Goal: Task Accomplishment & Management: Complete application form

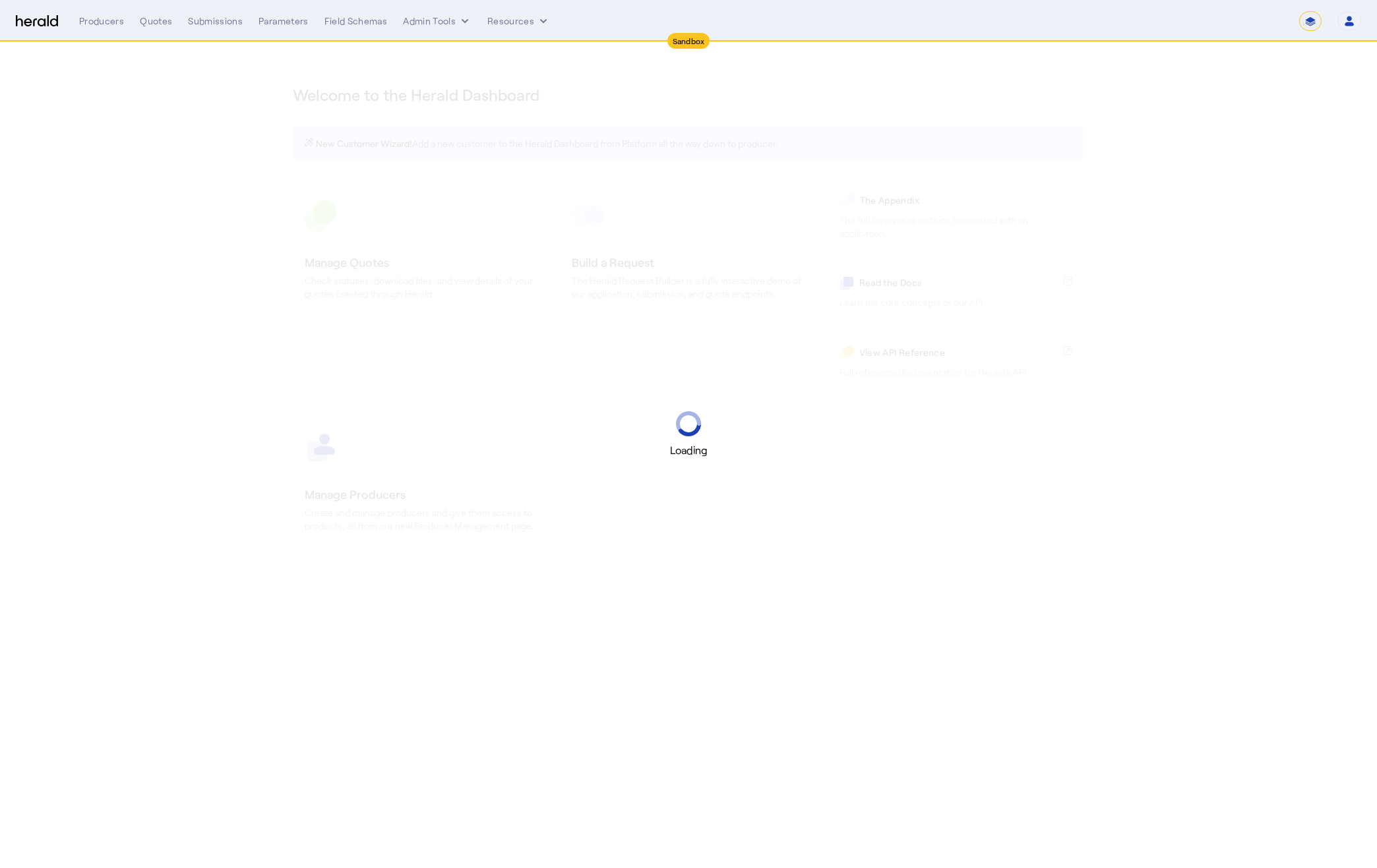
select select "*******"
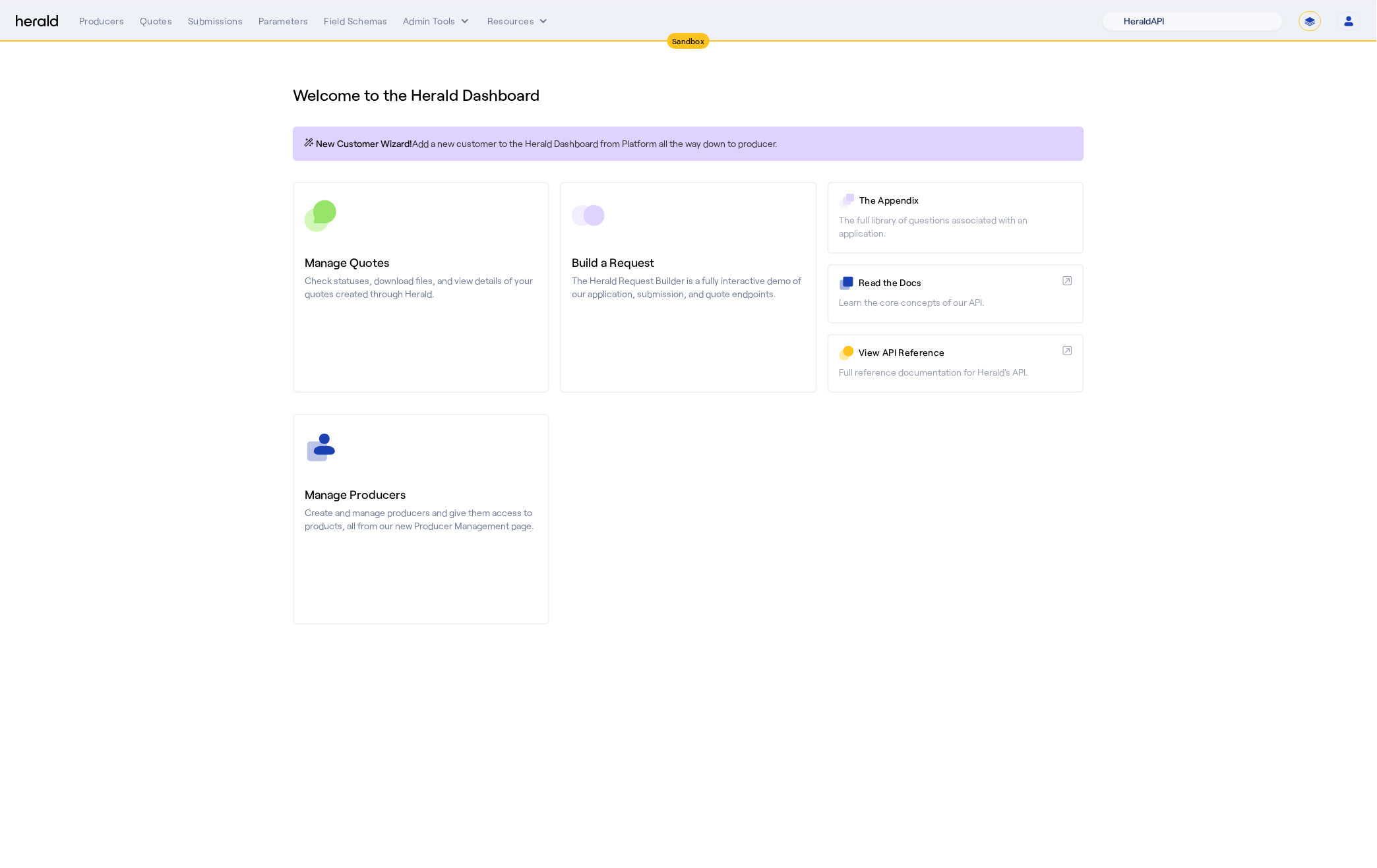
click at [1229, 14] on select "1Fort Acrisure Acturis Affinity Advisors Affinity Risk Agentero AmWins Anzen Ao…" at bounding box center [1193, 21] width 181 height 20
select select "pfm_h3db_crc"
click at [128, 21] on div "Producers Quotes Submissions Parameters Field Schemas Admin Tools Resources" at bounding box center [591, 21] width 1023 height 13
click at [106, 21] on div "Producers" at bounding box center [102, 21] width 45 height 13
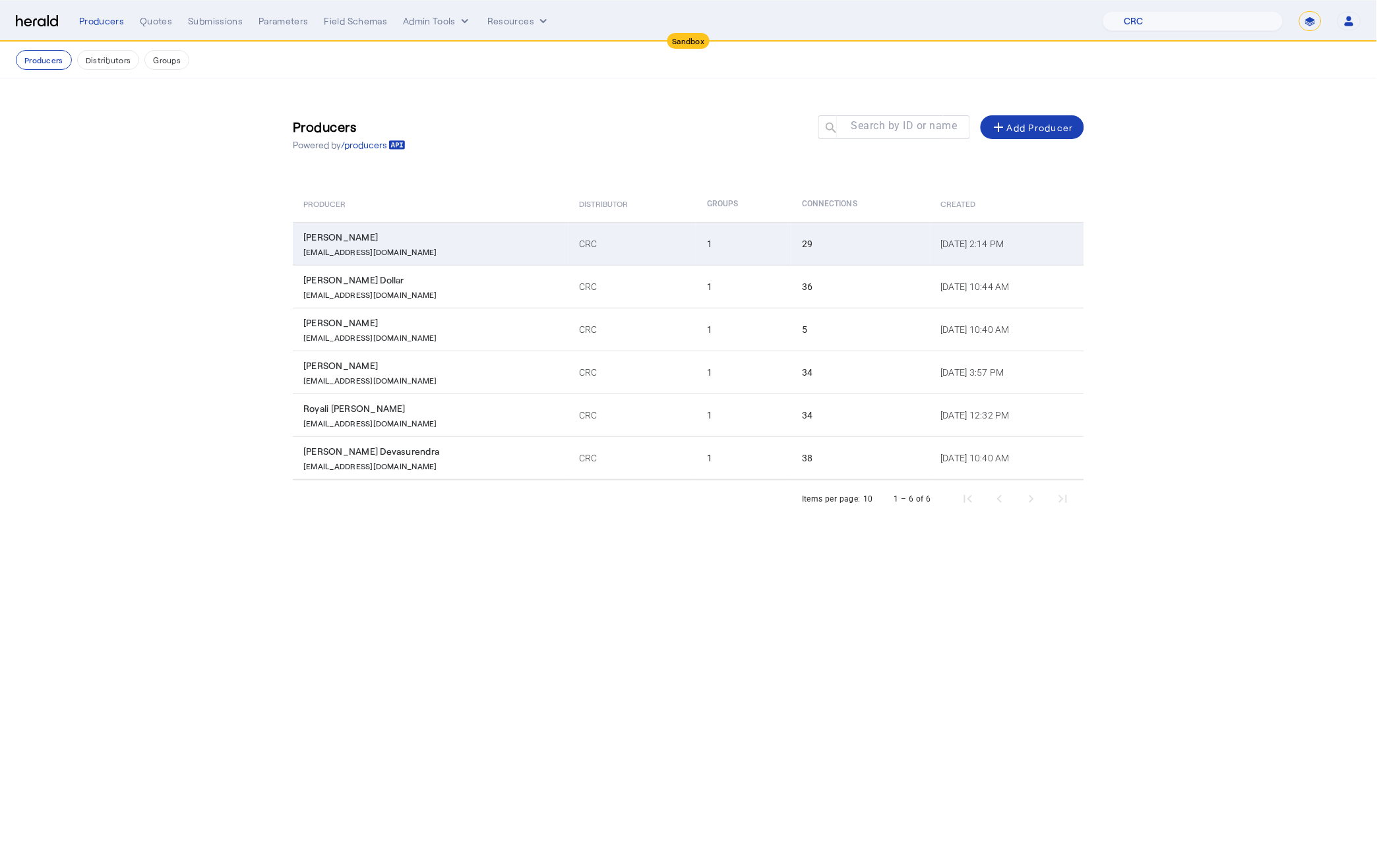
click at [467, 247] on div "KyYarbrough@crcgroup.com" at bounding box center [433, 250] width 260 height 13
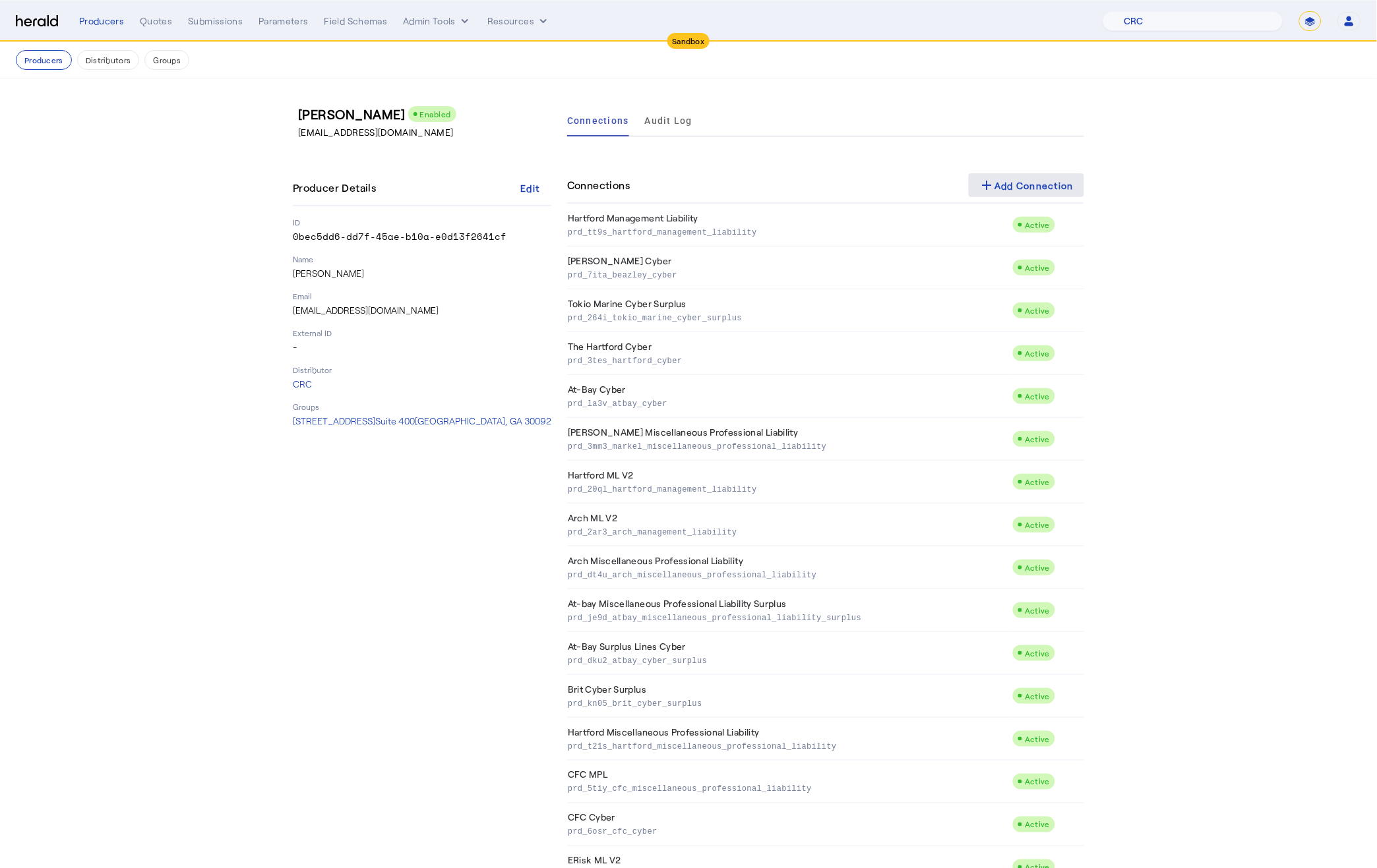
click at [1006, 193] on div "add Add Connection" at bounding box center [1027, 186] width 95 height 16
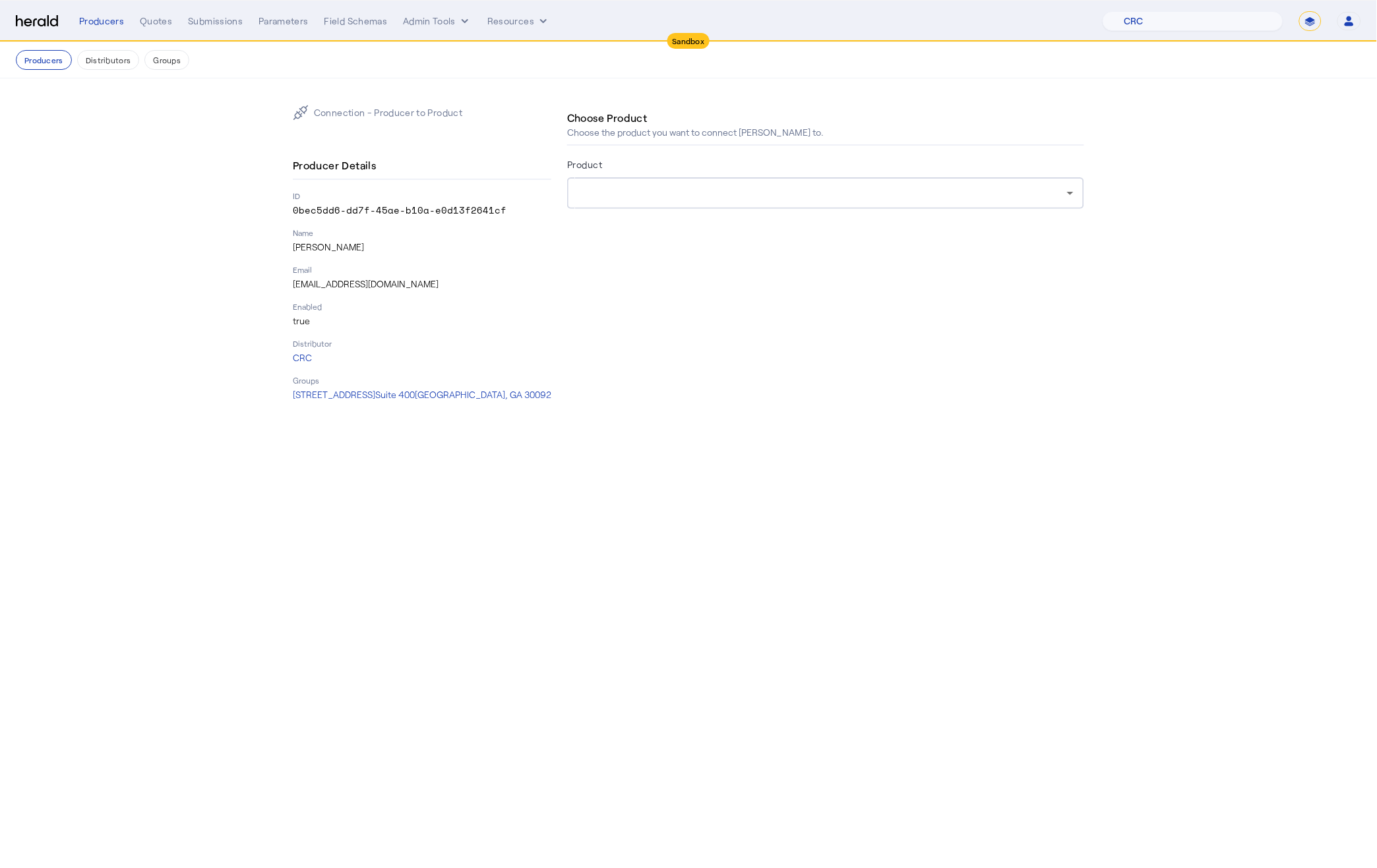
click at [654, 182] on div at bounding box center [826, 193] width 496 height 31
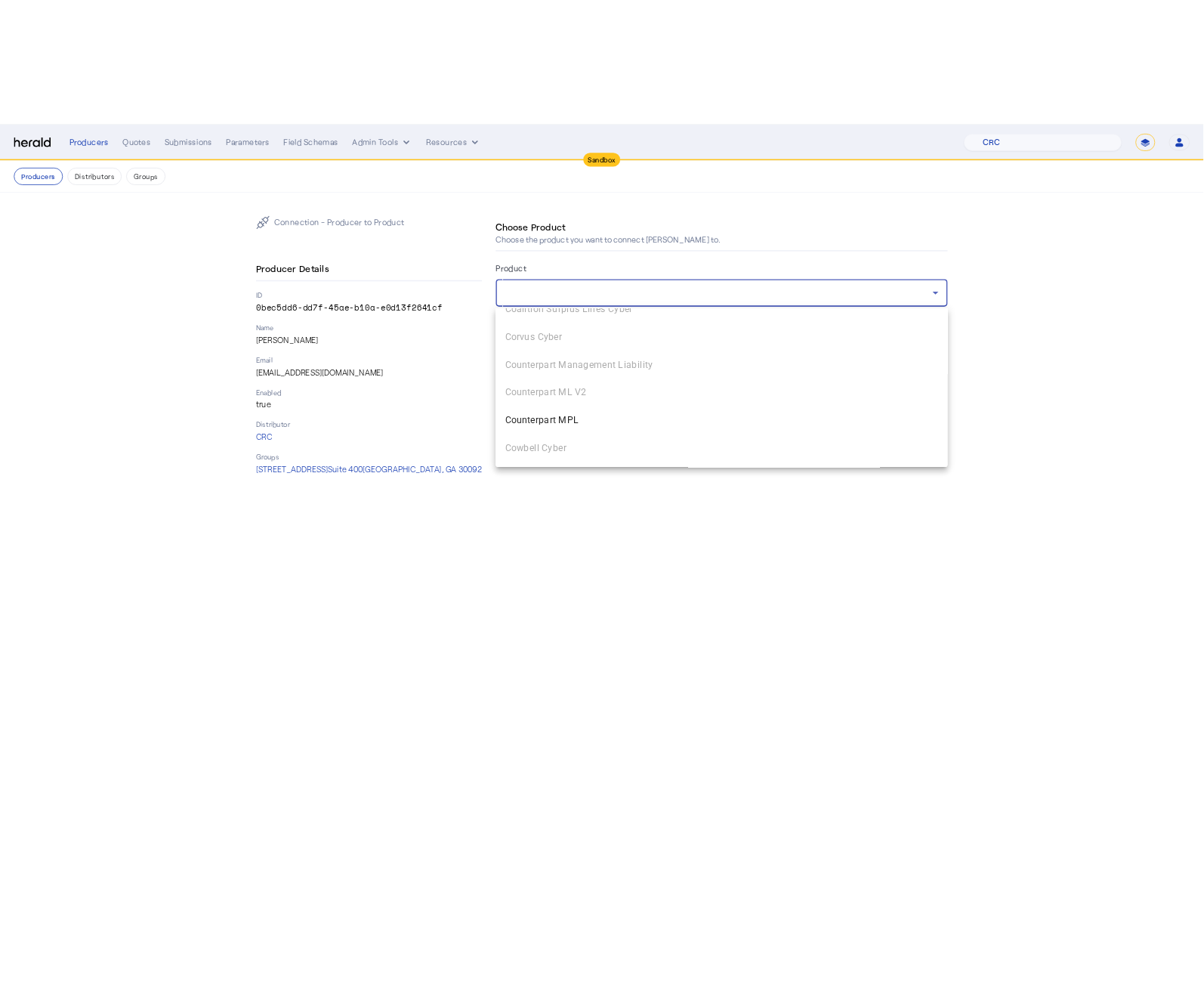
scroll to position [666, 0]
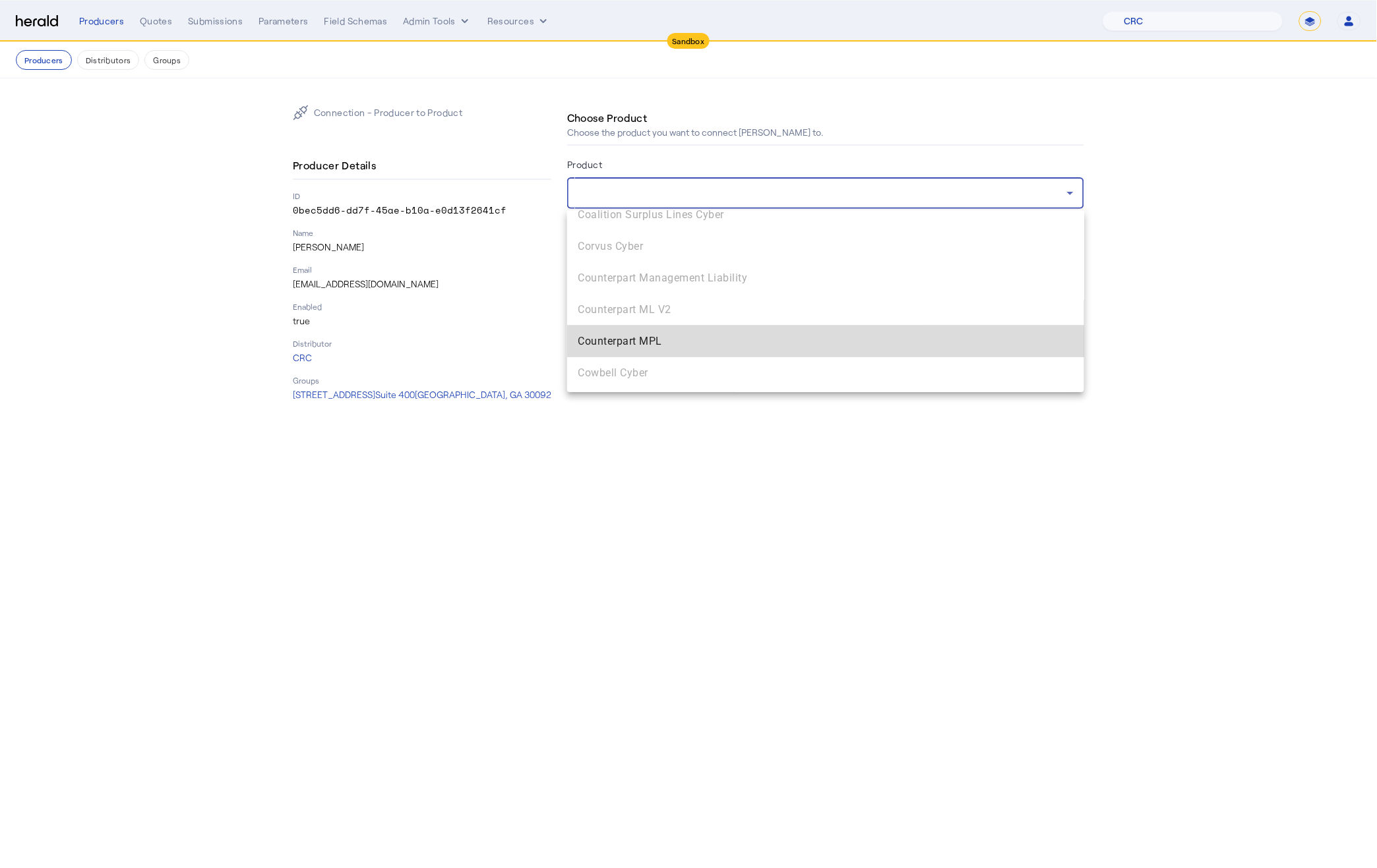
click at [671, 346] on span "Counterpart MPL" at bounding box center [826, 341] width 496 height 16
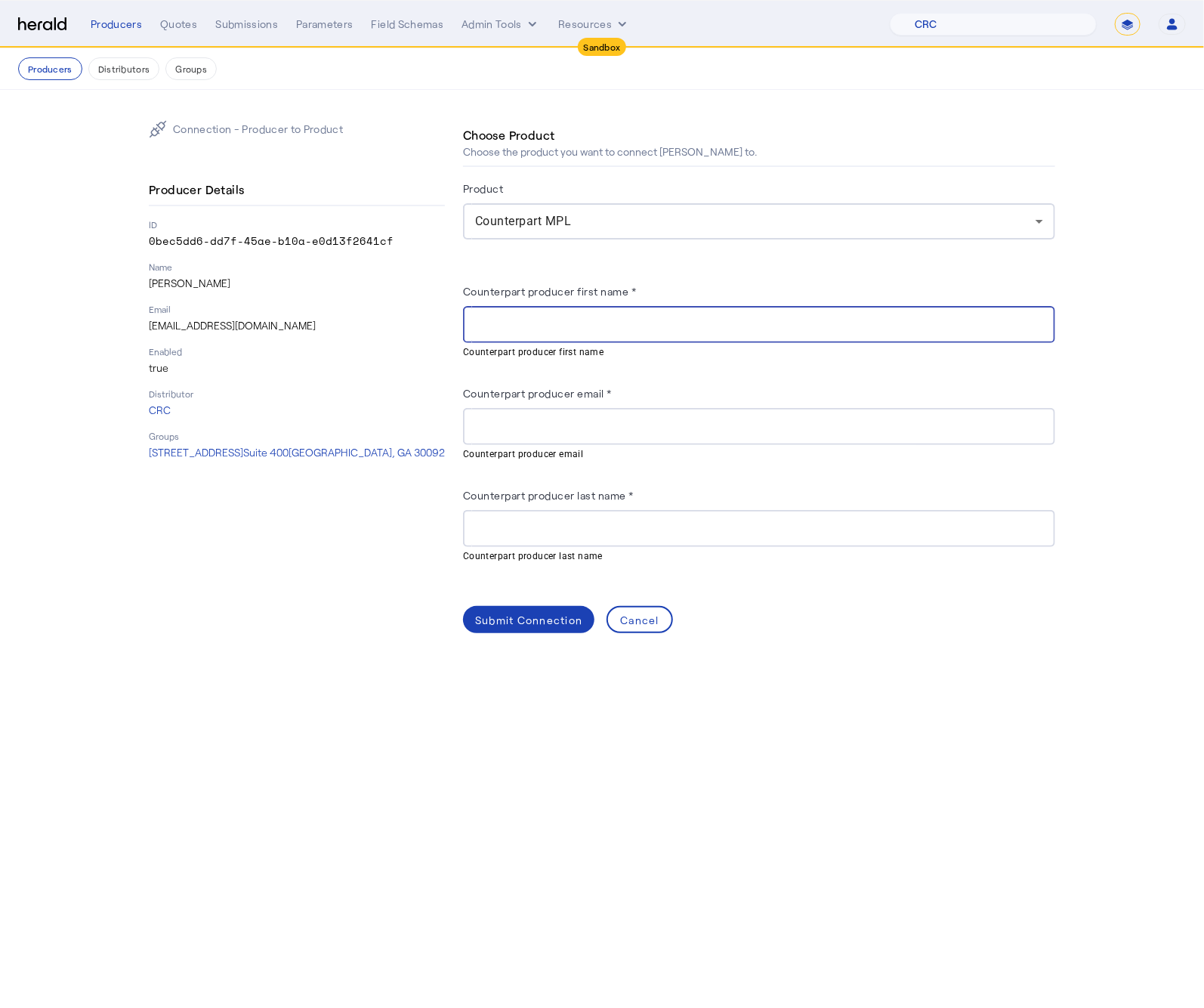
click at [694, 318] on input "Counterpart producer first name *" at bounding box center [759, 325] width 568 height 18
paste input "****"
type input "****"
click at [851, 384] on div "Counterpart producer email *" at bounding box center [759, 396] width 592 height 24
click at [590, 424] on input "Counterpart producer email *" at bounding box center [759, 427] width 568 height 18
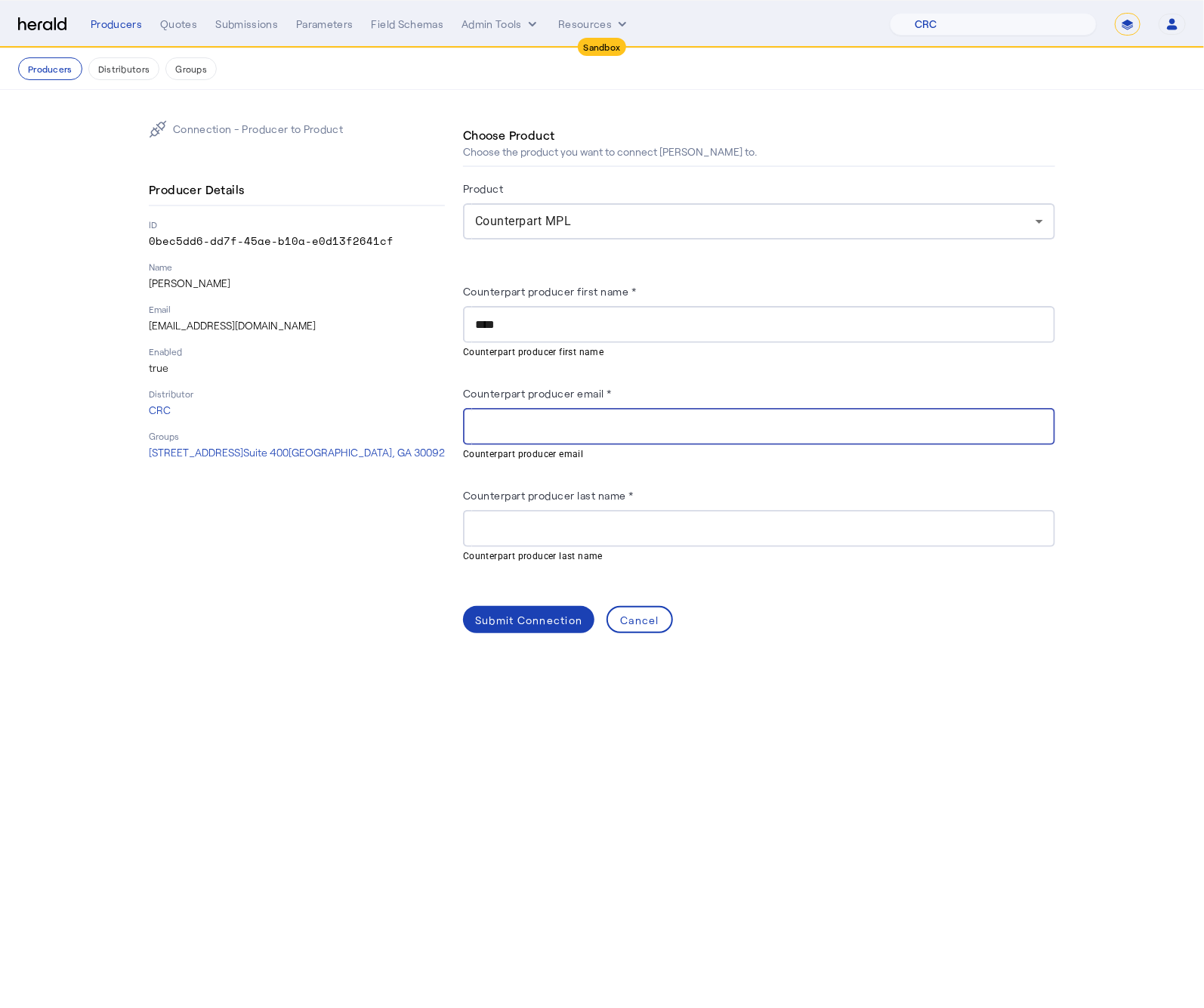
paste input "**********"
type input "**********"
click at [612, 522] on input "Counterpart producer last name *" at bounding box center [759, 529] width 568 height 18
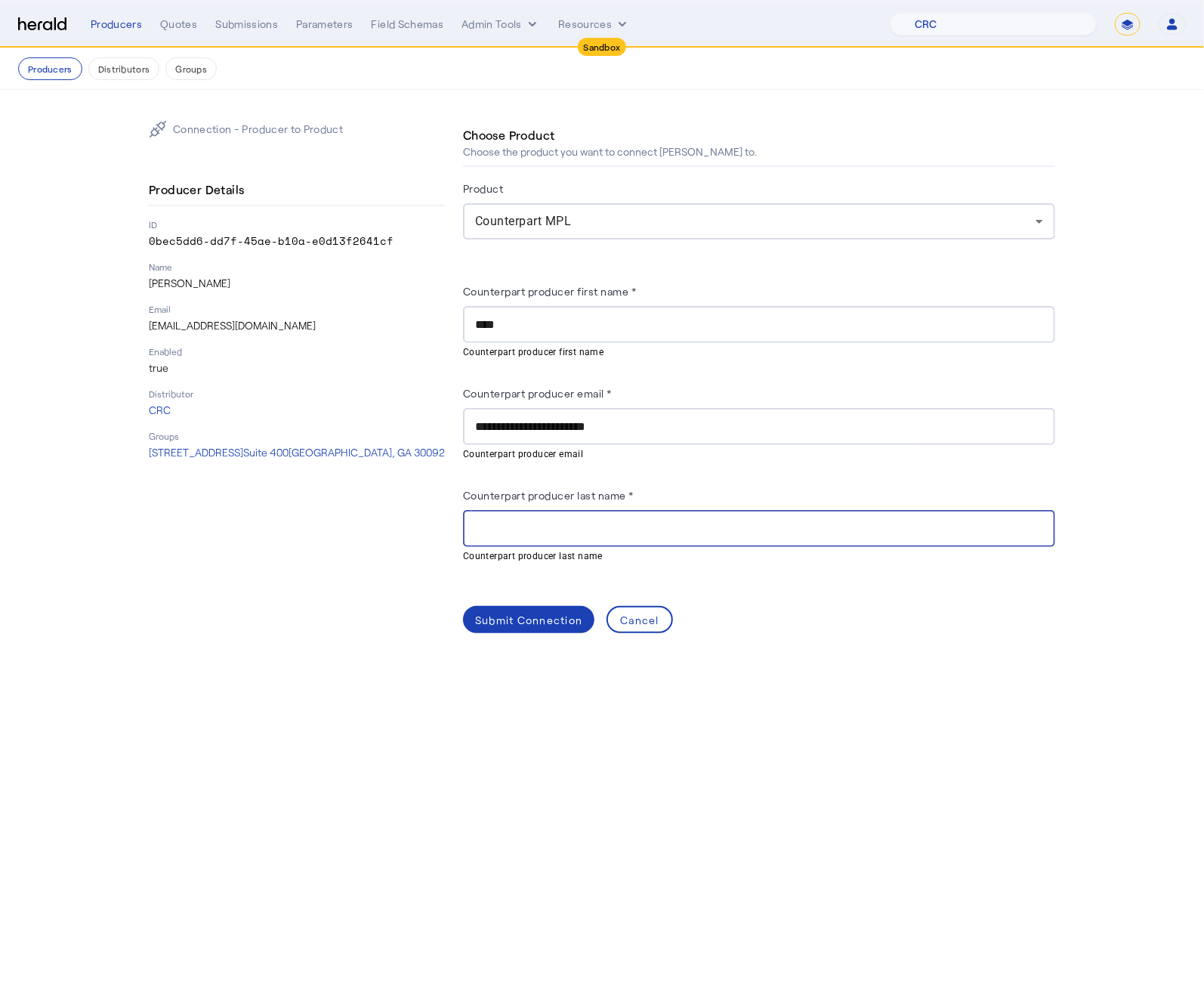
paste input "*********"
type input "*********"
click at [518, 614] on div "Submit Connection" at bounding box center [529, 620] width 107 height 16
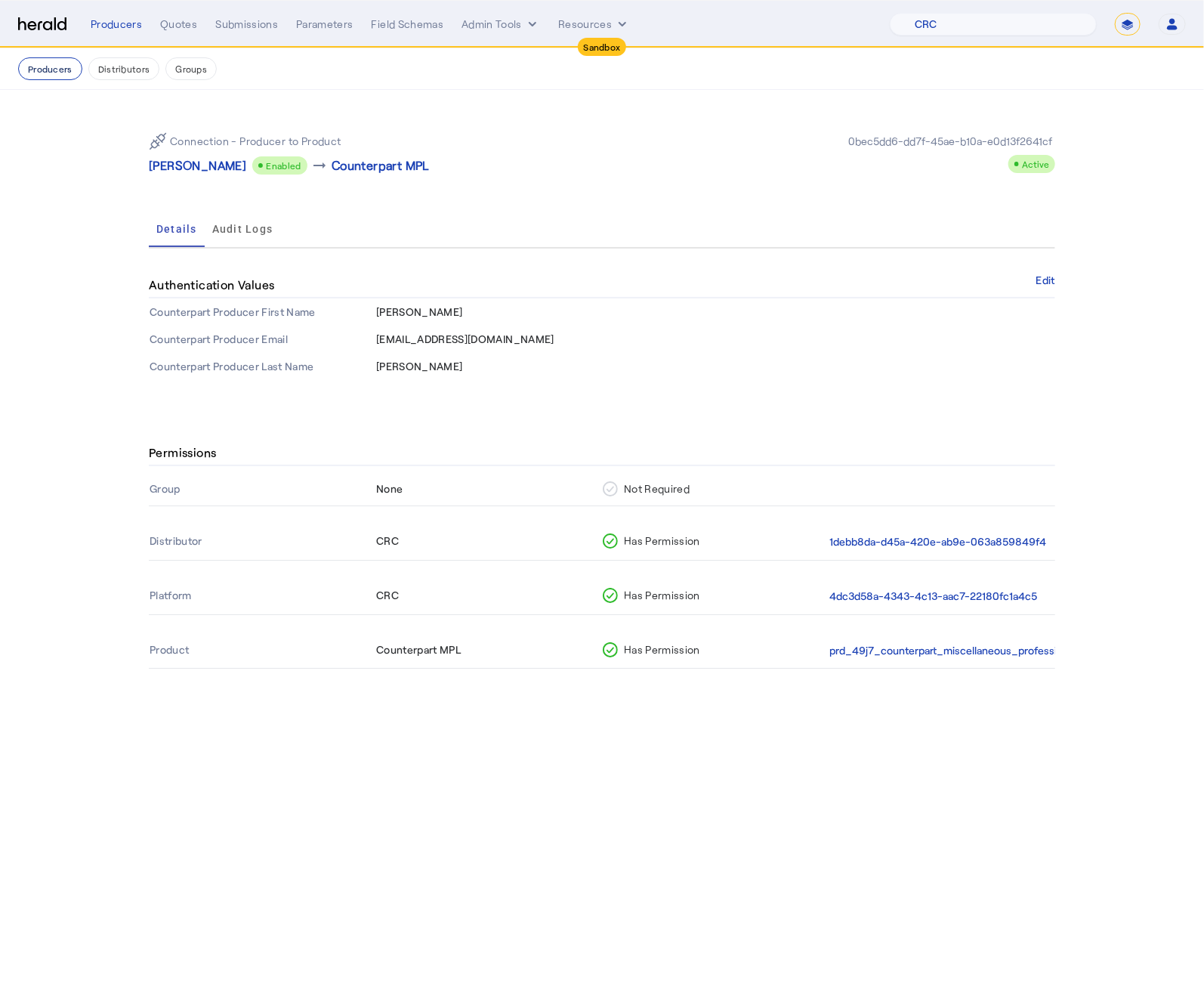
click at [60, 63] on button "Producers" at bounding box center [50, 68] width 64 height 23
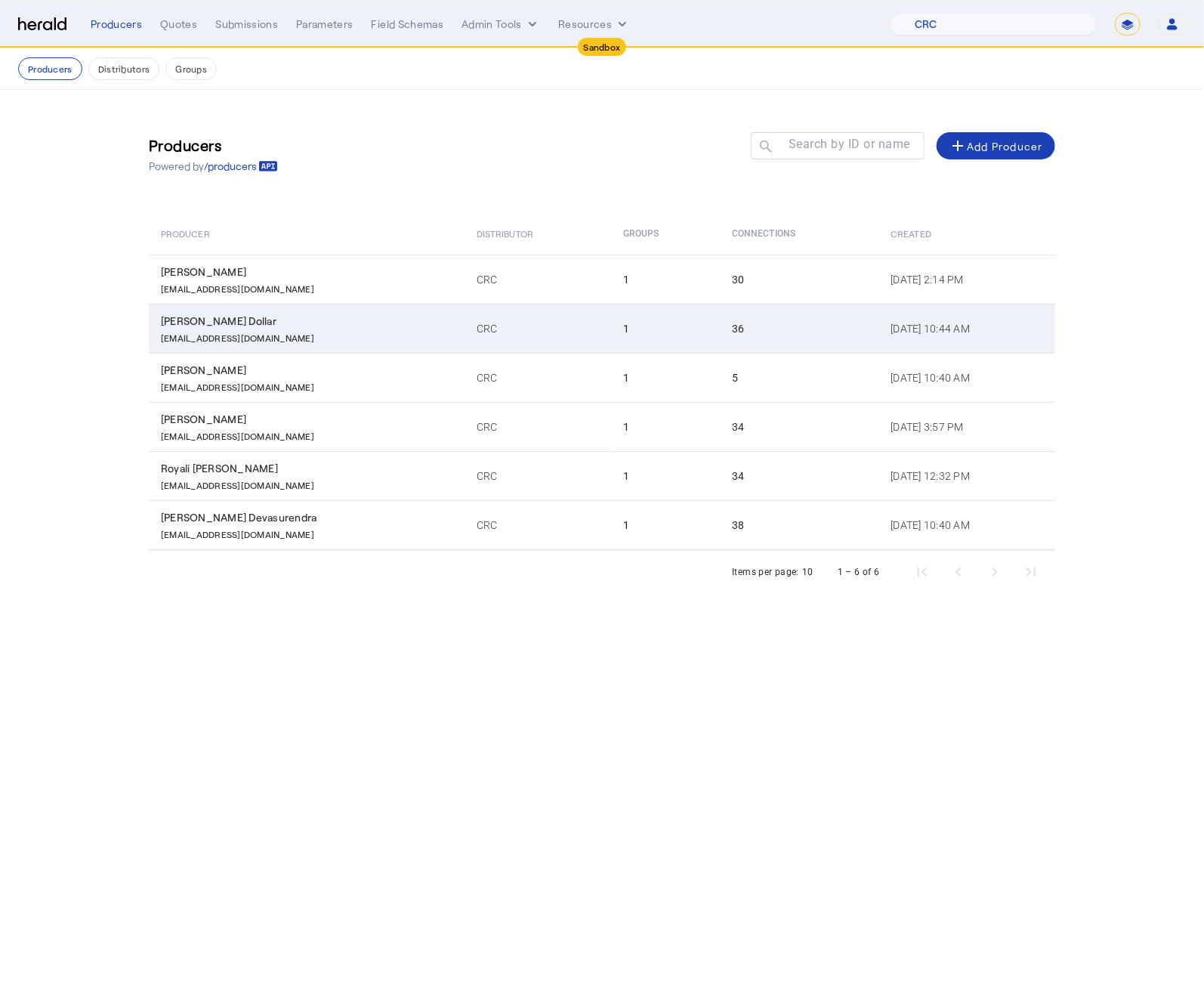
click at [302, 326] on div "Landon Dollar" at bounding box center [310, 321] width 298 height 15
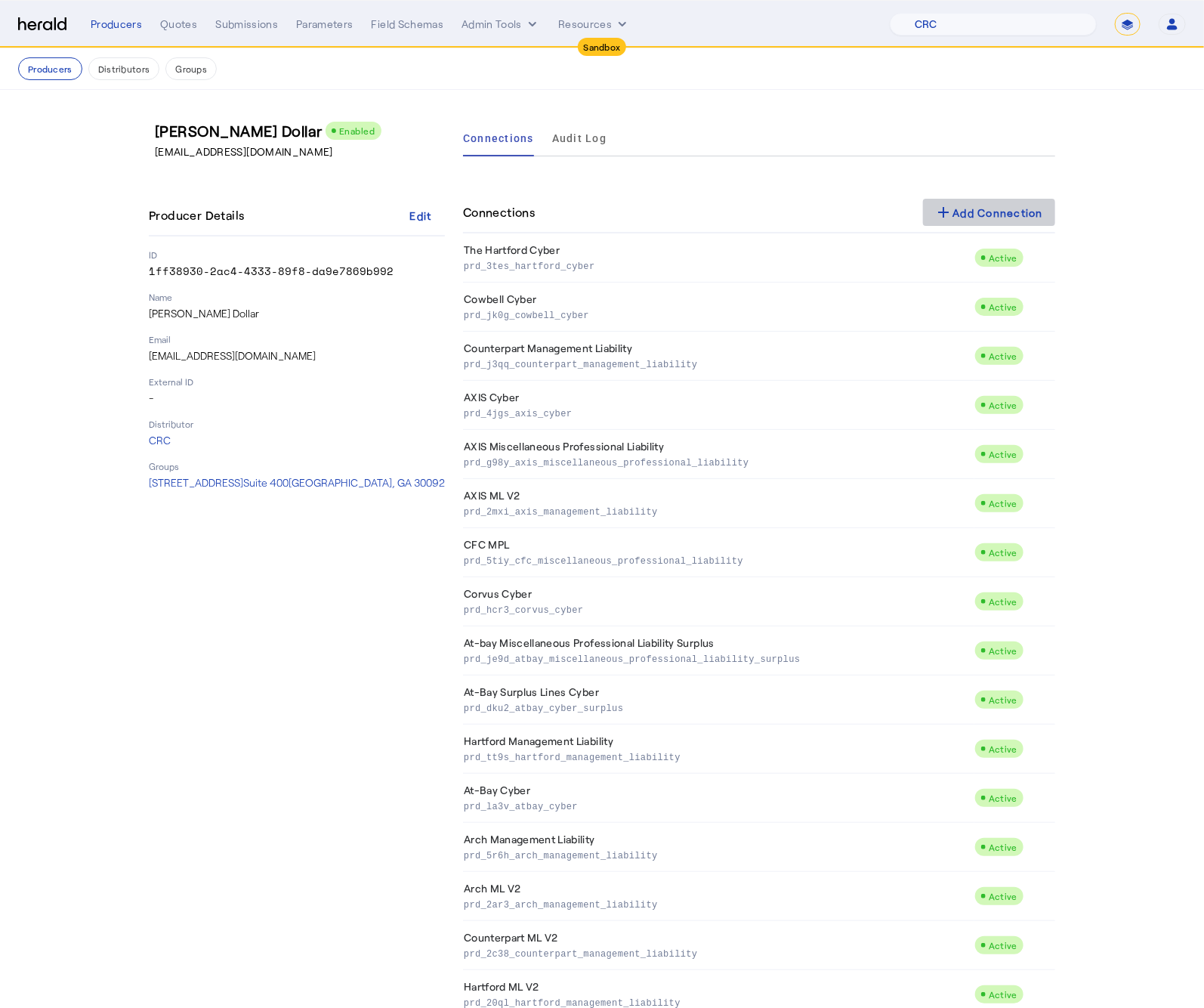
click at [1015, 220] on div "add Add Connection" at bounding box center [989, 213] width 109 height 18
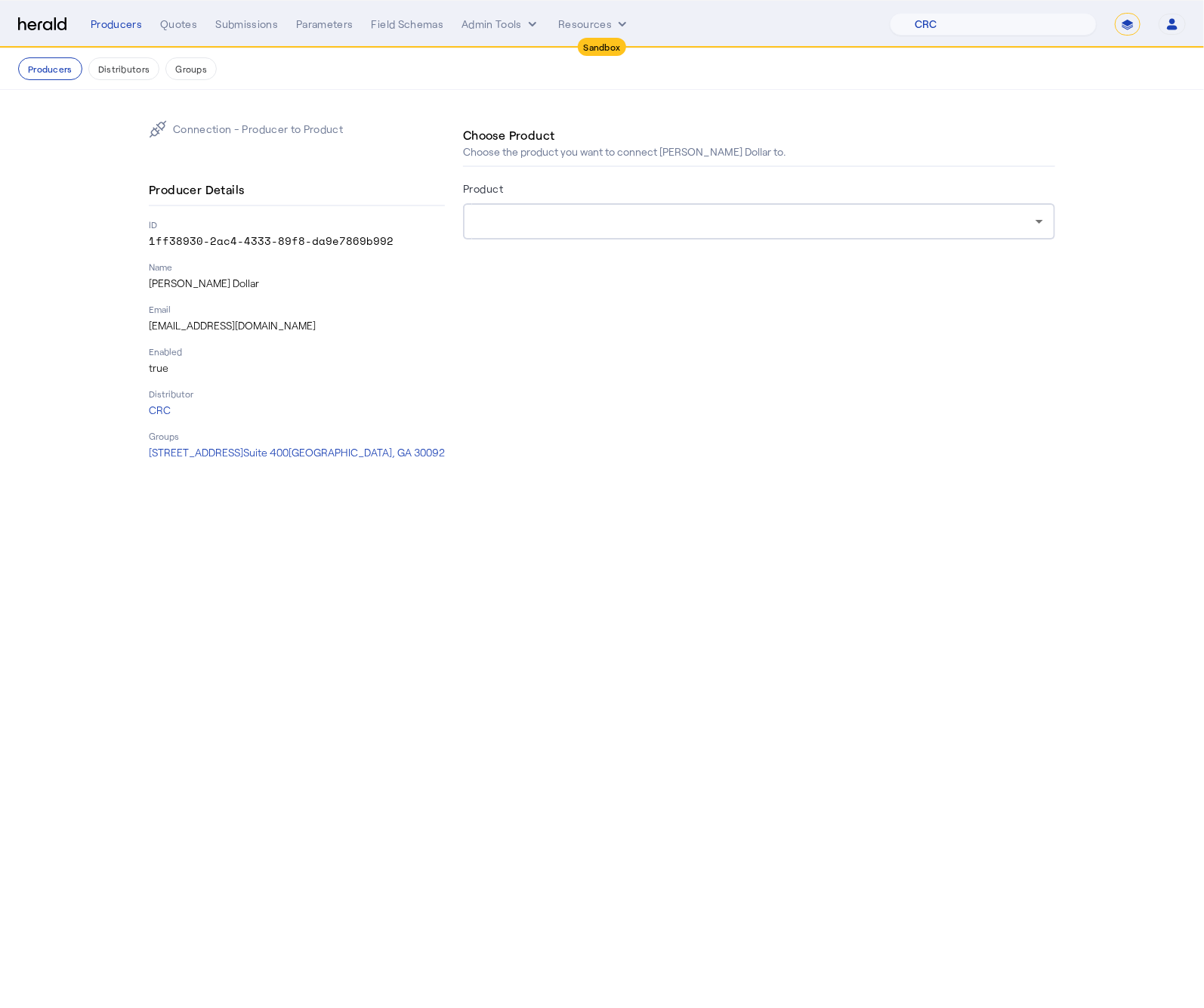
click at [768, 235] on div at bounding box center [759, 221] width 568 height 36
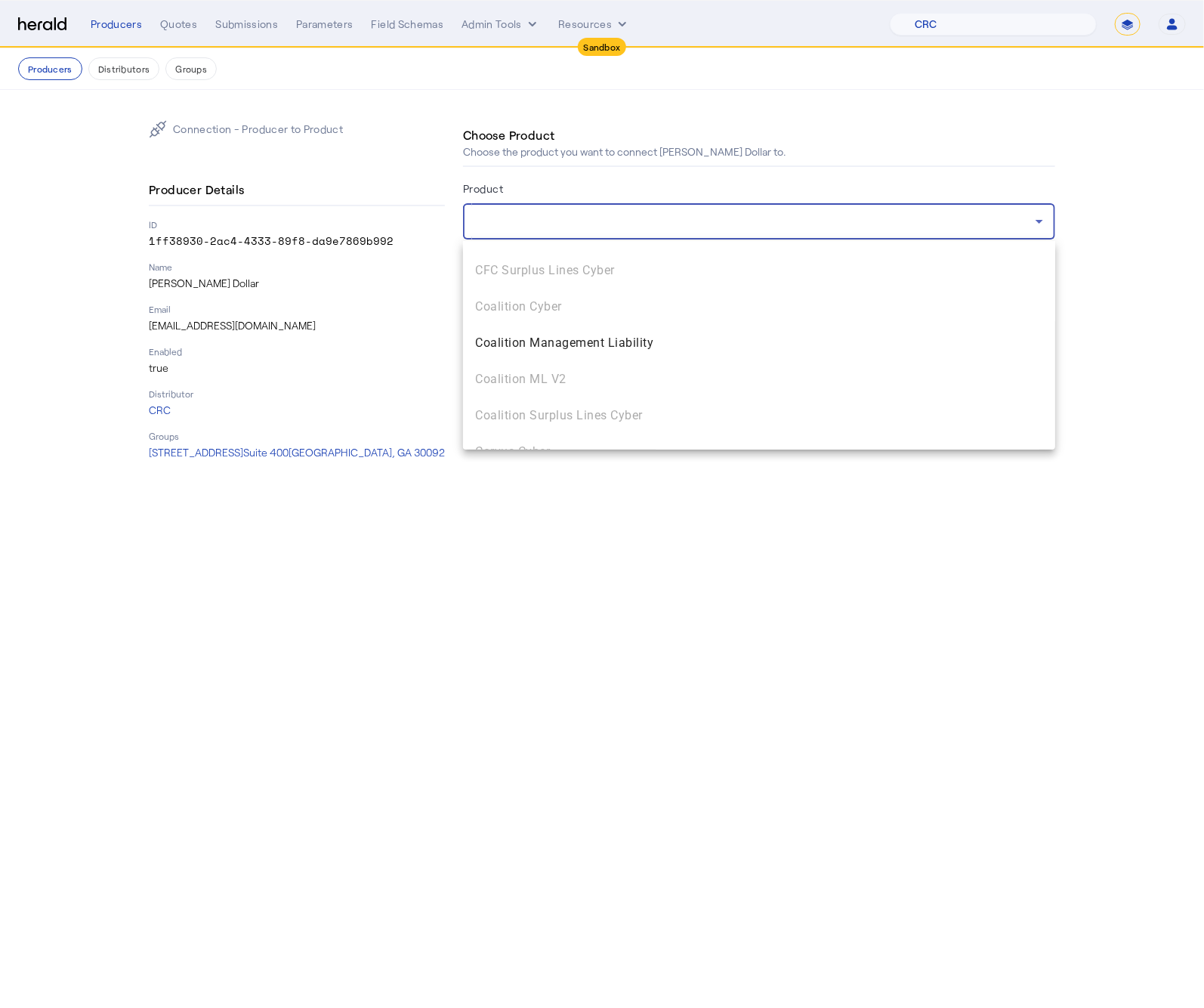
scroll to position [513, 0]
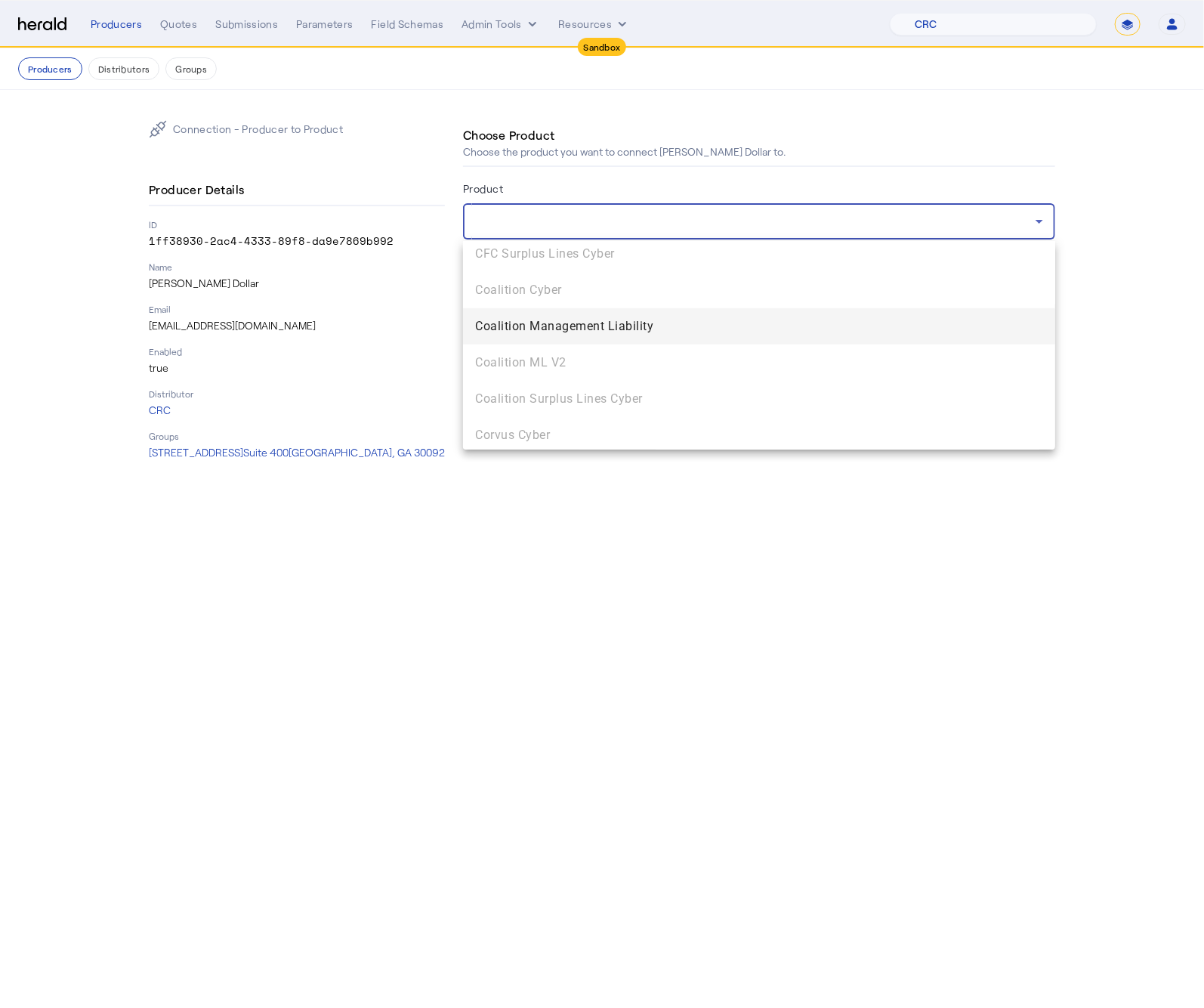
click at [730, 334] on span "Coalition Management Liability" at bounding box center [759, 326] width 568 height 18
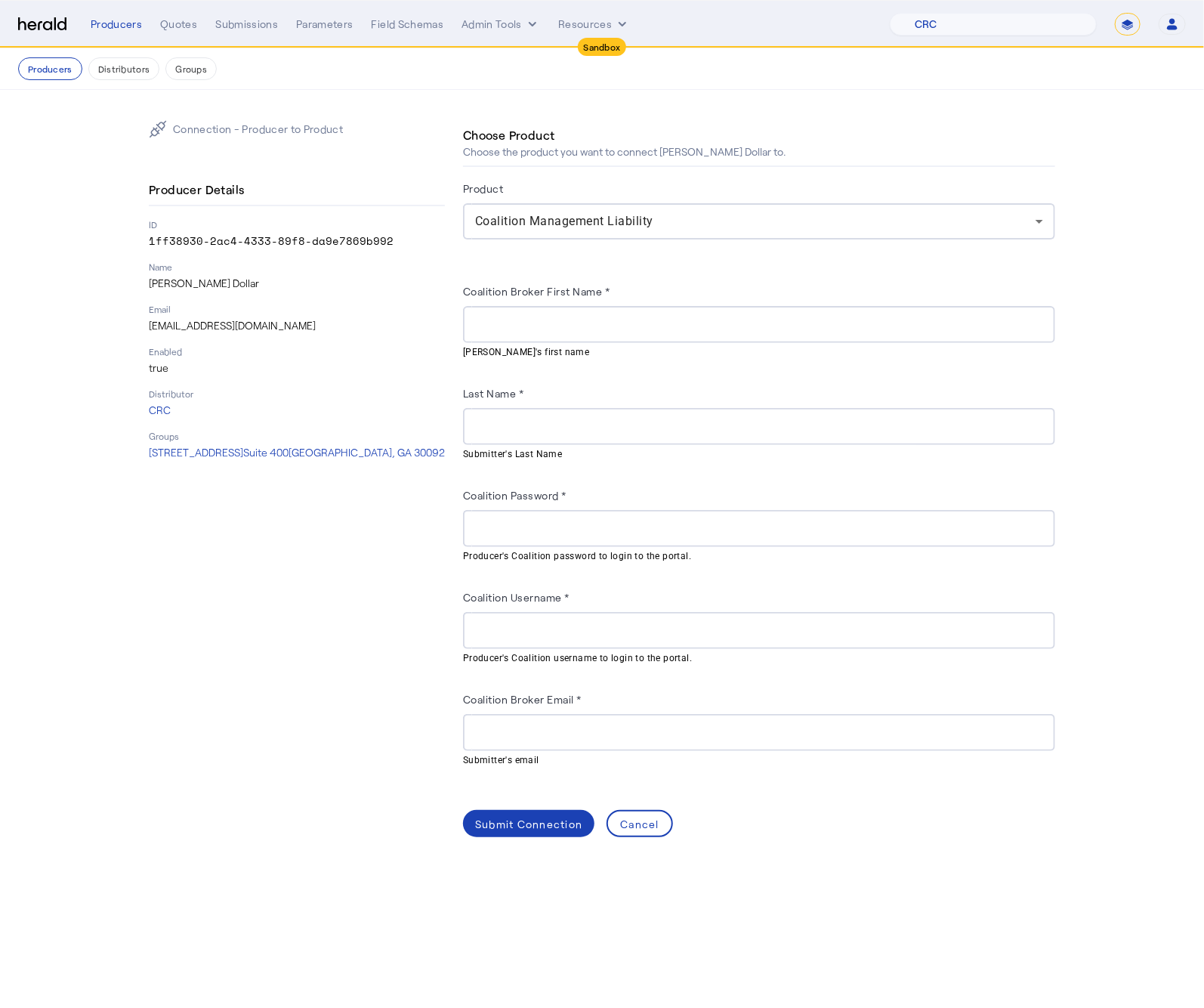
click at [773, 206] on div "Coalition Management Liability" at bounding box center [759, 221] width 568 height 36
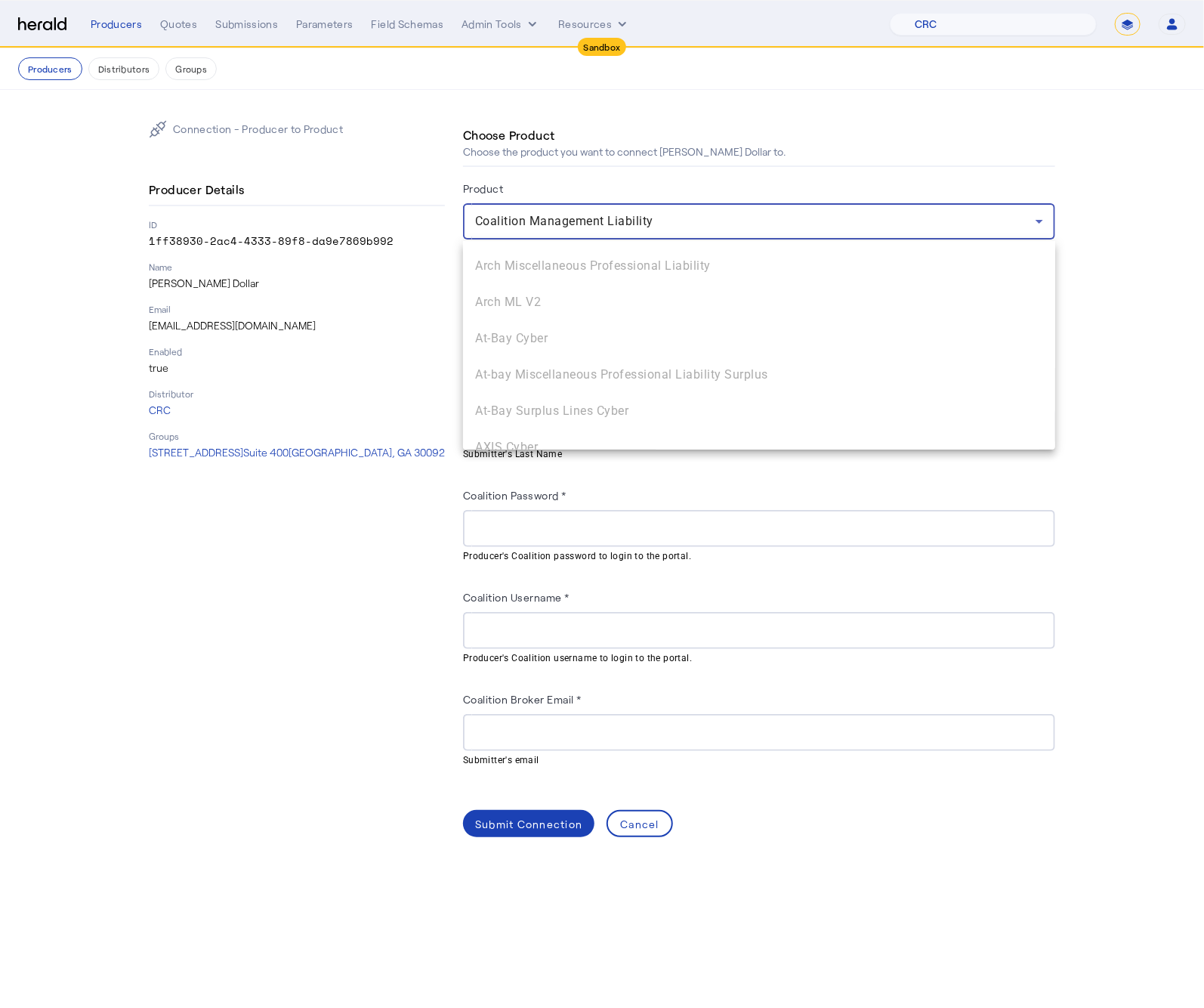
scroll to position [0, 0]
click at [610, 221] on div at bounding box center [602, 504] width 1204 height 1008
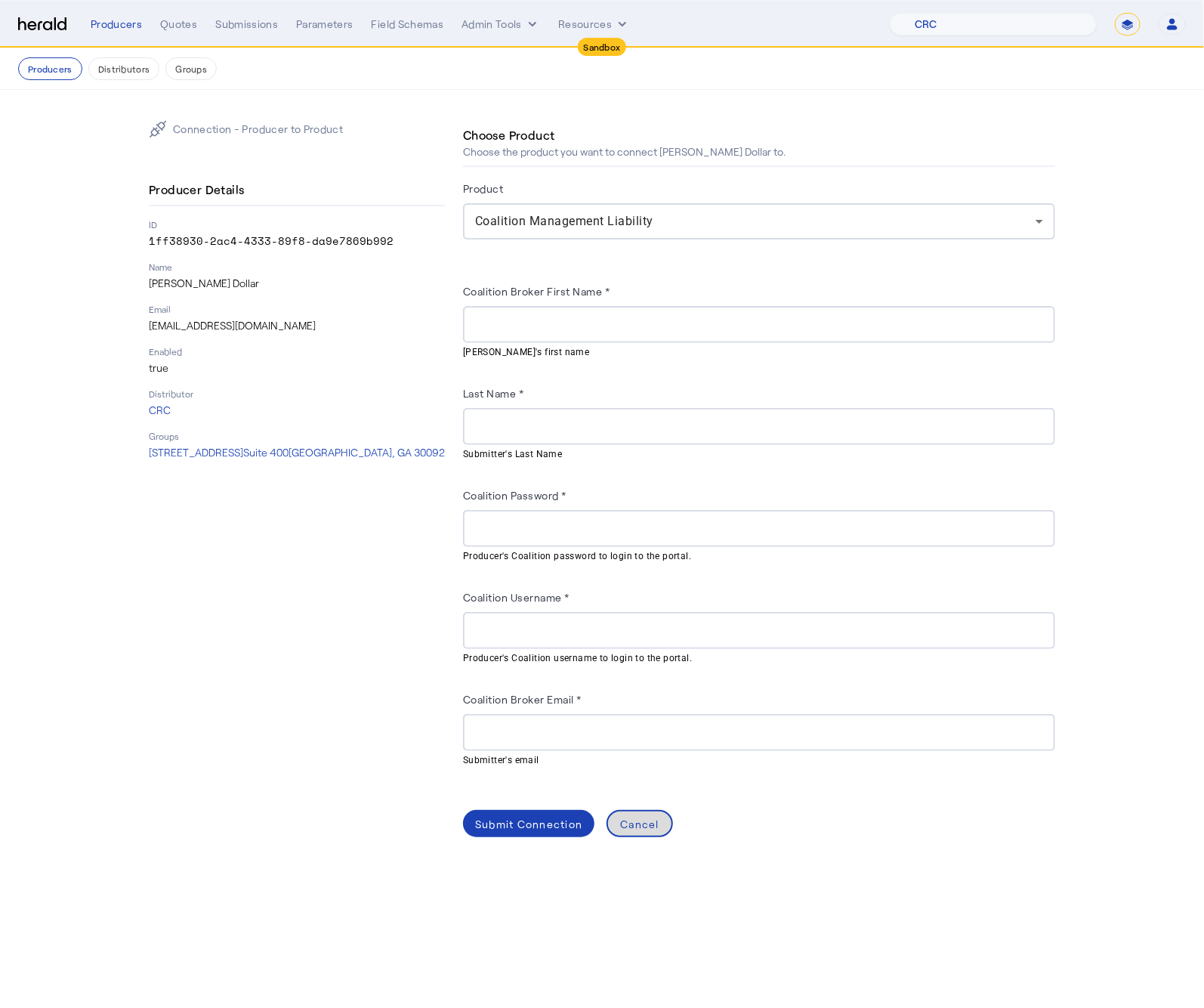
click at [631, 816] on div "Cancel" at bounding box center [640, 823] width 39 height 16
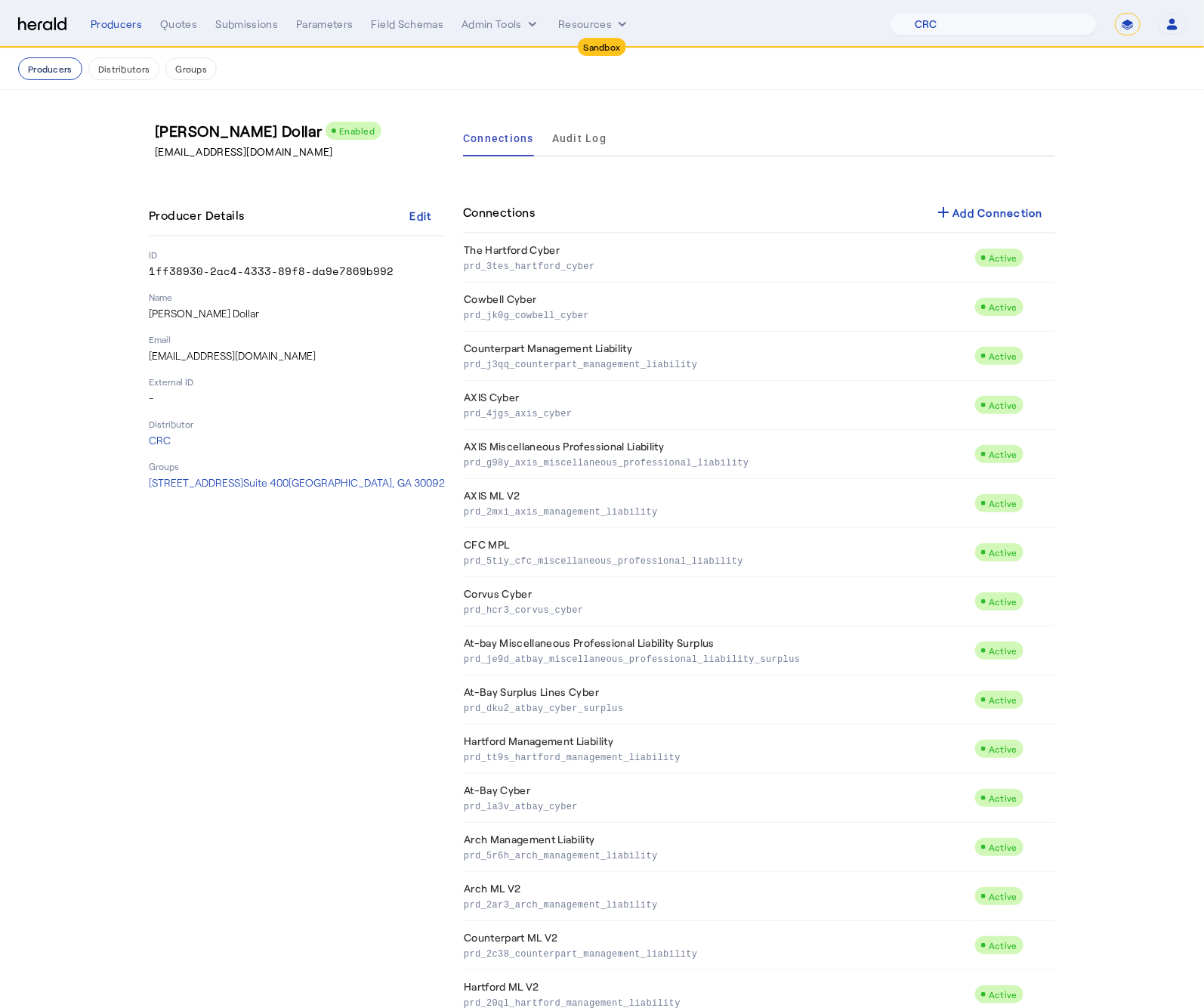
click at [37, 68] on button "Producers" at bounding box center [50, 68] width 64 height 23
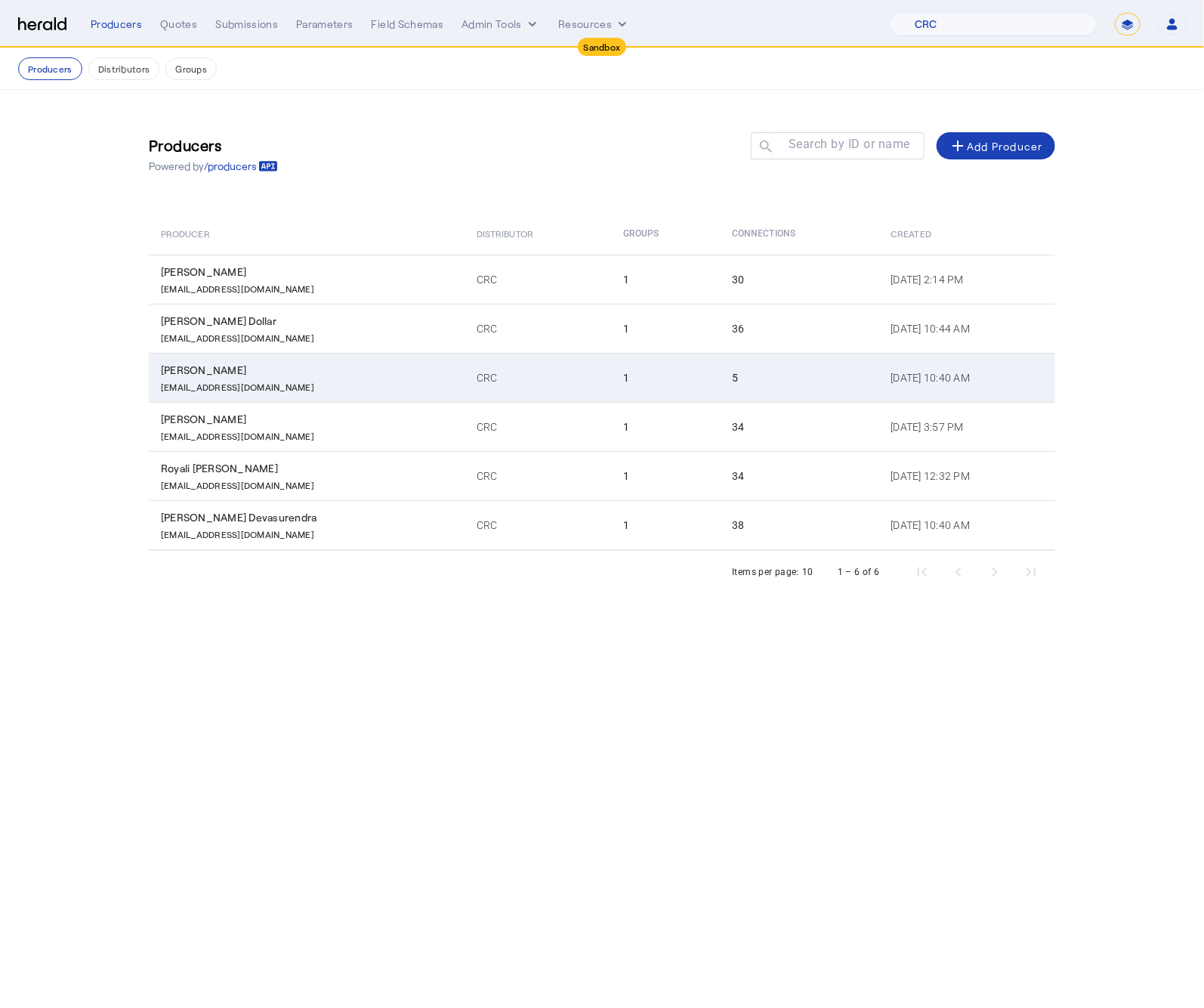
click at [374, 379] on div "aalaniz@crcgroup.com" at bounding box center [310, 385] width 298 height 15
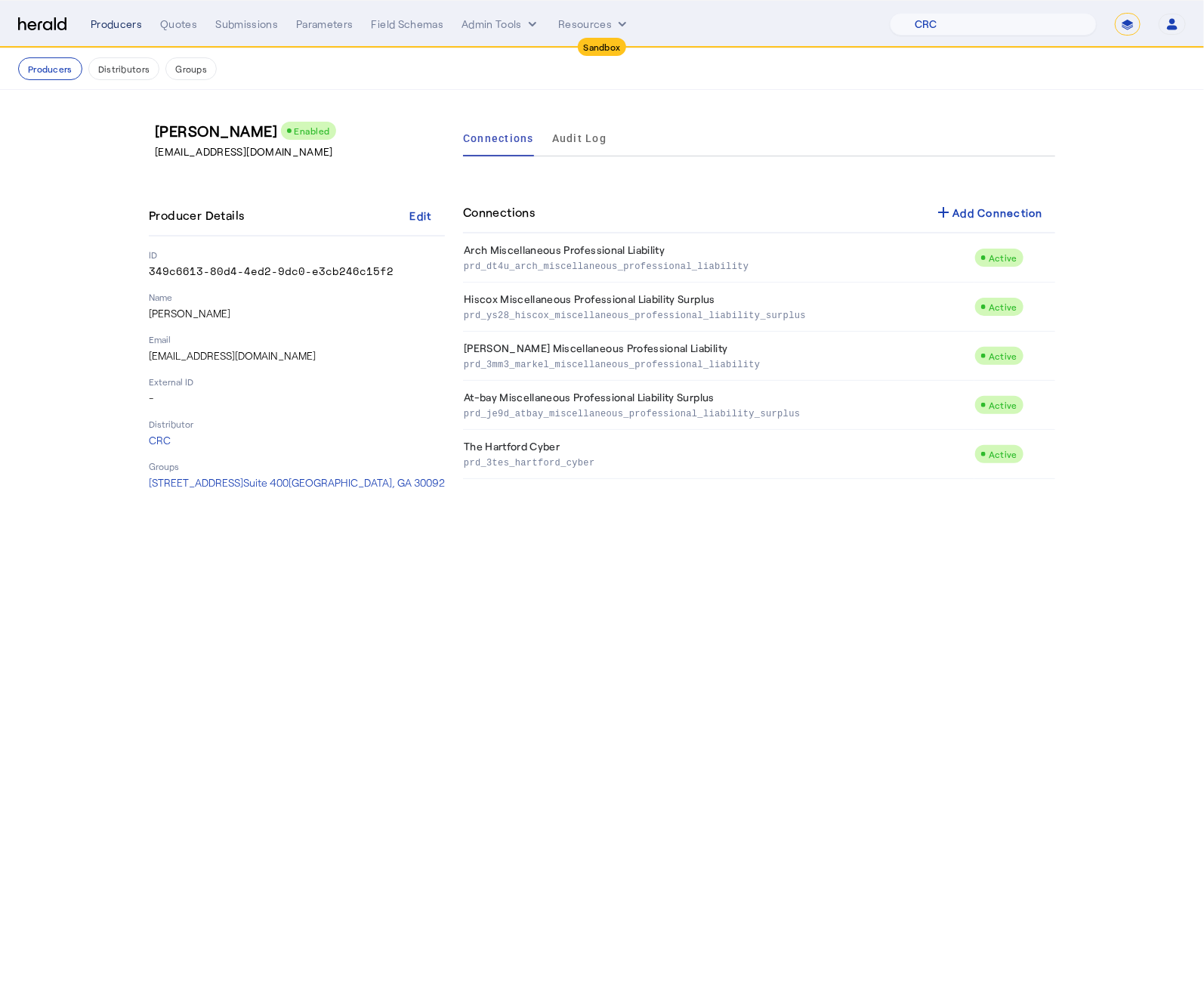
click at [115, 23] on div "Producers" at bounding box center [117, 24] width 52 height 15
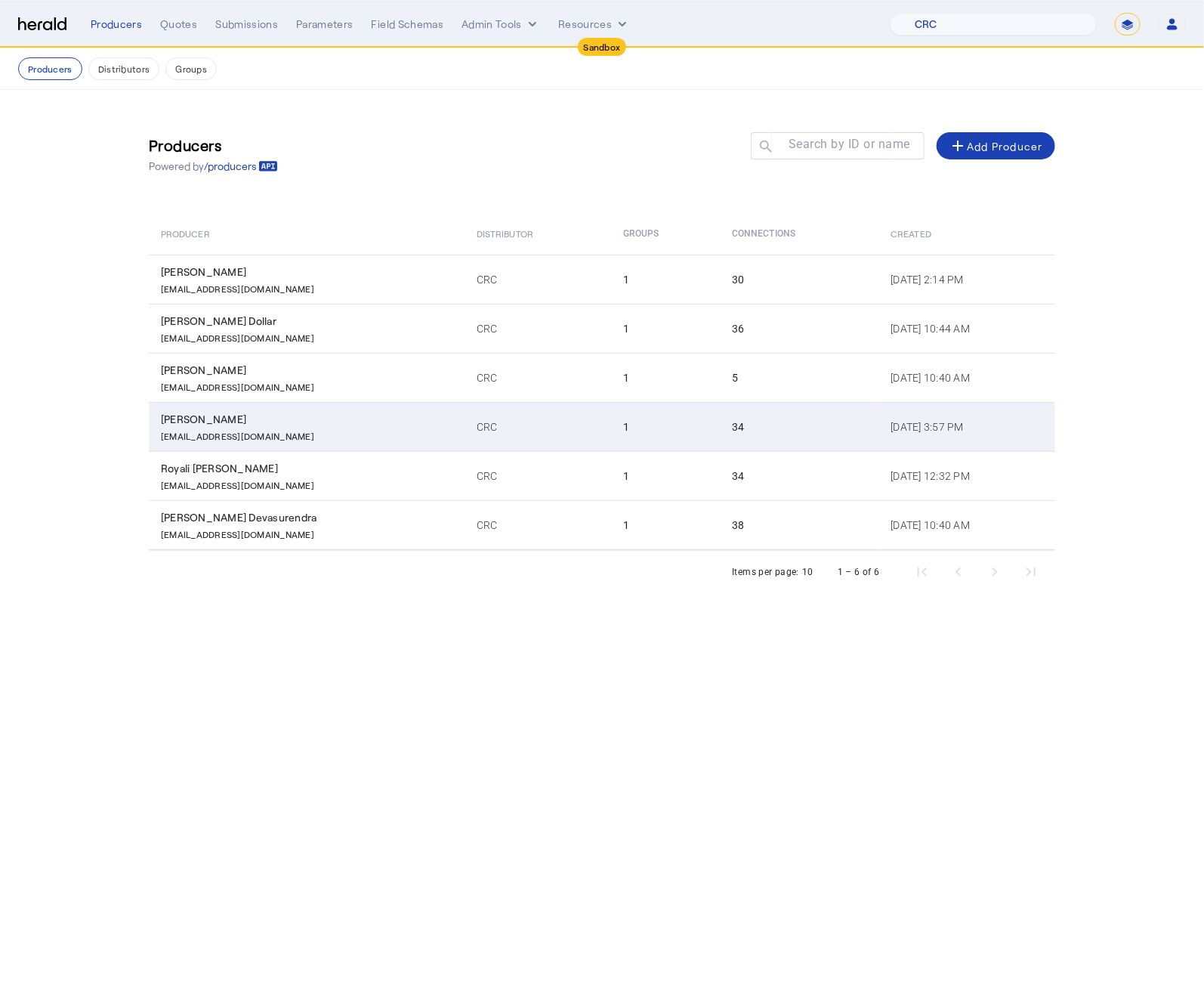
click at [241, 422] on div "Erin Dyer" at bounding box center [310, 419] width 298 height 15
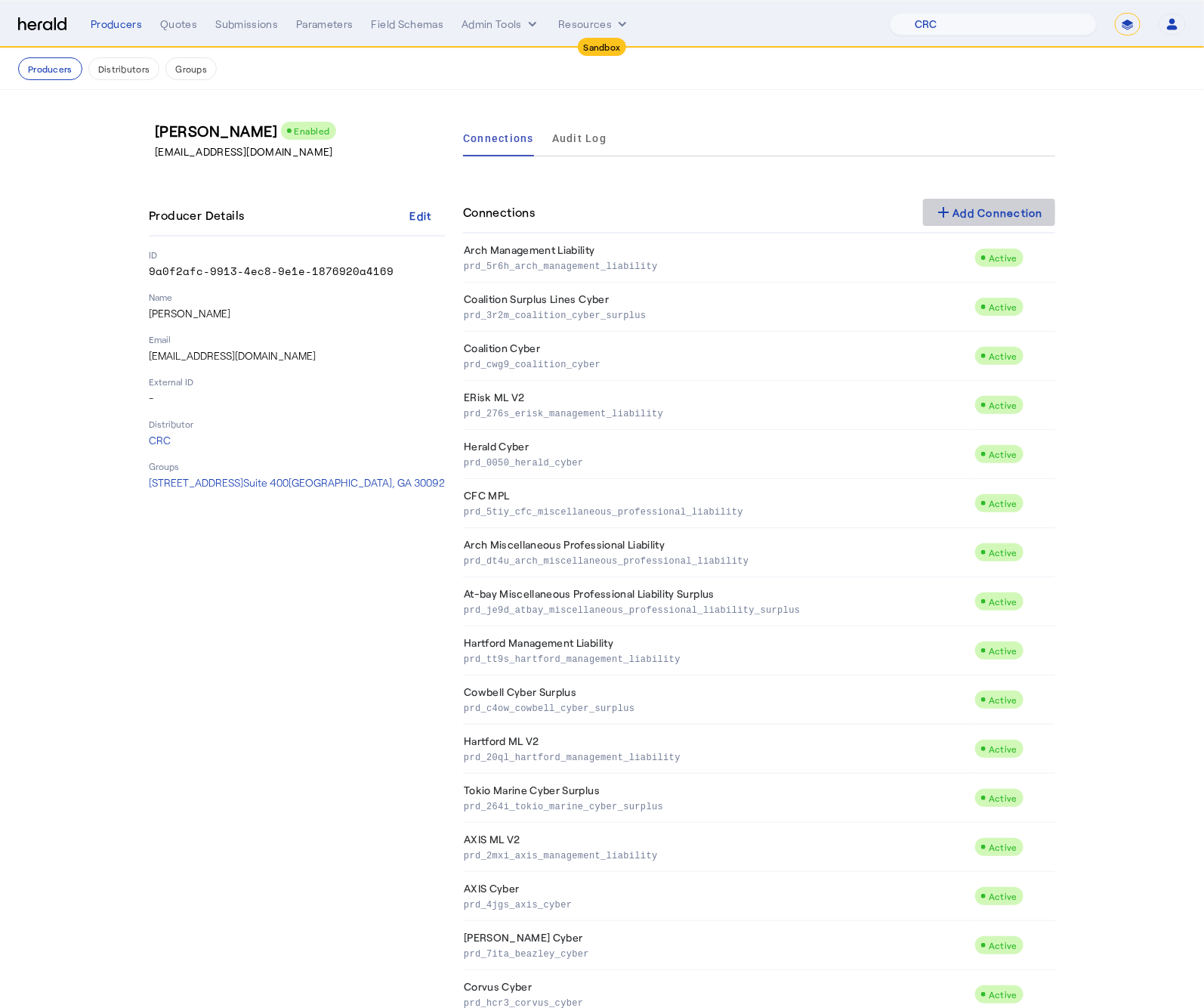
click at [970, 207] on div "add Add Connection" at bounding box center [989, 213] width 109 height 18
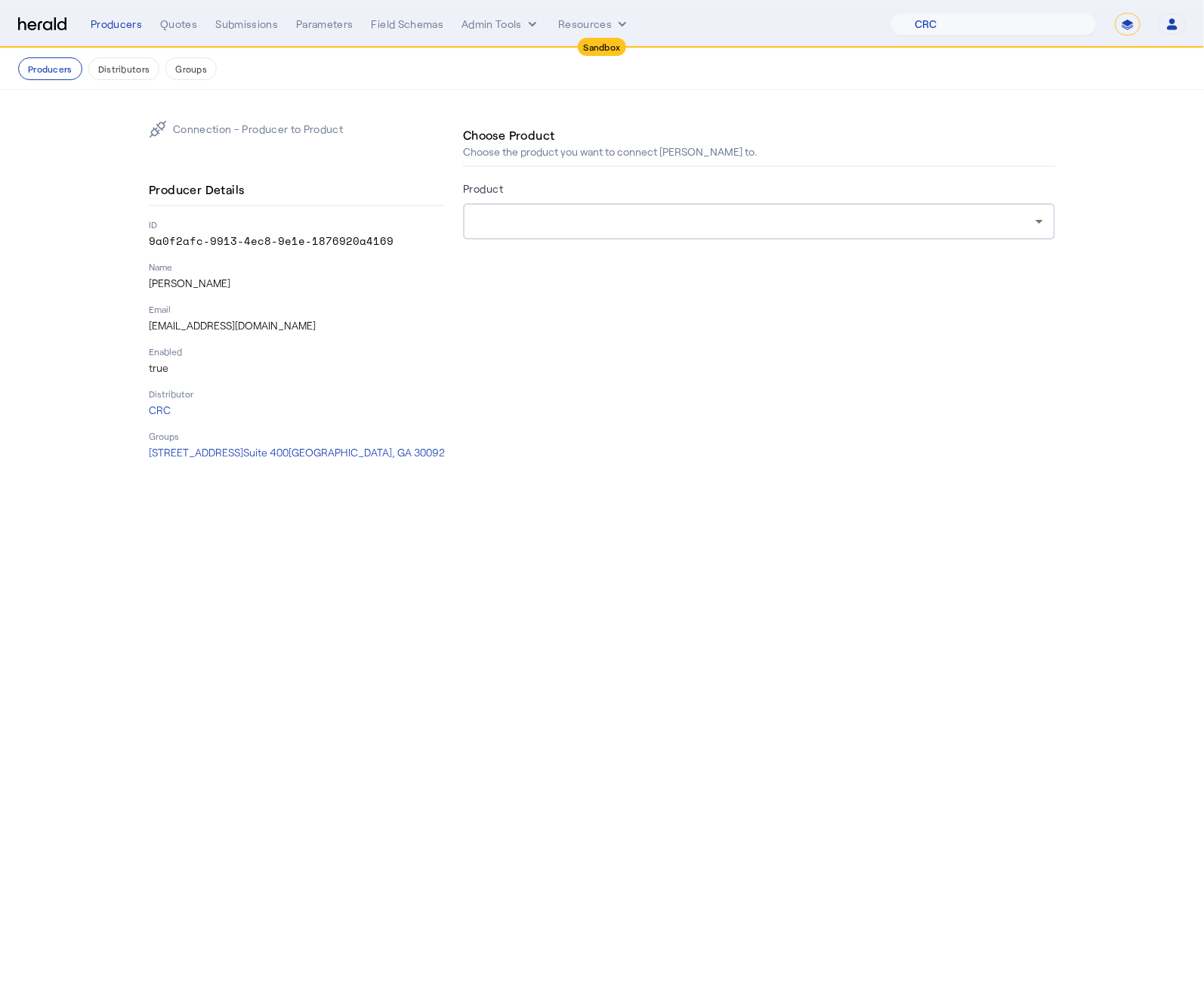
click at [567, 229] on div at bounding box center [756, 222] width 560 height 18
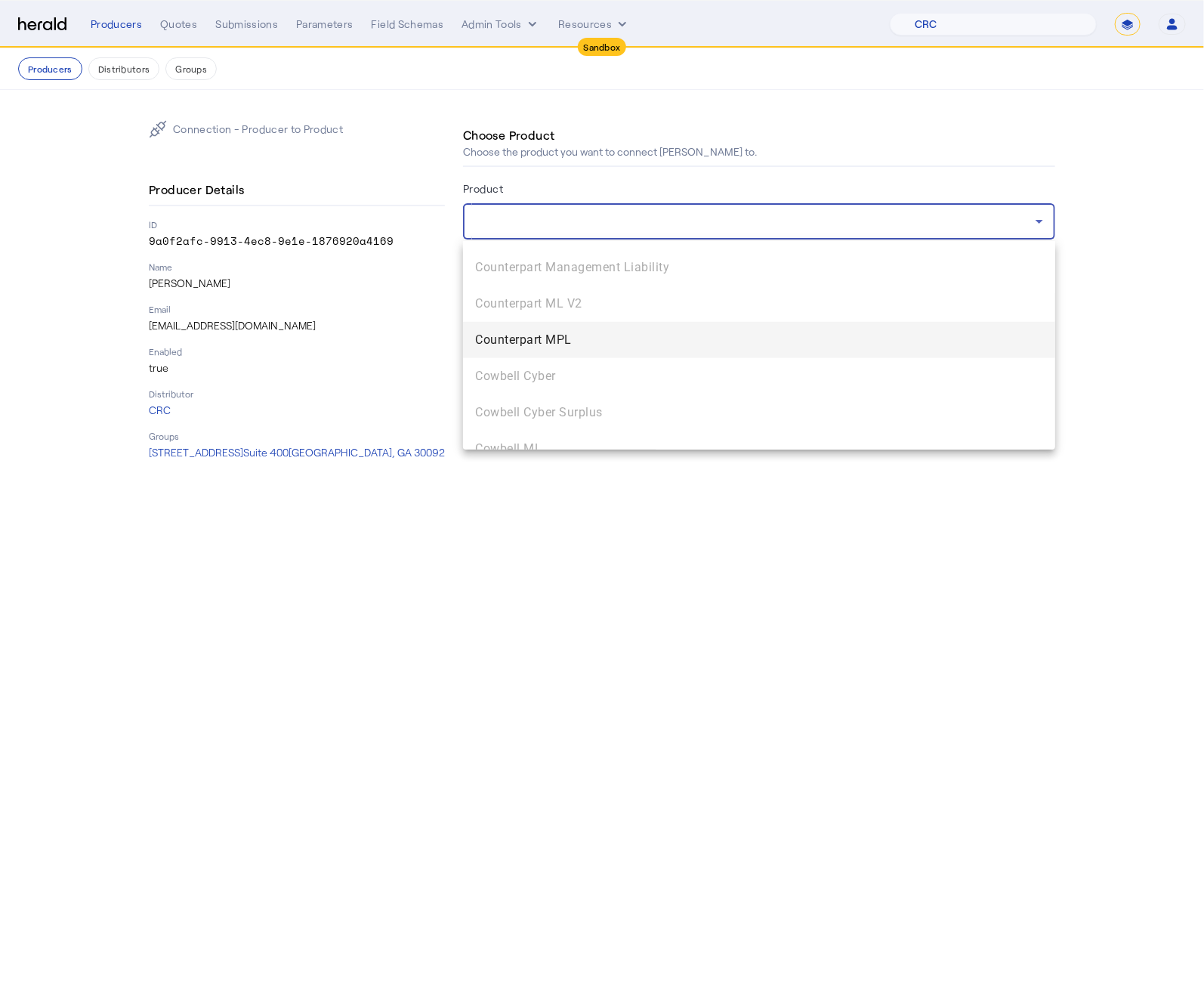
scroll to position [719, 0]
click at [559, 340] on span "Counterpart MPL" at bounding box center [759, 339] width 568 height 18
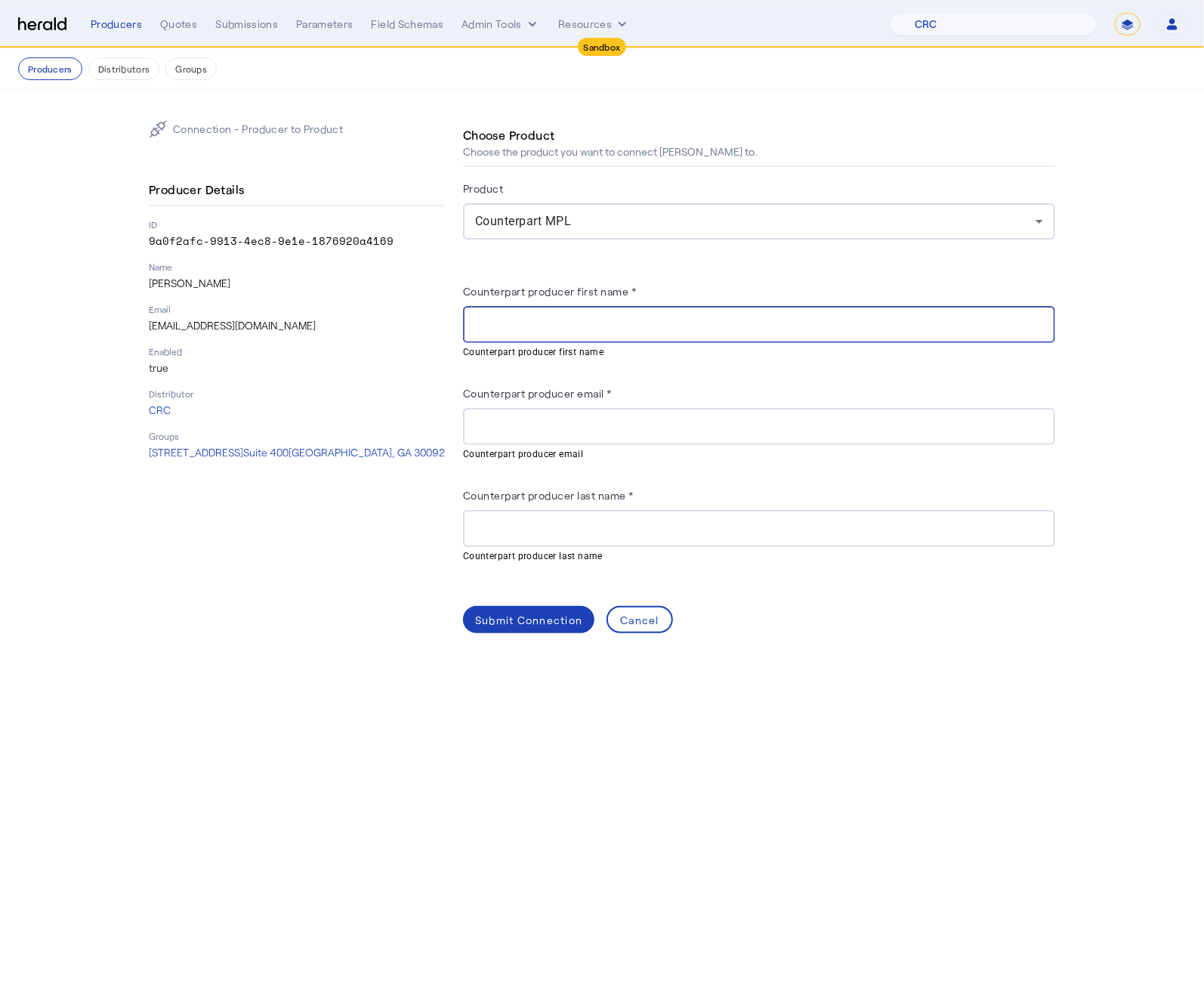
click at [526, 321] on input "Counterpart producer first name *" at bounding box center [759, 325] width 568 height 18
paste input "****"
type input "****"
drag, startPoint x: 379, startPoint y: 382, endPoint x: 1189, endPoint y: 331, distance: 811.6
click at [391, 378] on div "Producer Details ID 9a0f2afc-9913-4ec8-9e1e-1876920a4169 Name Erin Dyer Email e…" at bounding box center [297, 317] width 296 height 286
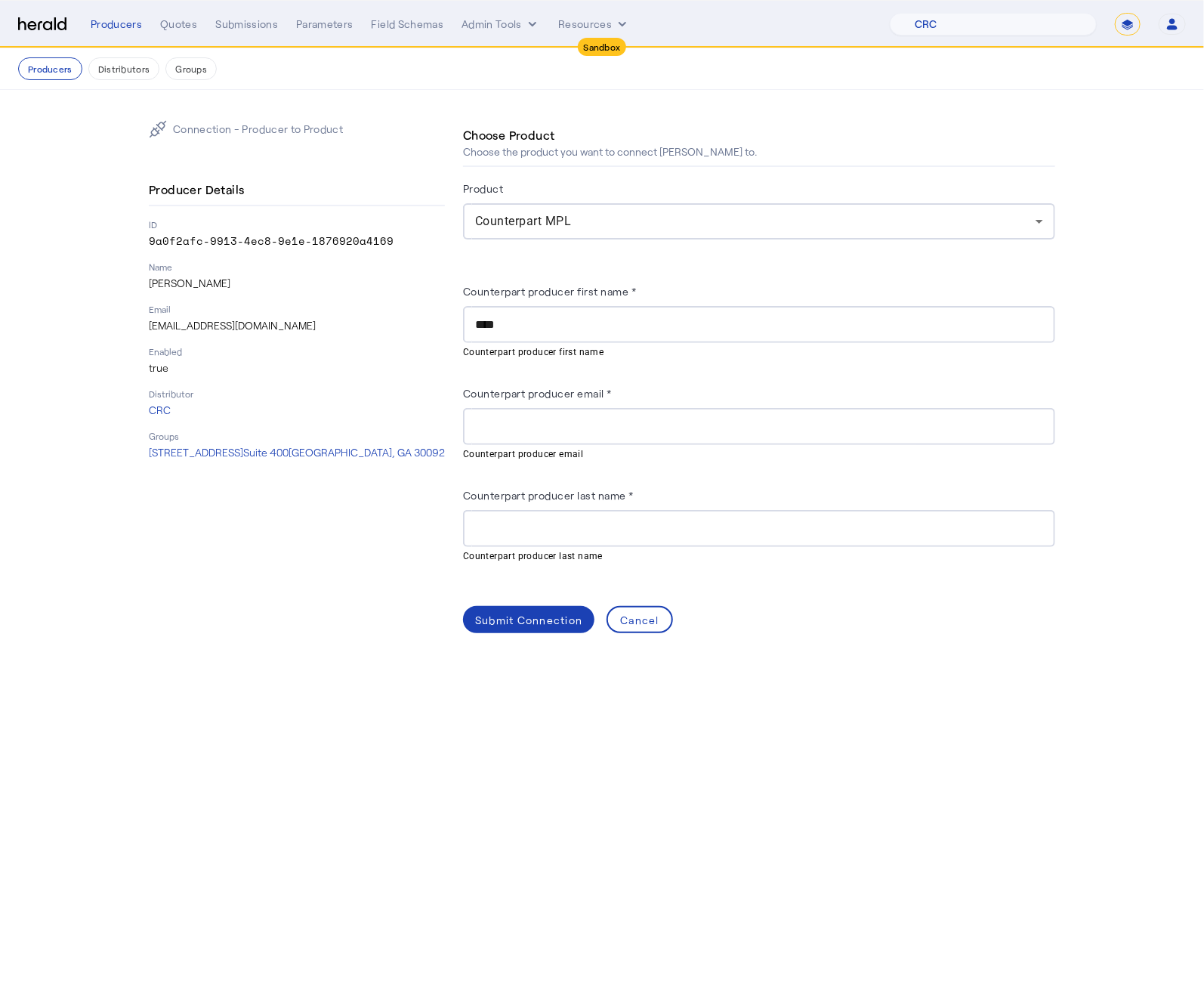
click at [576, 424] on input "Counterpart producer email *" at bounding box center [759, 427] width 568 height 18
paste input "**********"
type input "**********"
click at [502, 530] on input "Counterpart producer last name *" at bounding box center [759, 529] width 568 height 18
paste input "****"
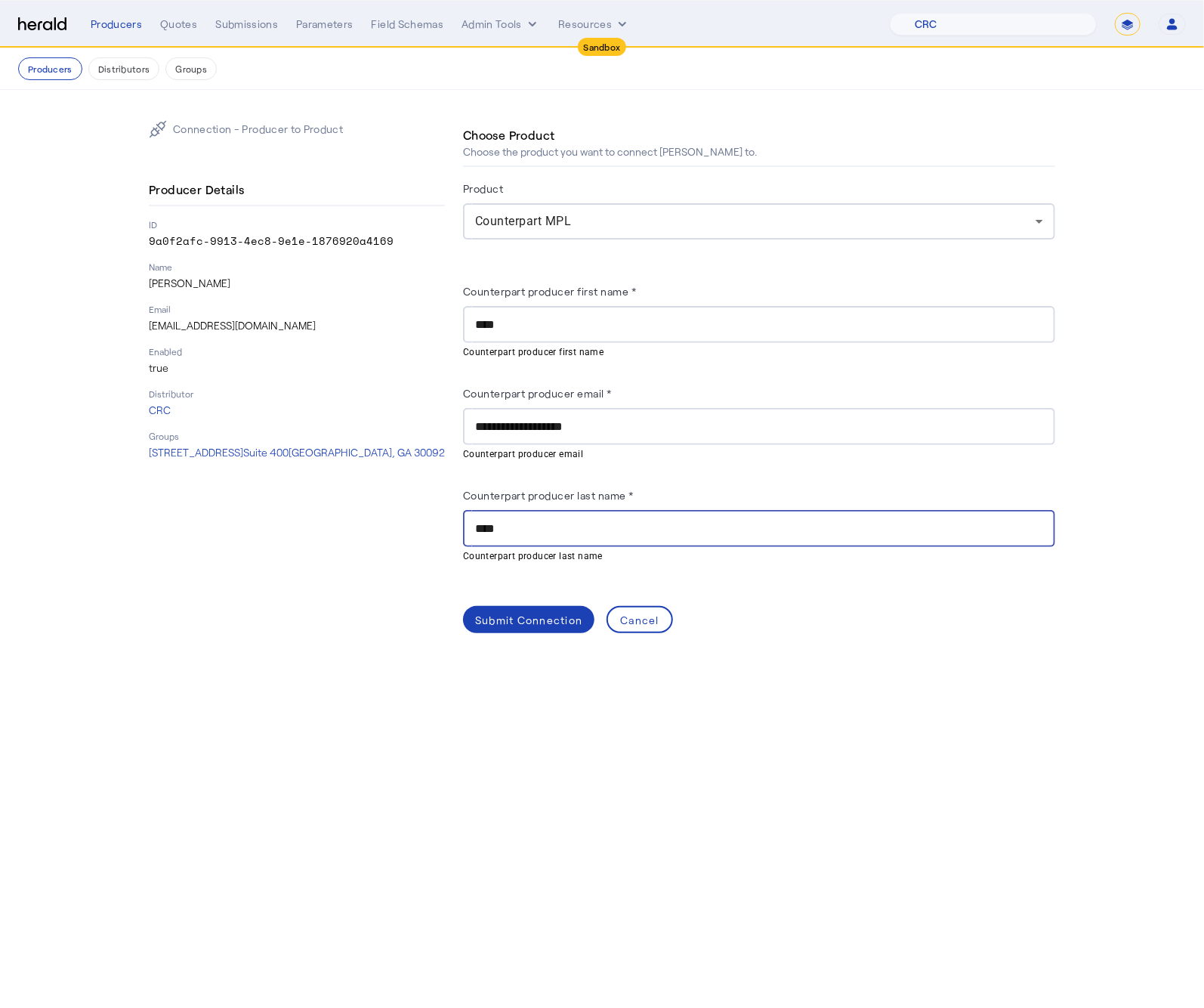
type input "****"
drag, startPoint x: 418, startPoint y: 600, endPoint x: 436, endPoint y: 603, distance: 18.2
click at [419, 600] on div "Connection - Producer to Product Producer Details ID 9a0f2afc-9913-4ec8-9e1e-18…" at bounding box center [297, 376] width 296 height 513
click at [505, 608] on span at bounding box center [529, 619] width 131 height 36
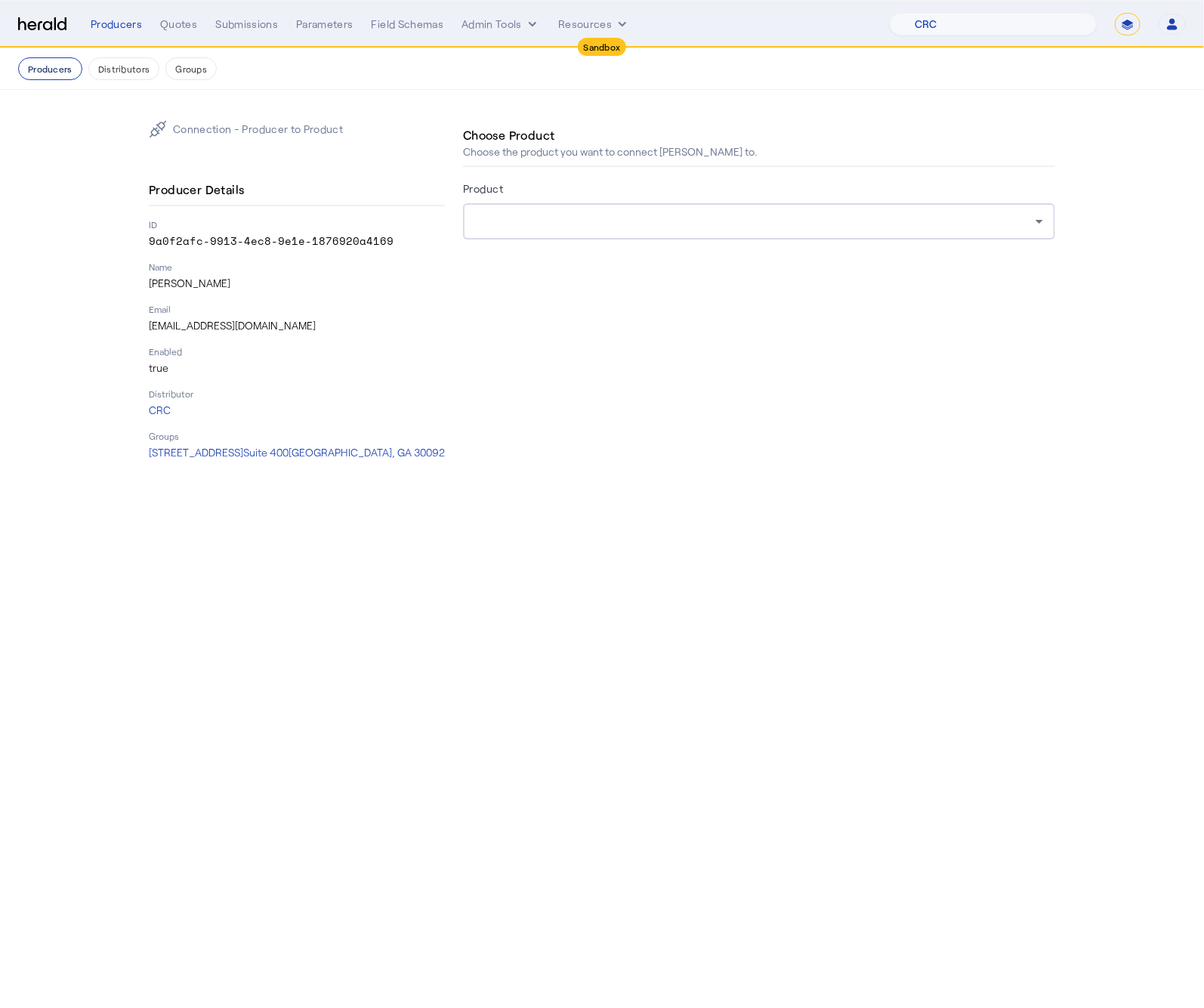
click at [57, 70] on button "Producers" at bounding box center [50, 68] width 64 height 23
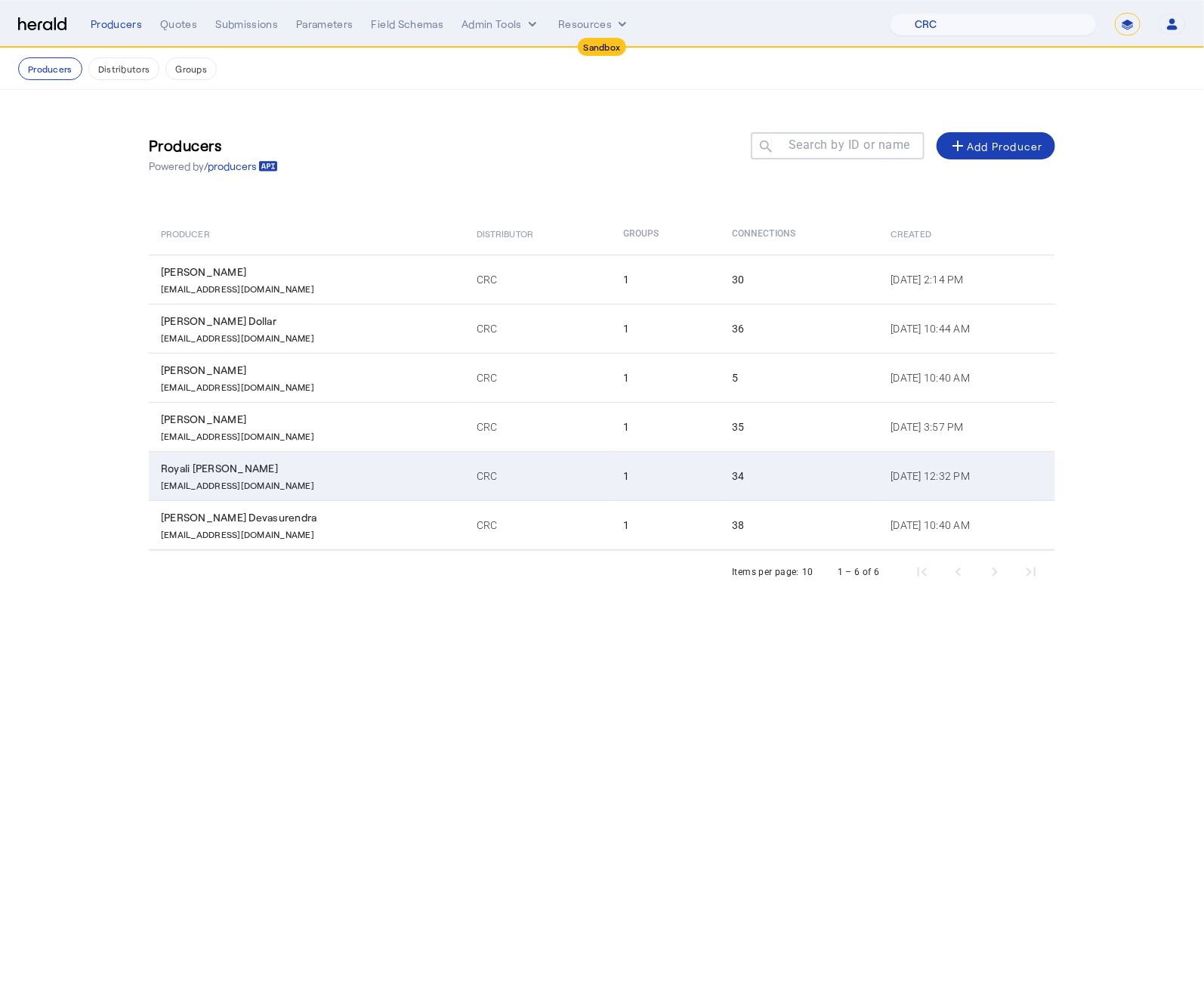
click at [185, 476] on p "RRoy@crcgroup.com" at bounding box center [238, 484] width 154 height 15
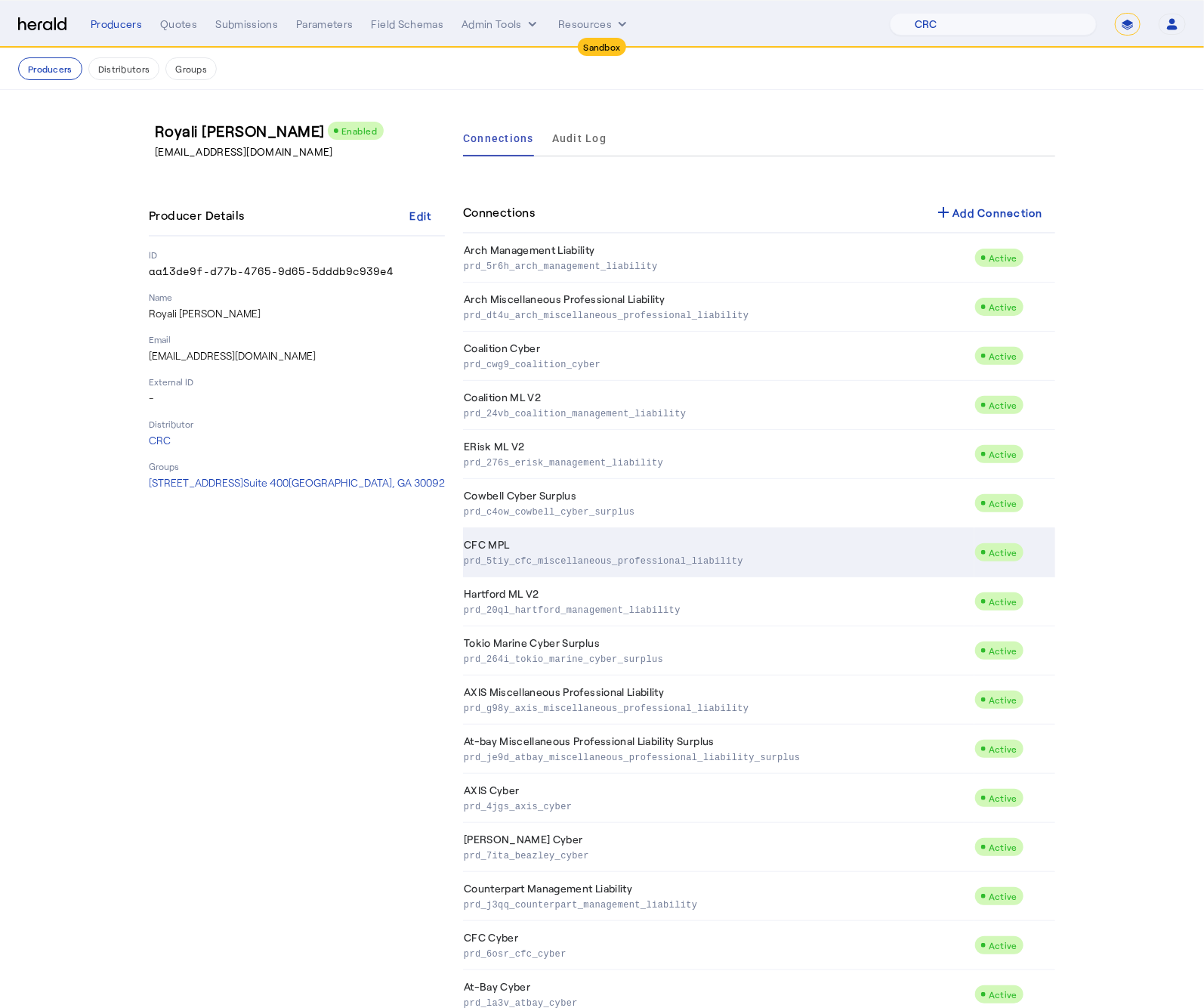
scroll to position [927, 0]
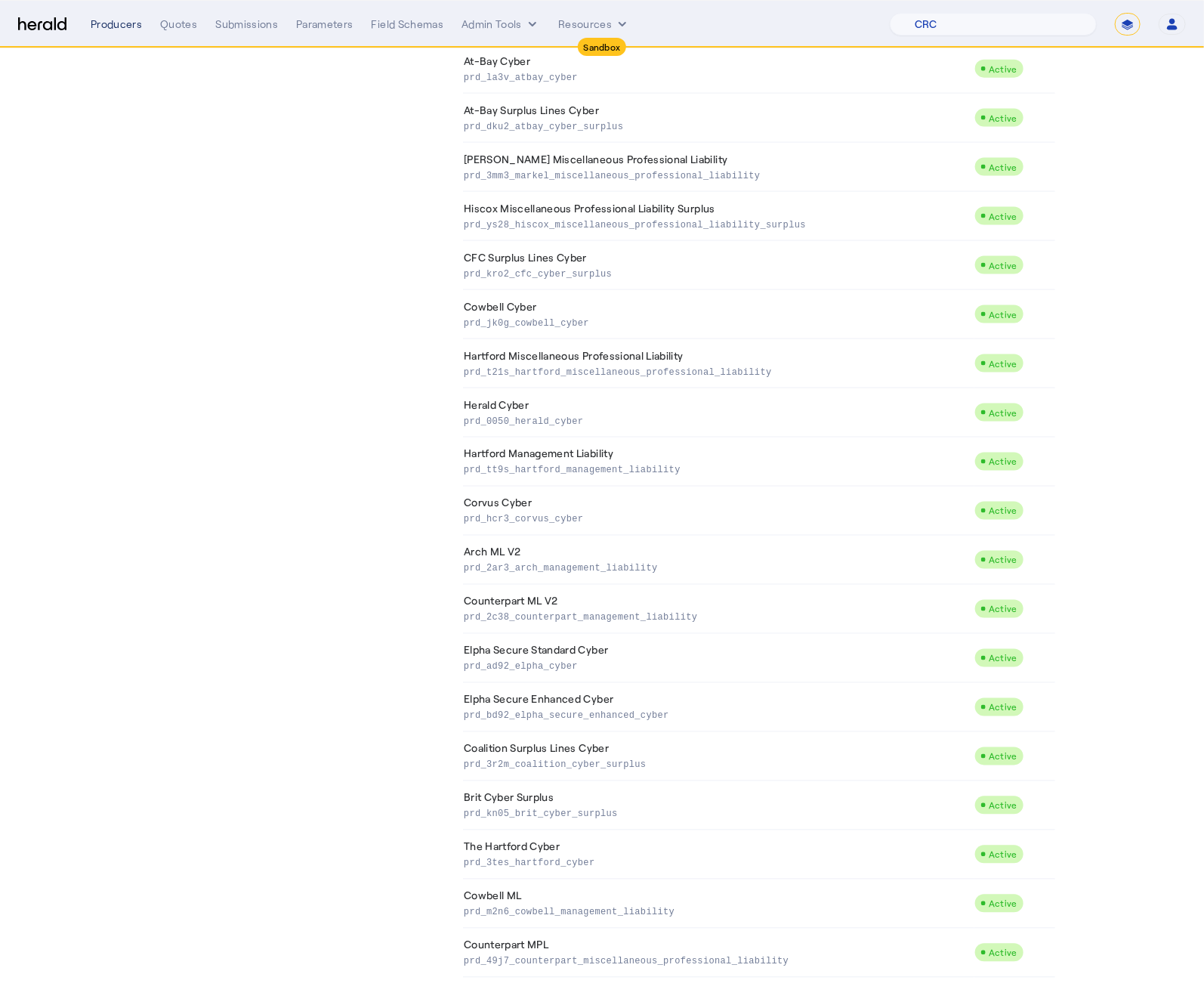
click at [103, 28] on div "Producers" at bounding box center [117, 24] width 52 height 15
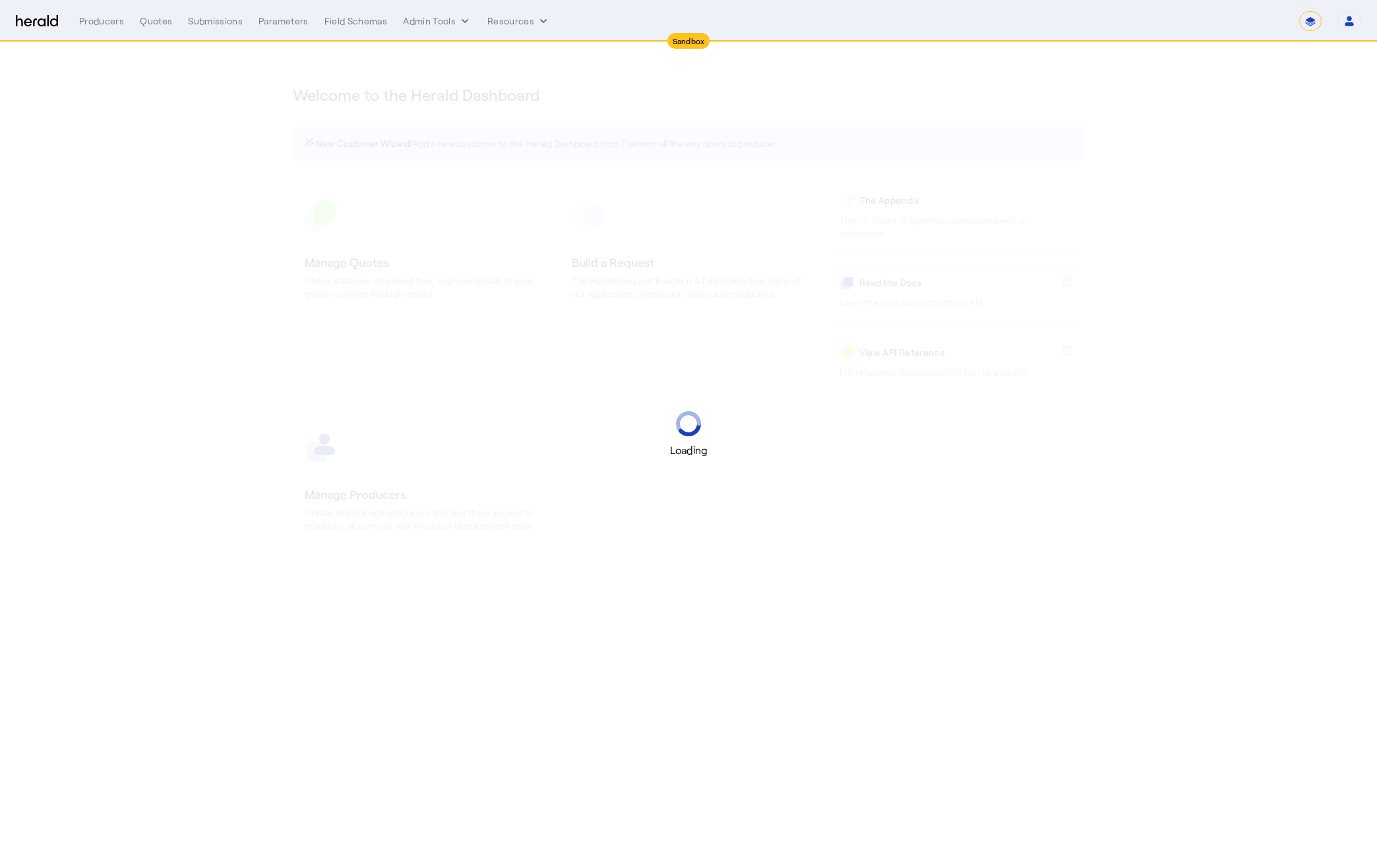
select select "*******"
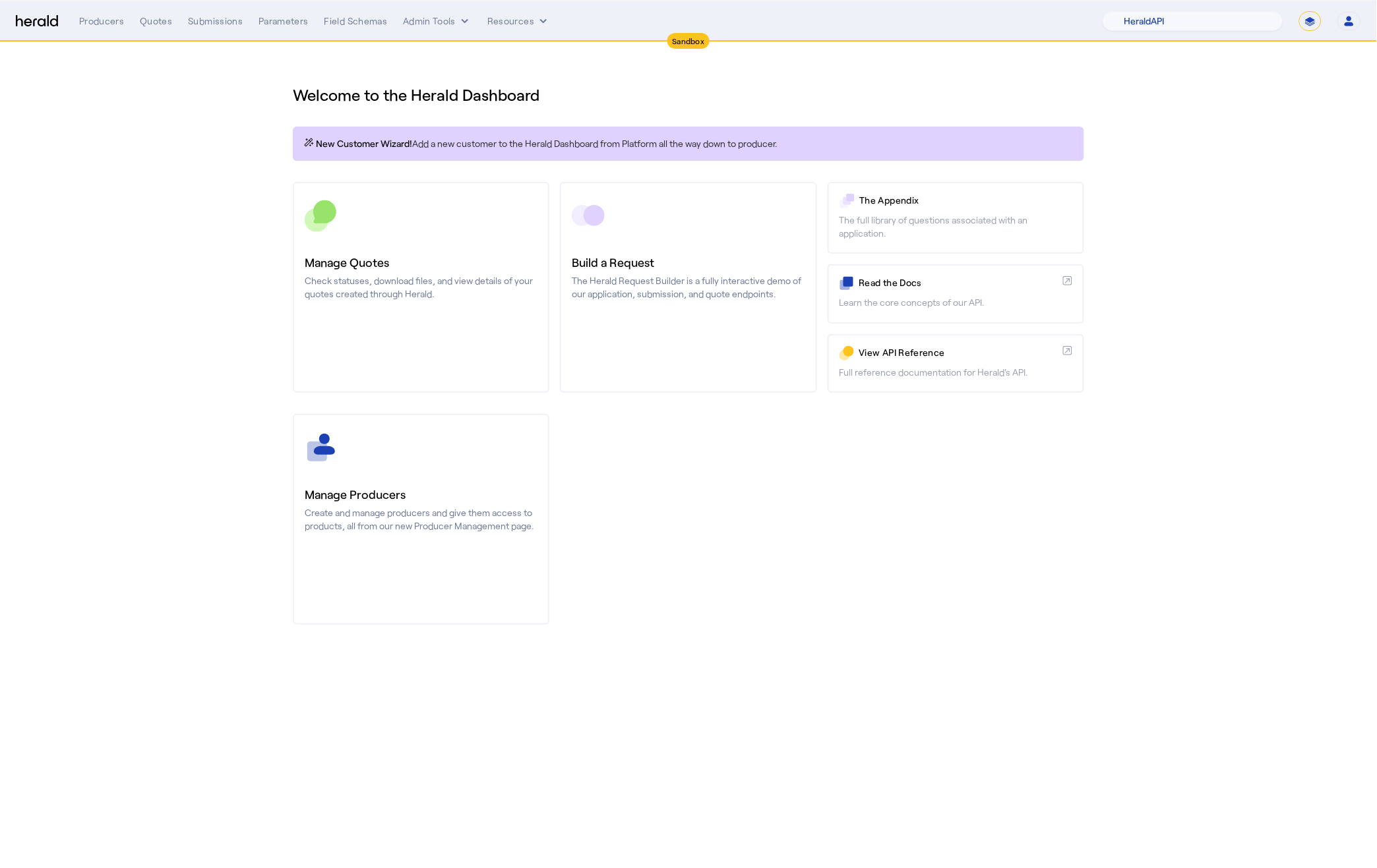
click at [1300, 20] on select "**********" at bounding box center [1310, 21] width 23 height 20
click at [1178, 20] on select "1Fort Acrisure Acturis Affinity Advisors Affinity Risk Agentero AmWins Anzen Ao…" at bounding box center [1193, 21] width 181 height 20
select select "pfm_h3db_crc"
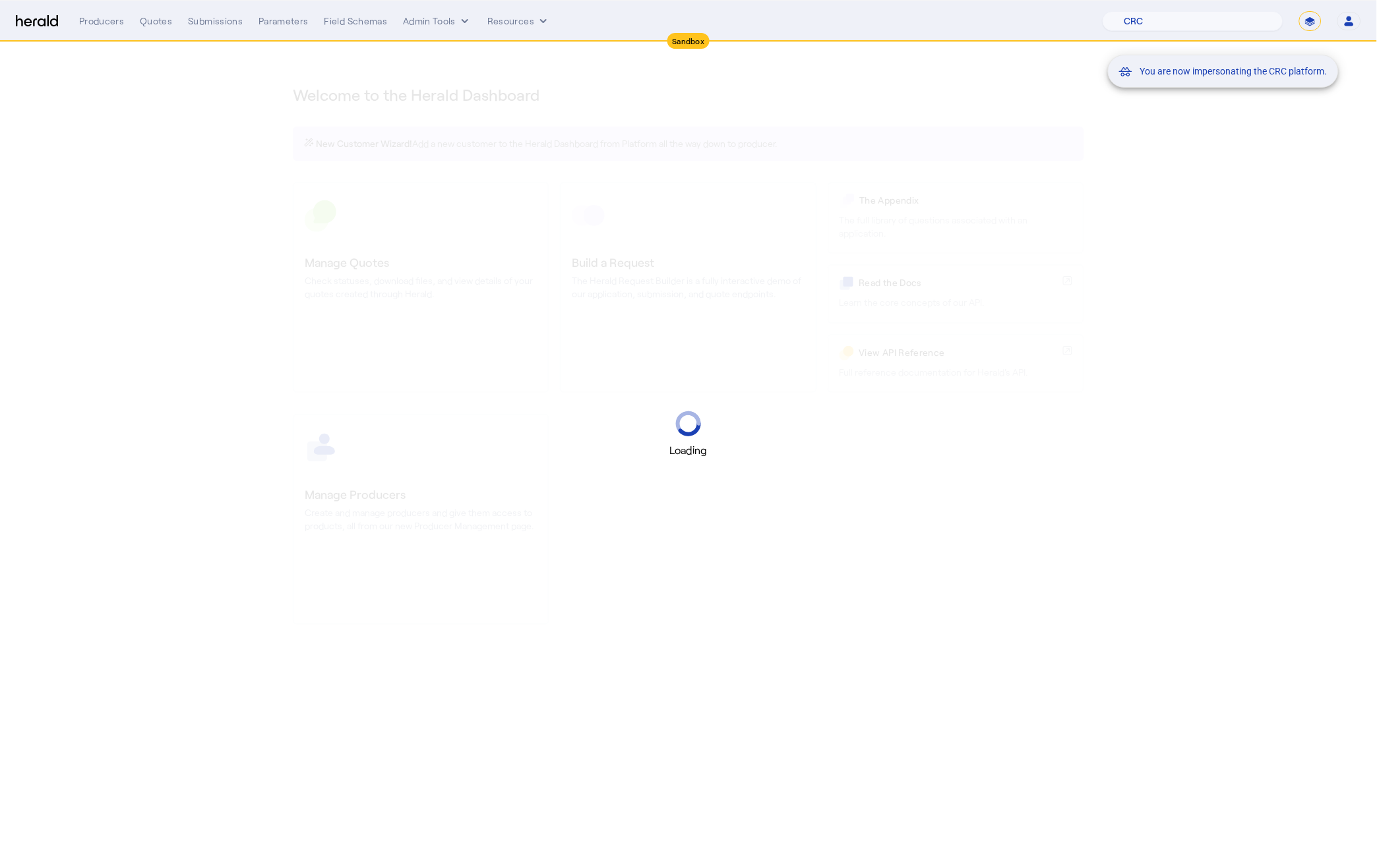
drag, startPoint x: 123, startPoint y: 26, endPoint x: 82, endPoint y: 16, distance: 42.2
click at [122, 26] on div "You are now impersonating the CRC platform." at bounding box center [688, 434] width 1377 height 868
click at [92, 24] on div "You are now impersonating the CRC platform." at bounding box center [688, 434] width 1377 height 868
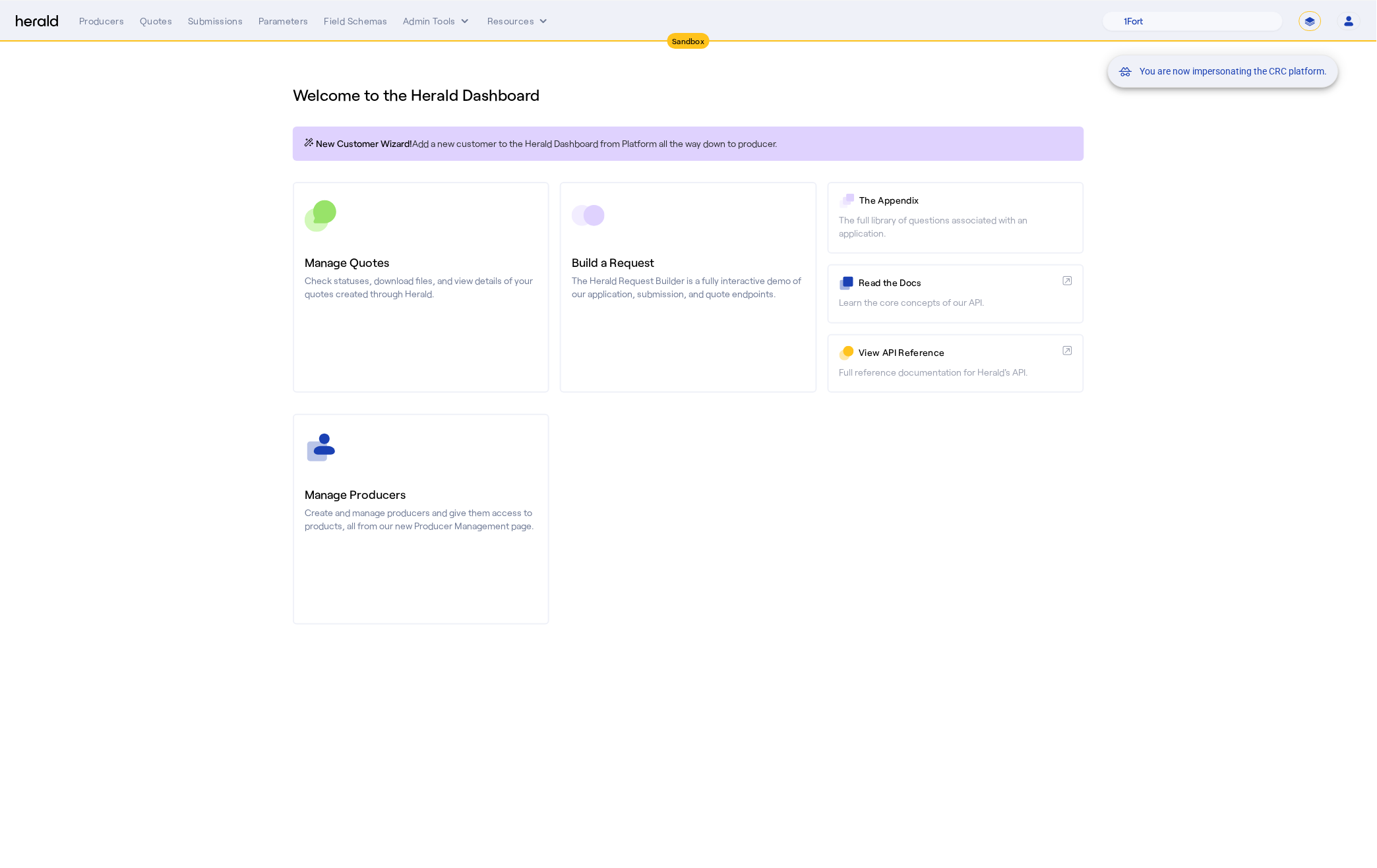
click at [92, 24] on div "You are now impersonating the CRC platform." at bounding box center [688, 434] width 1377 height 868
click at [97, 21] on div "Producers" at bounding box center [102, 21] width 45 height 13
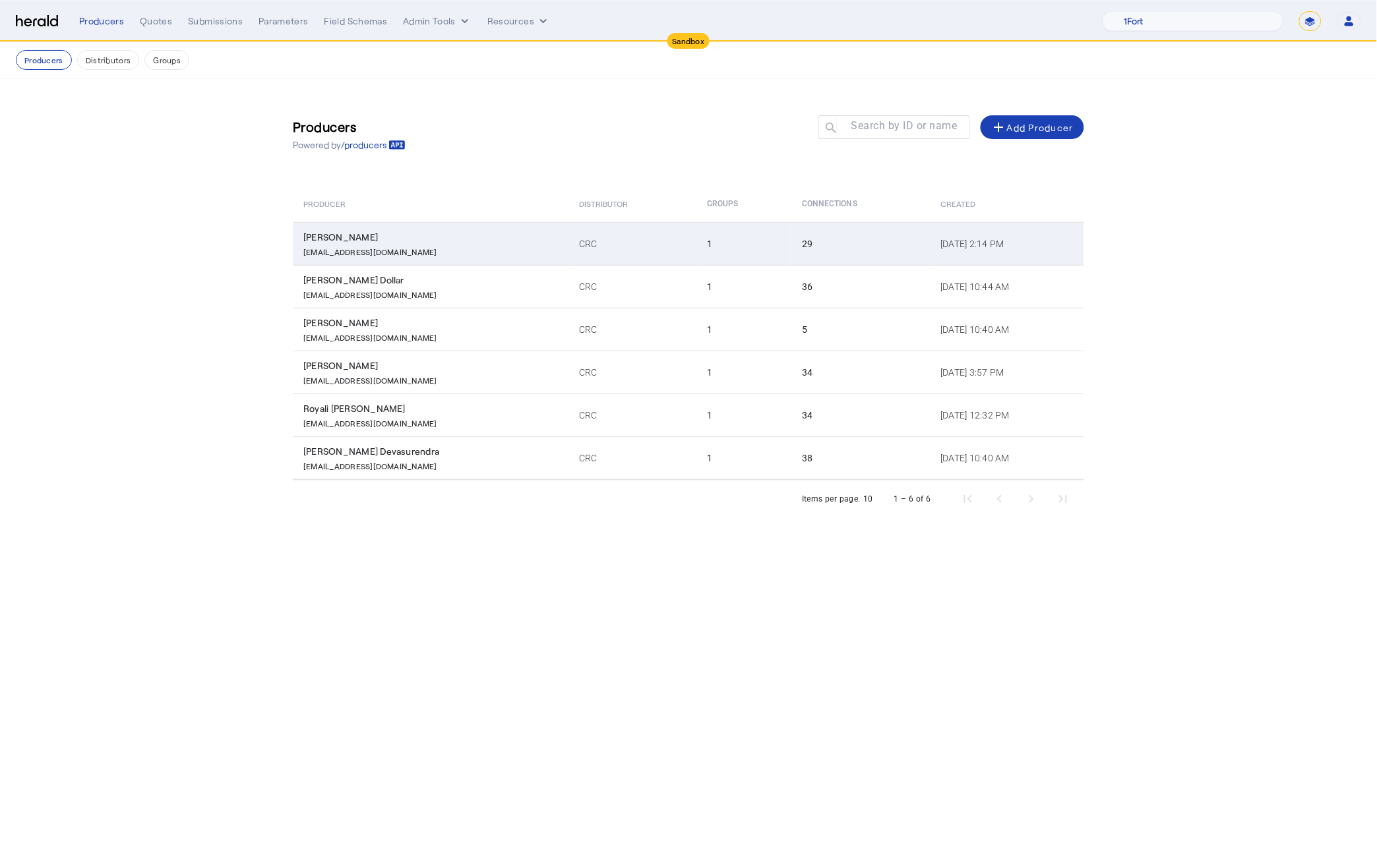
click at [468, 243] on div "[PERSON_NAME]" at bounding box center [433, 237] width 260 height 13
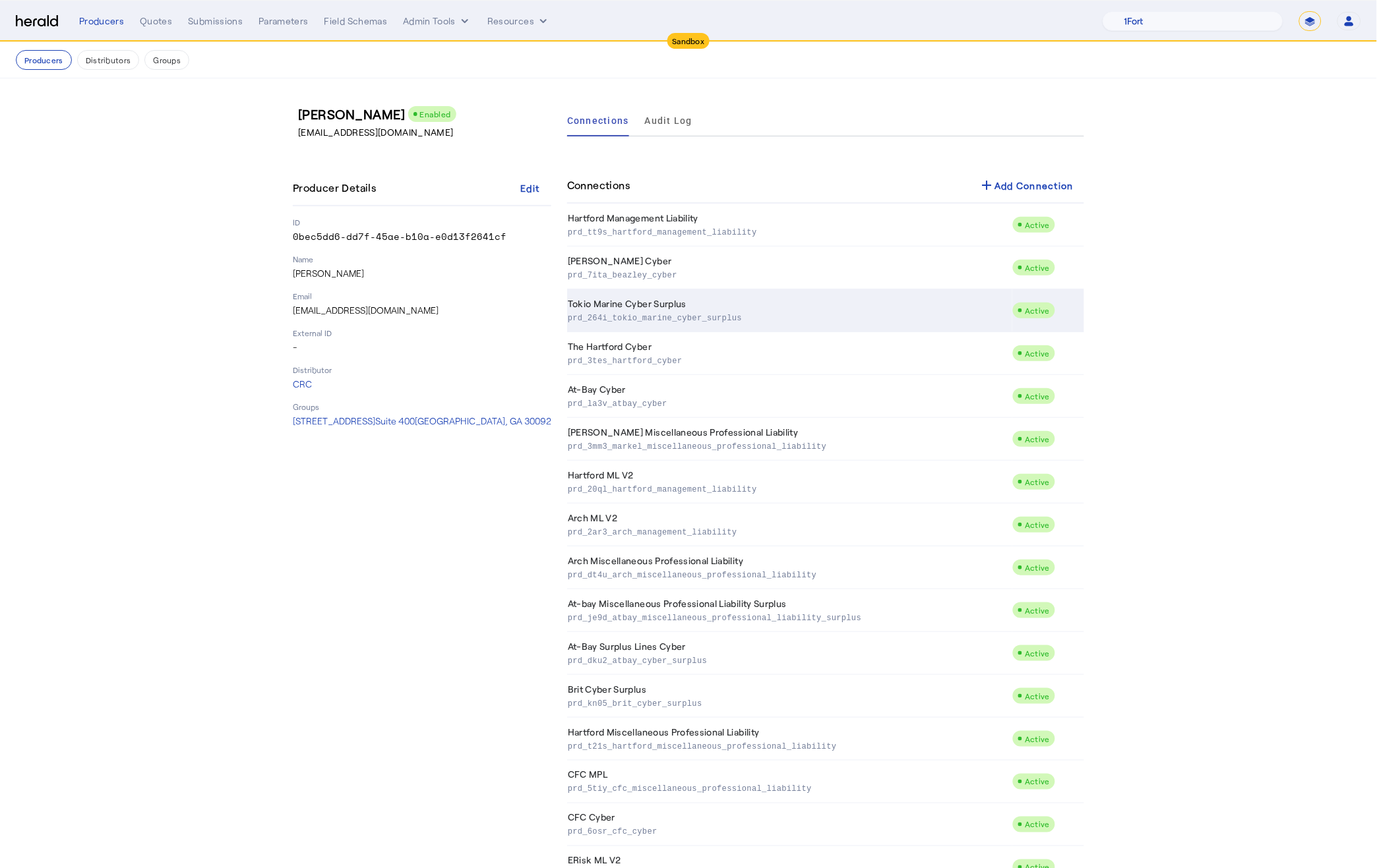
scroll to position [605, 0]
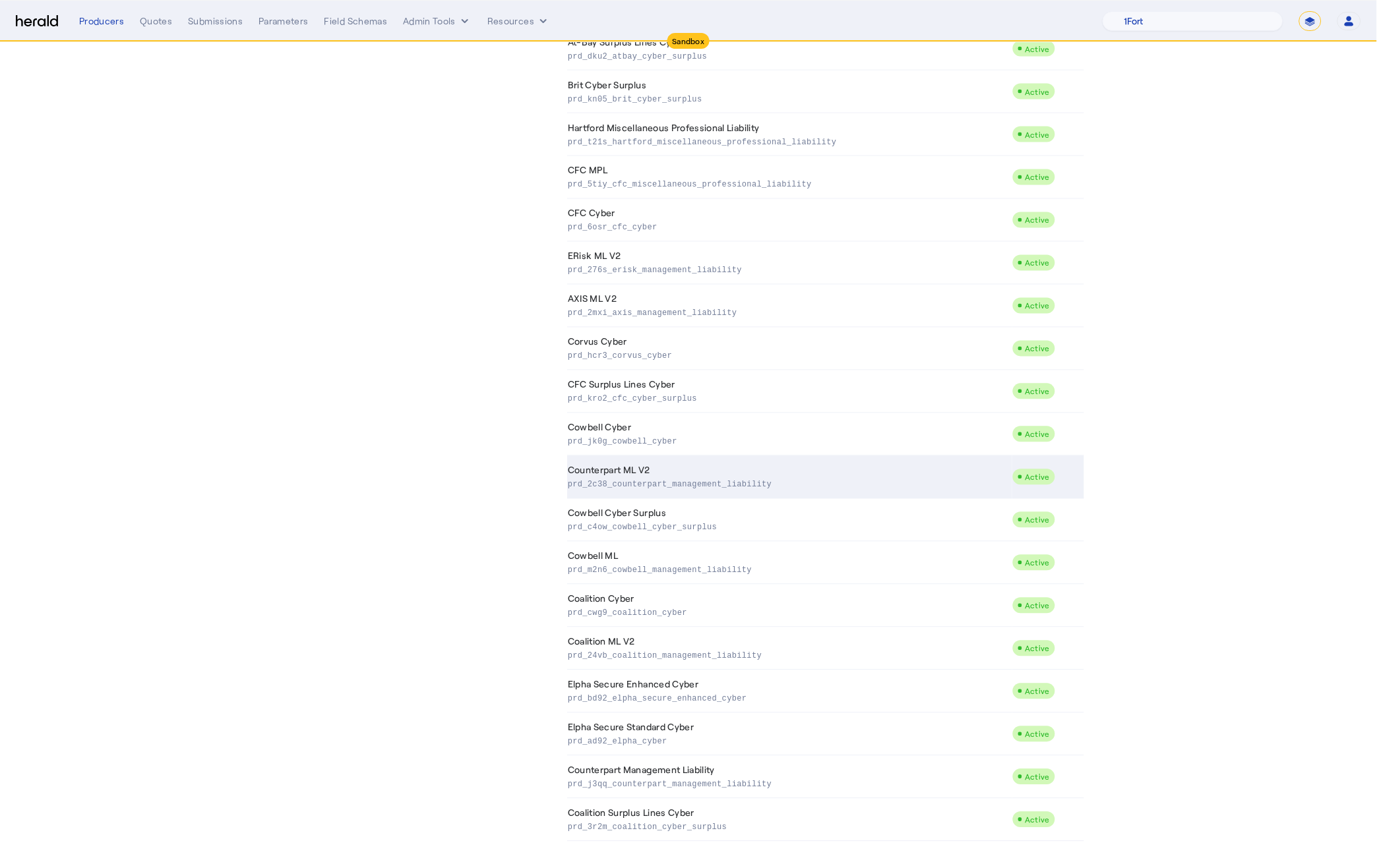
click at [801, 476] on td "Counterpart ML V2 prd_2c38_counterpart_management_liability" at bounding box center [789, 477] width 445 height 43
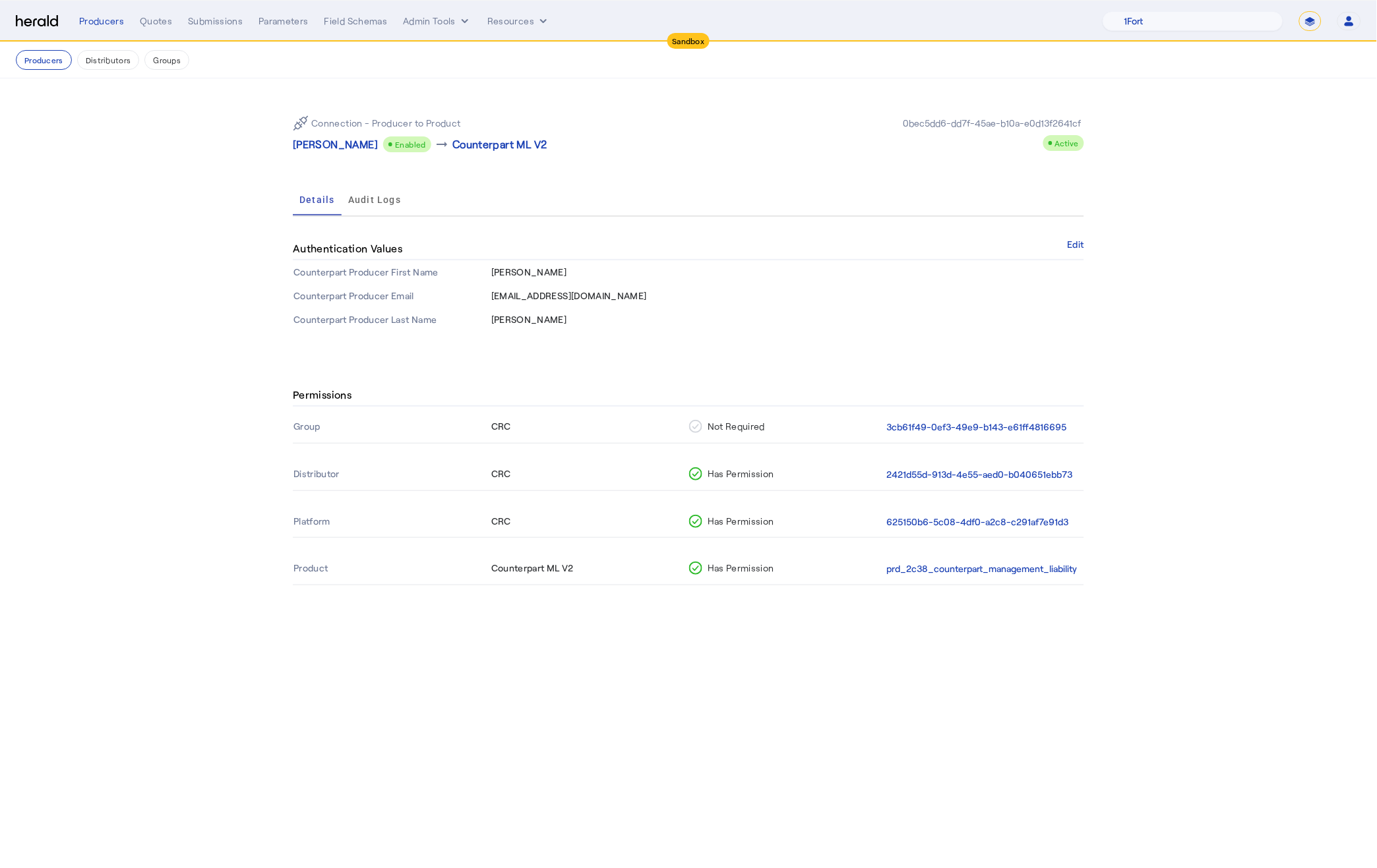
click at [497, 272] on span "Kyle" at bounding box center [529, 272] width 76 height 11
copy span "Kyle"
click at [547, 291] on span "kyyarbrough@crcgroup.com" at bounding box center [569, 295] width 156 height 11
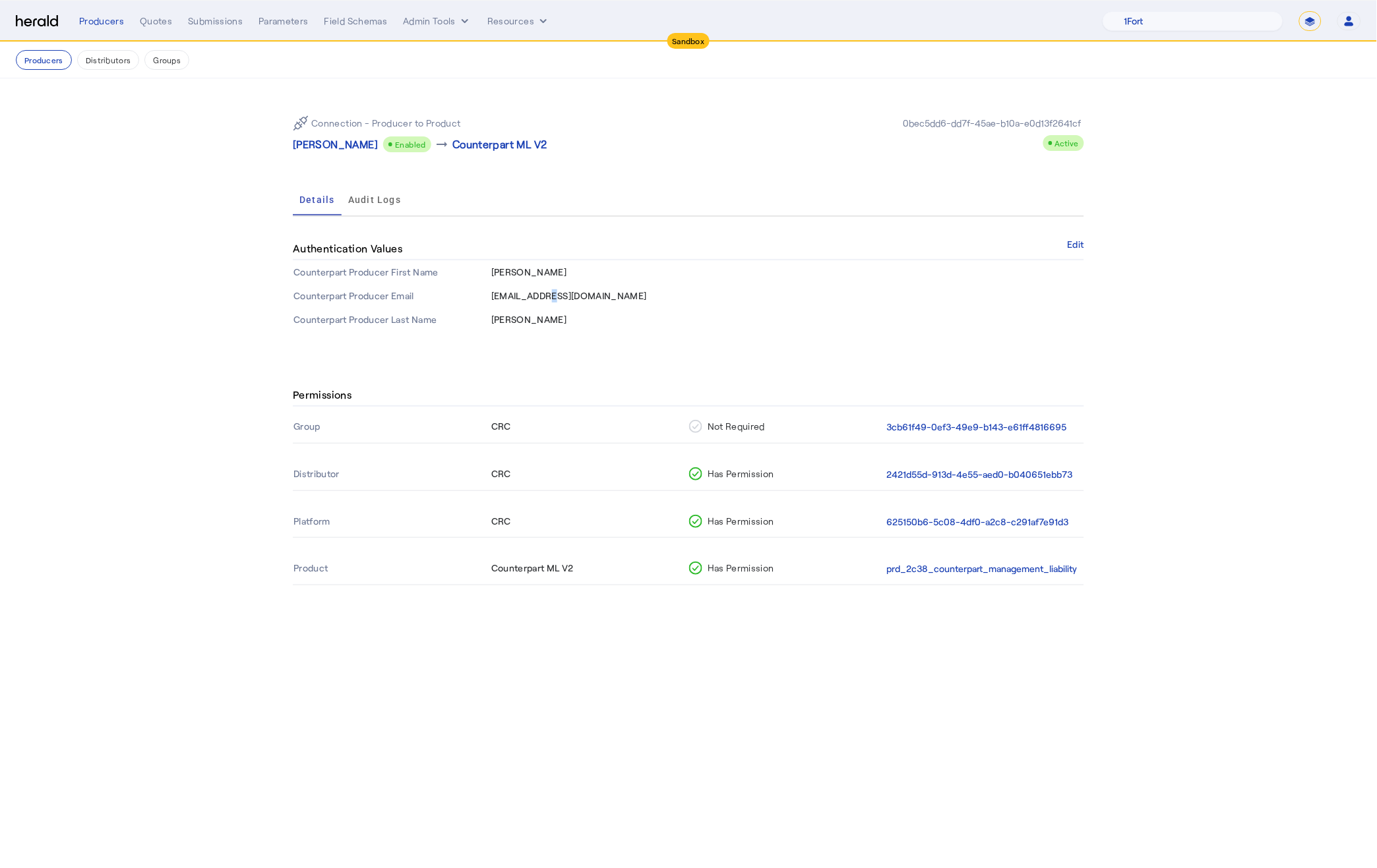
click at [547, 293] on span "kyyarbrough@crcgroup.com" at bounding box center [569, 295] width 156 height 11
click at [513, 319] on span "Yarbrough" at bounding box center [529, 319] width 76 height 11
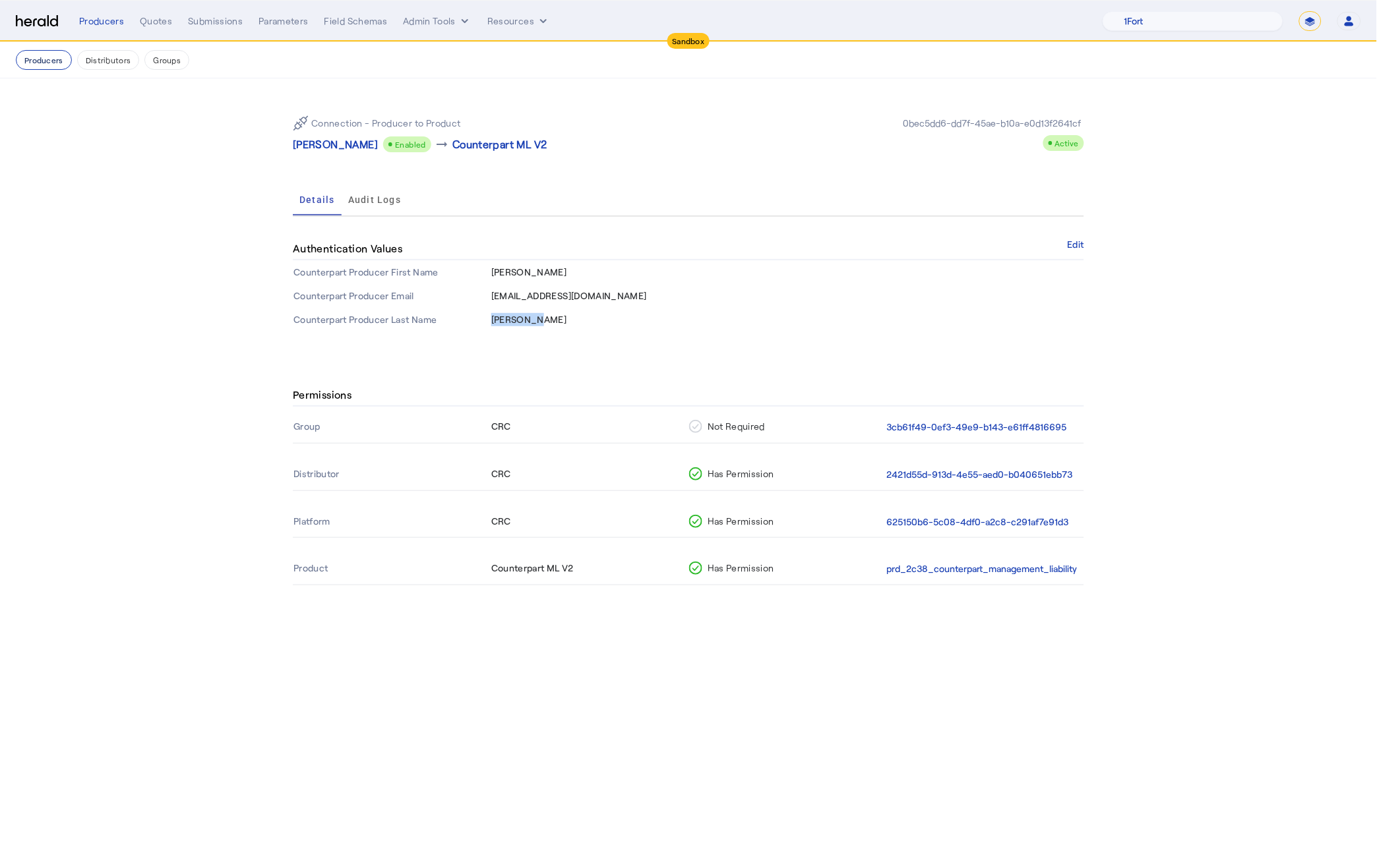
click at [41, 64] on button "Producers" at bounding box center [44, 60] width 56 height 20
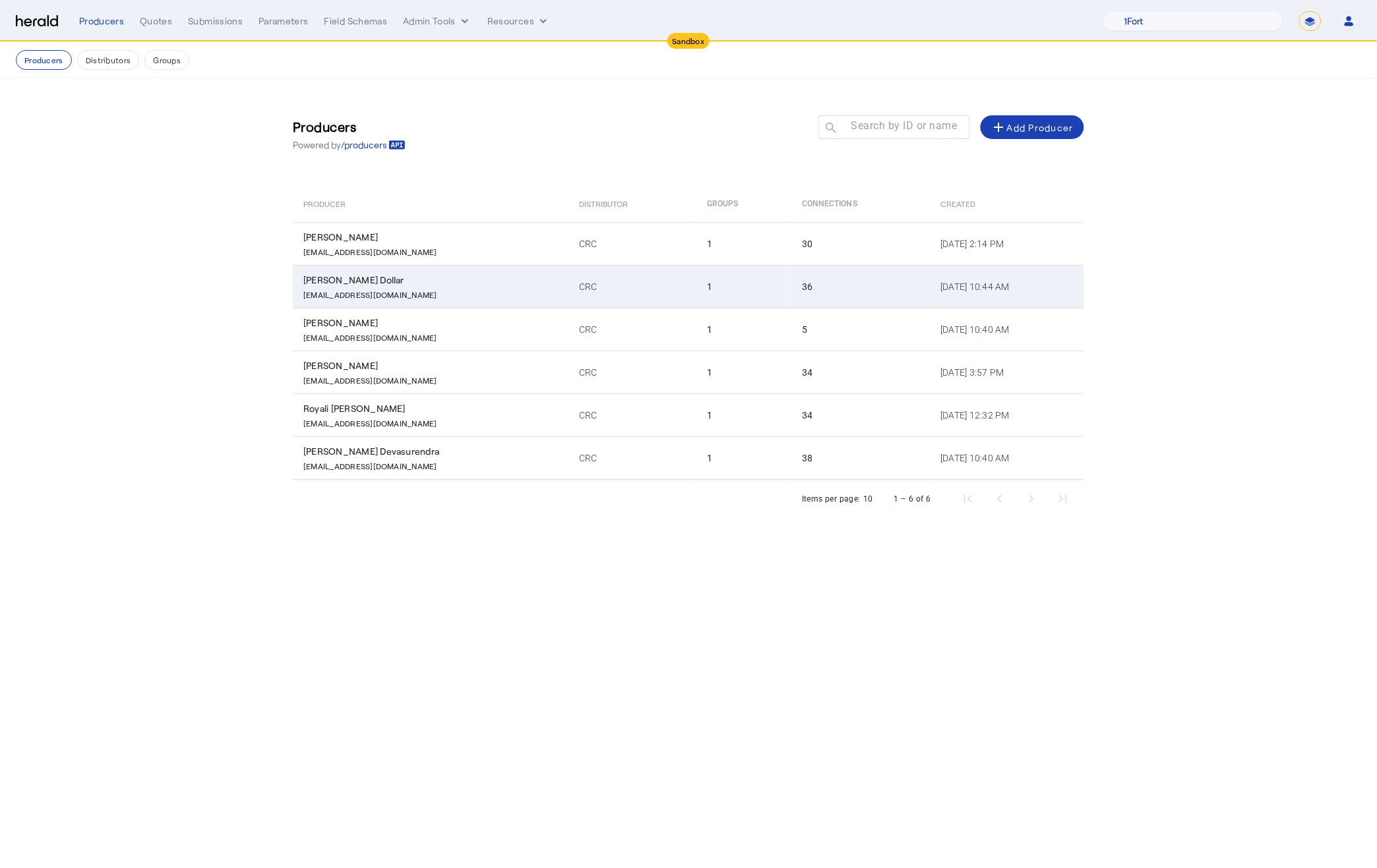
click at [480, 290] on div "ldollar@insuretrust.com" at bounding box center [433, 293] width 260 height 13
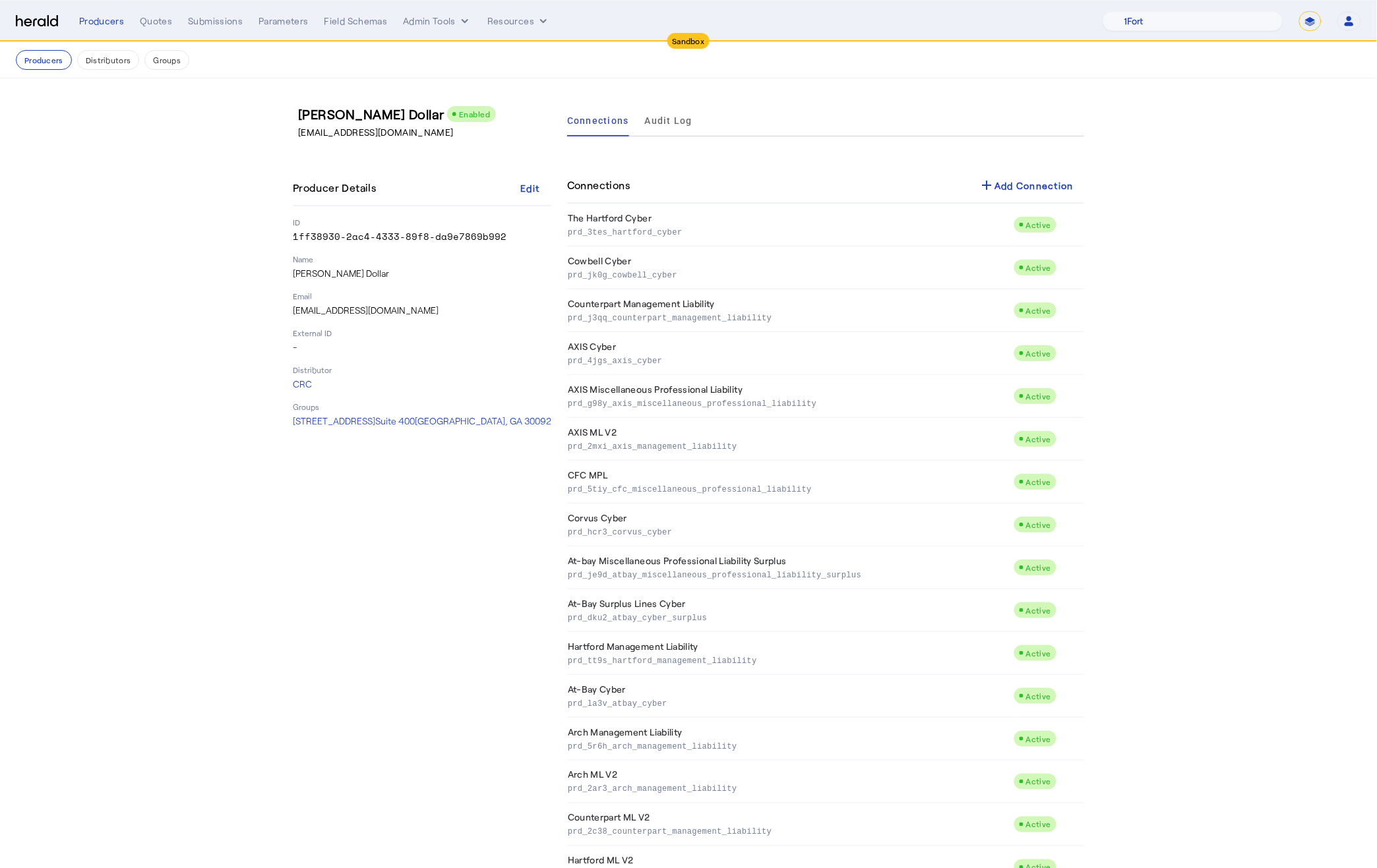
drag, startPoint x: 682, startPoint y: 311, endPoint x: 669, endPoint y: 309, distance: 13.2
click at [682, 311] on p "prd_j3qq_counterpart_management_liability" at bounding box center [788, 317] width 441 height 13
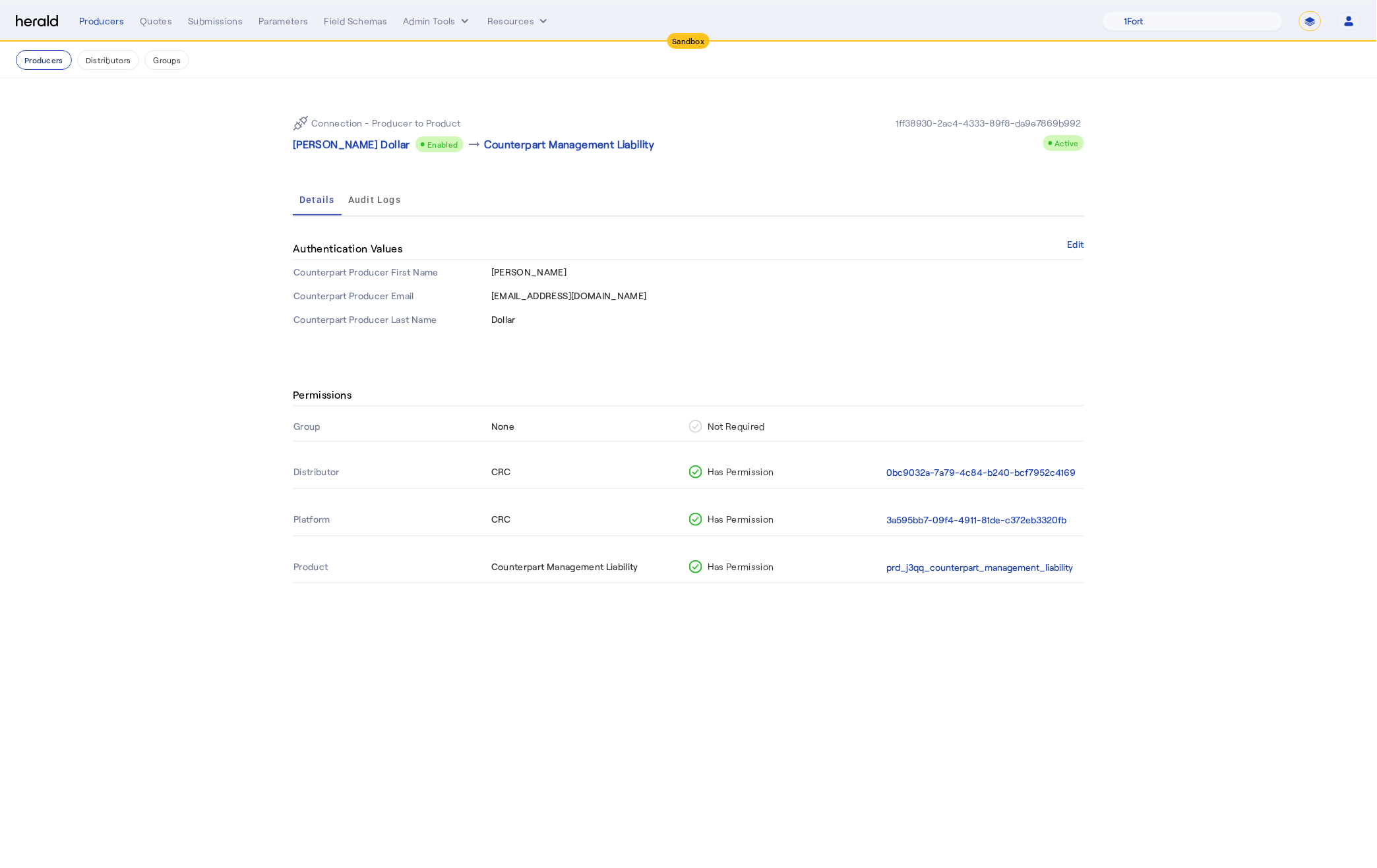
click at [44, 63] on button "Producers" at bounding box center [44, 60] width 56 height 20
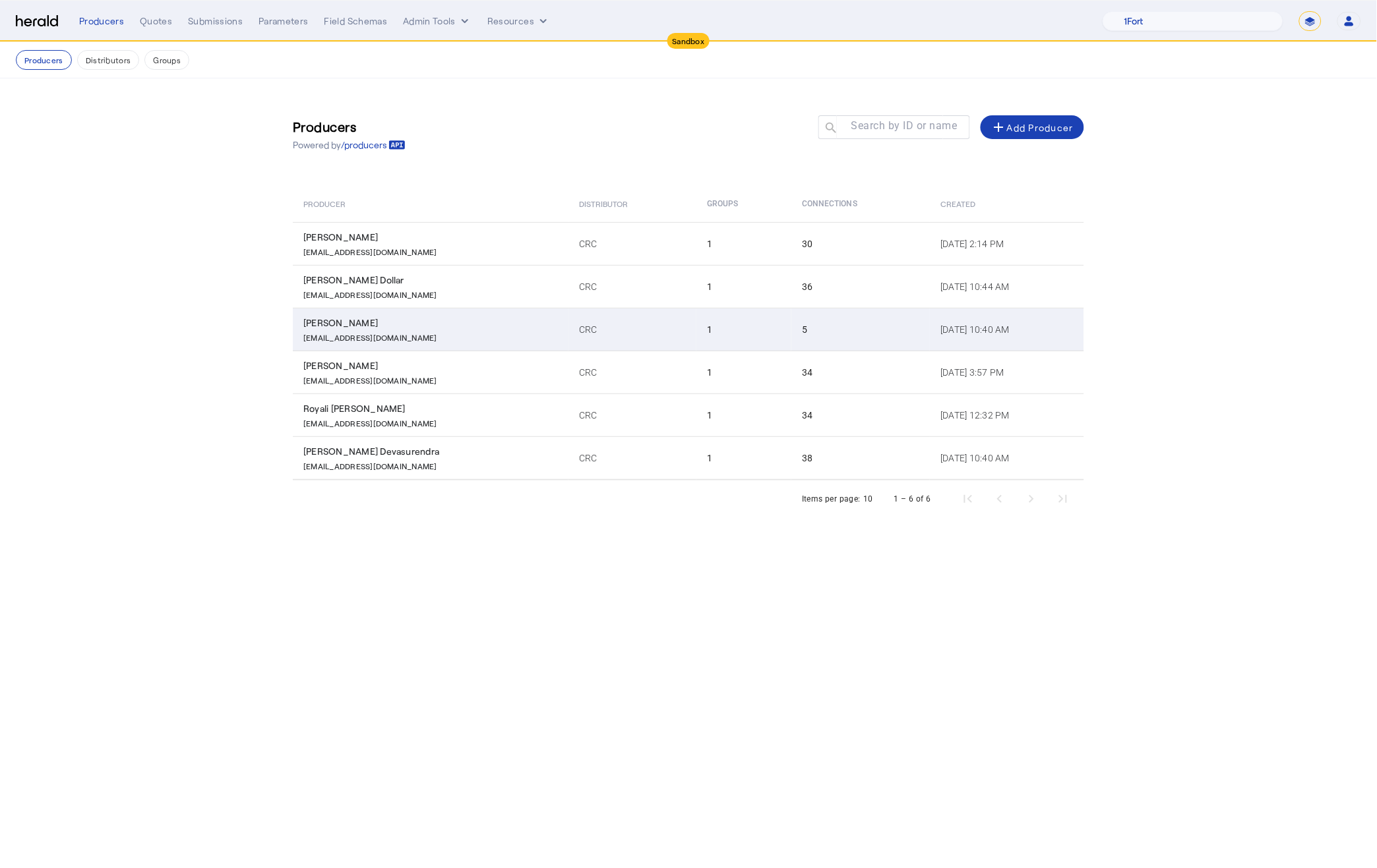
click at [365, 332] on p "aalaniz@crcgroup.com" at bounding box center [370, 336] width 134 height 13
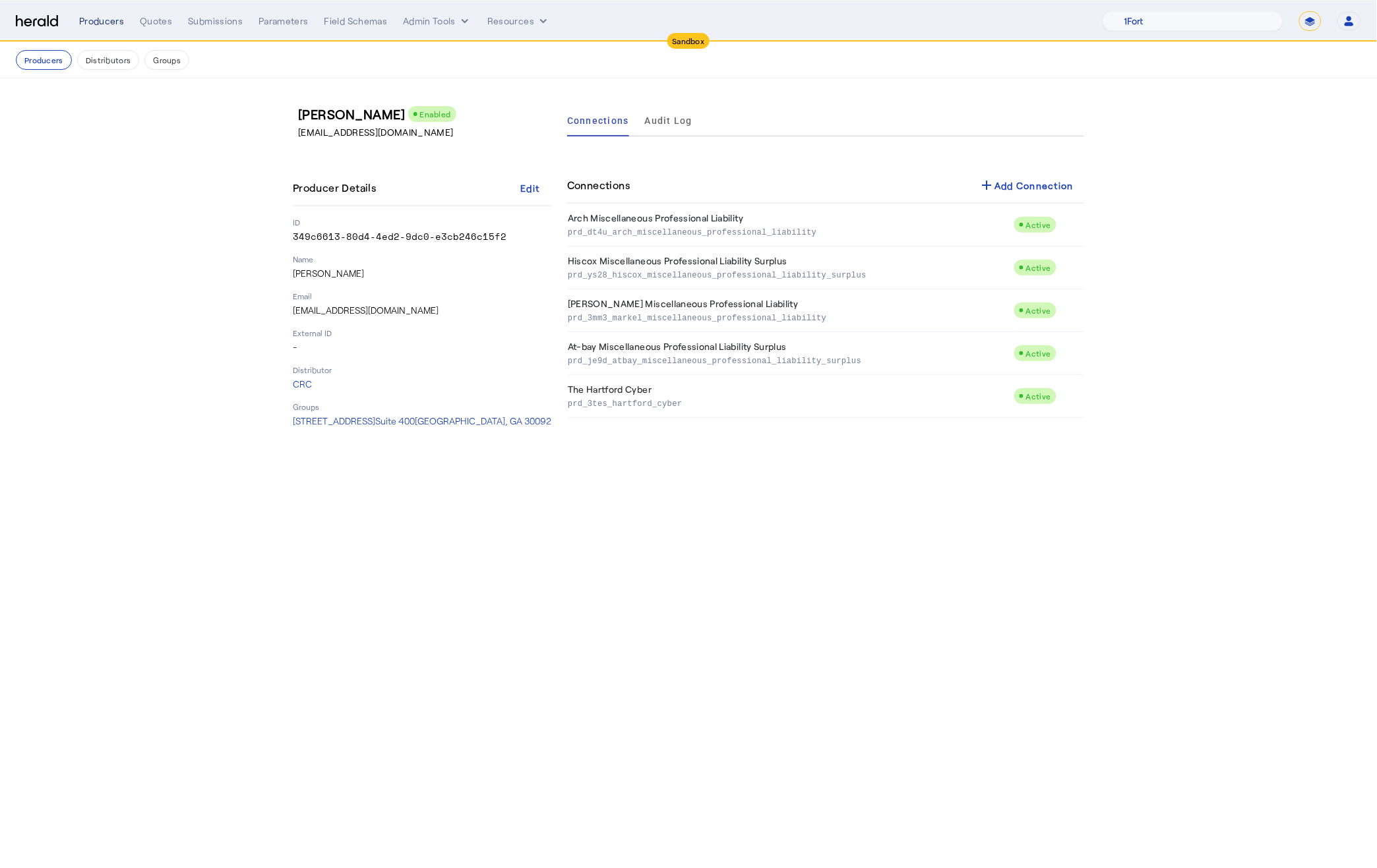
click at [94, 23] on div "Producers" at bounding box center [102, 21] width 45 height 13
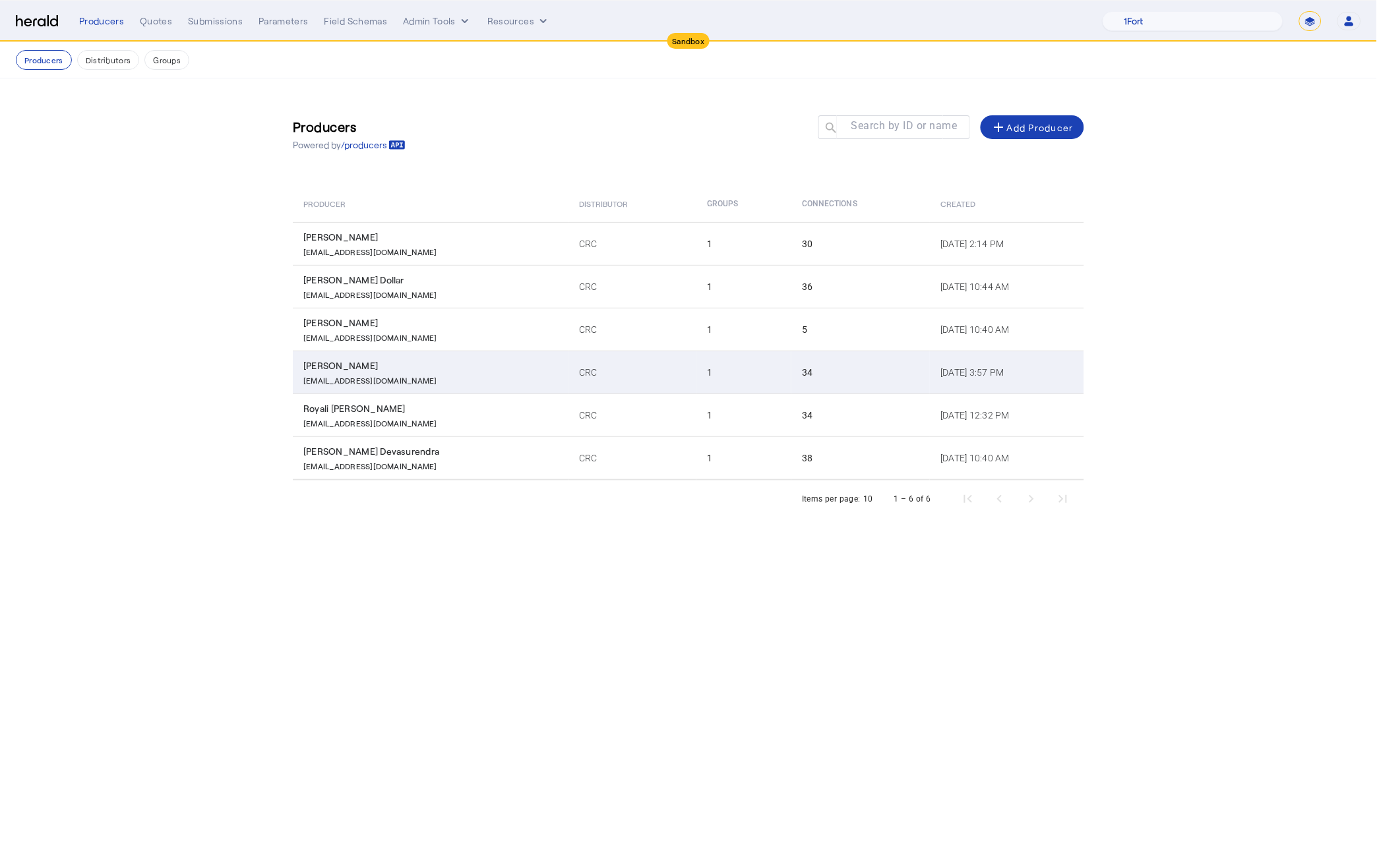
click at [353, 373] on p "erdyer@crcgroup.com" at bounding box center [370, 379] width 134 height 13
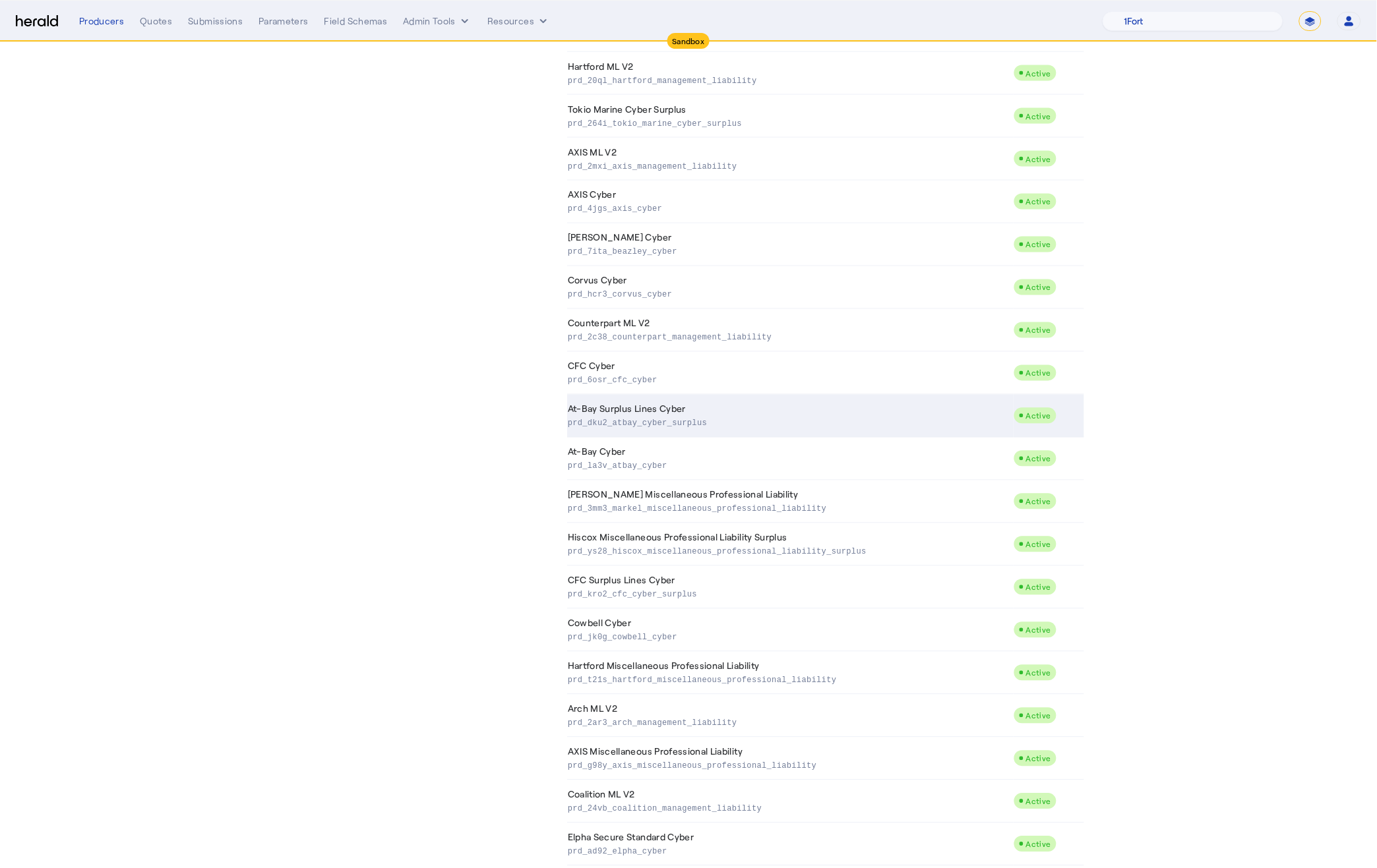
scroll to position [578, 0]
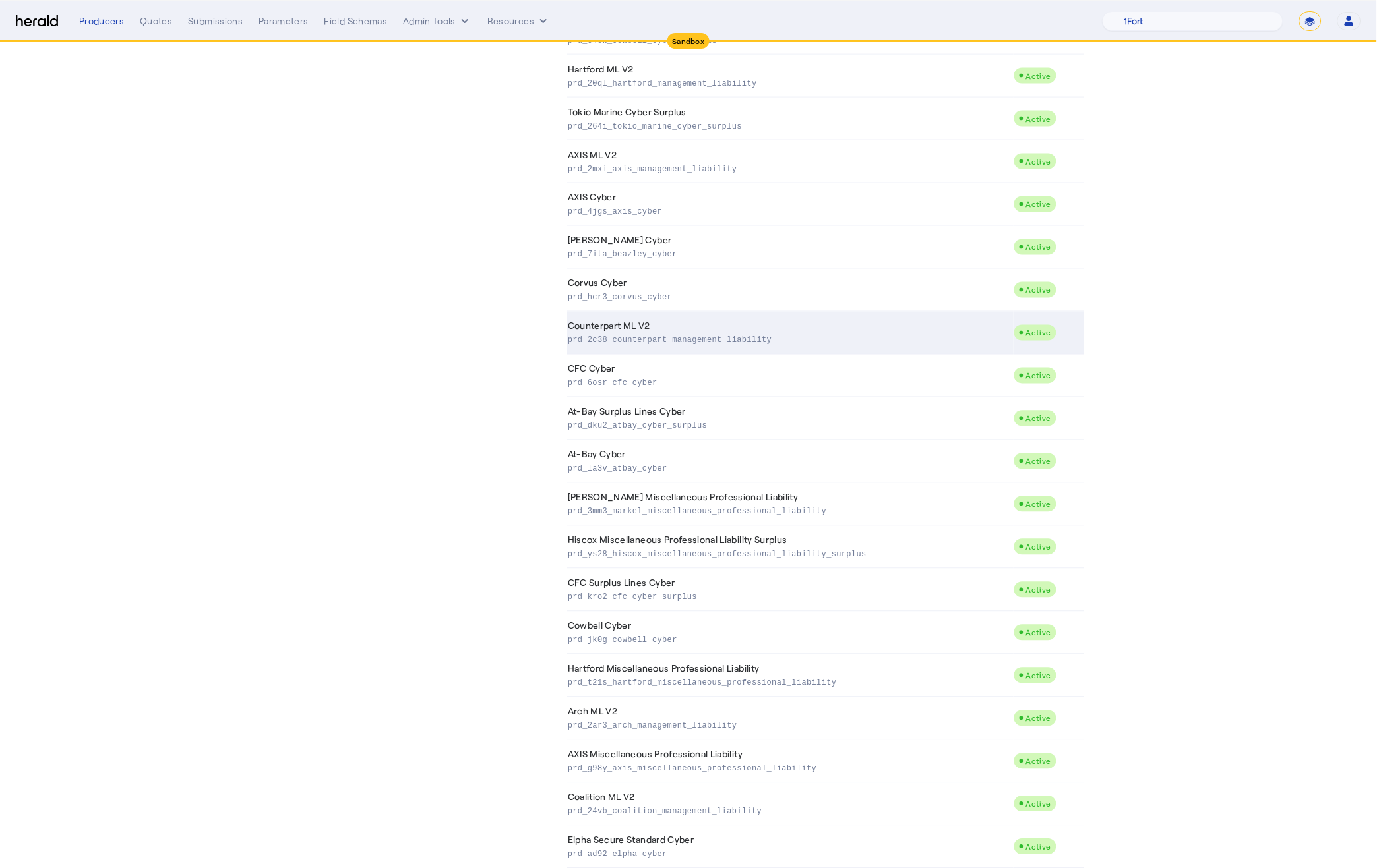
click at [773, 343] on p "prd_2c38_counterpart_management_liability" at bounding box center [788, 340] width 441 height 13
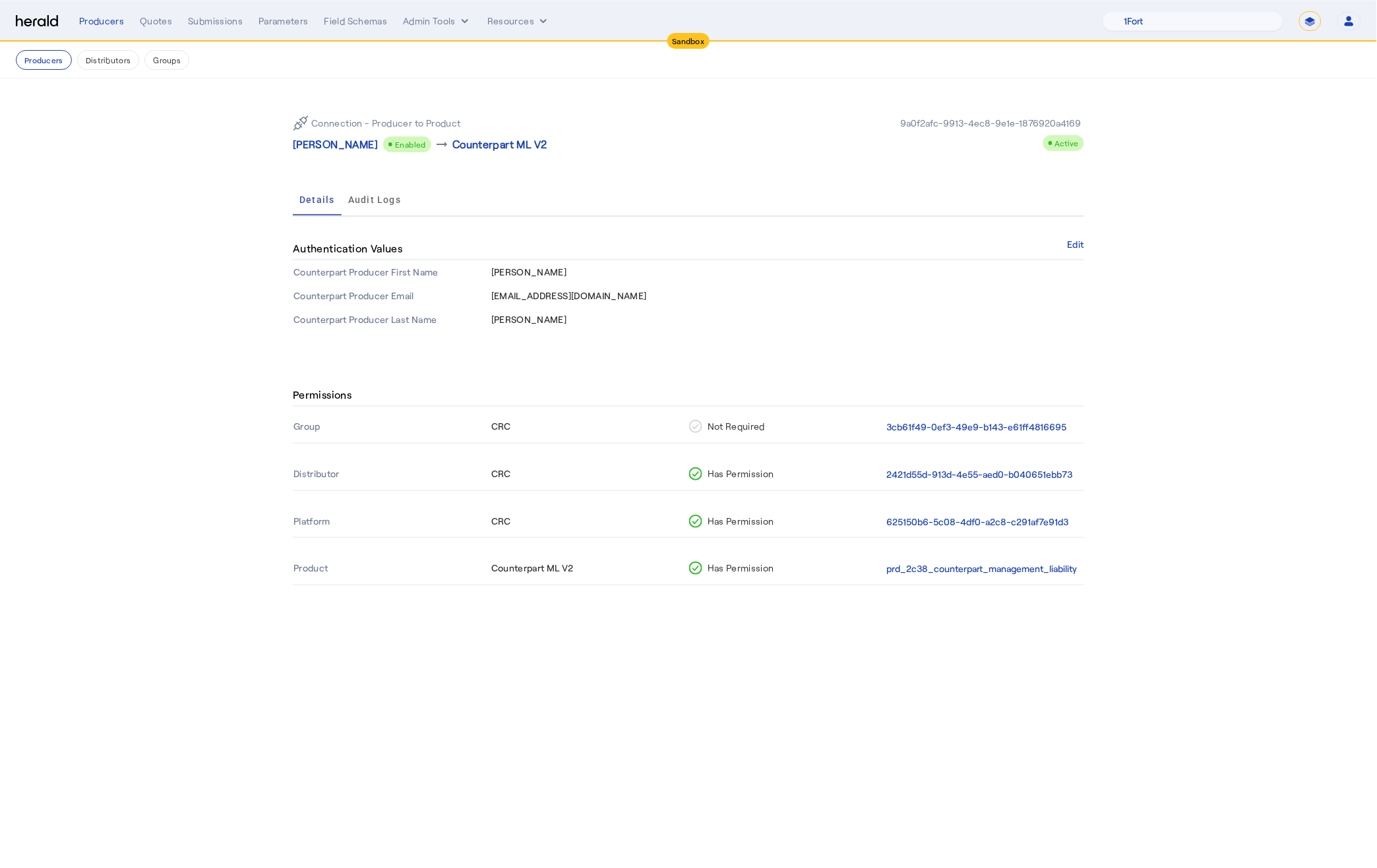
click at [502, 269] on span "Erin" at bounding box center [529, 272] width 76 height 11
click at [508, 294] on span "erdyer@crcgroup.com" at bounding box center [569, 295] width 156 height 11
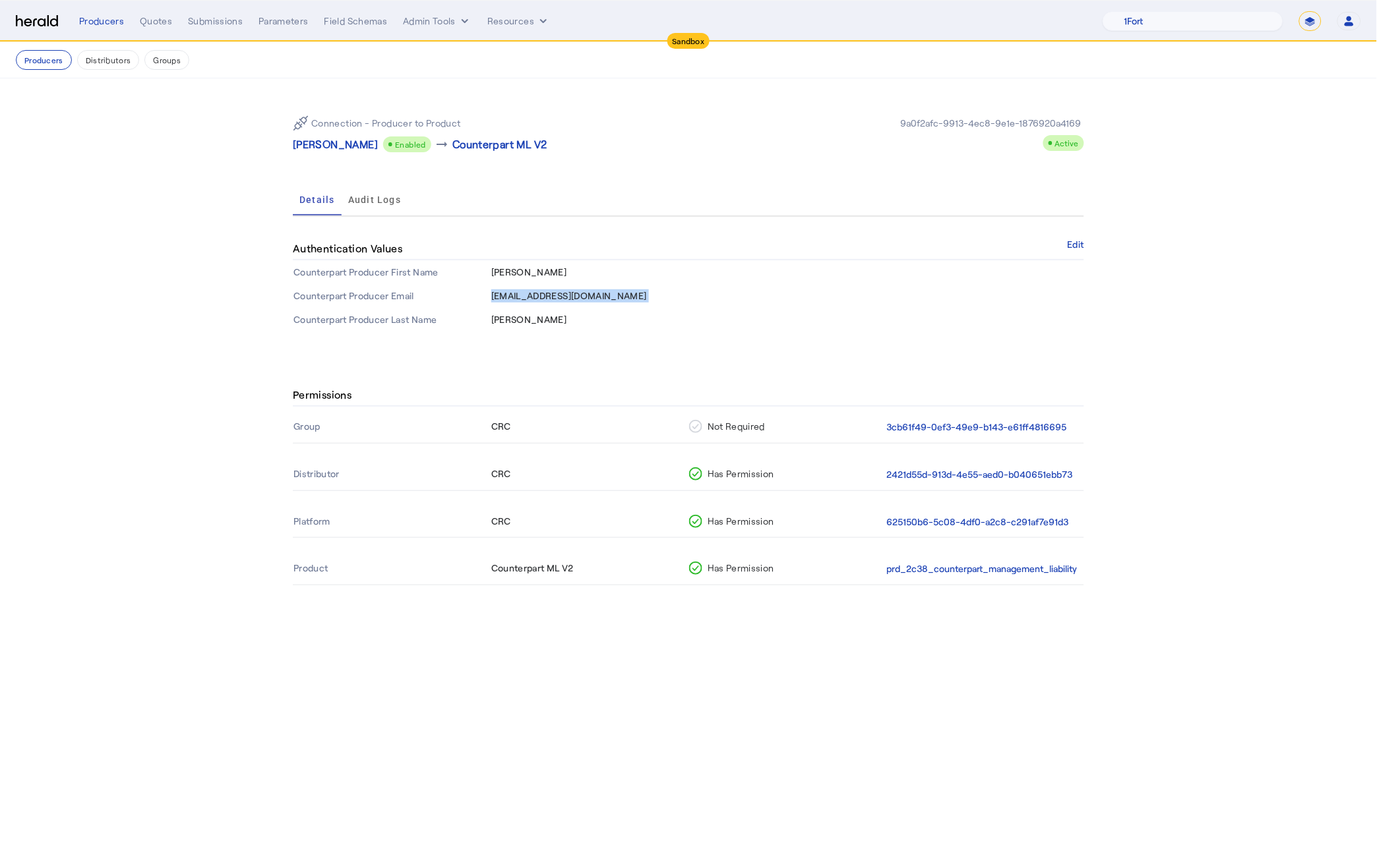
click at [502, 315] on span "Dyer" at bounding box center [529, 319] width 76 height 11
click at [41, 60] on button "Producers" at bounding box center [44, 60] width 56 height 20
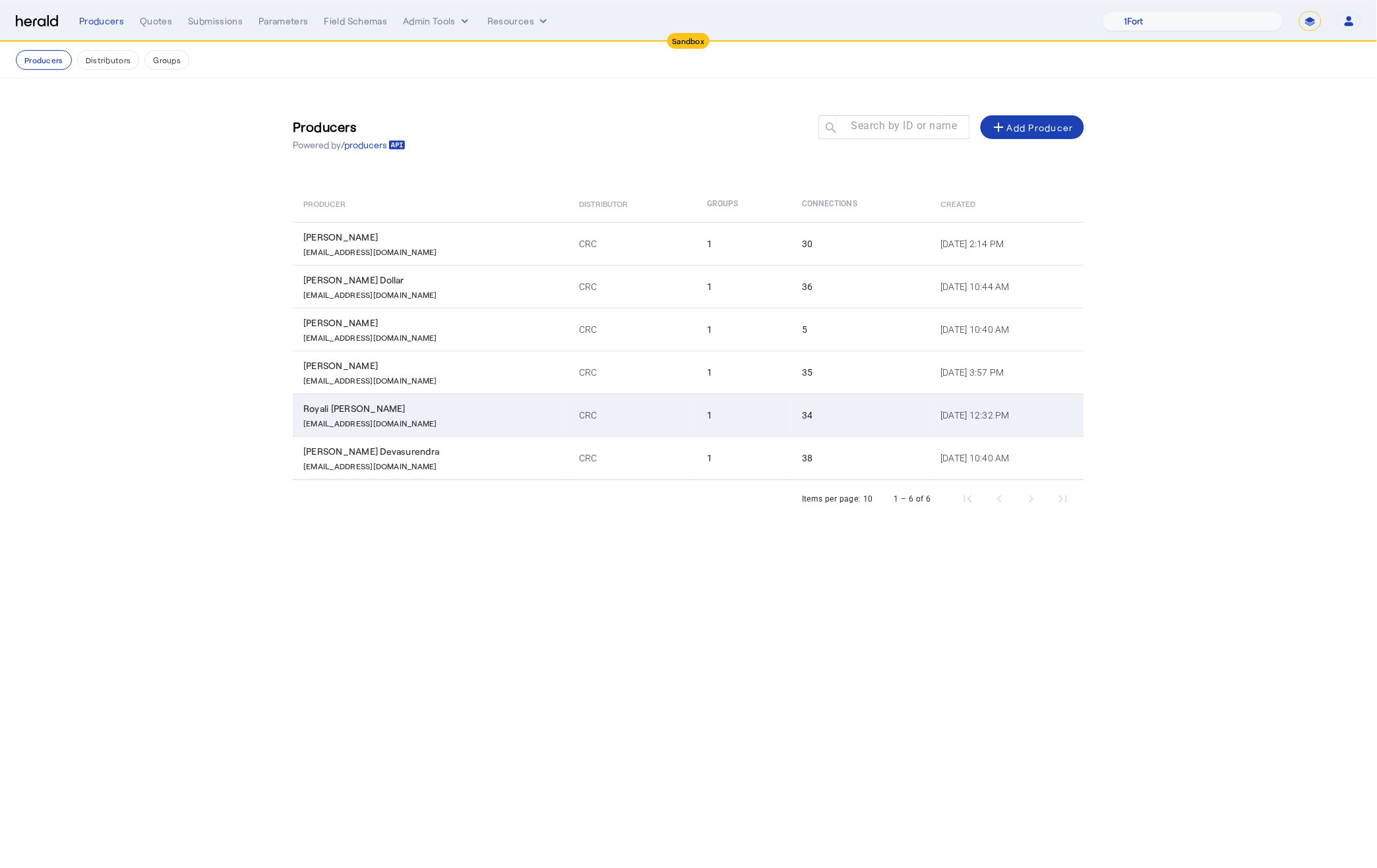
click at [332, 415] on p "RRoy@crcgroup.com" at bounding box center [370, 422] width 134 height 13
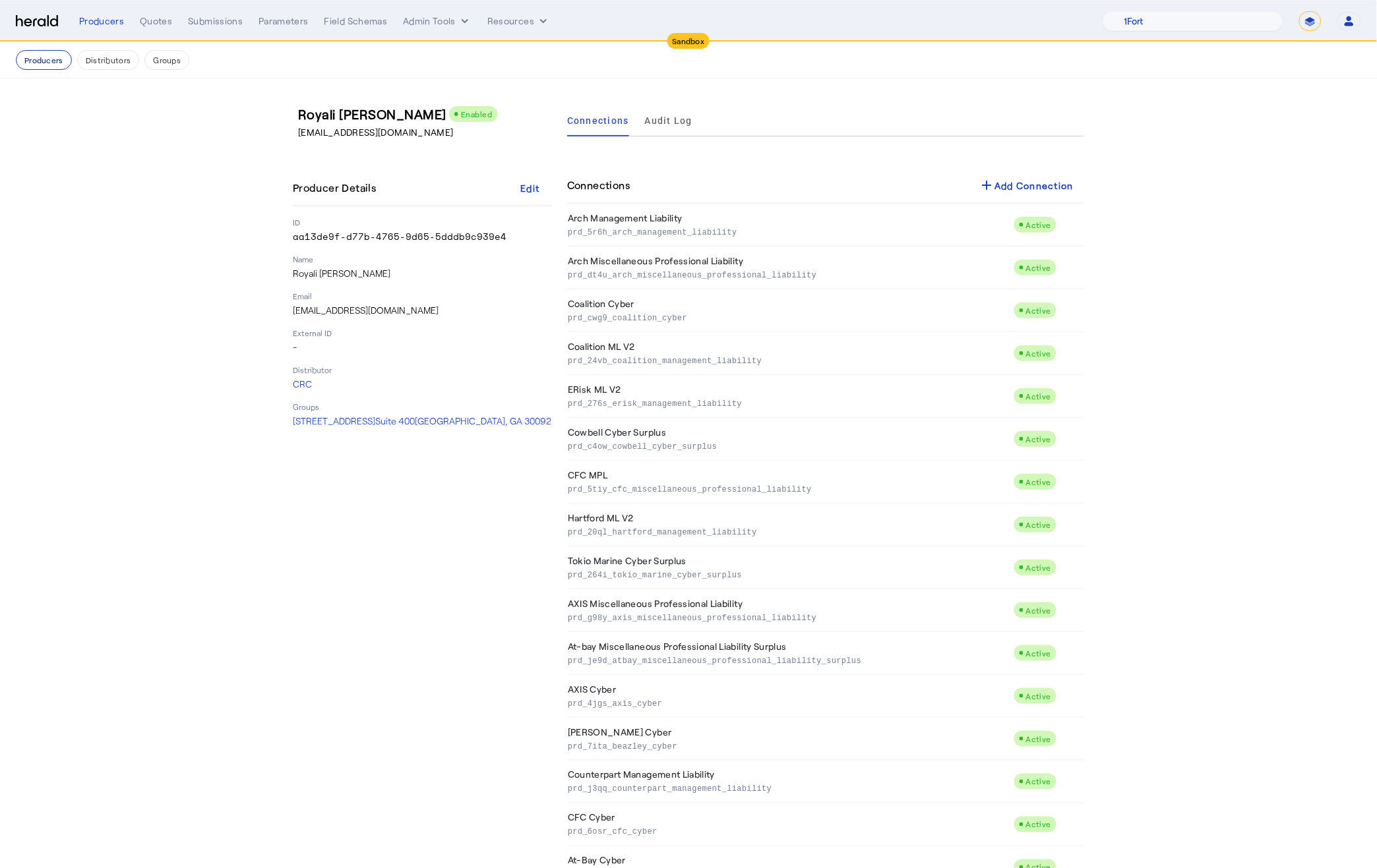
click at [51, 59] on button "Producers" at bounding box center [44, 60] width 56 height 20
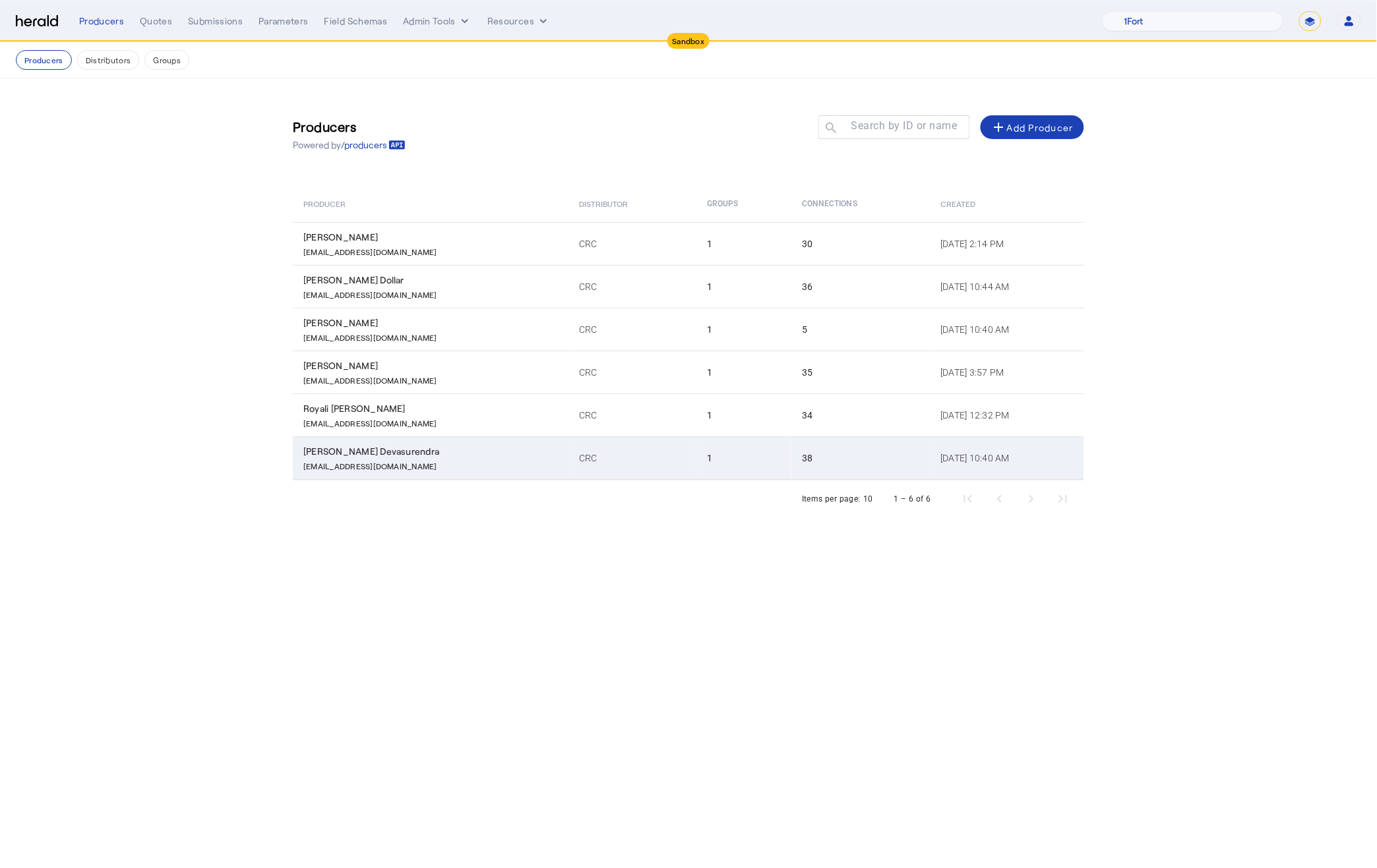
click at [354, 460] on p "CDevasurendra@crcgroup.com" at bounding box center [370, 465] width 134 height 13
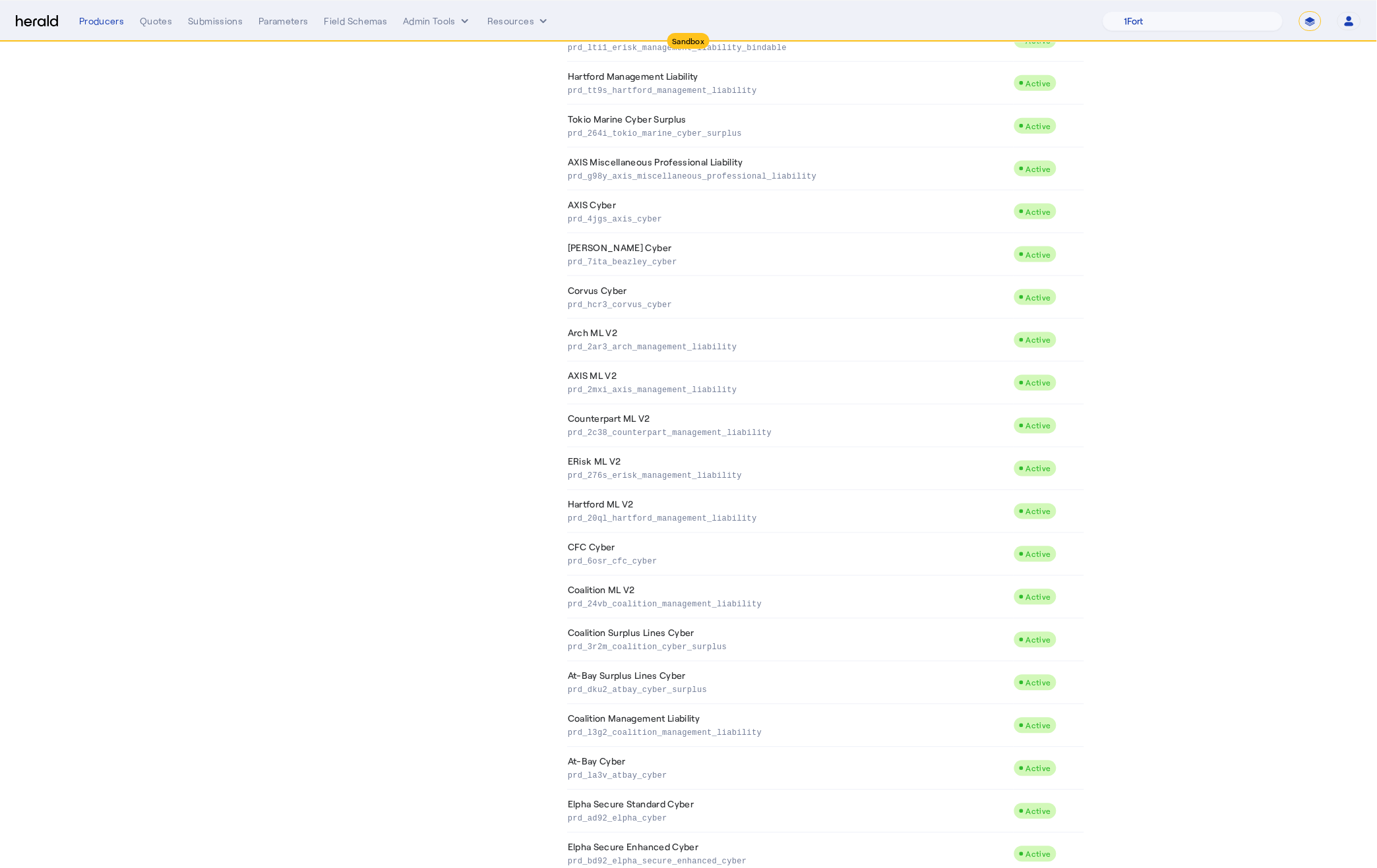
scroll to position [991, 0]
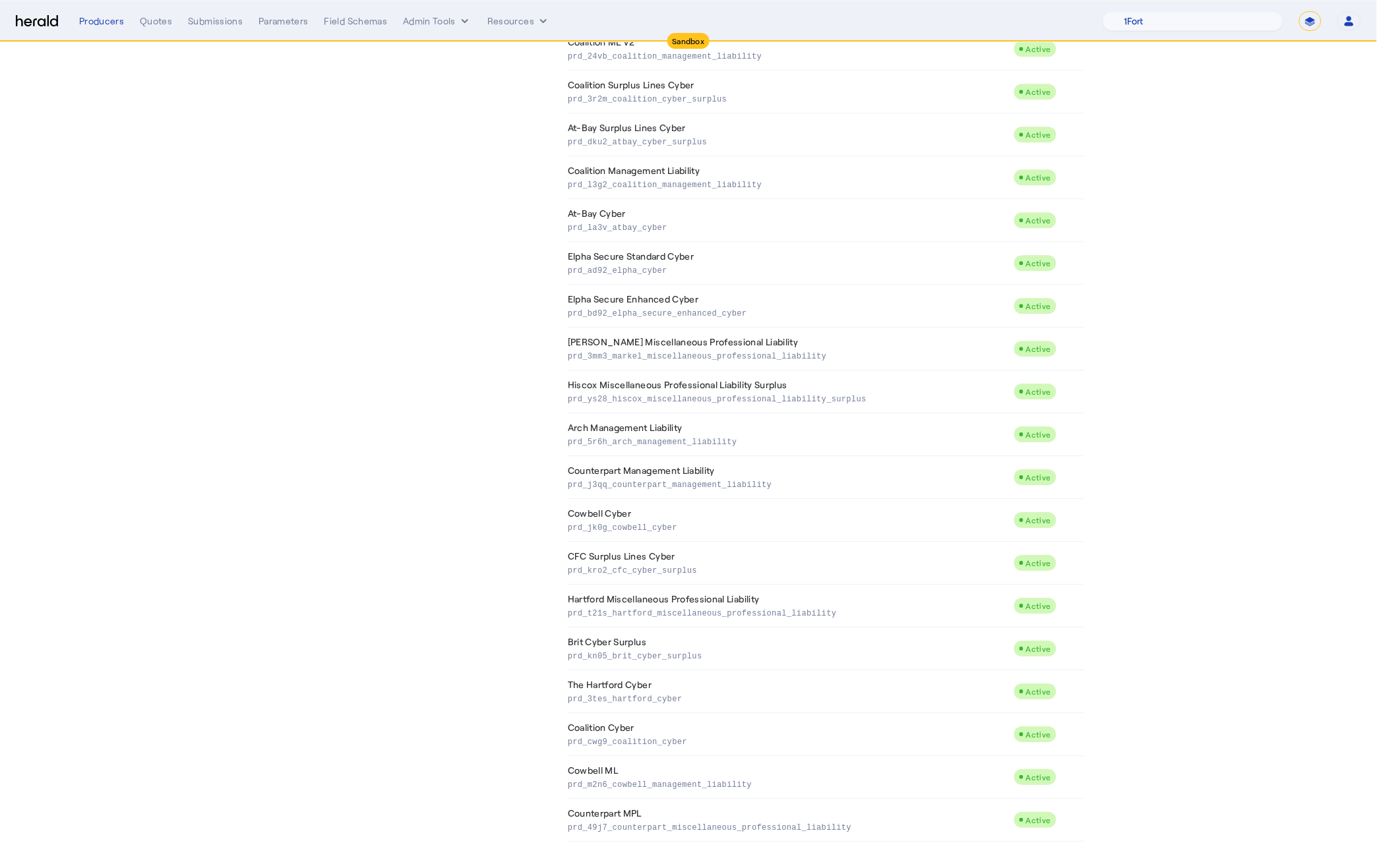
drag, startPoint x: 270, startPoint y: 209, endPoint x: 212, endPoint y: 136, distance: 93.2
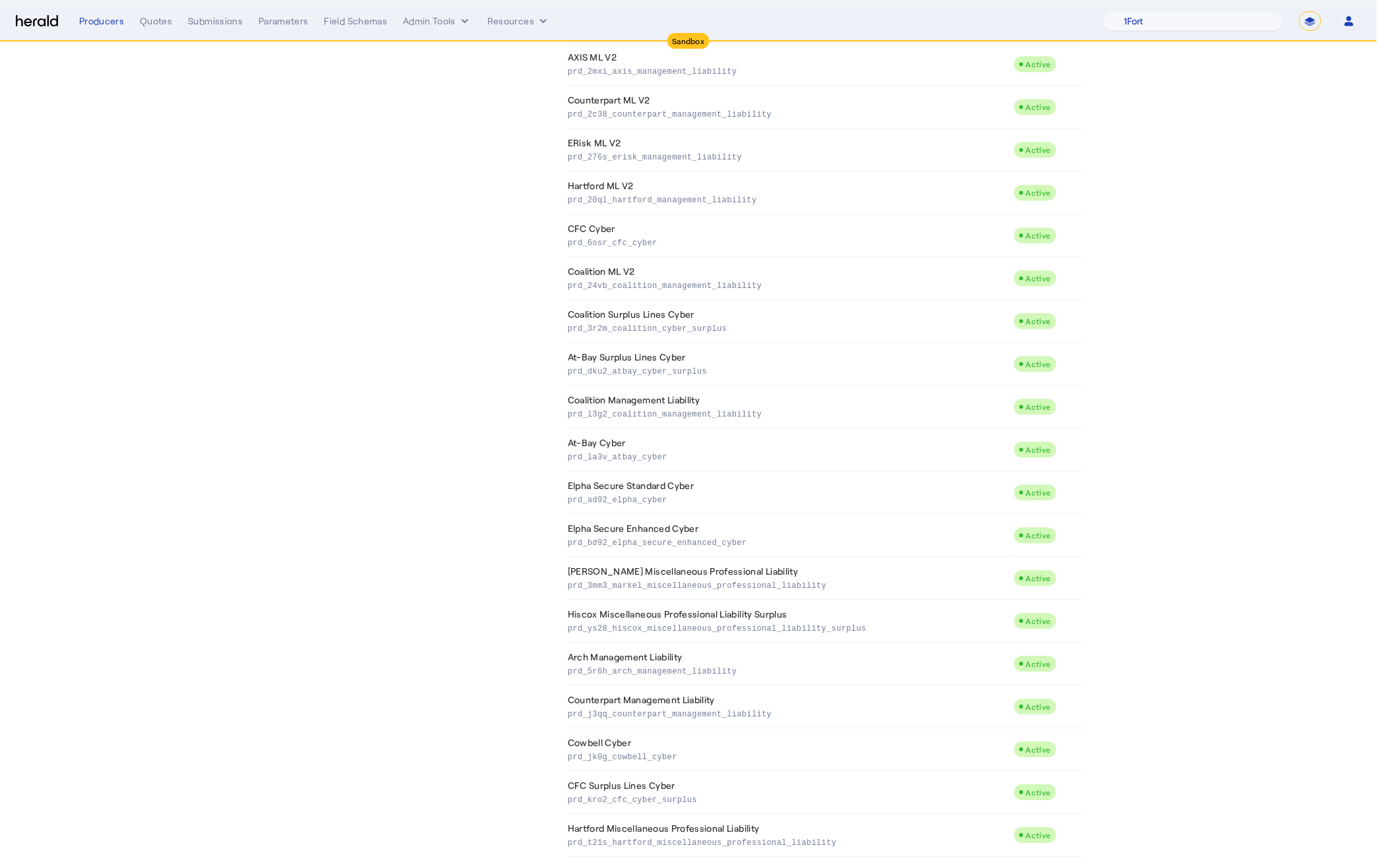
scroll to position [0, 0]
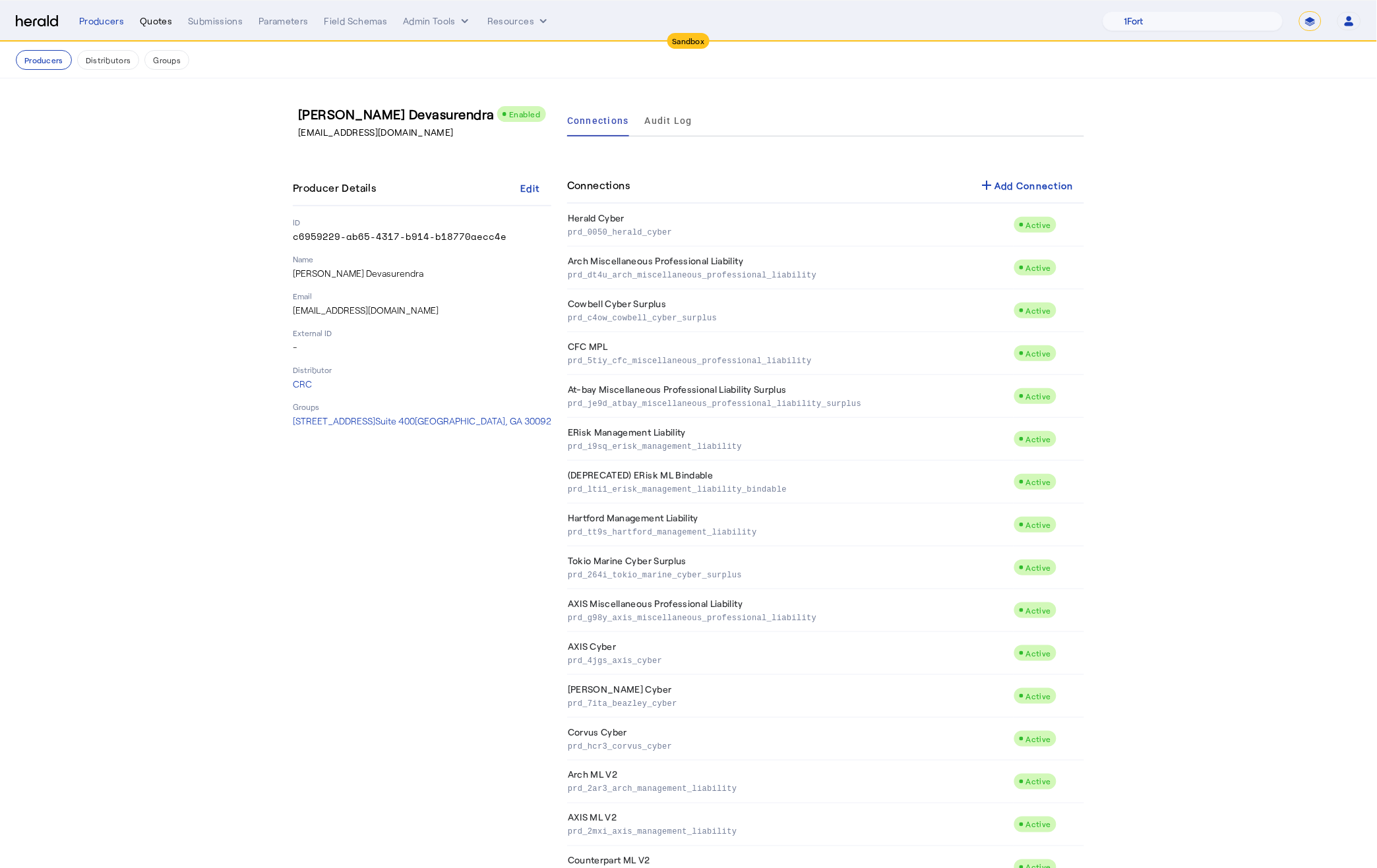
drag, startPoint x: 160, startPoint y: 16, endPoint x: 149, endPoint y: 18, distance: 11.2
click at [160, 16] on div "Quotes" at bounding box center [156, 21] width 32 height 13
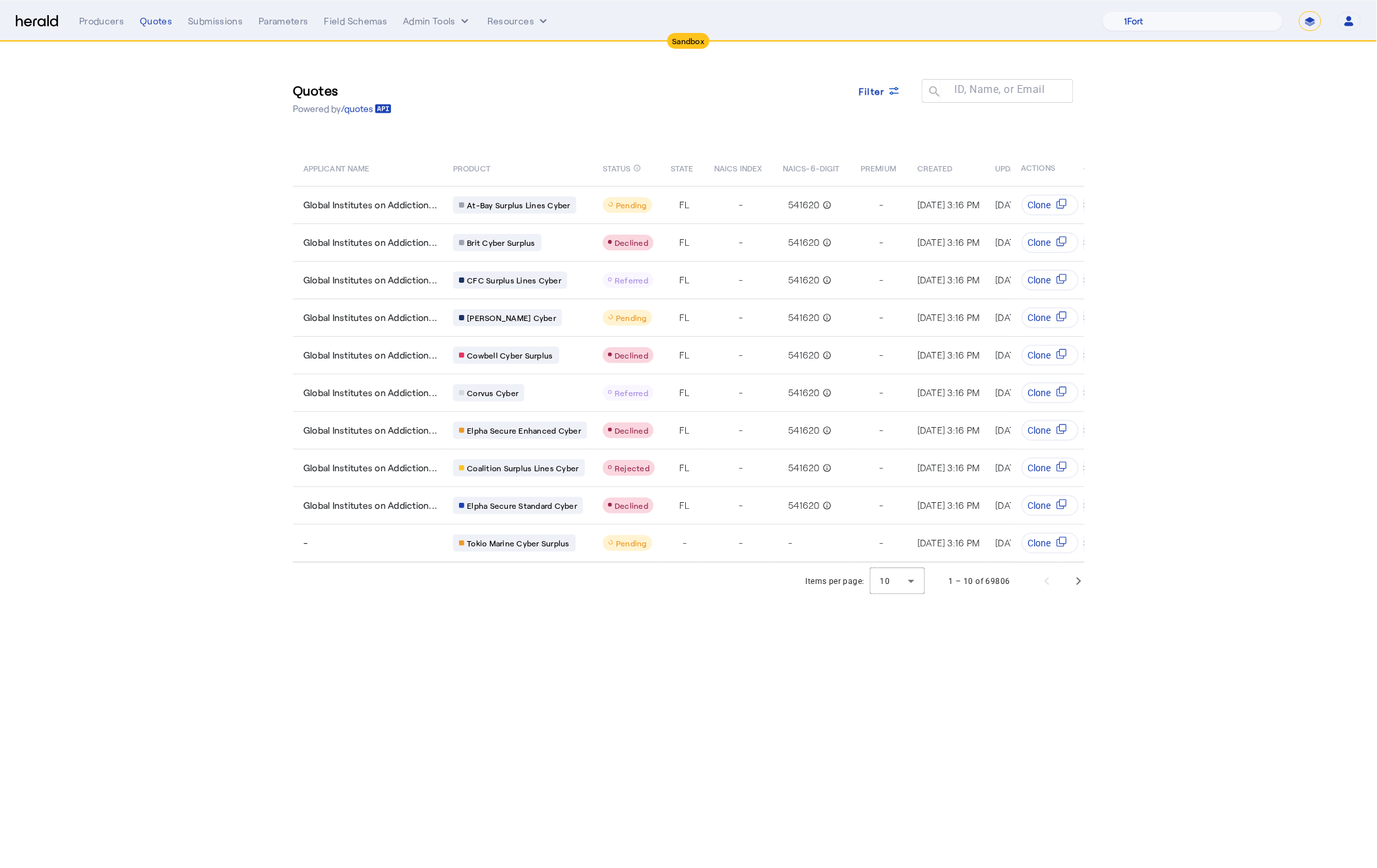
click at [42, 21] on img at bounding box center [37, 22] width 42 height 13
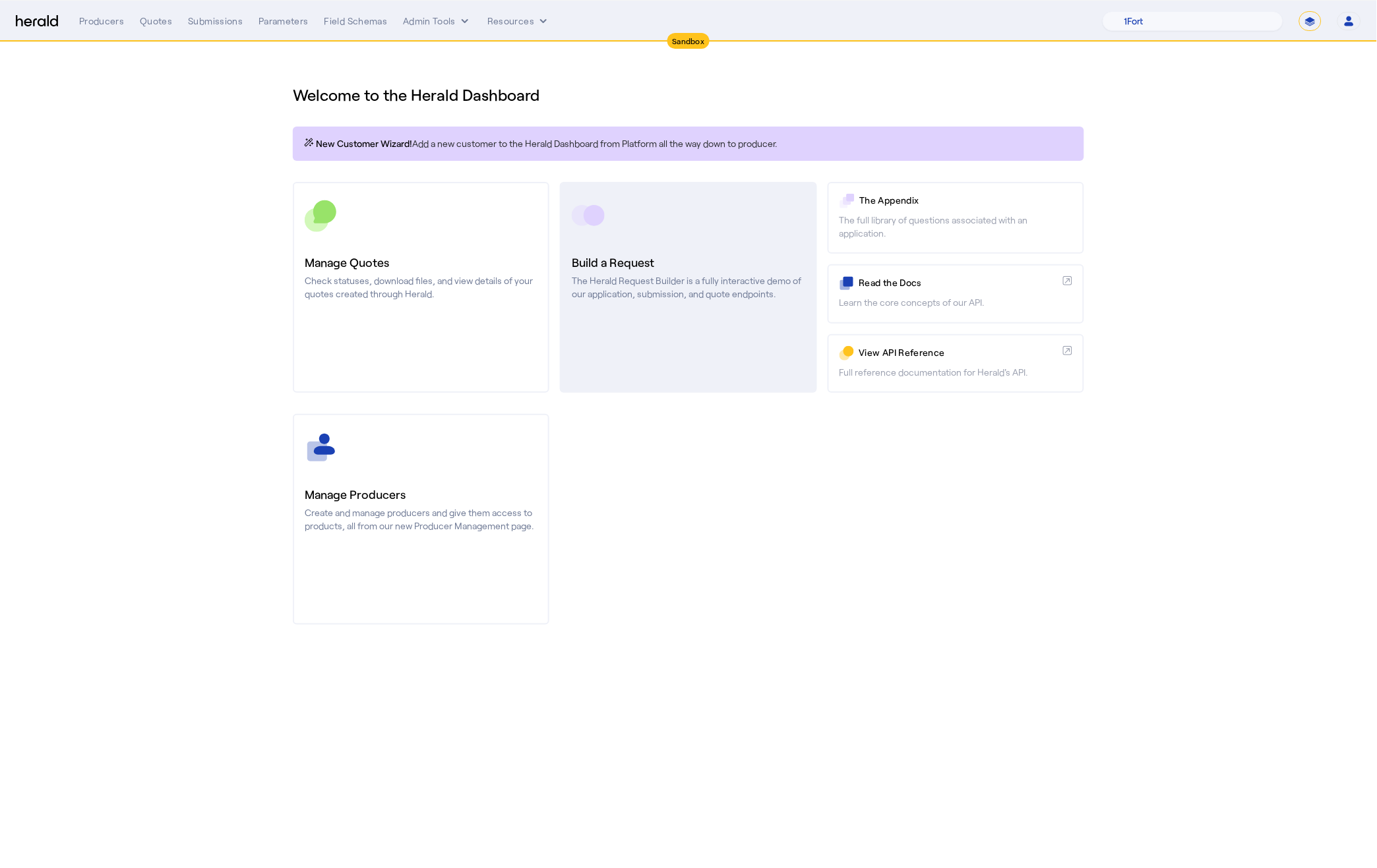
click at [712, 257] on h3 "Build a Request" at bounding box center [688, 262] width 232 height 19
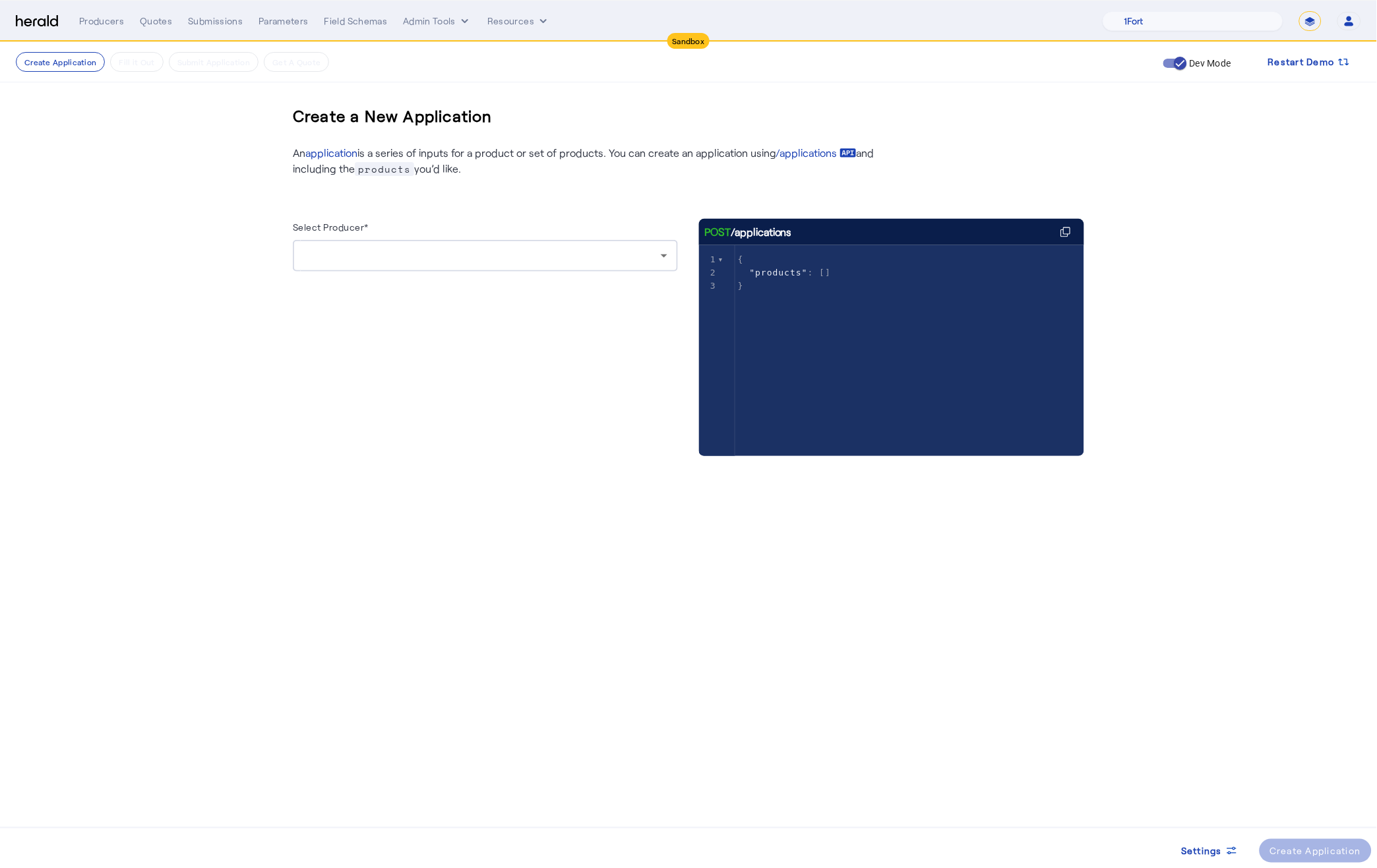
click at [378, 267] on div at bounding box center [485, 255] width 364 height 31
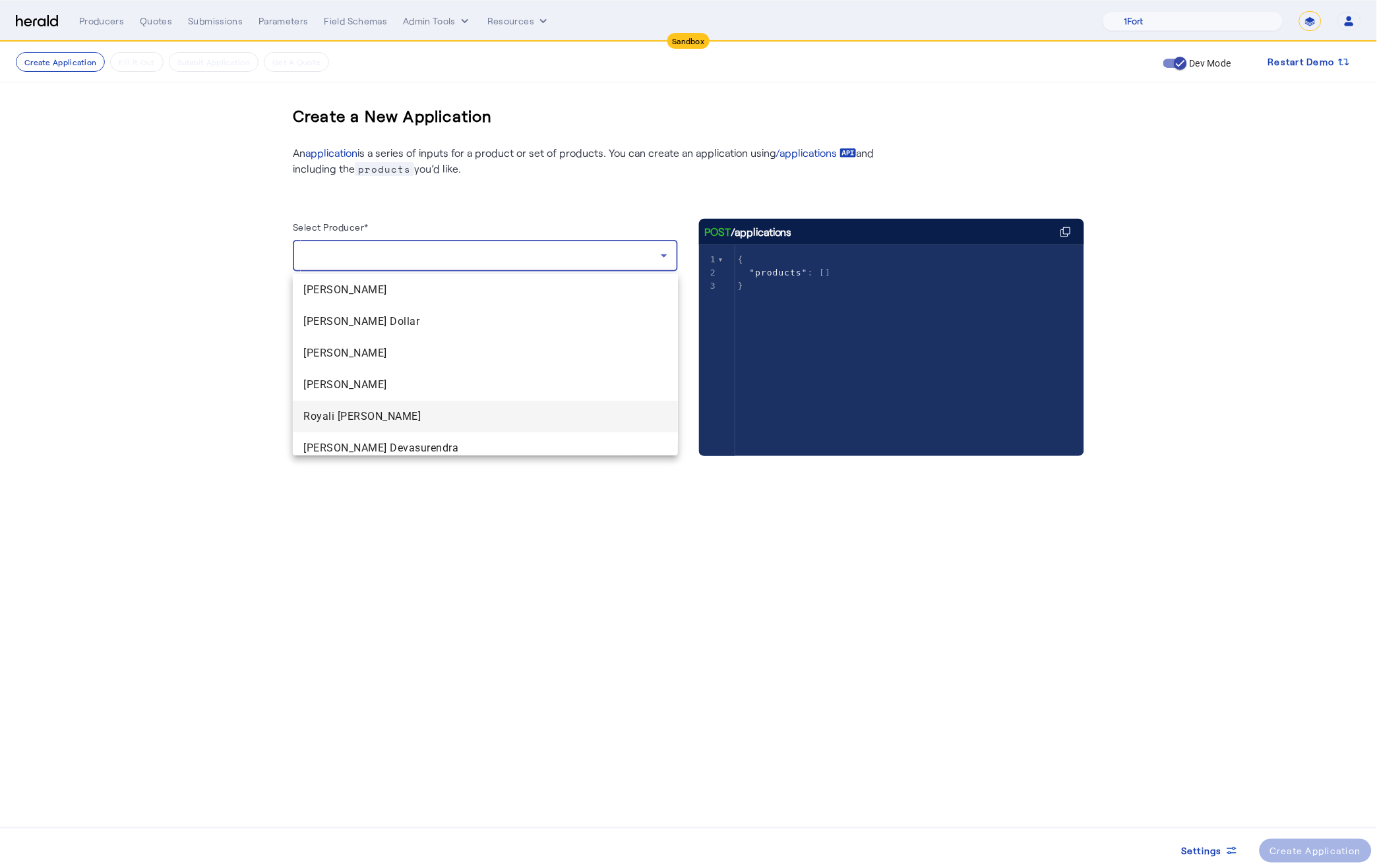
click at [329, 415] on span "Royali Roy" at bounding box center [485, 416] width 364 height 16
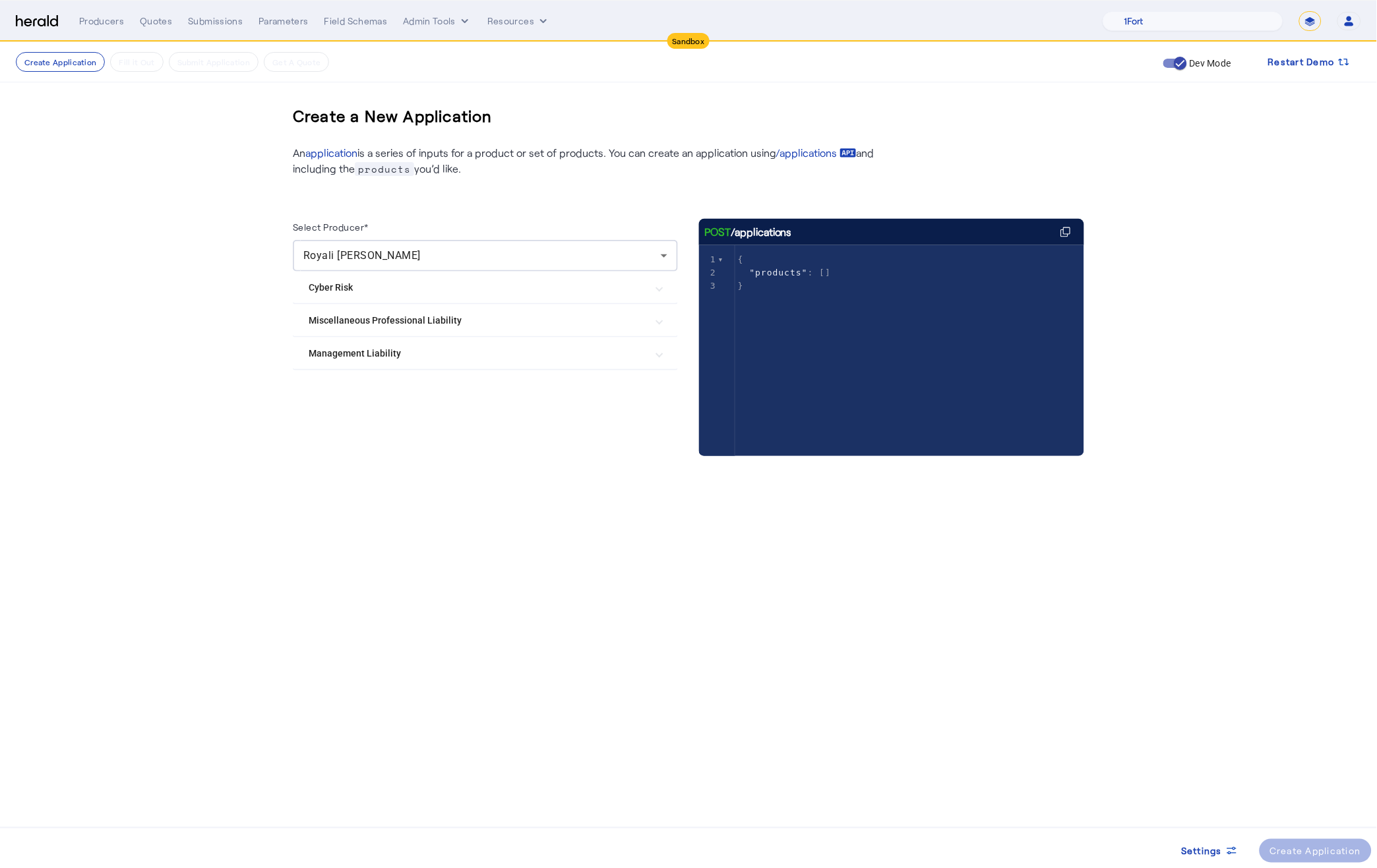
click at [389, 322] on Liability "Miscellaneous Professional Liability" at bounding box center [477, 320] width 337 height 14
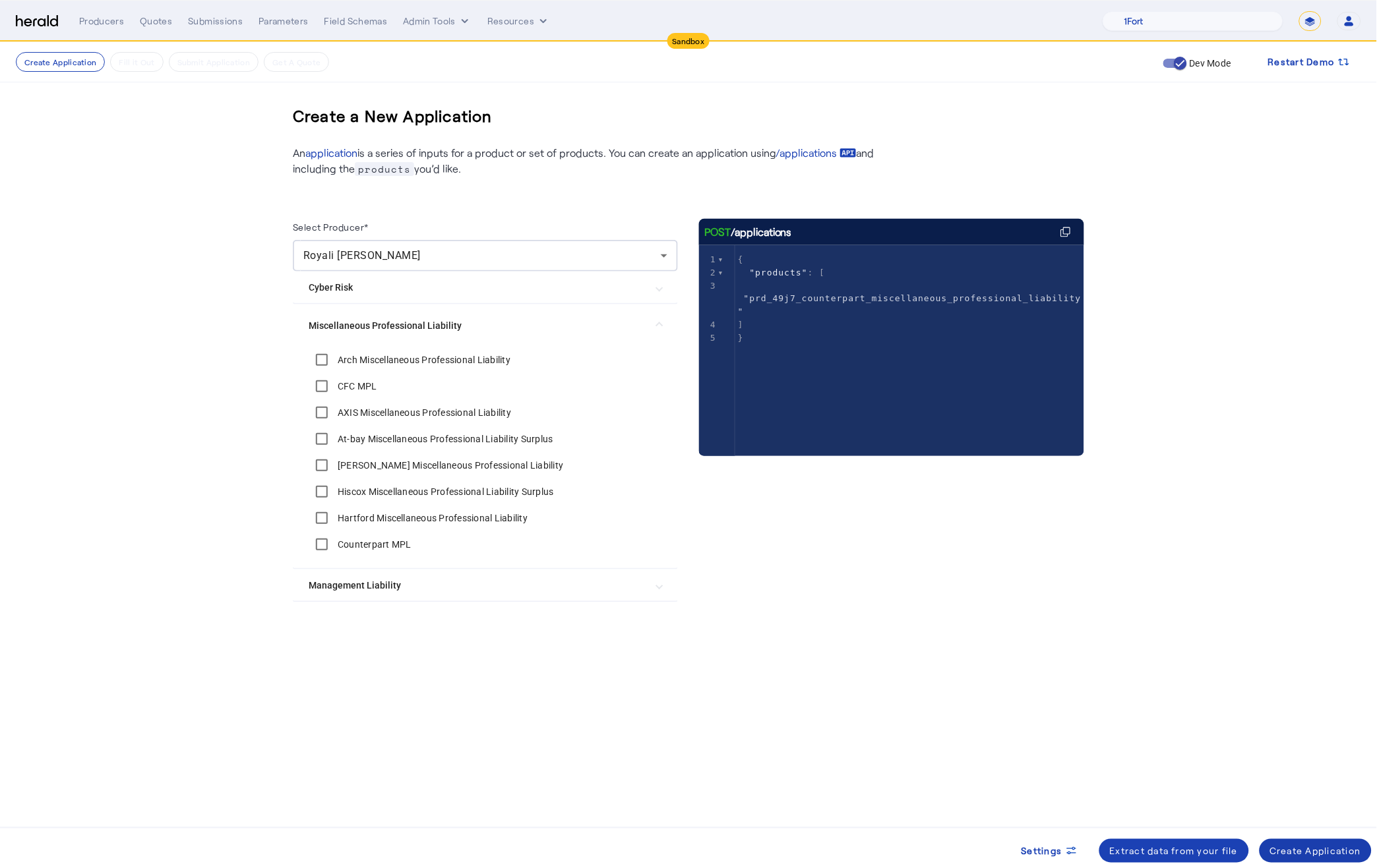
click at [1292, 859] on span at bounding box center [1316, 850] width 113 height 31
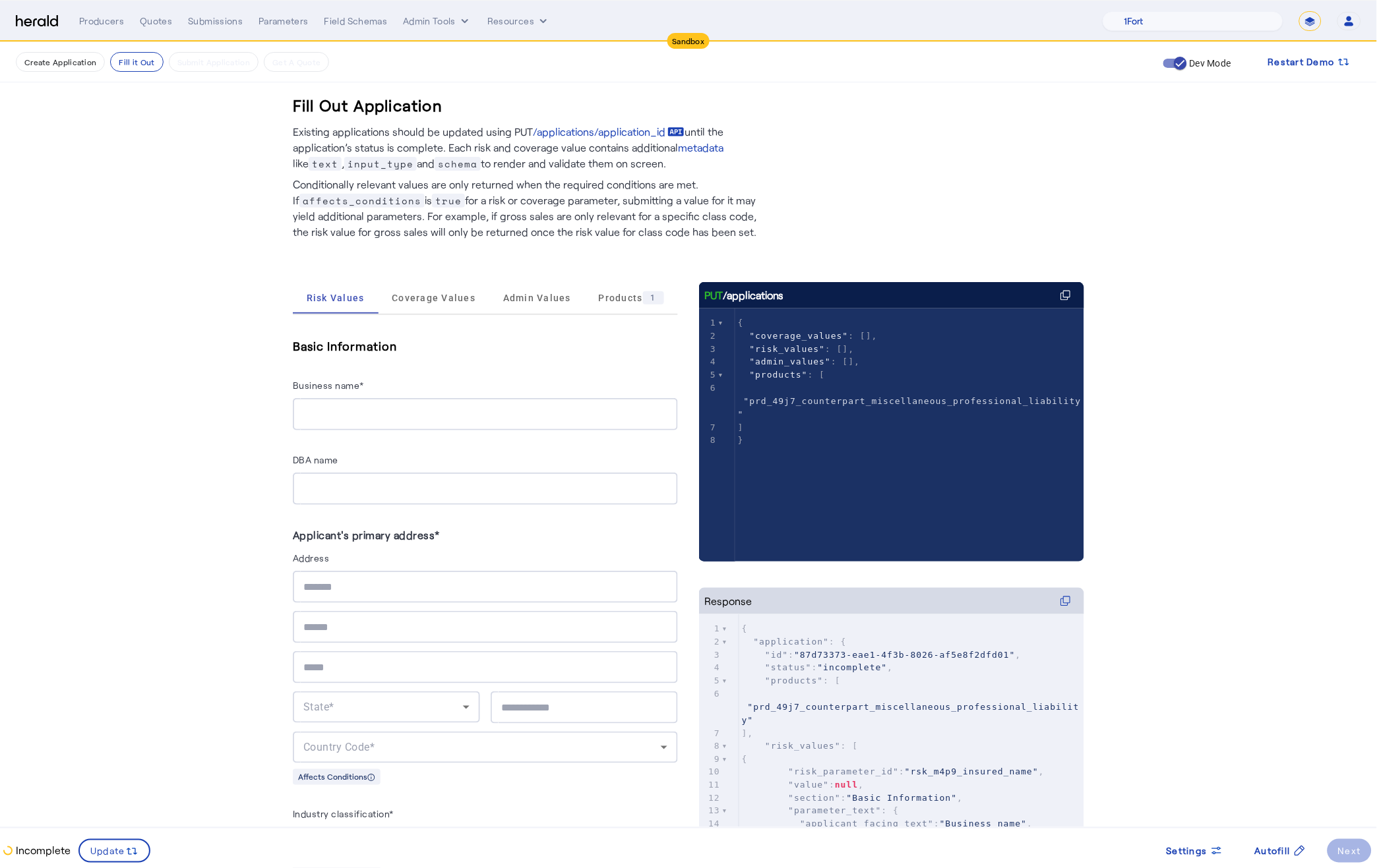
click at [403, 407] on input "Business name*" at bounding box center [485, 415] width 364 height 16
type input "**********"
click at [408, 481] on input "DBA name" at bounding box center [485, 489] width 364 height 16
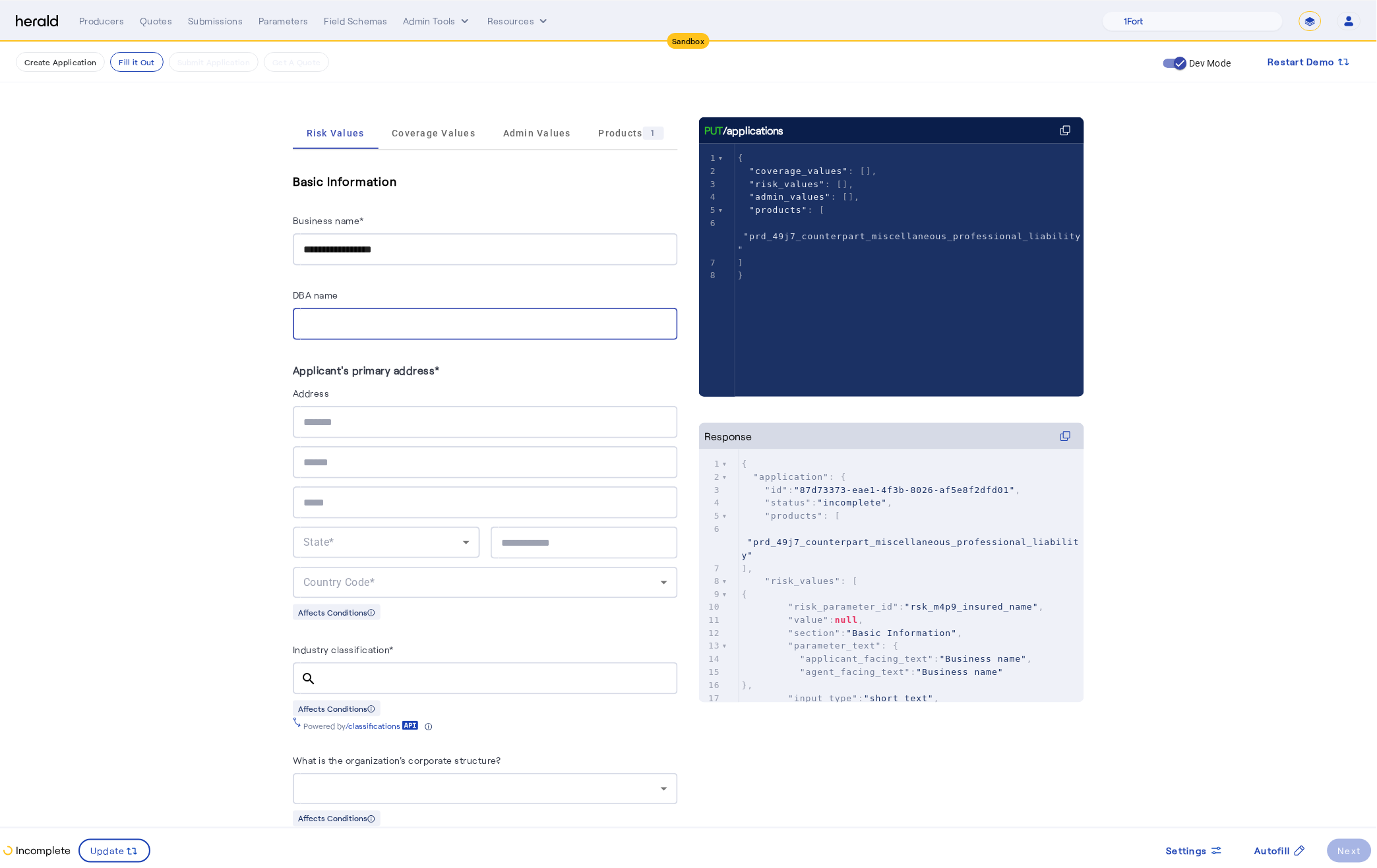
scroll to position [171, 0]
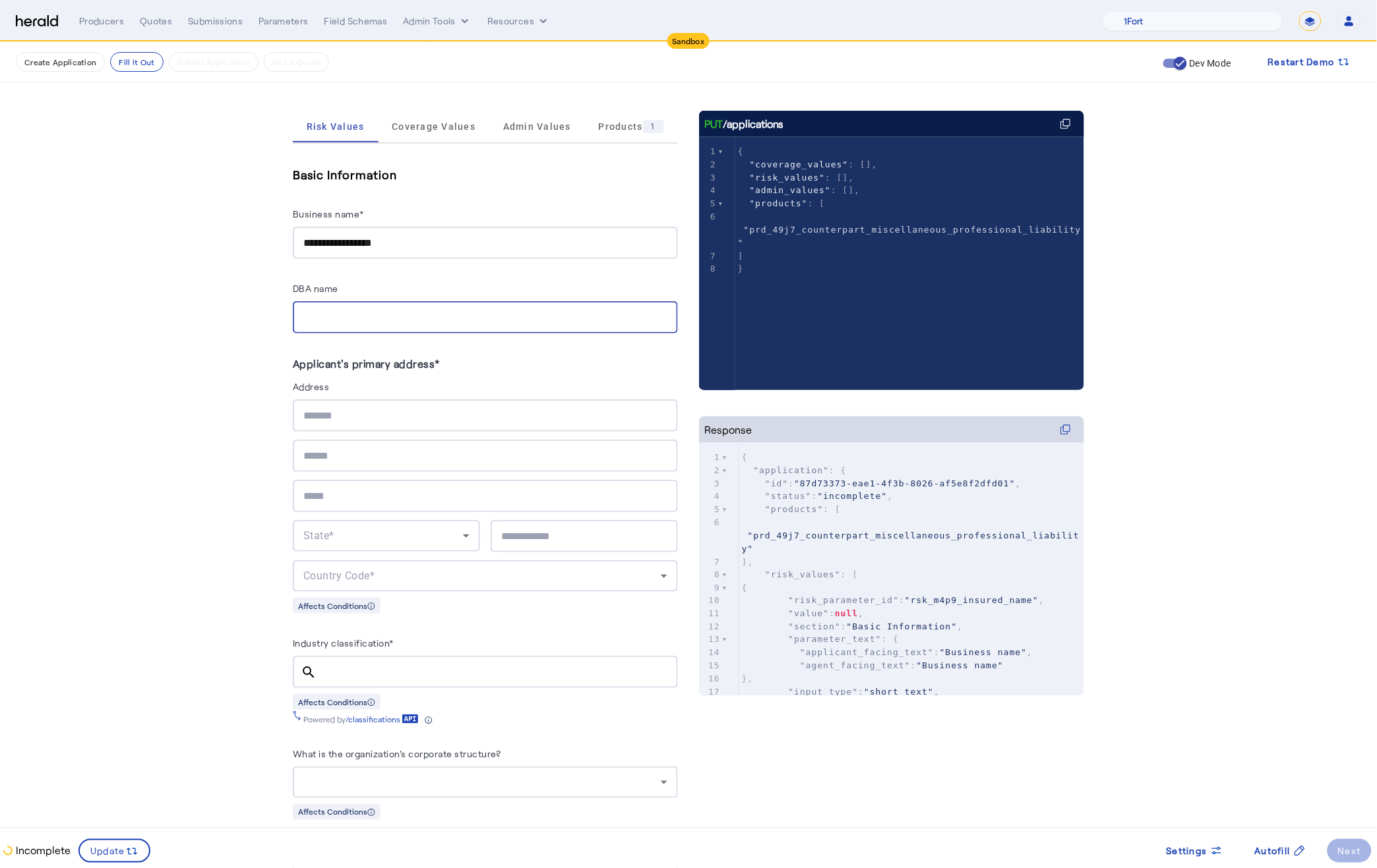
click at [341, 410] on input "text" at bounding box center [485, 416] width 364 height 16
type input "*"
type input "**********"
type input "*****"
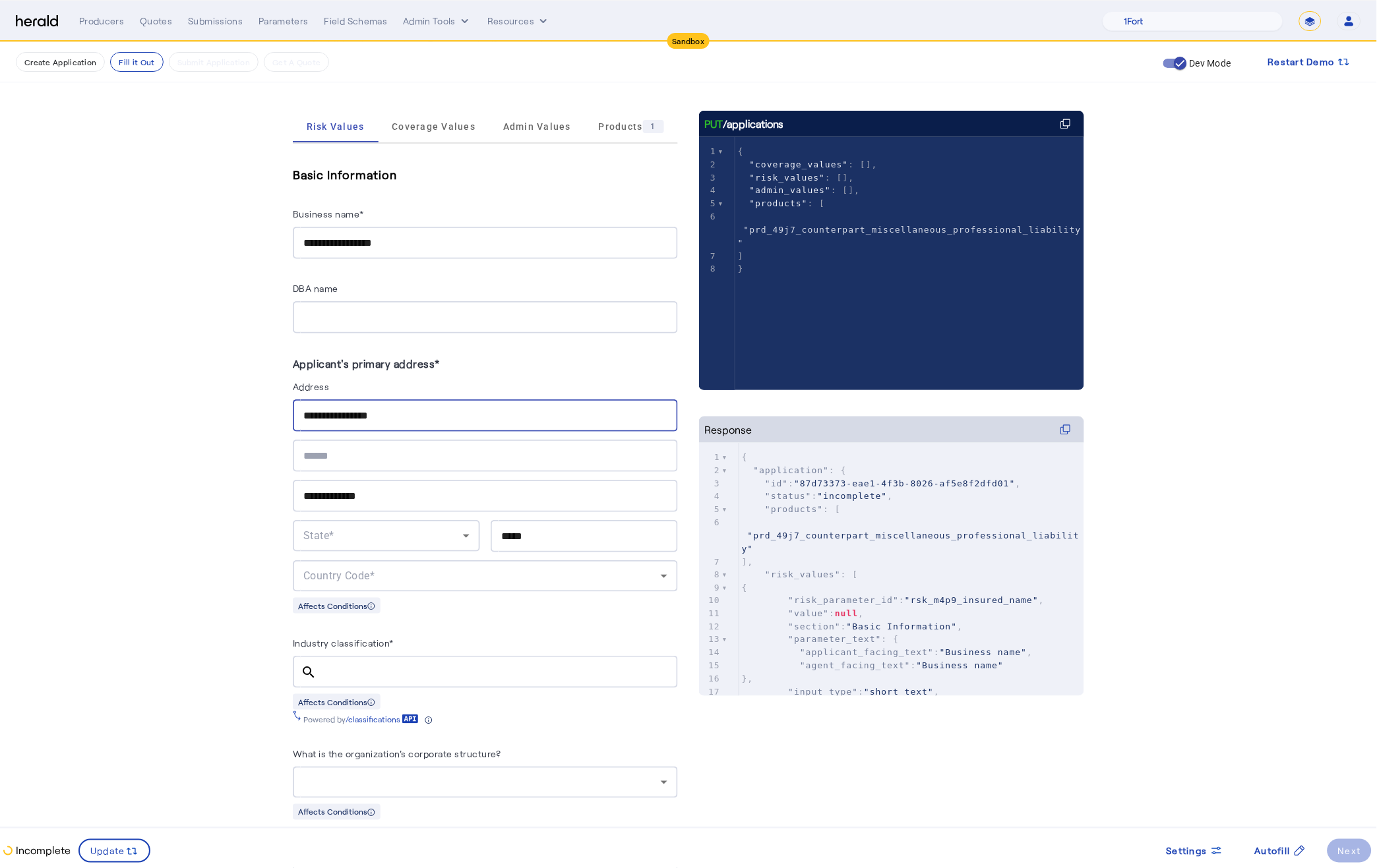
click at [337, 540] on div "State*" at bounding box center [387, 535] width 166 height 31
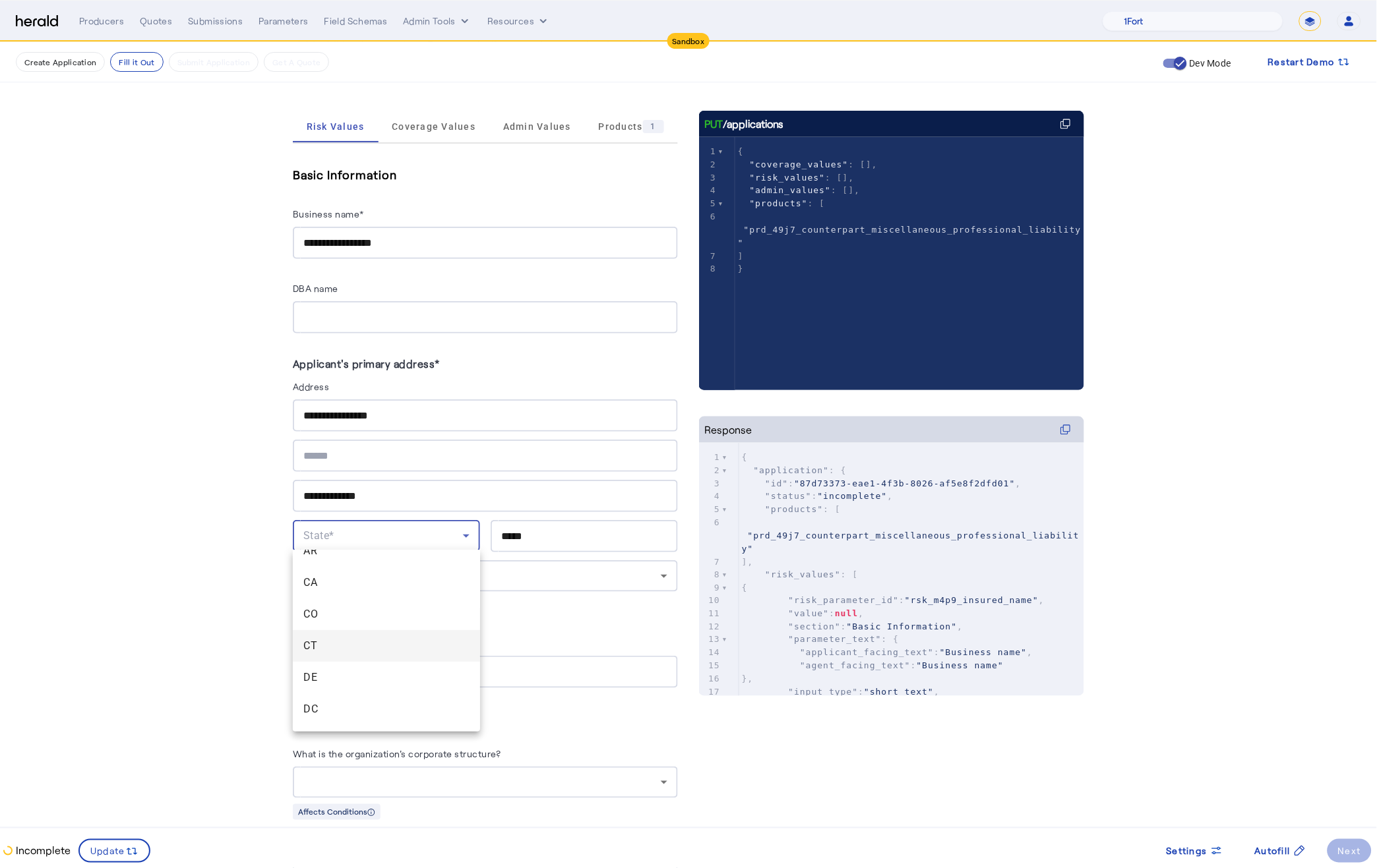
scroll to position [119, 0]
click at [333, 637] on span "CT" at bounding box center [387, 637] width 166 height 16
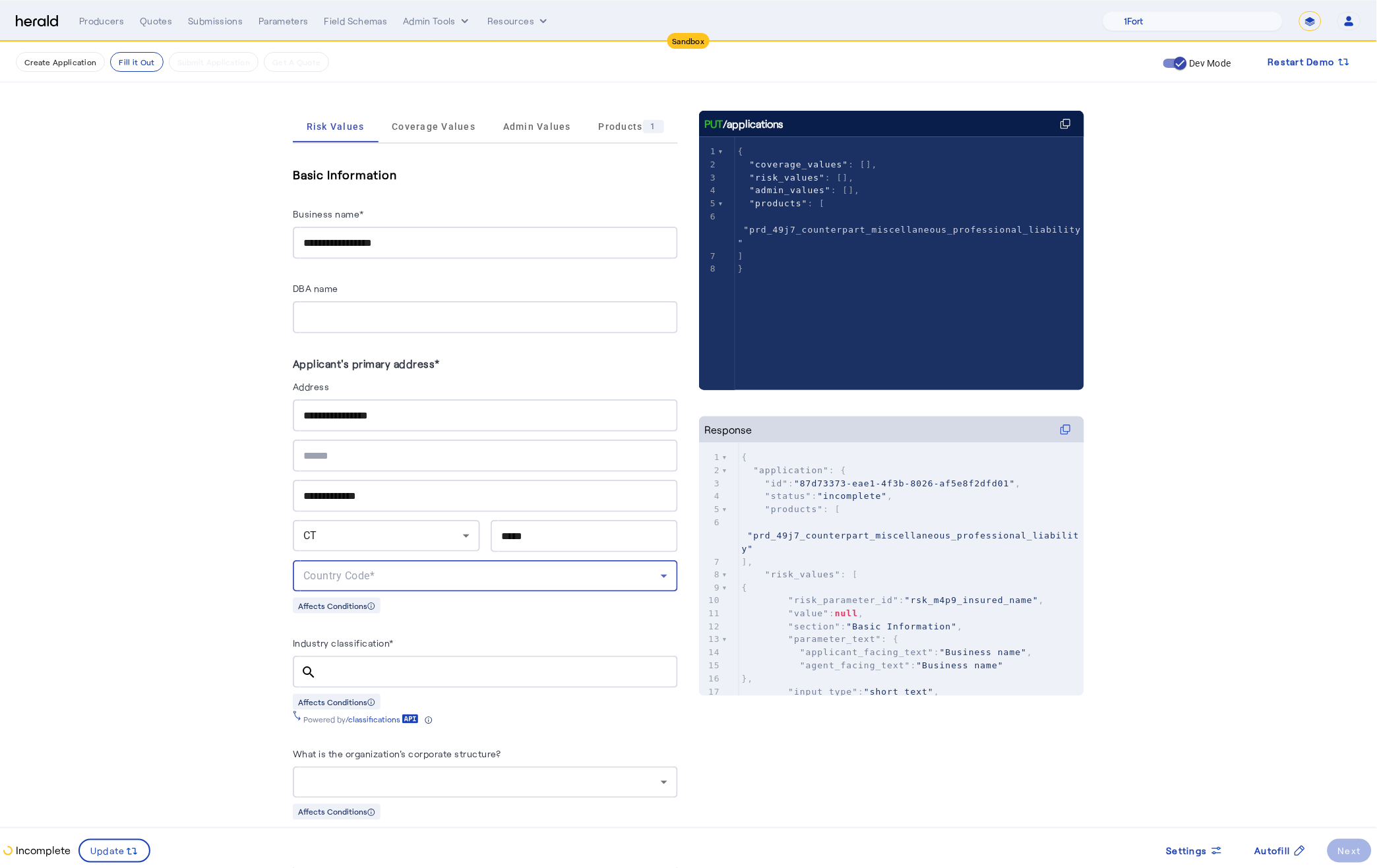
click at [447, 577] on div "Country Code*" at bounding box center [482, 576] width 358 height 16
click at [435, 607] on span "USA" at bounding box center [485, 606] width 364 height 16
click at [355, 664] on input "Industry classification*" at bounding box center [496, 672] width 340 height 16
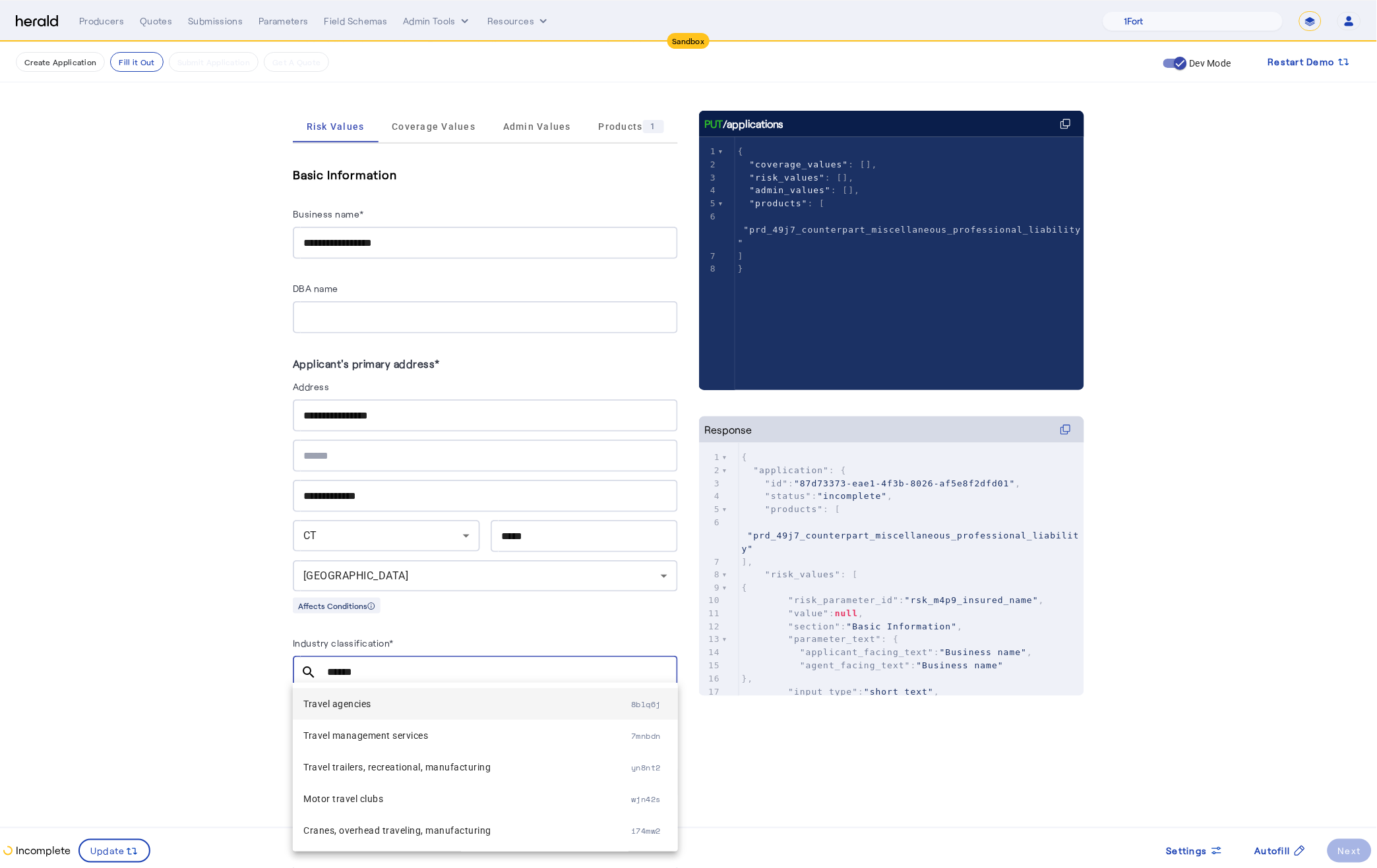
type input "******"
click at [405, 701] on span "Travel agencies" at bounding box center [467, 704] width 328 height 16
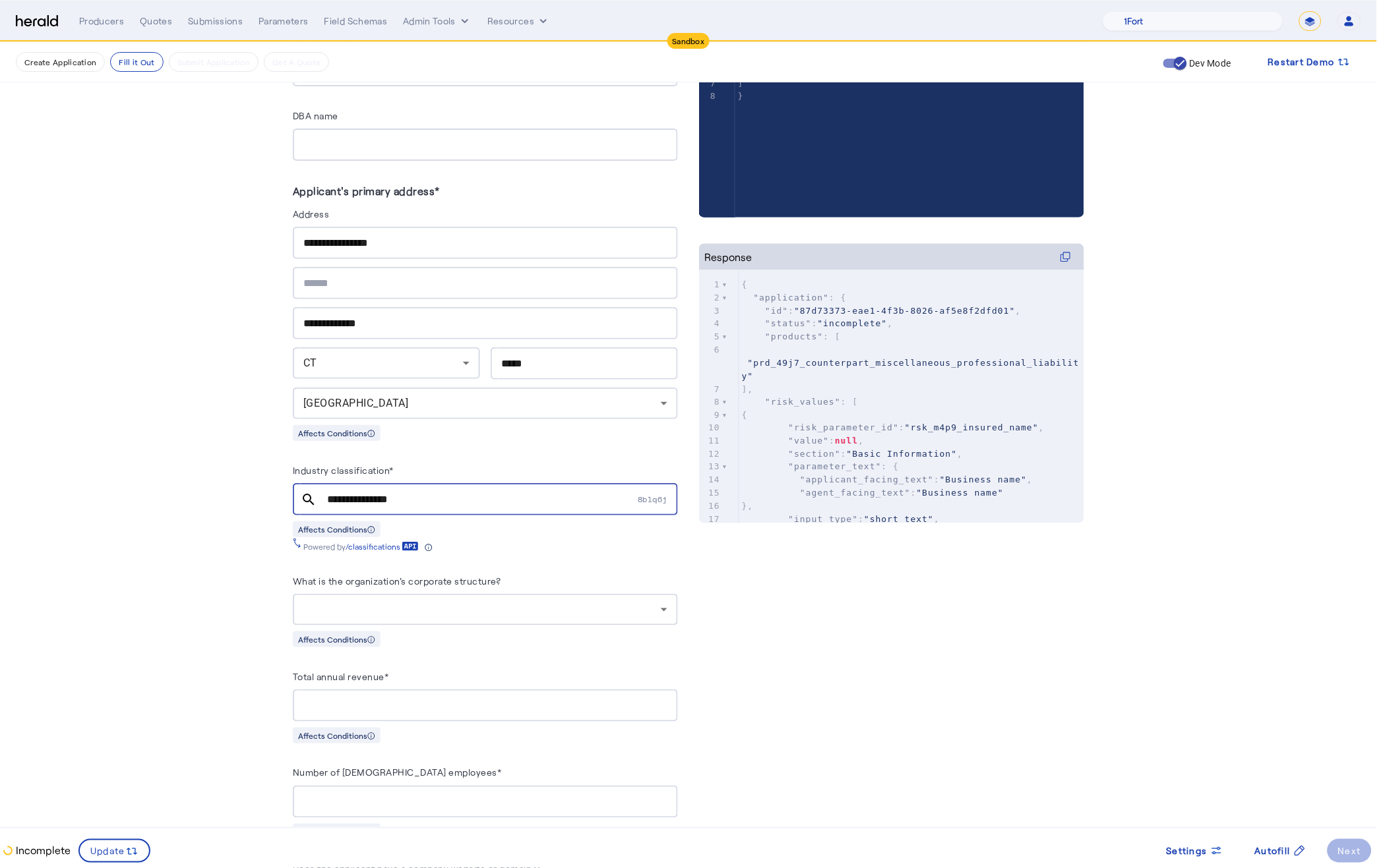
scroll to position [350, 0]
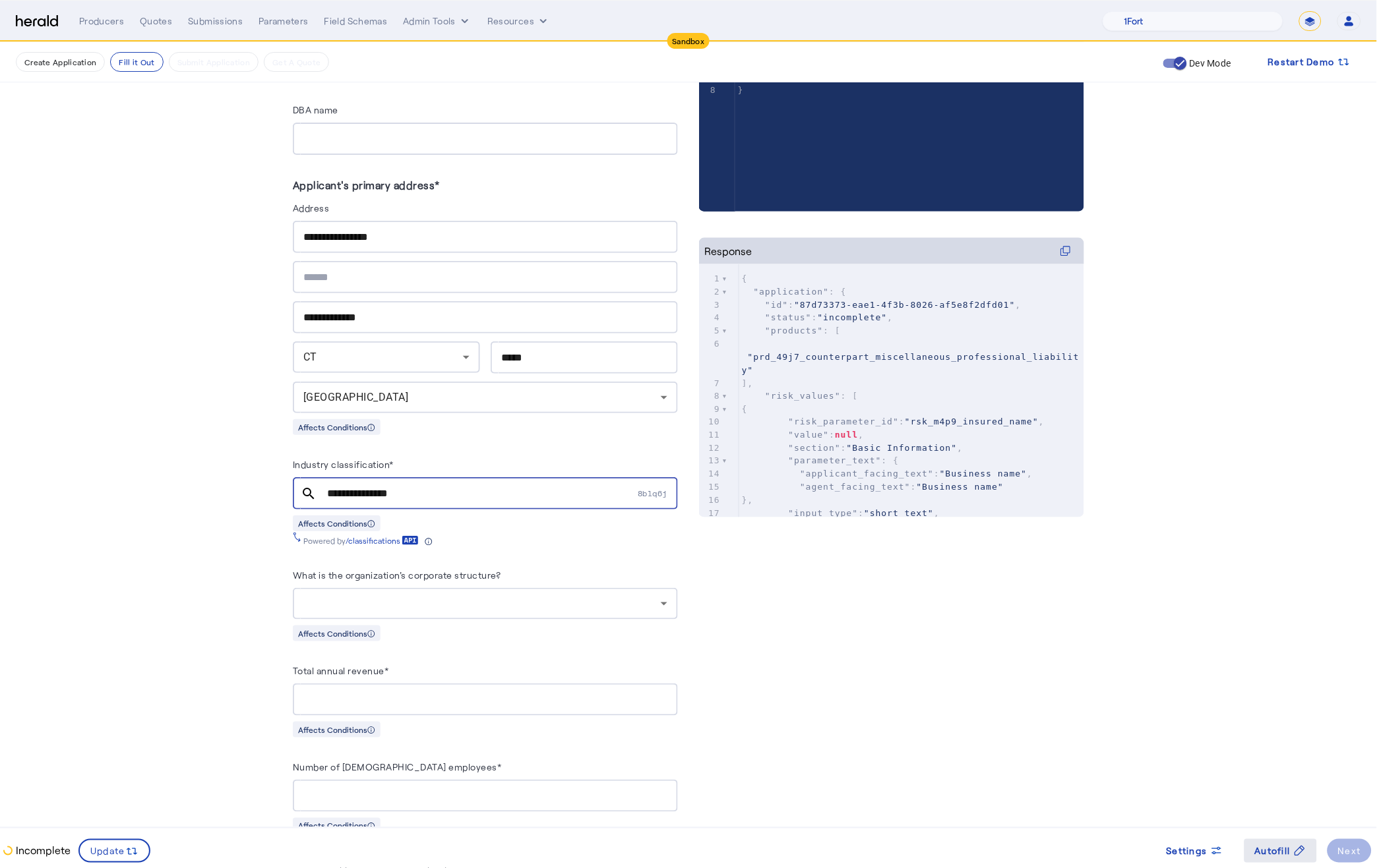
click at [1283, 849] on span "Autofill" at bounding box center [1272, 850] width 36 height 14
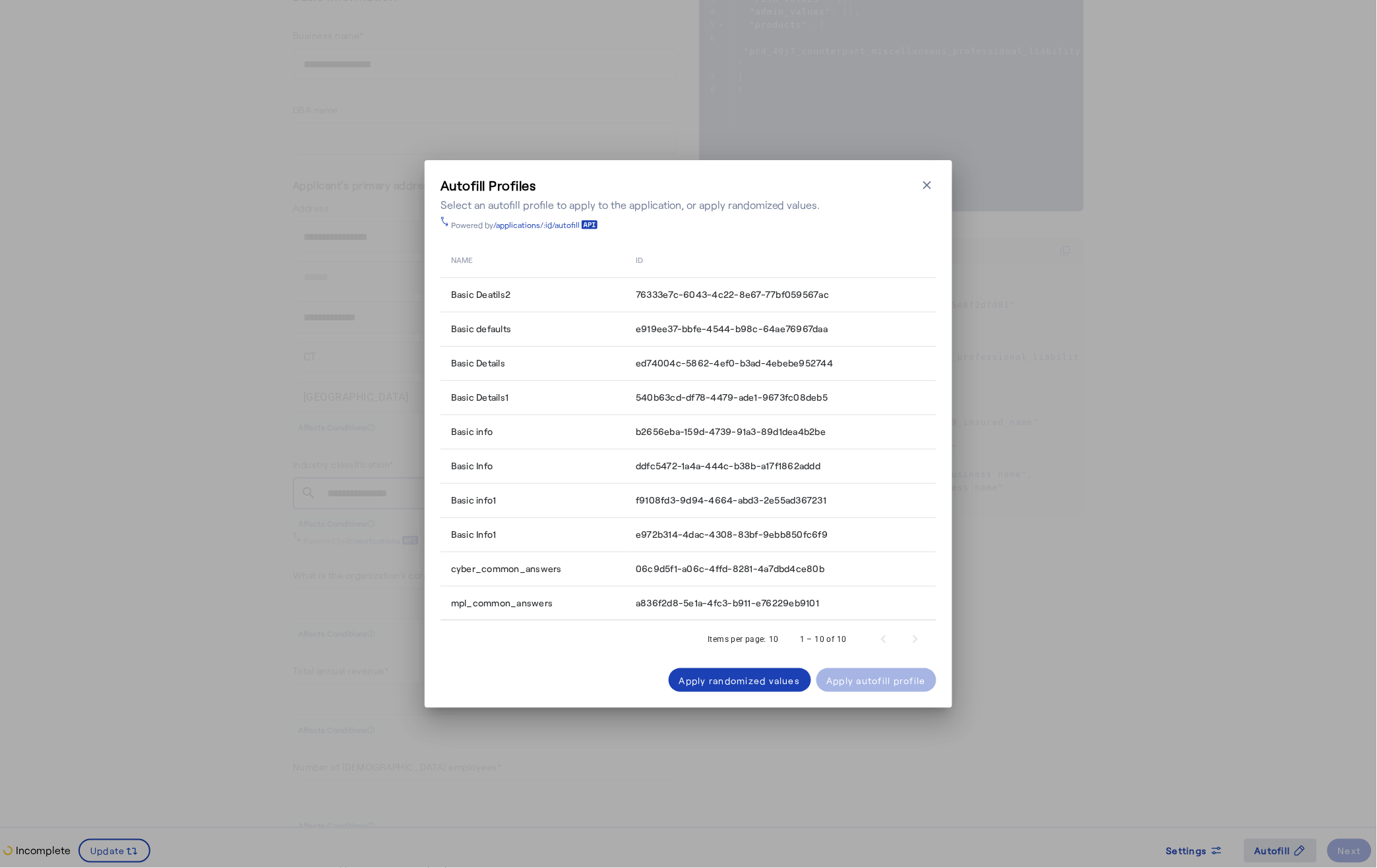
scroll to position [0, 0]
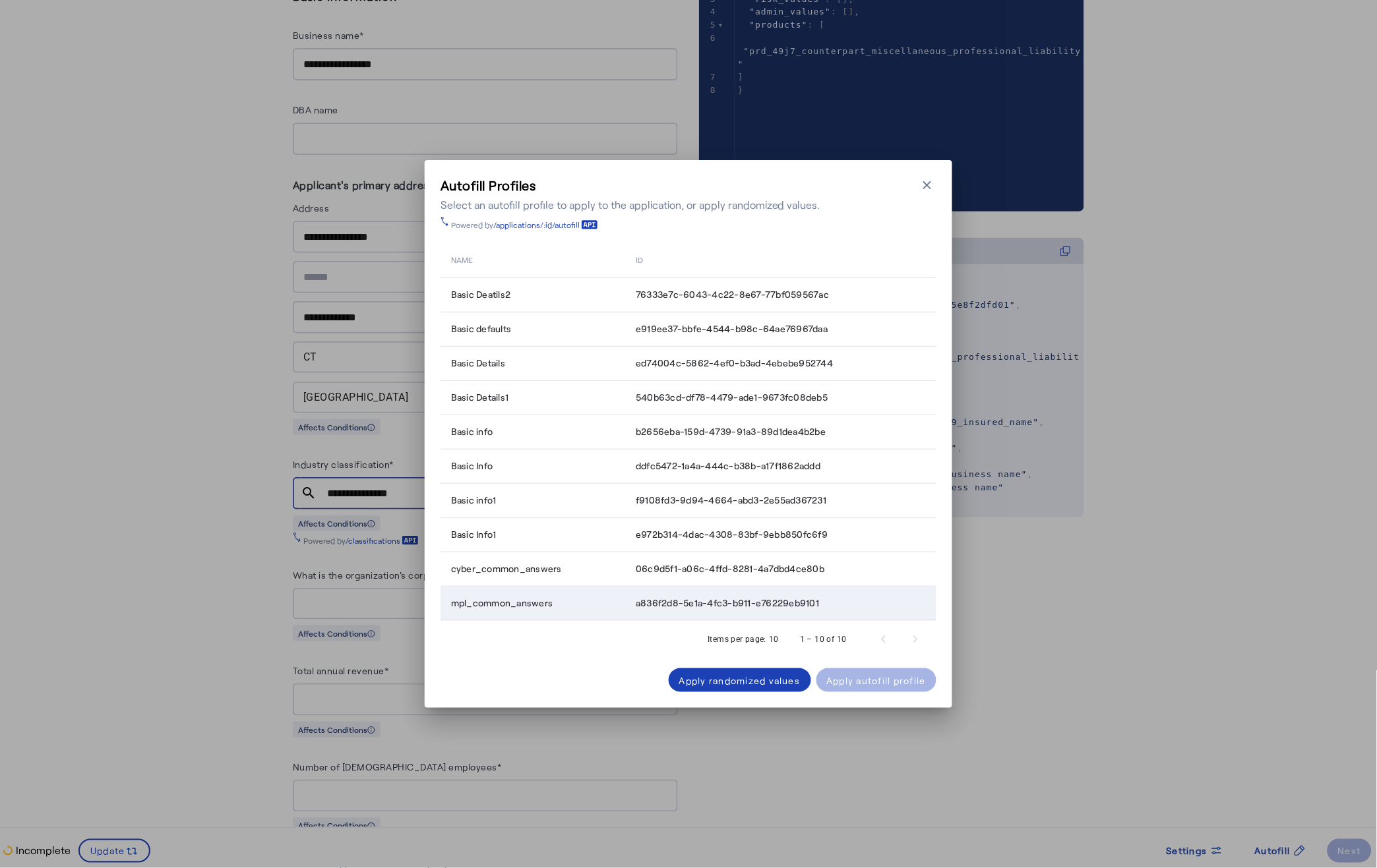
click at [787, 598] on span "a836f2d8-5e1a-4fc3-b911-e76229eb9101" at bounding box center [726, 603] width 183 height 13
click at [883, 684] on div "Apply autofill profile" at bounding box center [876, 680] width 99 height 14
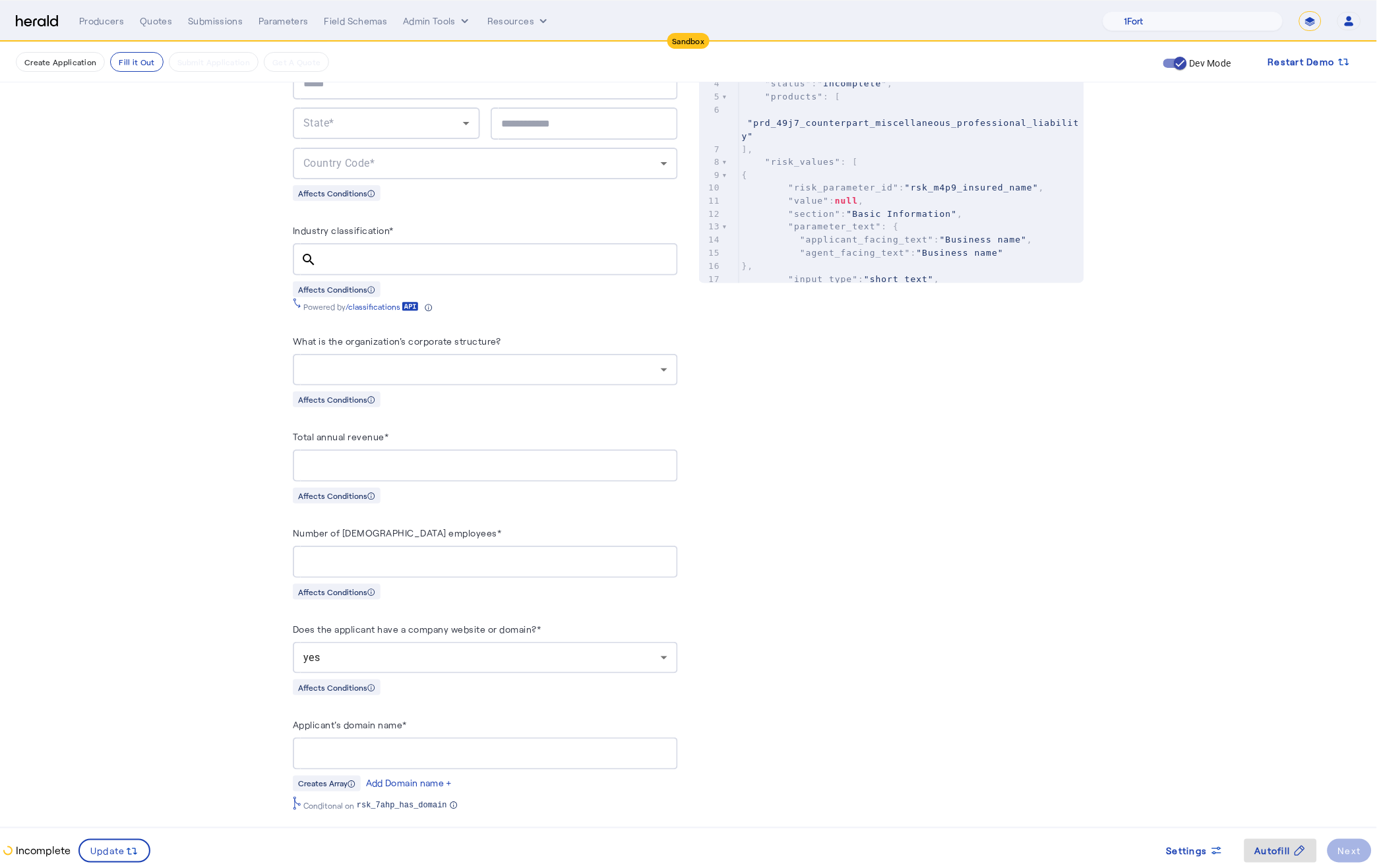
scroll to position [576, 0]
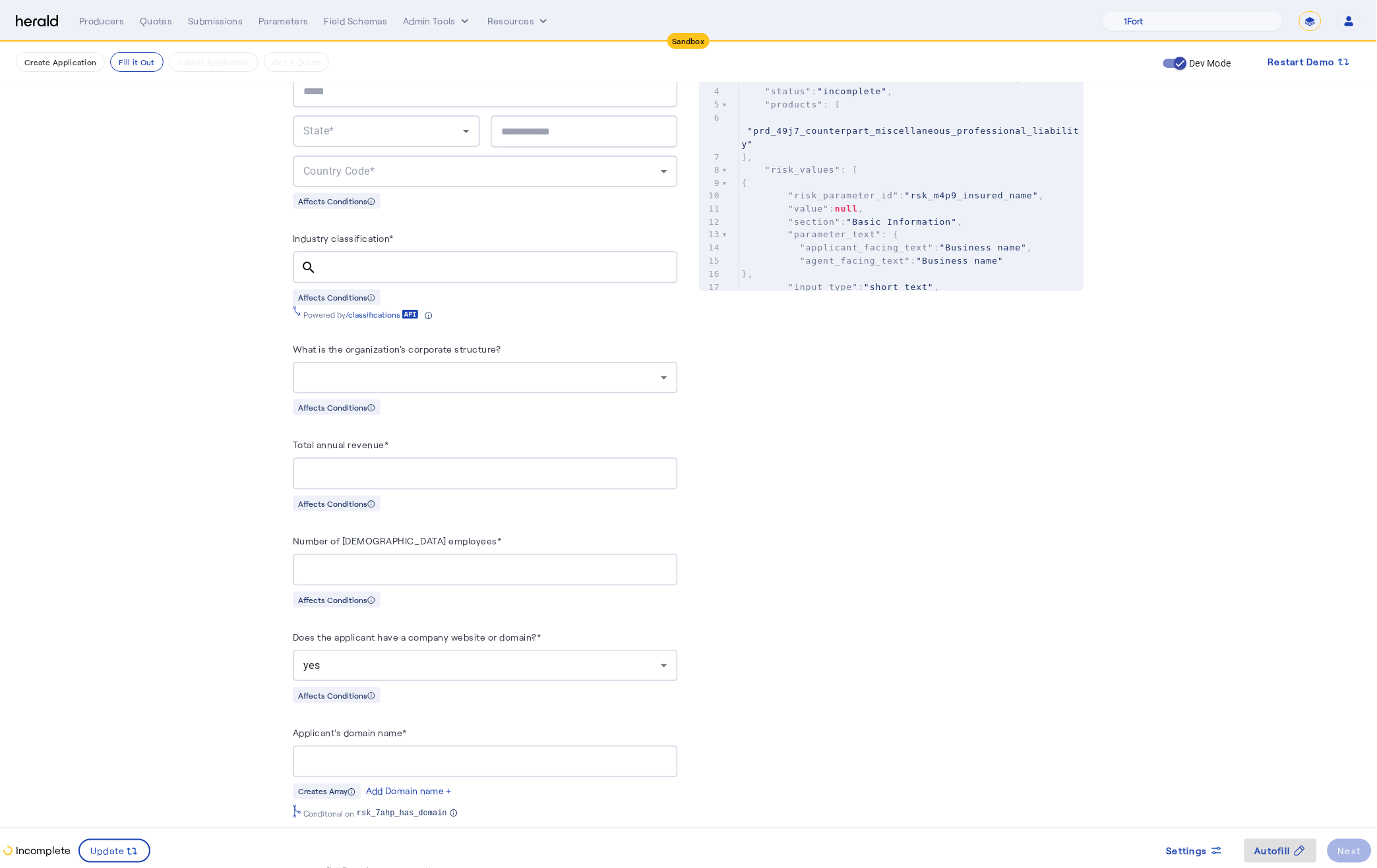
click at [417, 377] on div at bounding box center [482, 378] width 358 height 16
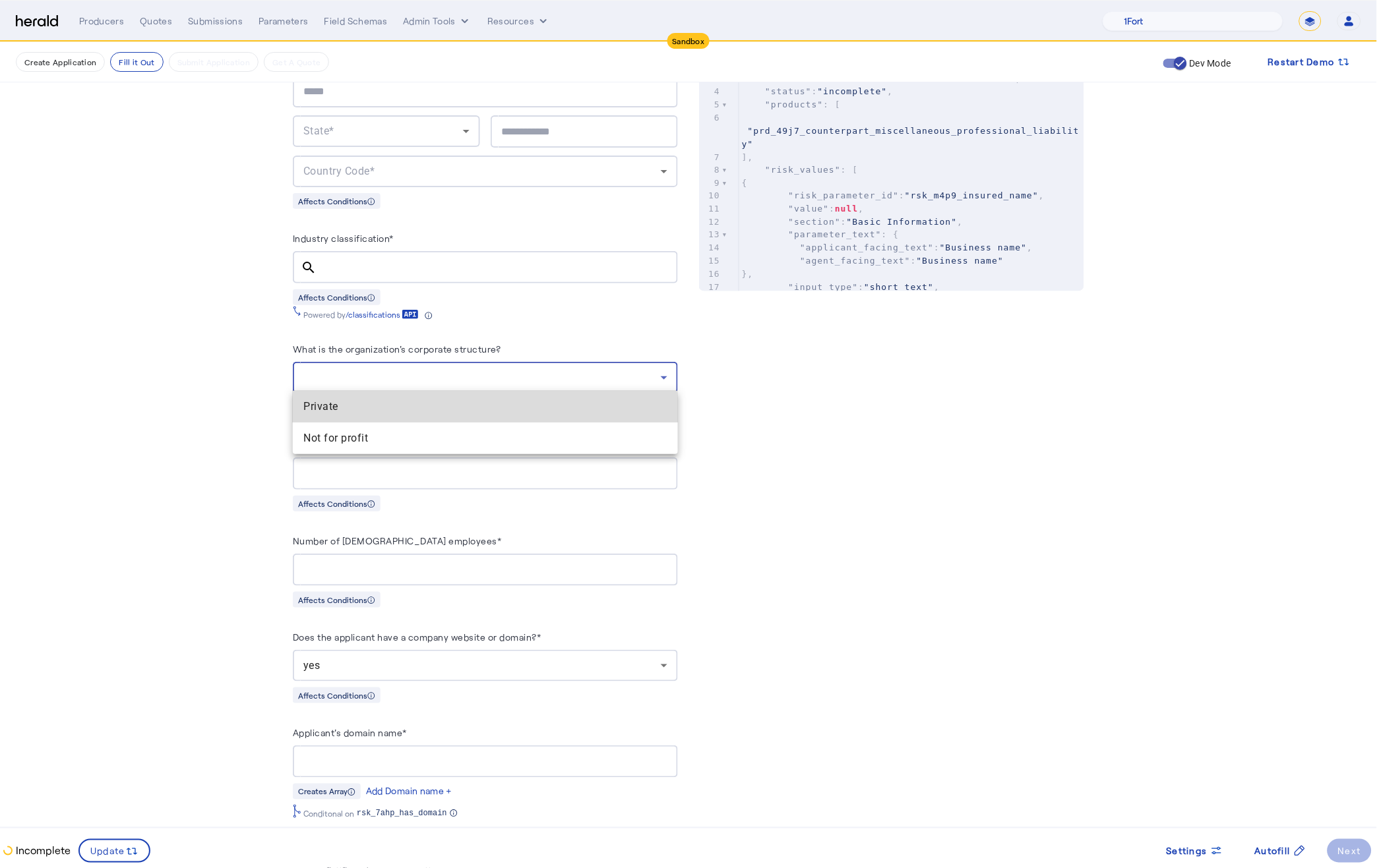
click at [400, 409] on span "Private" at bounding box center [485, 407] width 364 height 16
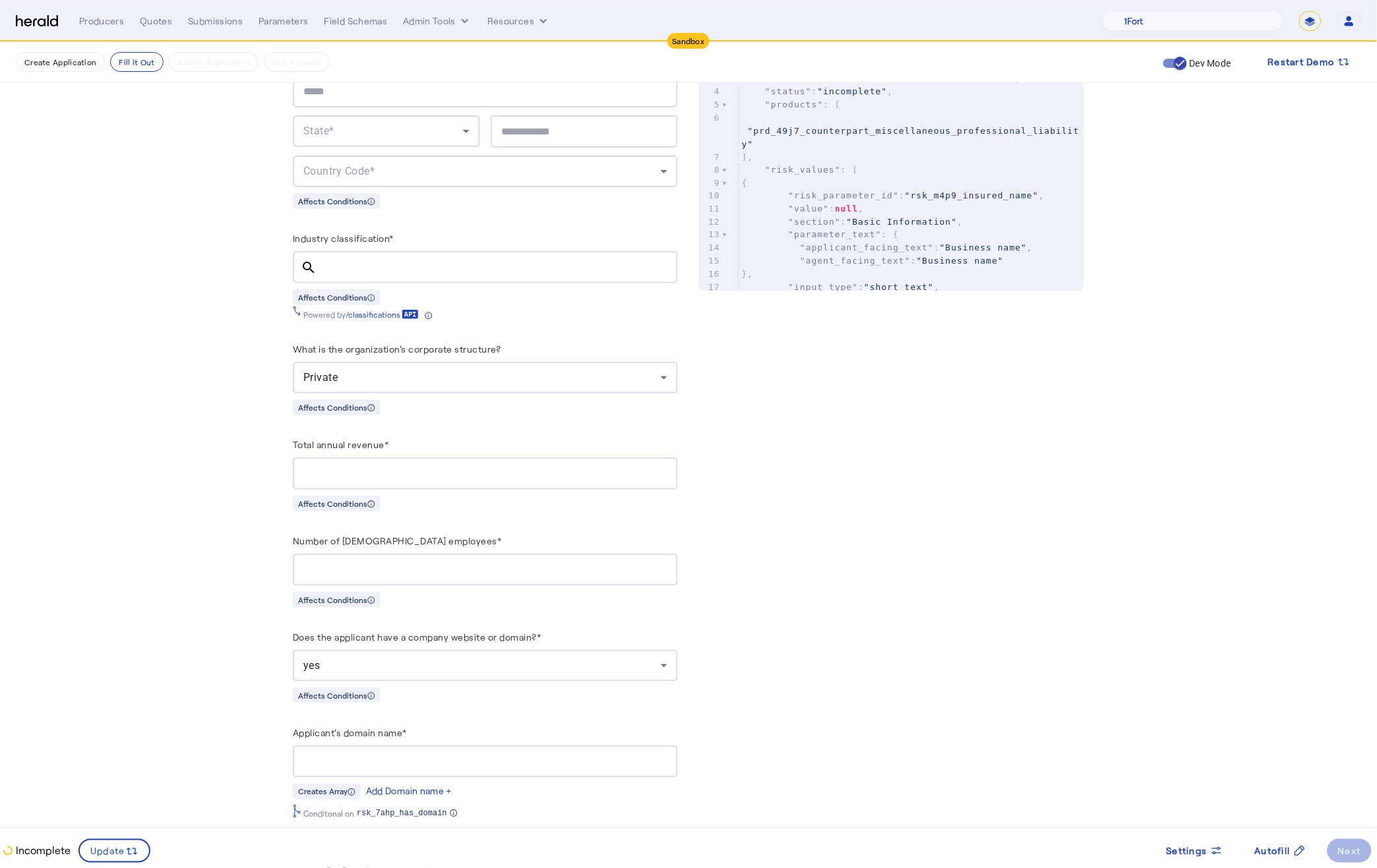
click at [396, 457] on div at bounding box center [485, 474] width 364 height 32
type input "*********"
click at [408, 562] on input "Number of full-time employees*" at bounding box center [485, 570] width 364 height 16
type input "*"
click at [449, 596] on div "Affects Conditions" at bounding box center [485, 599] width 385 height 16
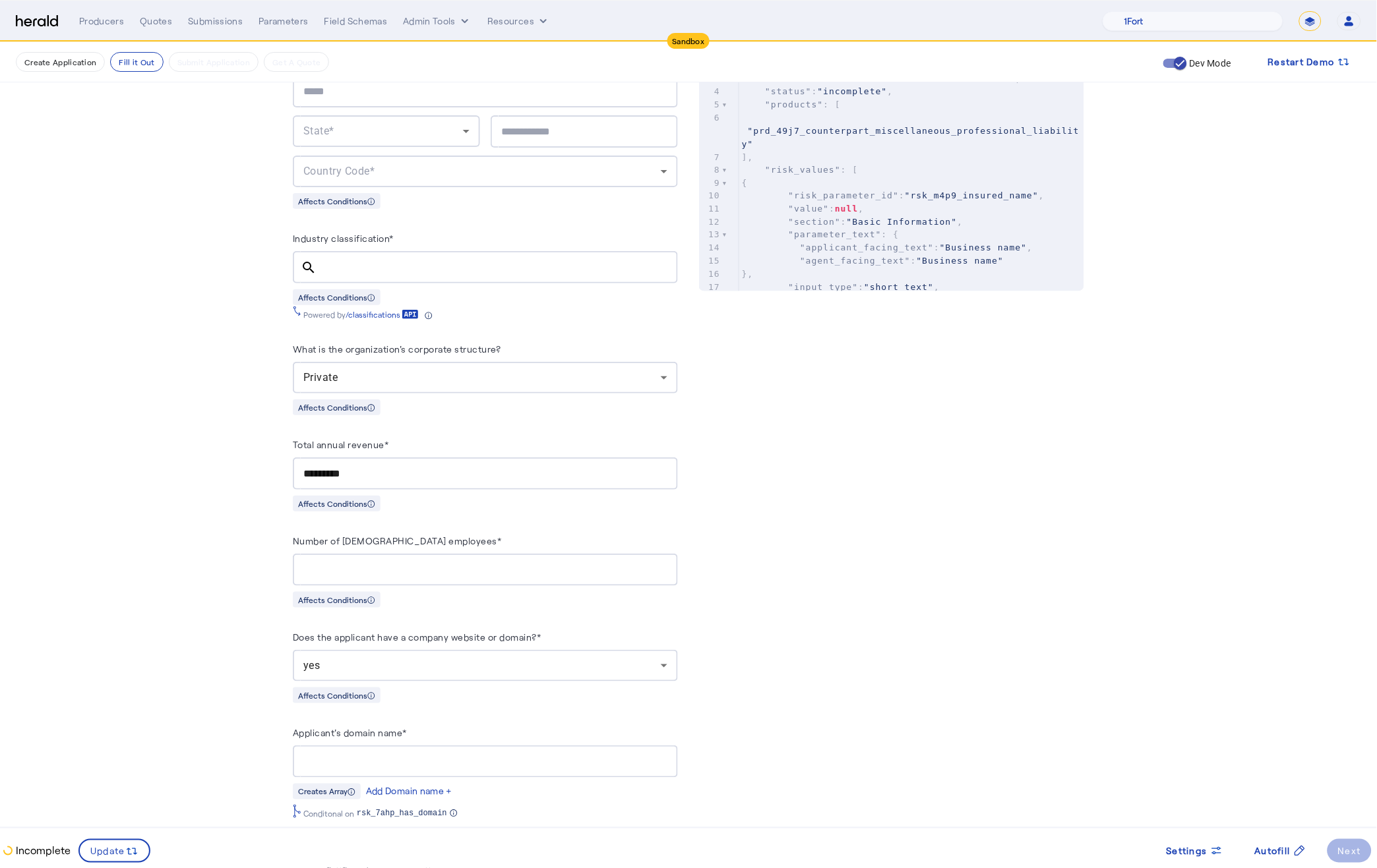
click at [357, 753] on input "Applicant's domain name*" at bounding box center [485, 762] width 364 height 16
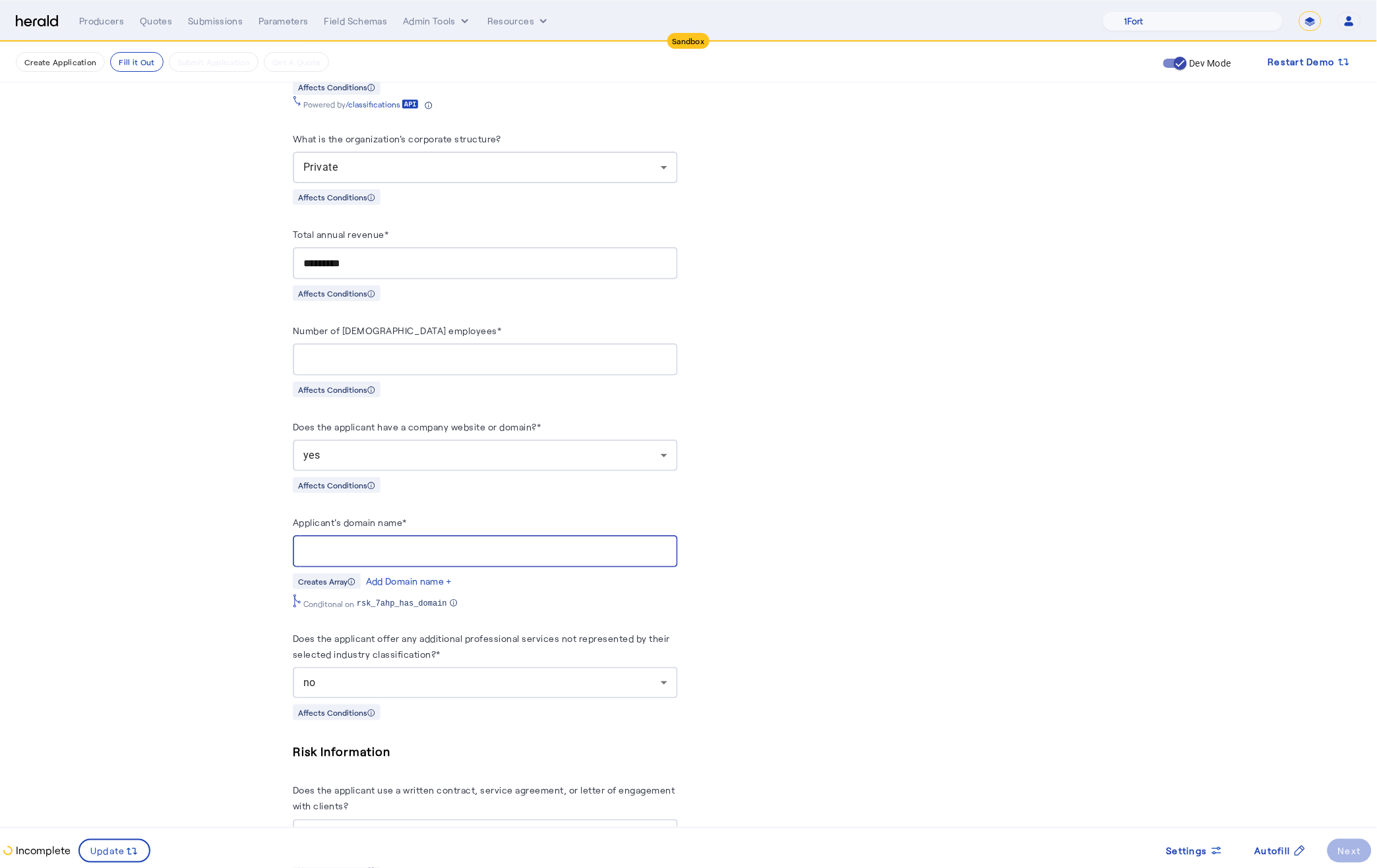
scroll to position [787, 0]
type input "**********"
click at [105, 852] on span "Update" at bounding box center [107, 850] width 35 height 14
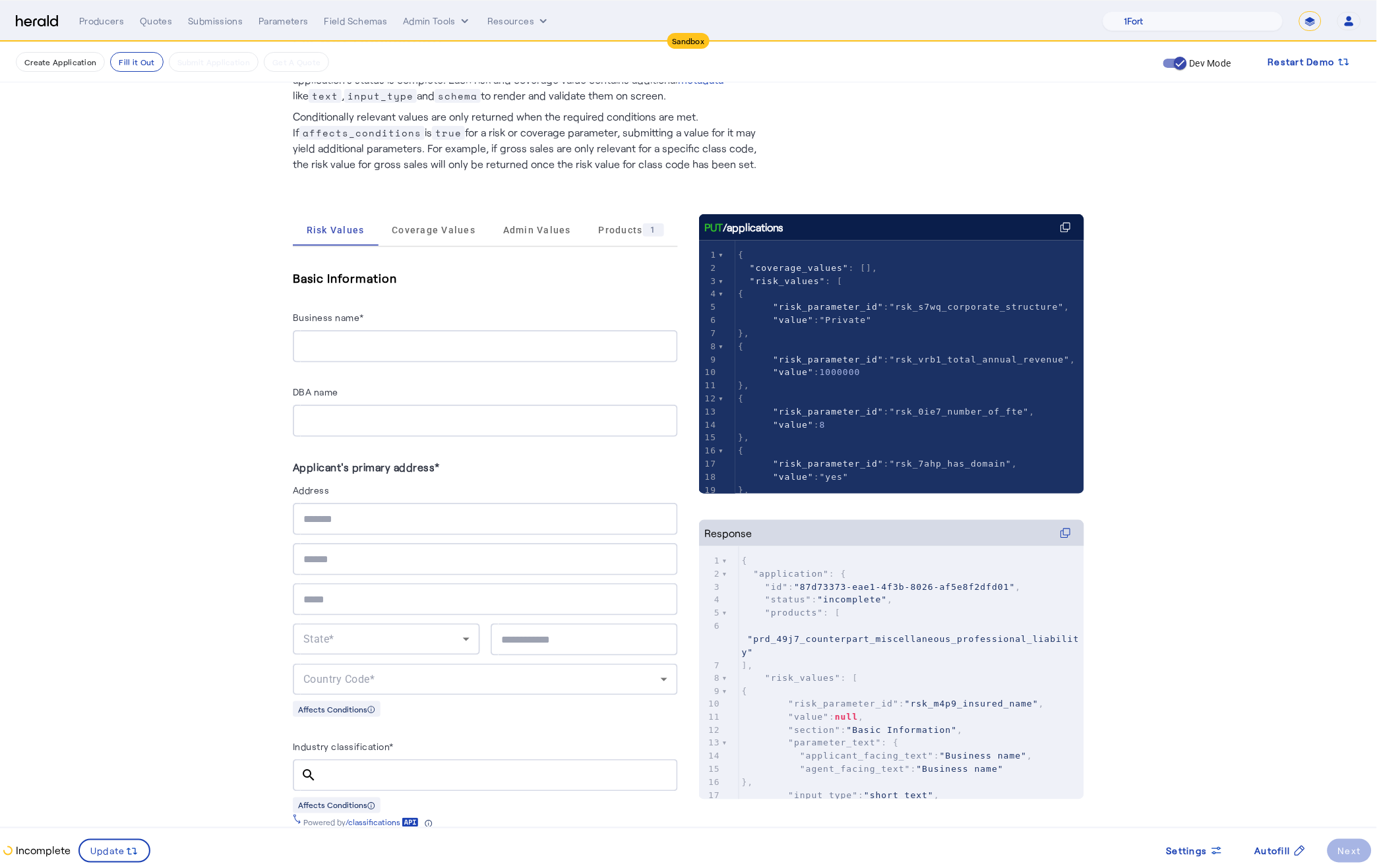
scroll to position [0, 0]
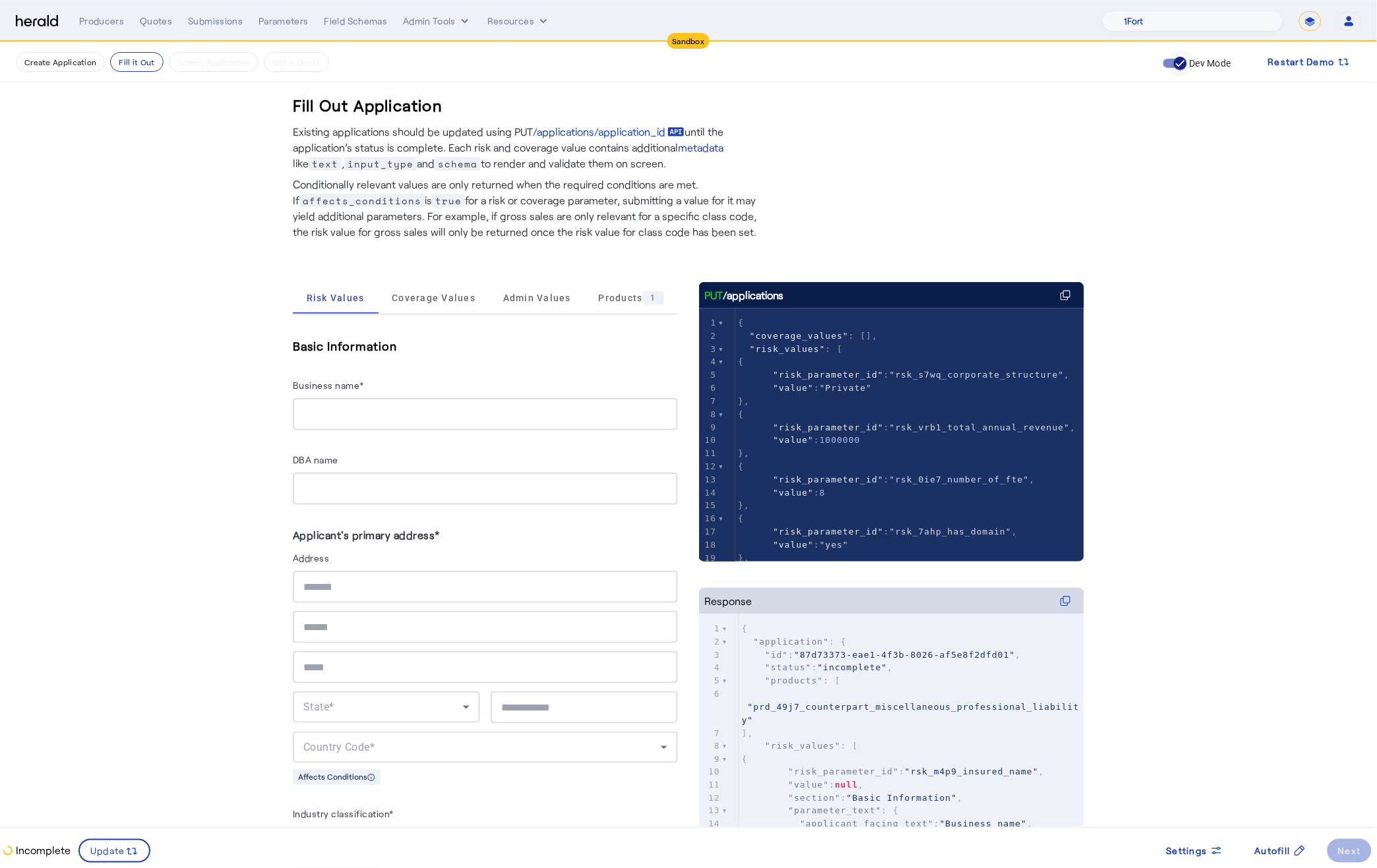
click at [1174, 65] on span "button" at bounding box center [1180, 63] width 13 height 13
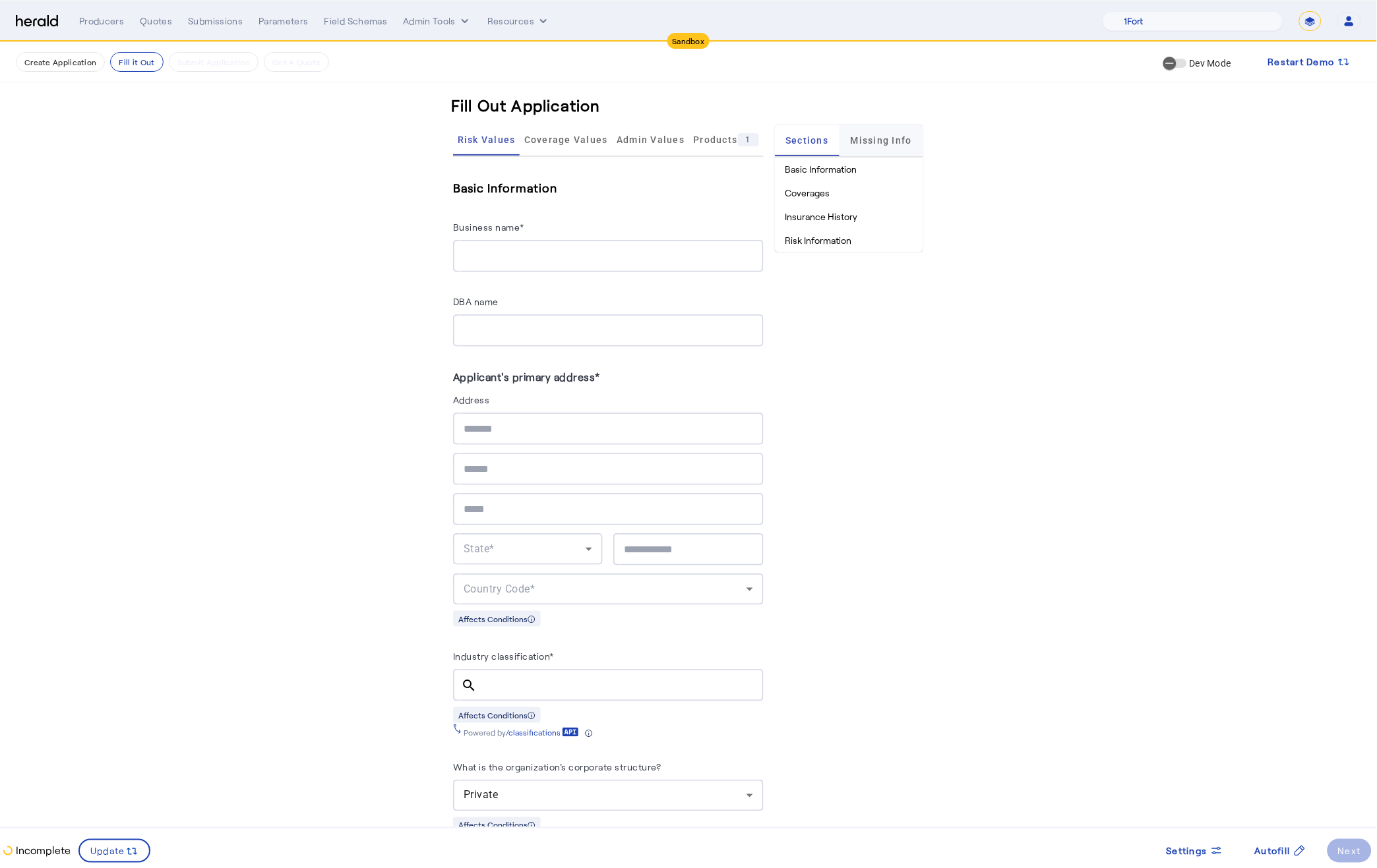
click at [863, 152] on span "Missing Info" at bounding box center [881, 140] width 61 height 31
click at [852, 168] on li "rsk_m4p9_insured_name" at bounding box center [849, 169] width 149 height 23
click at [830, 167] on li "rsk_m4p9_insured_name" at bounding box center [849, 169] width 149 height 23
click at [609, 237] on div "Business name*" at bounding box center [608, 229] width 310 height 21
click at [608, 257] on input "Business name*" at bounding box center [608, 257] width 289 height 16
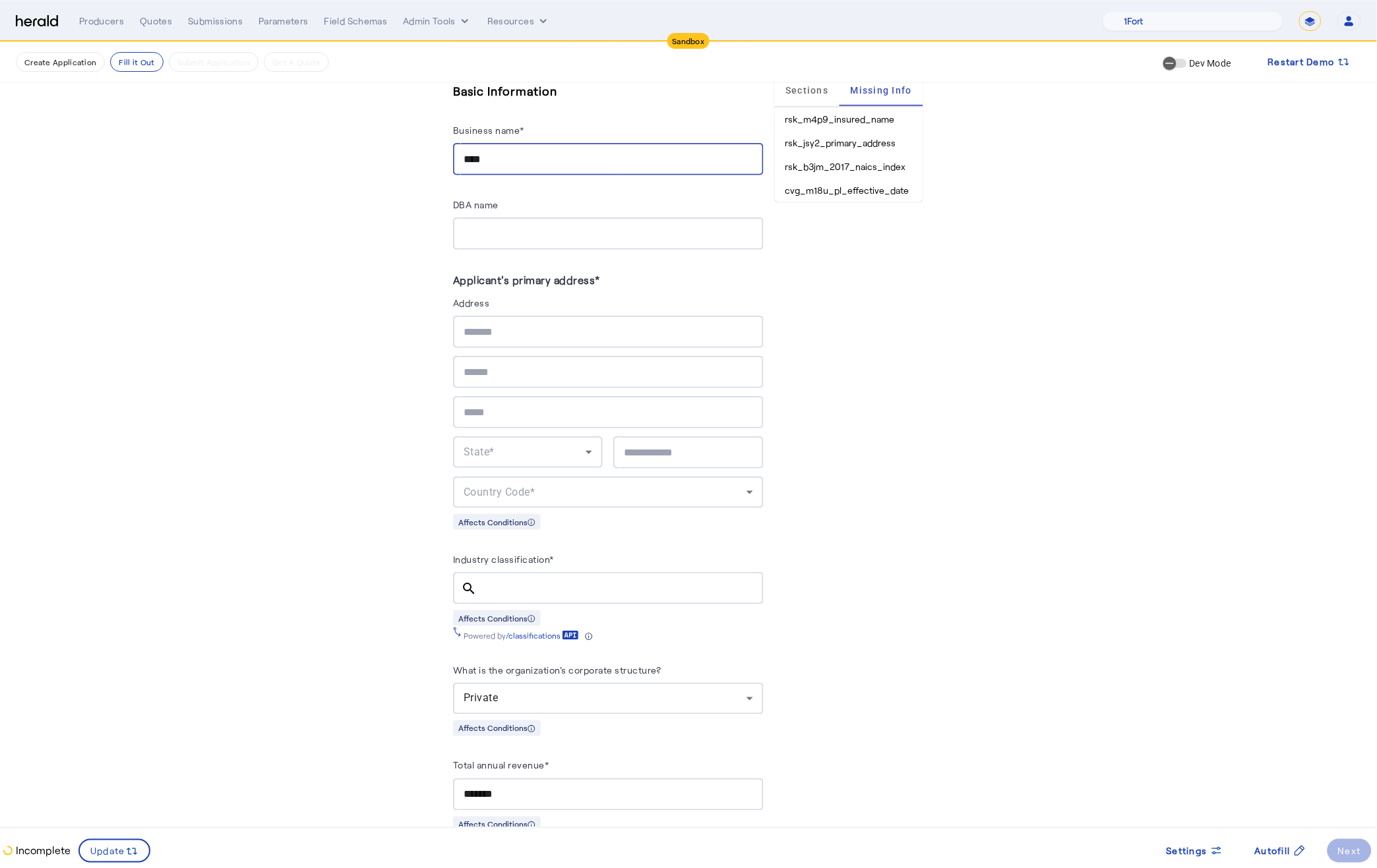
scroll to position [61, 0]
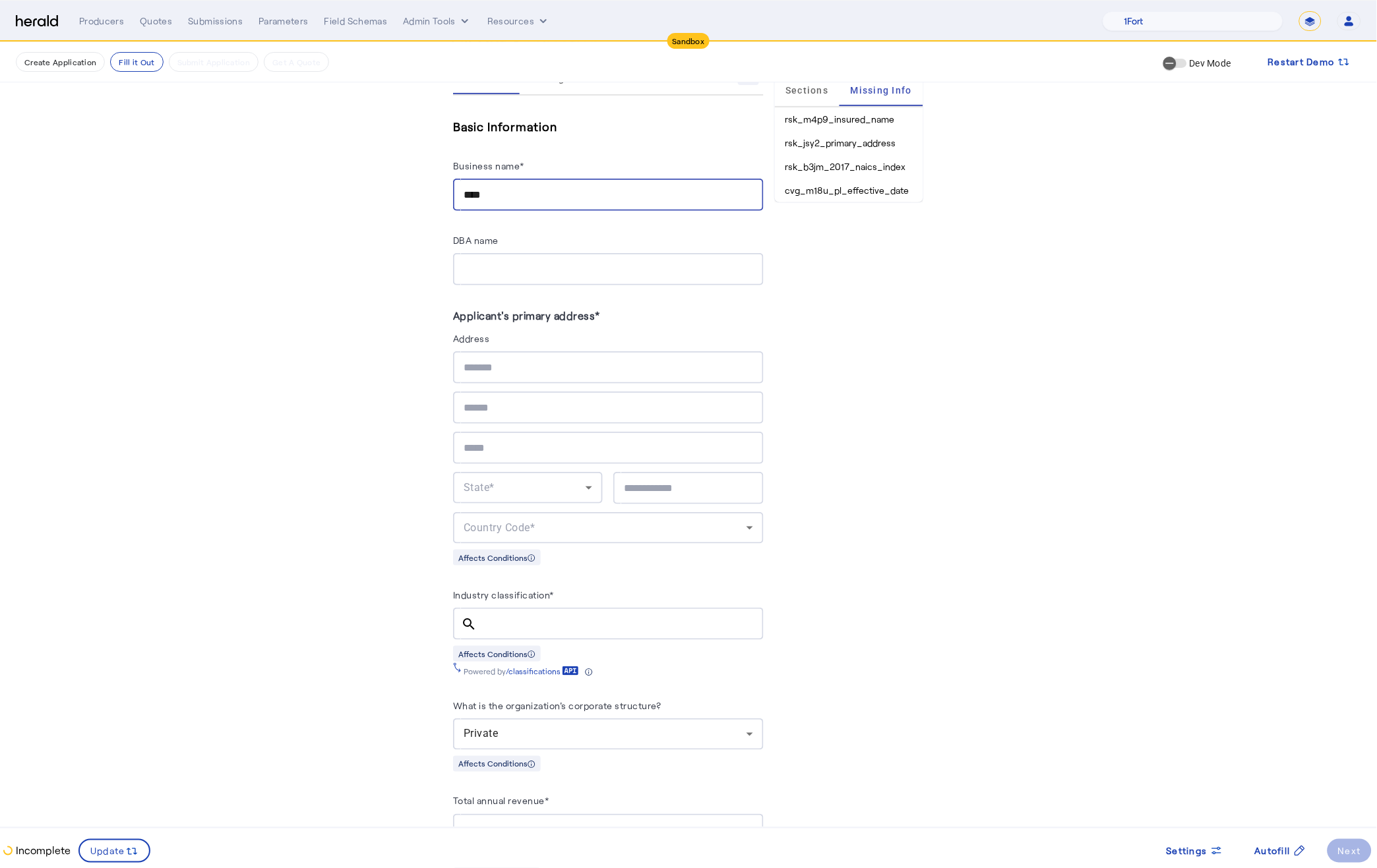
type input "****"
click at [513, 276] on div at bounding box center [608, 269] width 289 height 32
click at [506, 360] on input "text" at bounding box center [608, 368] width 289 height 16
type input "**********"
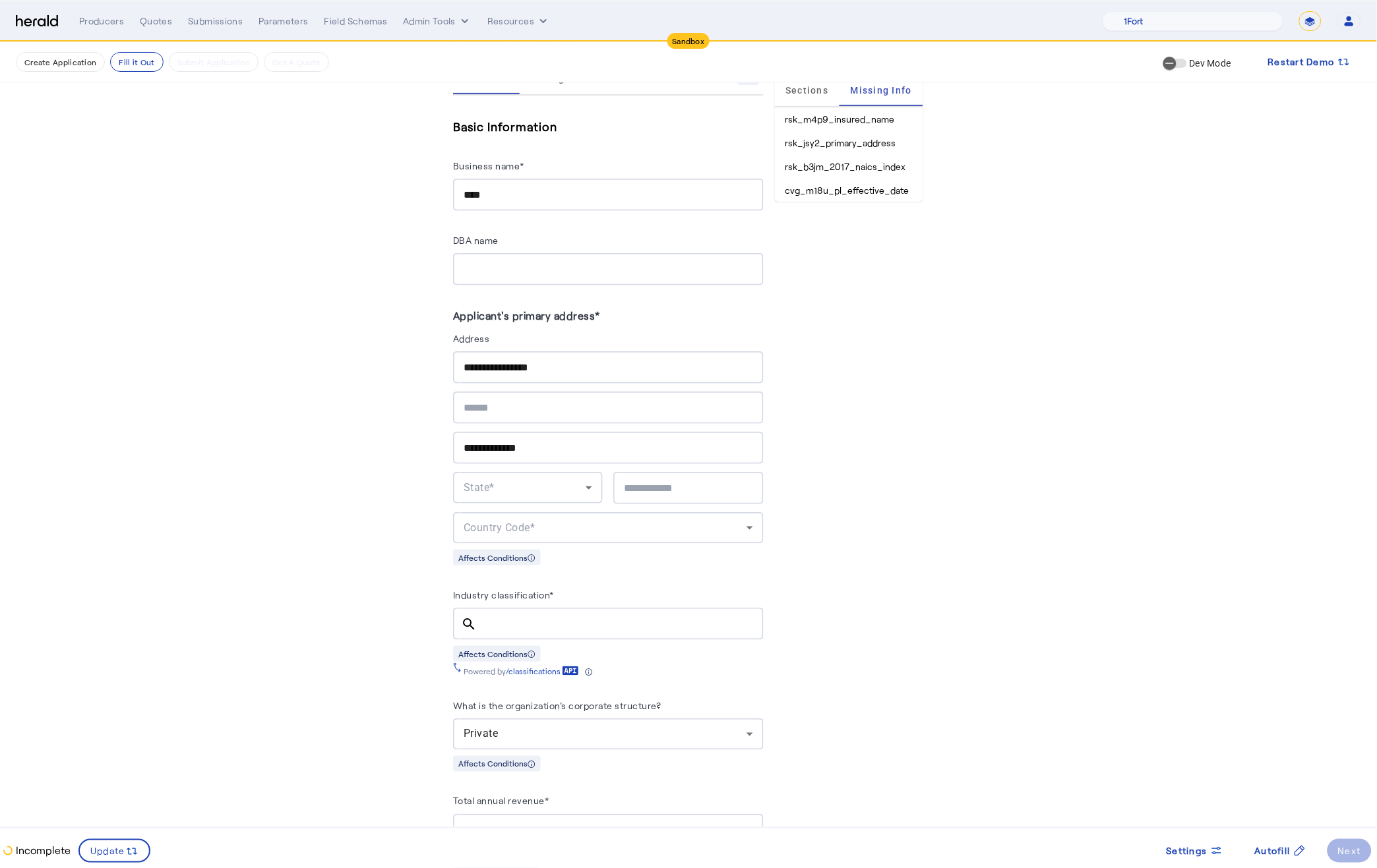
type input "*****"
click at [527, 472] on div "State*" at bounding box center [527, 487] width 128 height 31
drag, startPoint x: 494, startPoint y: 650, endPoint x: 312, endPoint y: 743, distance: 204.4
click at [492, 650] on span "CT" at bounding box center [528, 650] width 128 height 16
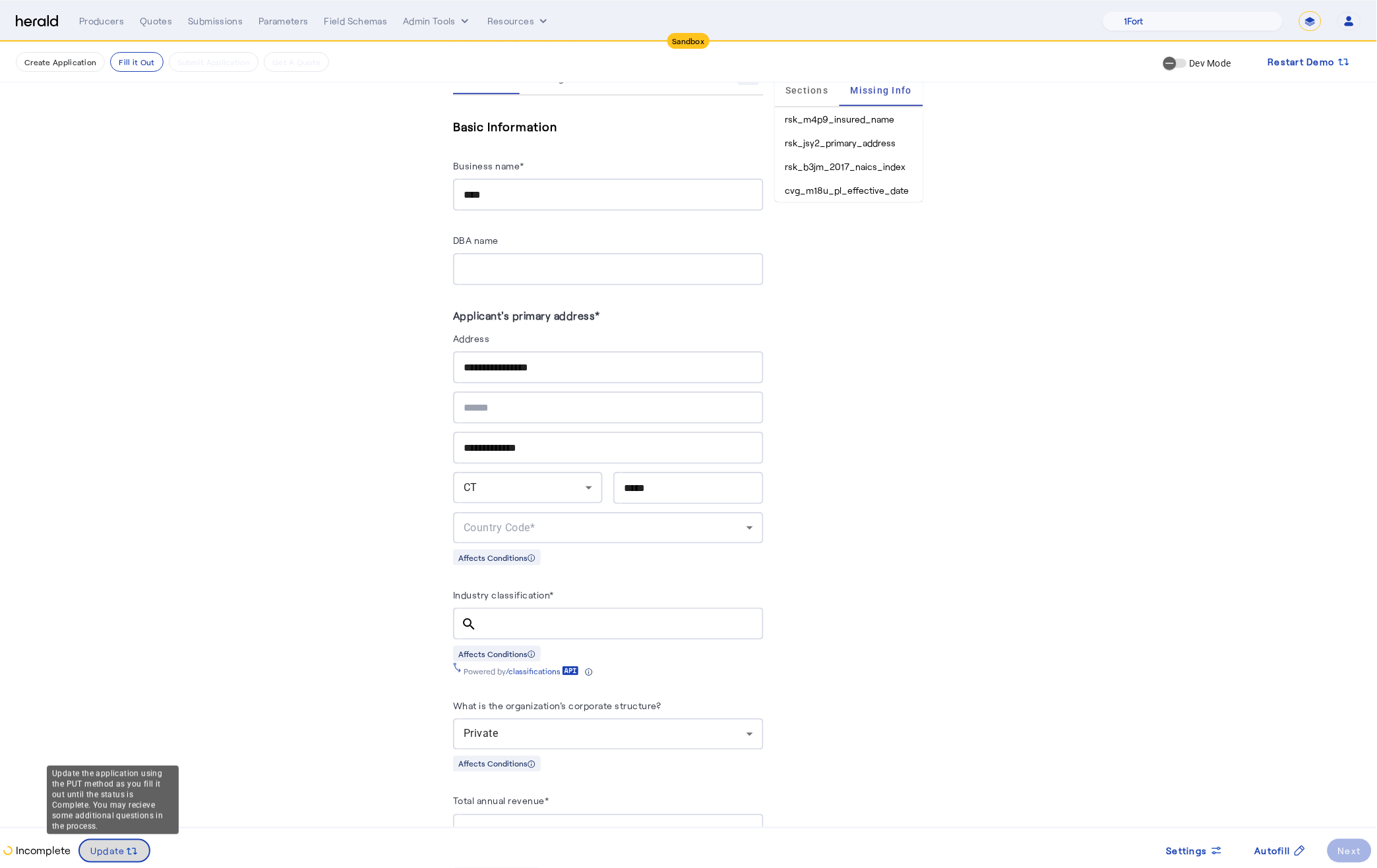
click at [123, 857] on div "Update" at bounding box center [115, 851] width 48 height 15
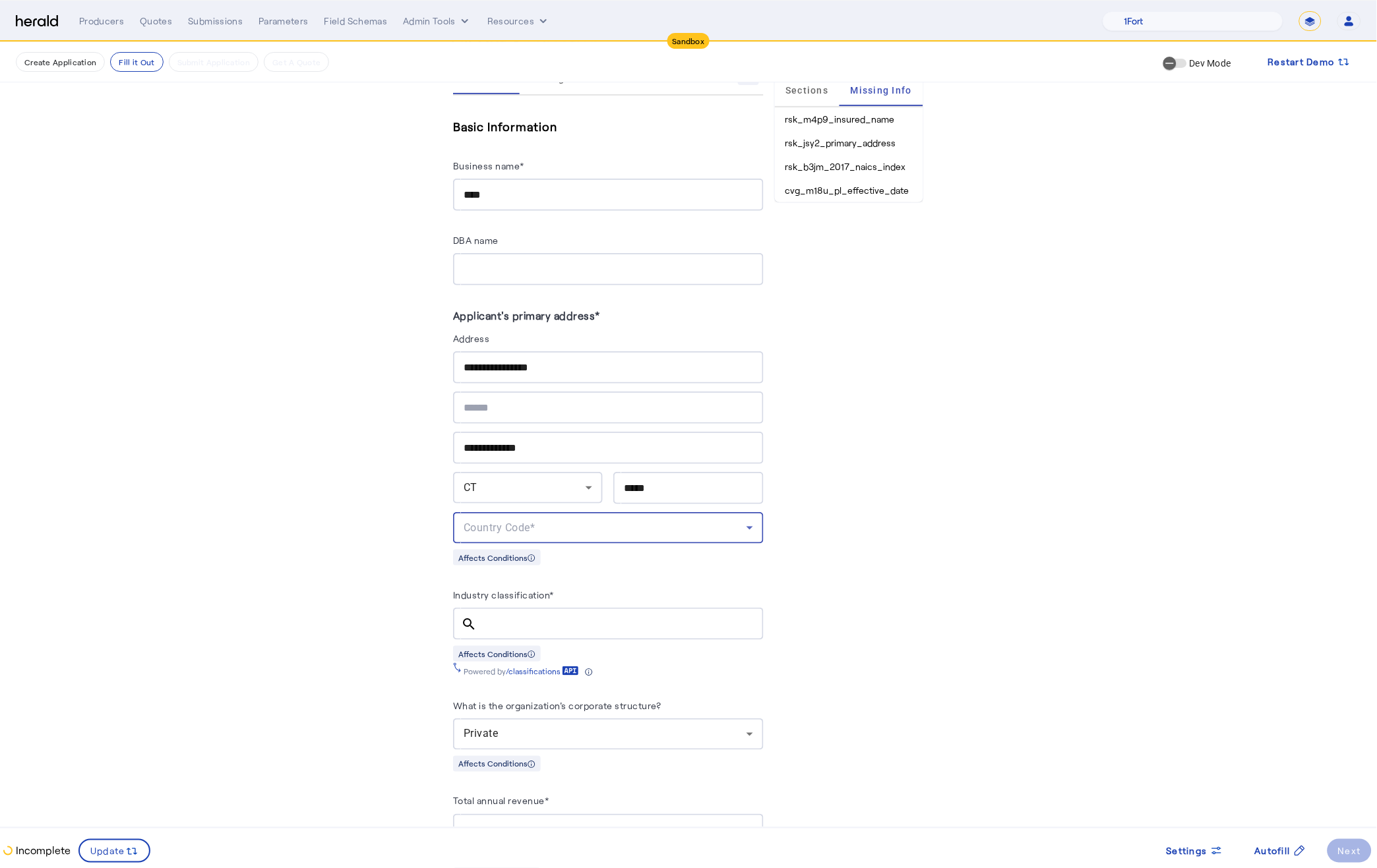
click at [571, 527] on div "Country Code*" at bounding box center [605, 528] width 283 height 16
drag, startPoint x: 543, startPoint y: 561, endPoint x: 534, endPoint y: 563, distance: 9.2
click at [542, 561] on span "USA" at bounding box center [609, 557] width 289 height 16
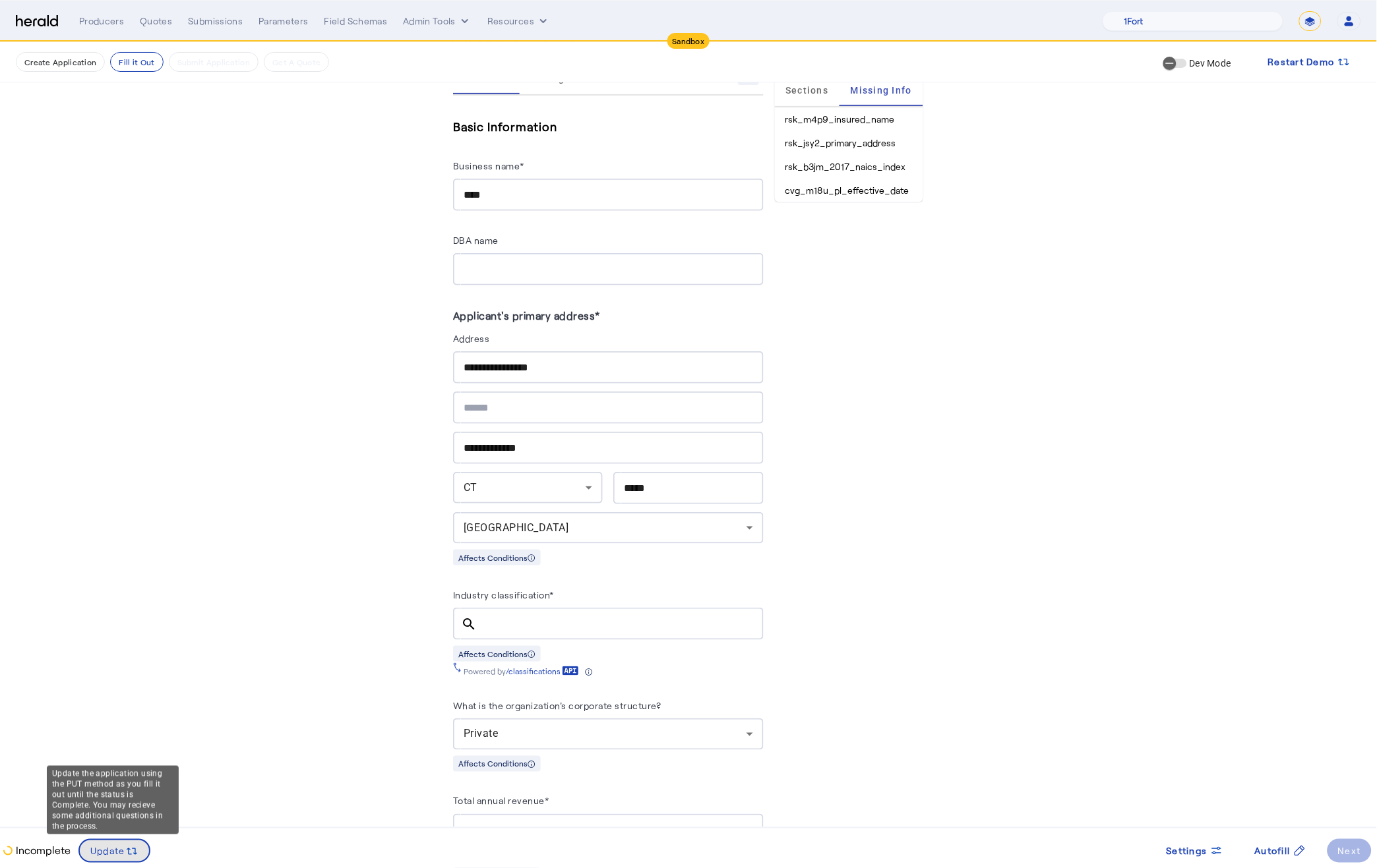
drag, startPoint x: 103, startPoint y: 853, endPoint x: 135, endPoint y: 834, distance: 37.2
click at [103, 853] on span "Update" at bounding box center [107, 850] width 35 height 14
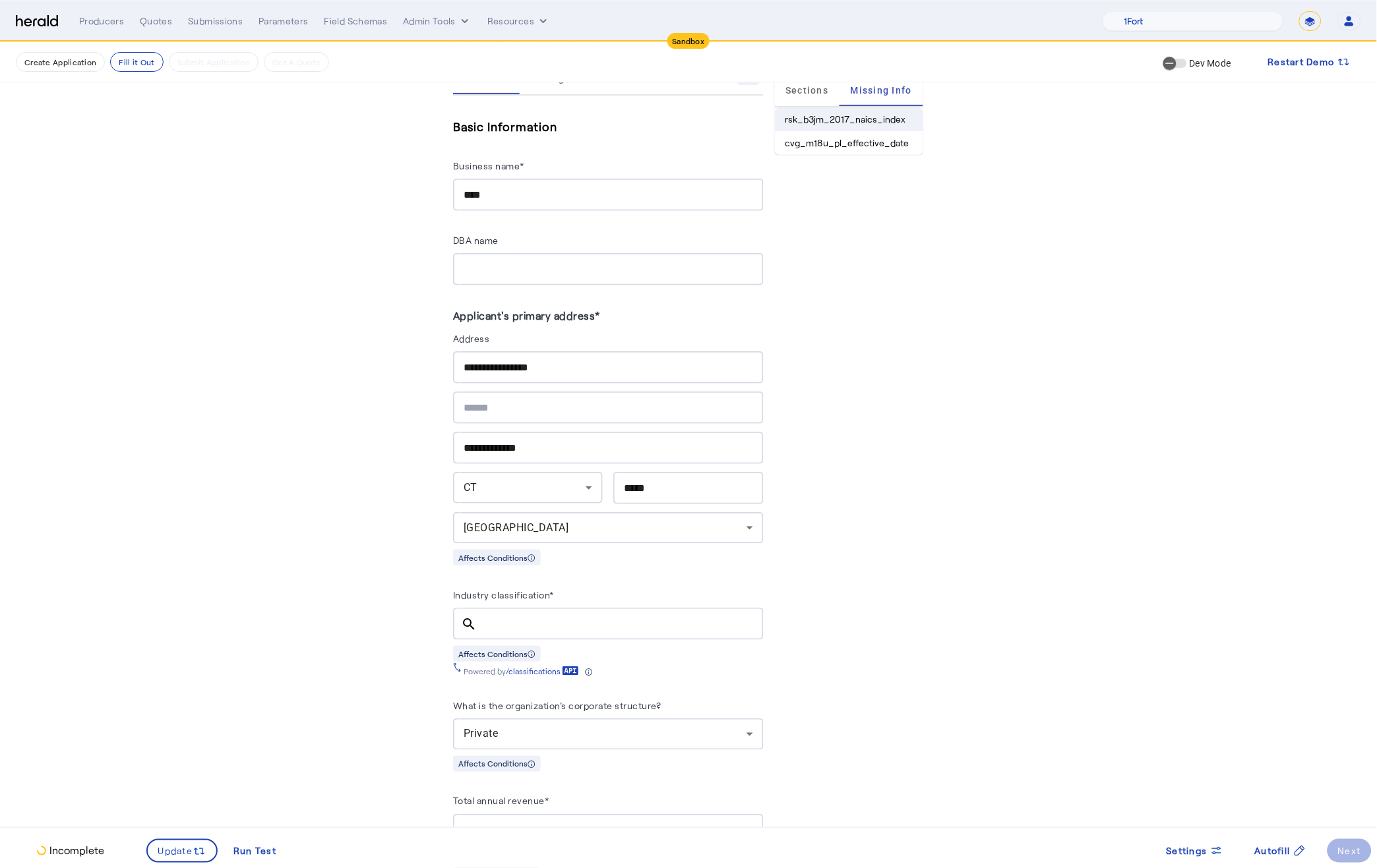
click at [882, 117] on li "rsk_b3jm_2017_naics_index" at bounding box center [849, 119] width 149 height 23
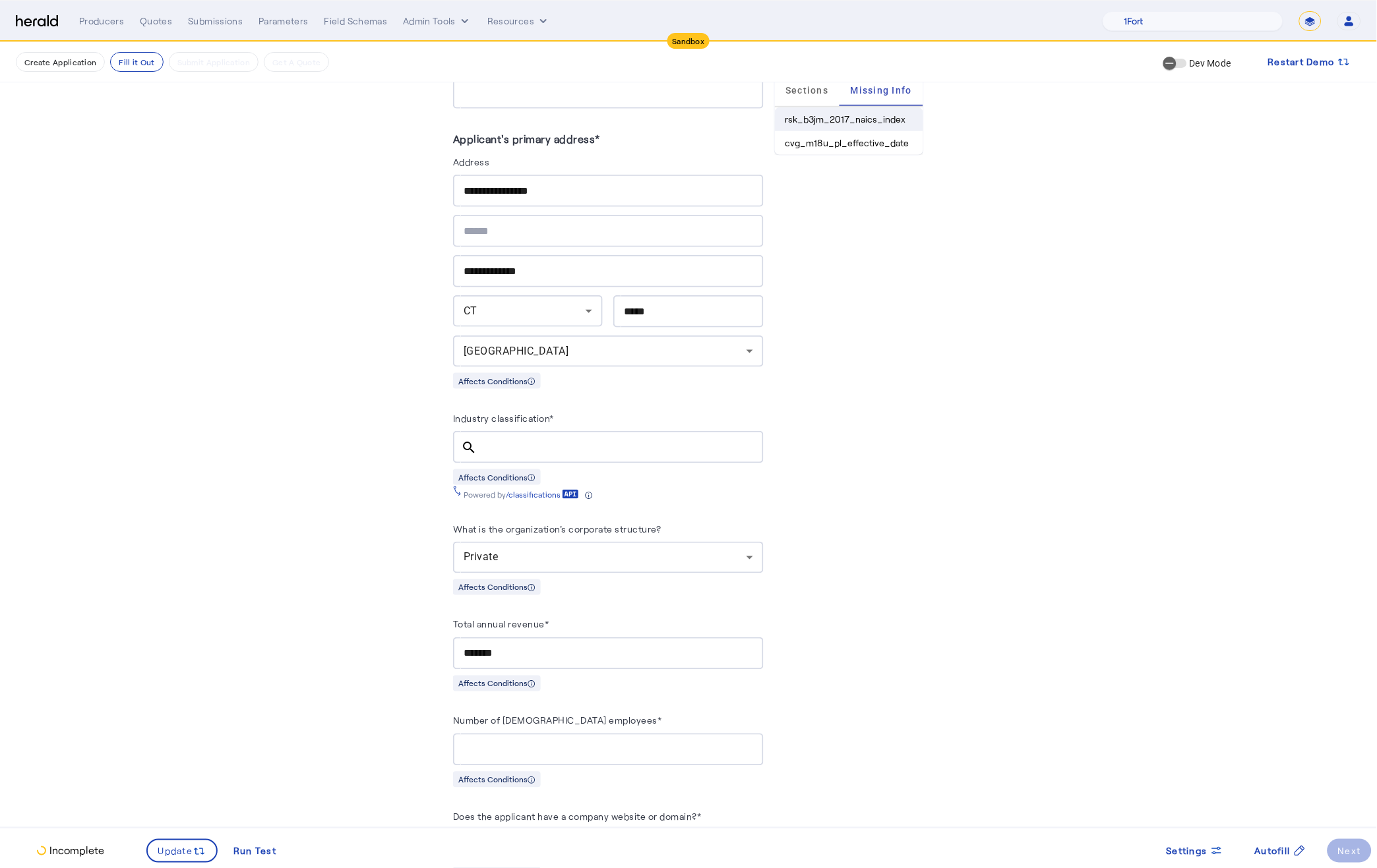
scroll to position [246, 0]
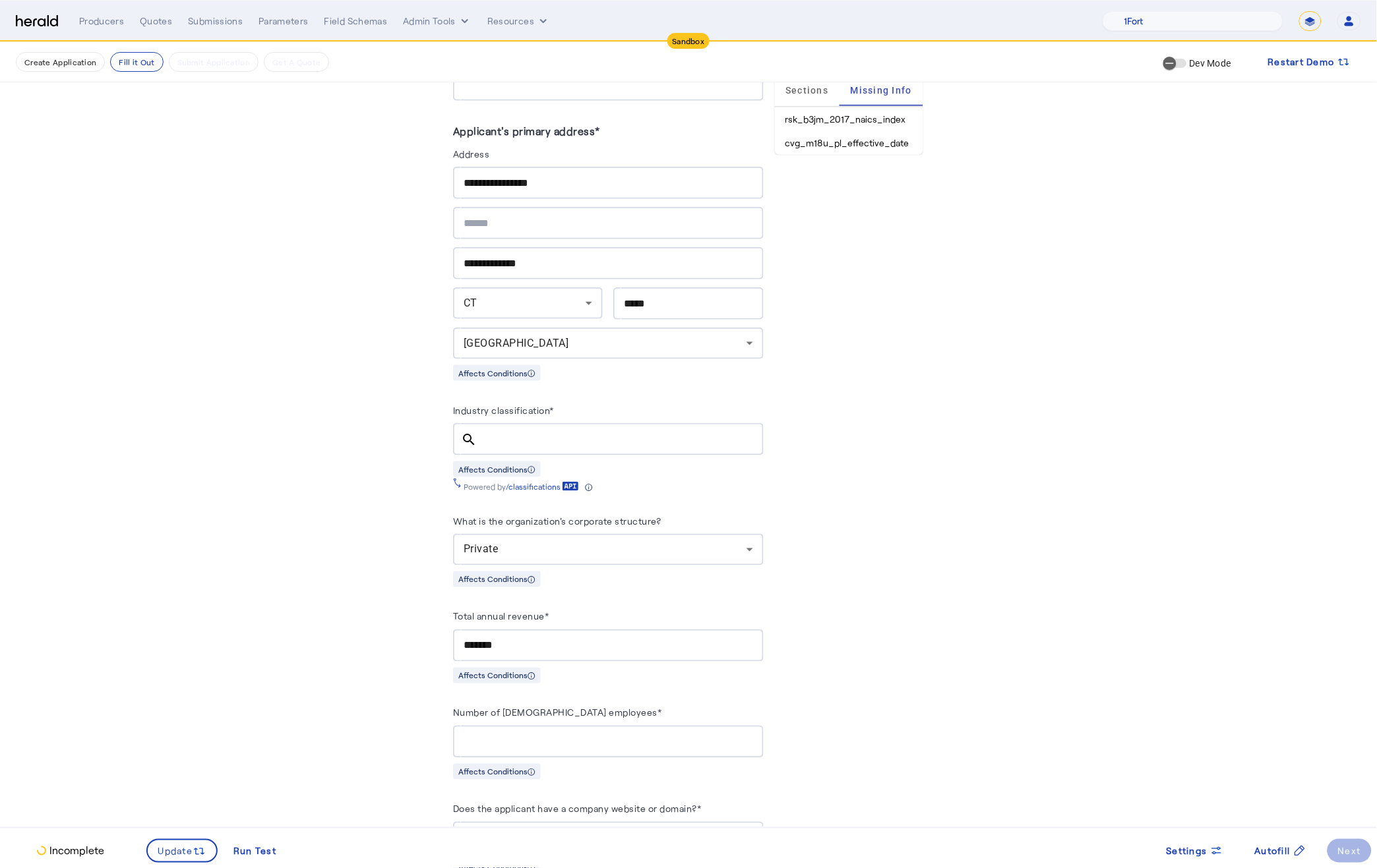
click at [542, 450] on div "Industry classification* search Affects Conditions Powered by /classifications" at bounding box center [608, 446] width 310 height 90
click at [542, 444] on div at bounding box center [620, 439] width 265 height 32
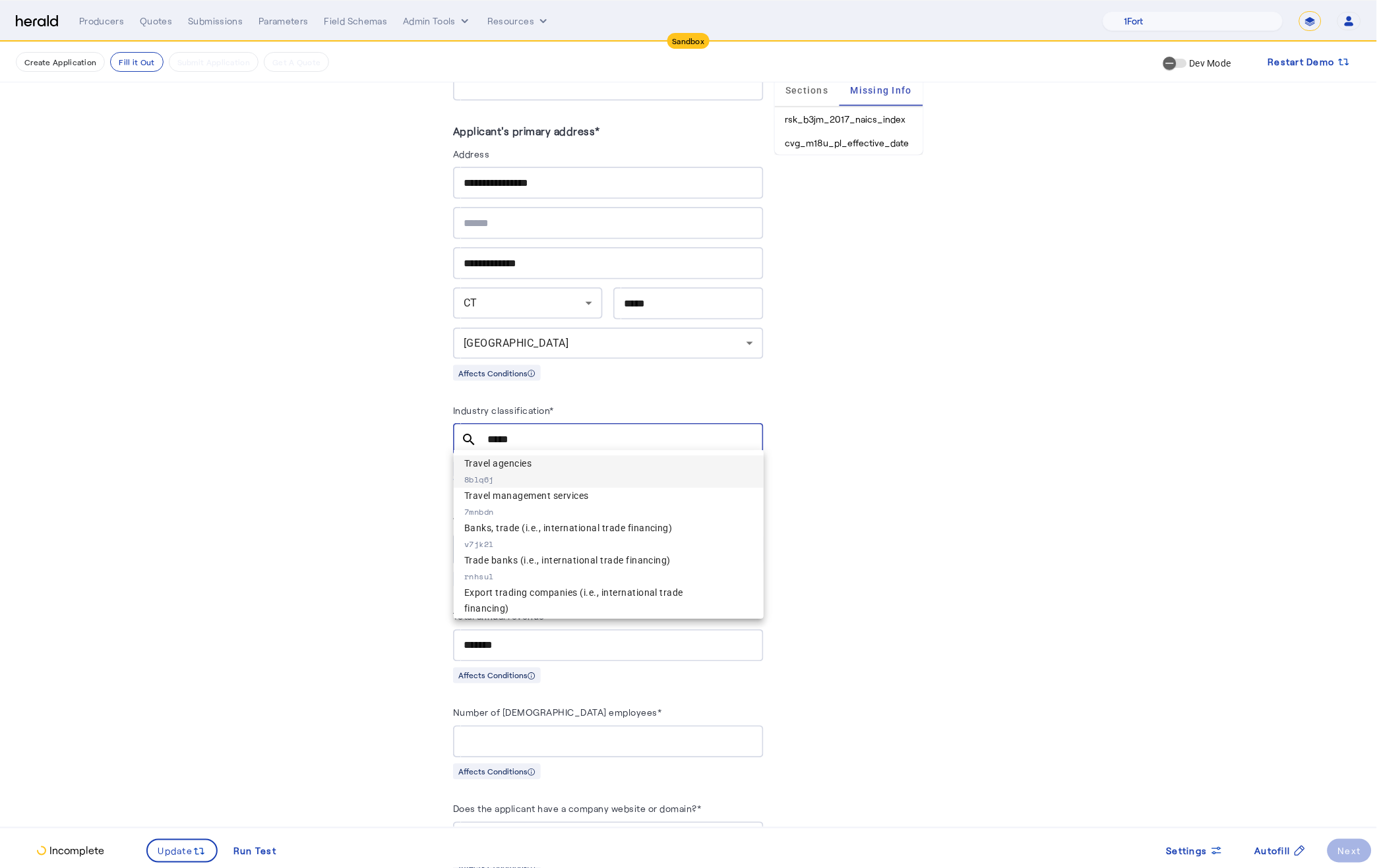
type input "*****"
drag, startPoint x: 529, startPoint y: 473, endPoint x: 561, endPoint y: 444, distance: 43.2
click at [529, 472] on span "Travel agencies 8blq6j" at bounding box center [609, 471] width 289 height 32
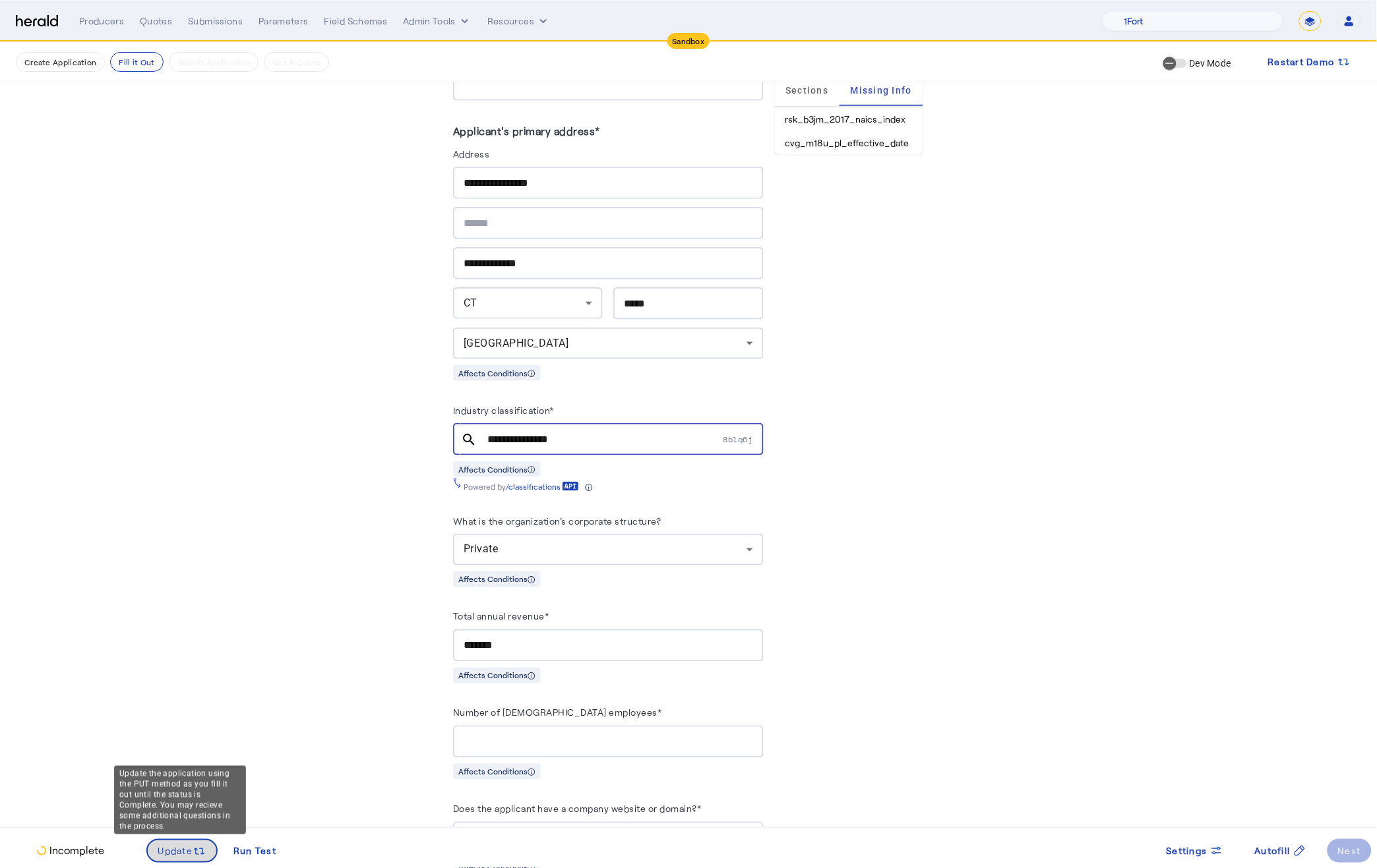
drag, startPoint x: 171, startPoint y: 847, endPoint x: 181, endPoint y: 835, distance: 15.6
click at [171, 847] on span "Update" at bounding box center [175, 850] width 35 height 14
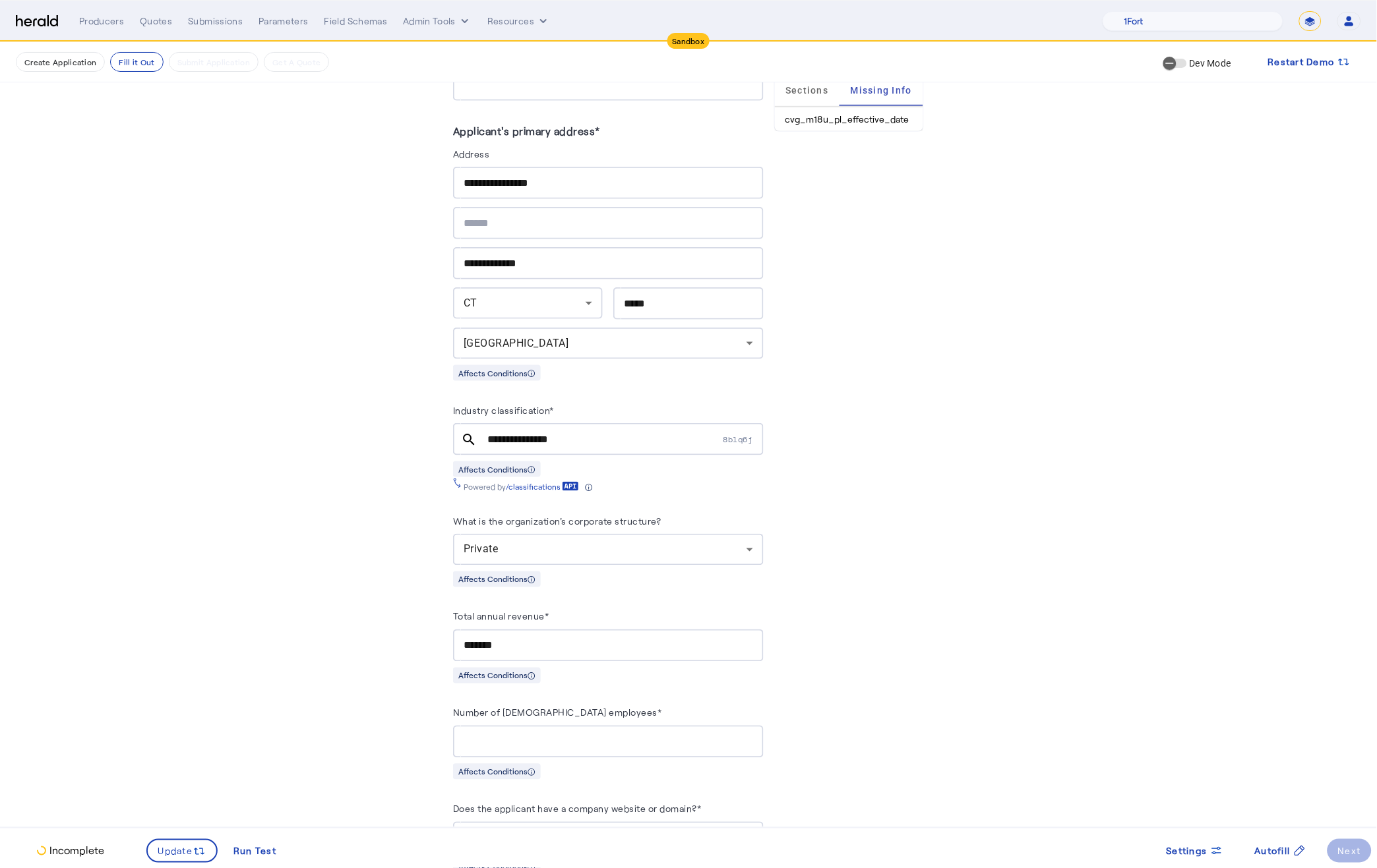
scroll to position [225, 0]
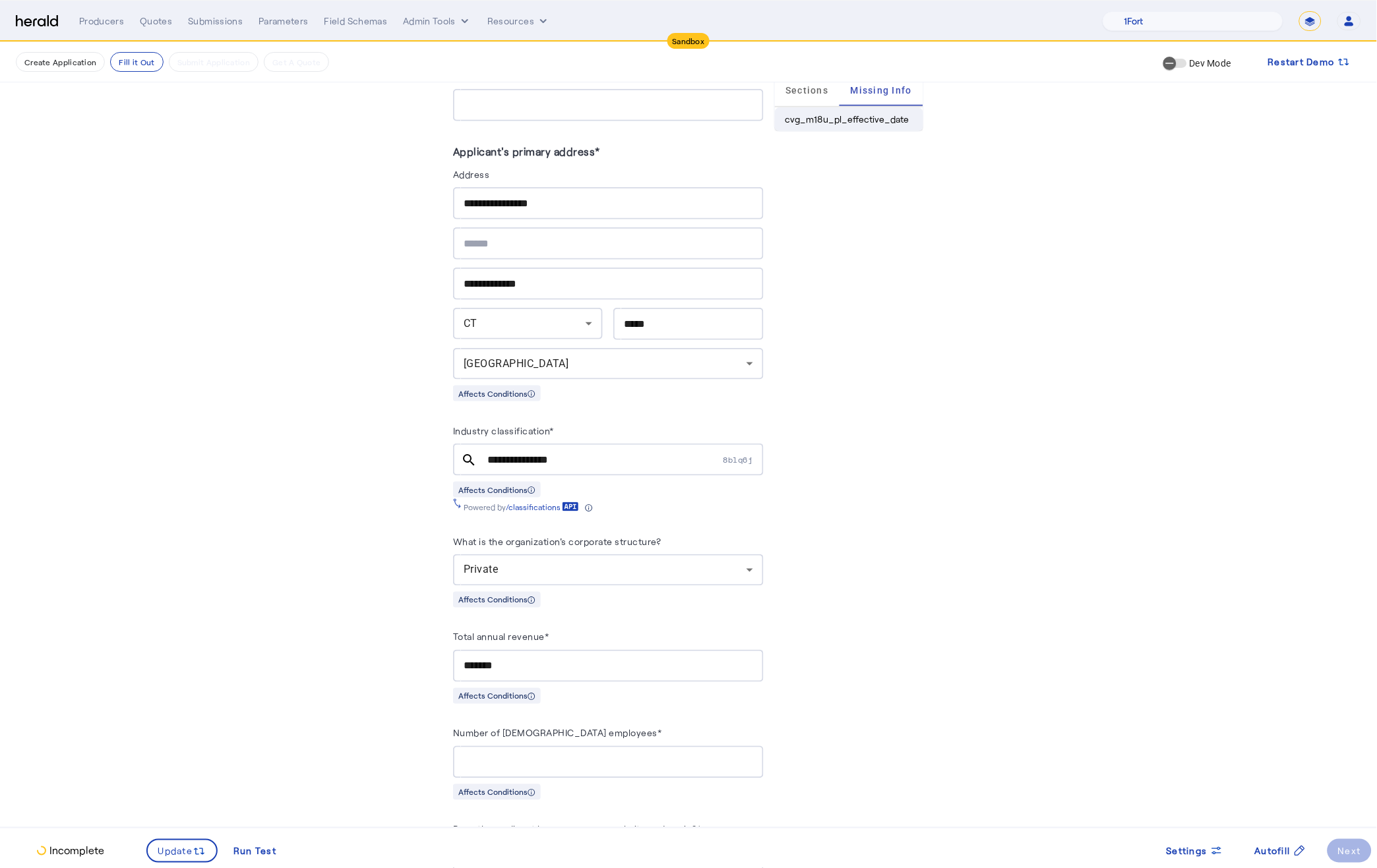
click at [855, 118] on li "cvg_m18u_pl_effective_date" at bounding box center [849, 119] width 149 height 23
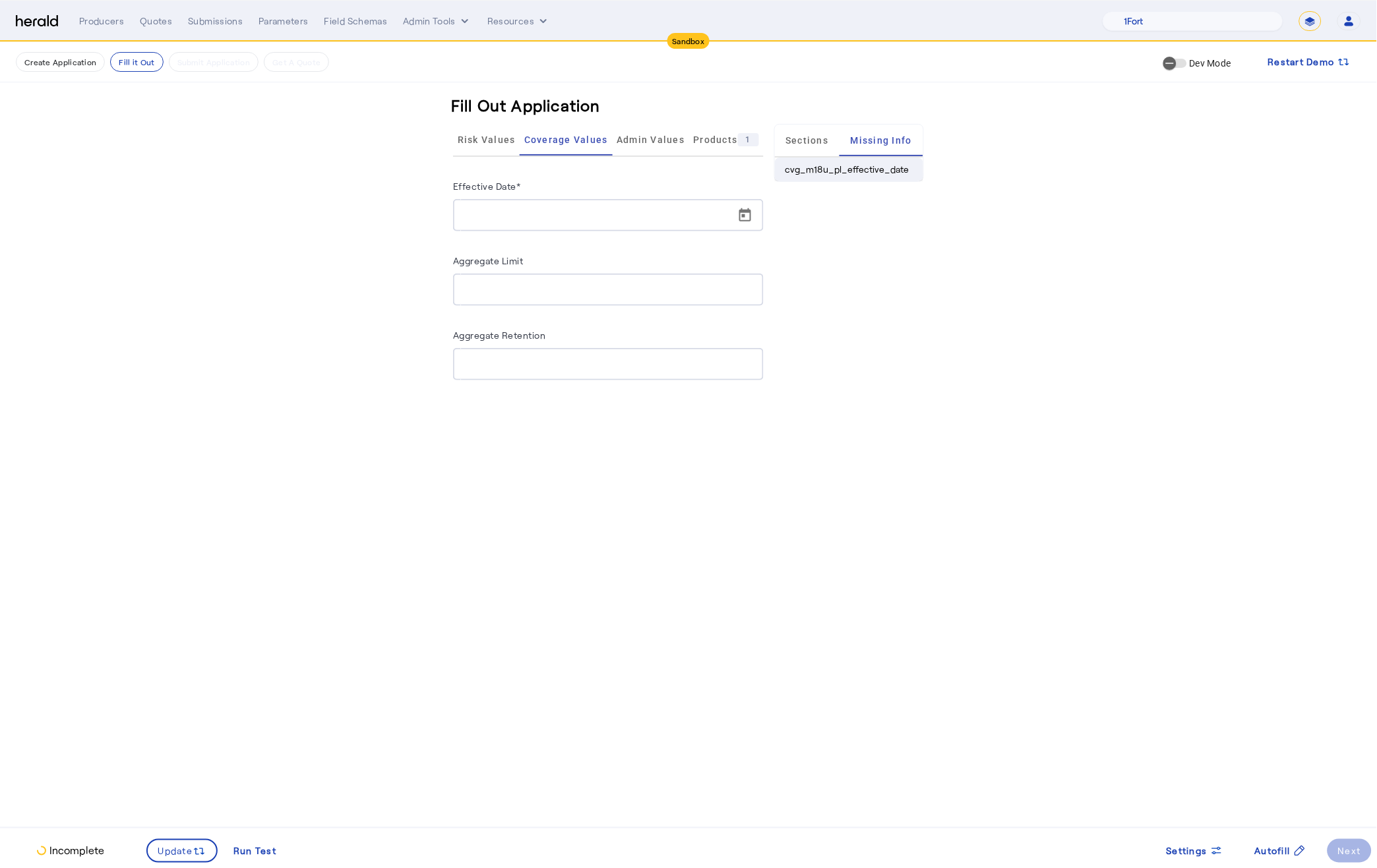
scroll to position [0, 0]
click at [594, 205] on div at bounding box center [612, 215] width 297 height 32
click at [736, 218] on span "Open calendar" at bounding box center [744, 215] width 31 height 31
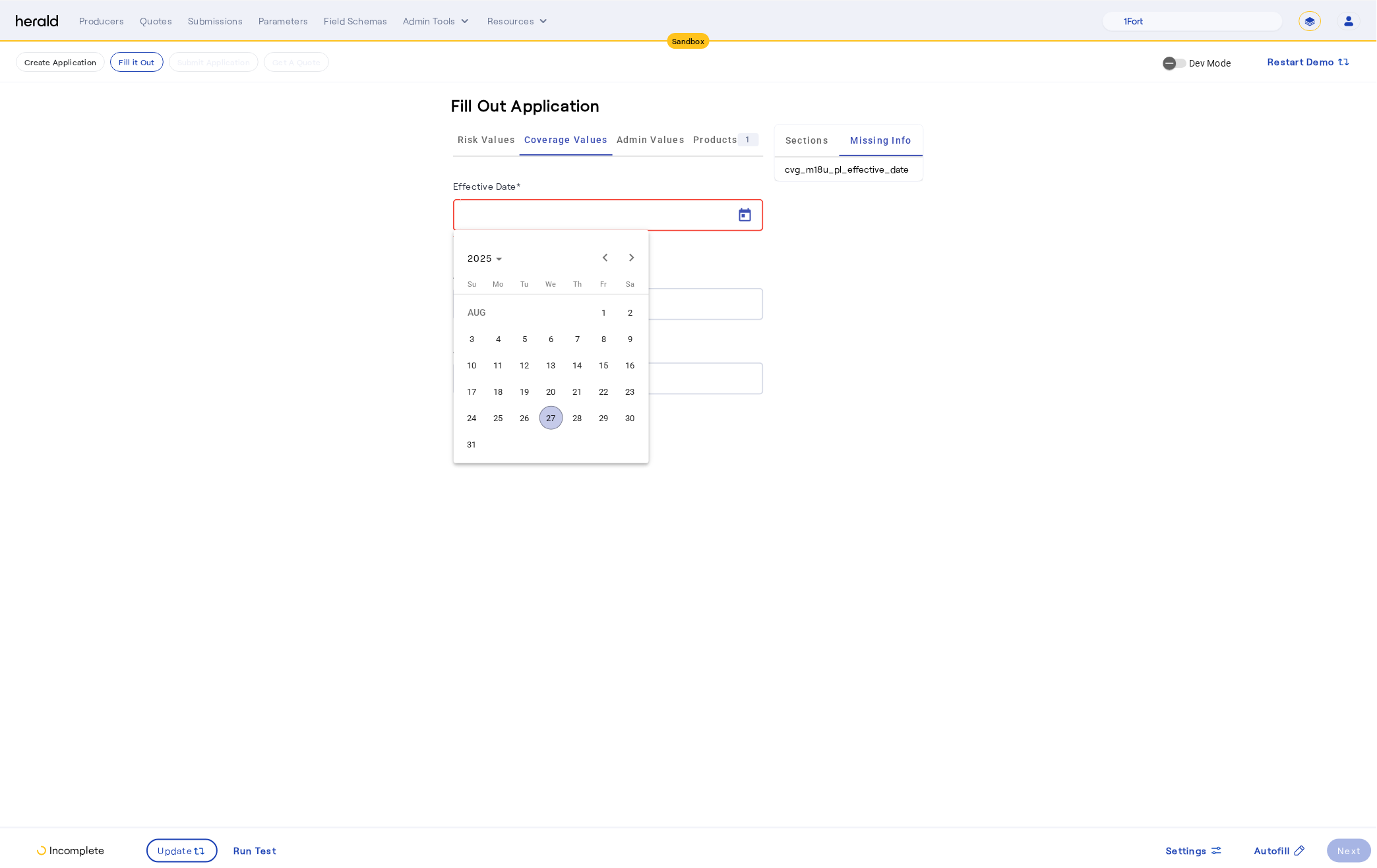
click at [550, 419] on span "27" at bounding box center [550, 417] width 23 height 23
type input "**********"
drag, startPoint x: 1056, startPoint y: 661, endPoint x: 1039, endPoint y: 646, distance: 22.7
click at [1052, 659] on body "Sandbox Menu Producers Quotes Submissions Parameters Field Schemas Admin Tools …" at bounding box center [688, 434] width 1377 height 868
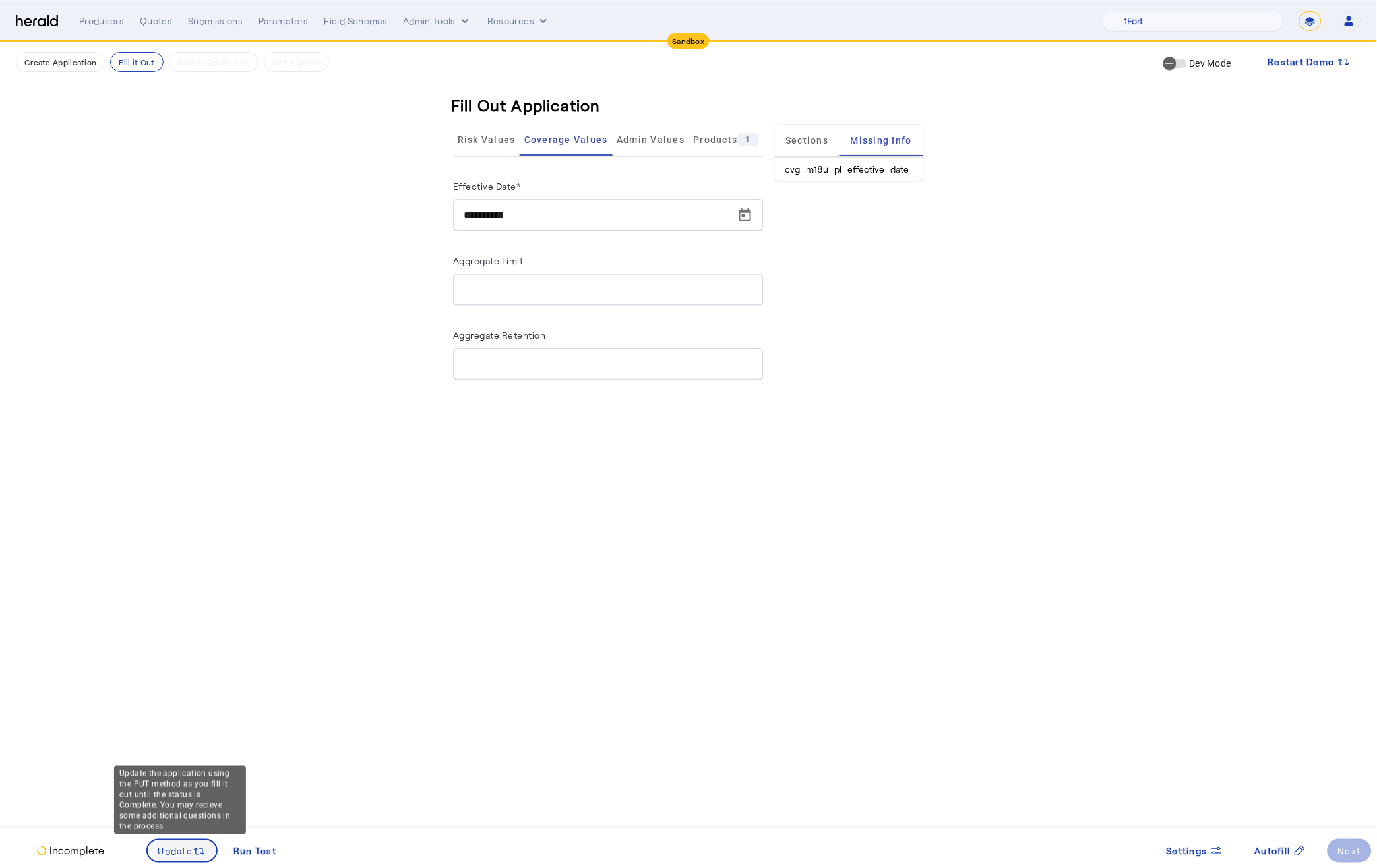
click at [207, 861] on span at bounding box center [182, 850] width 69 height 31
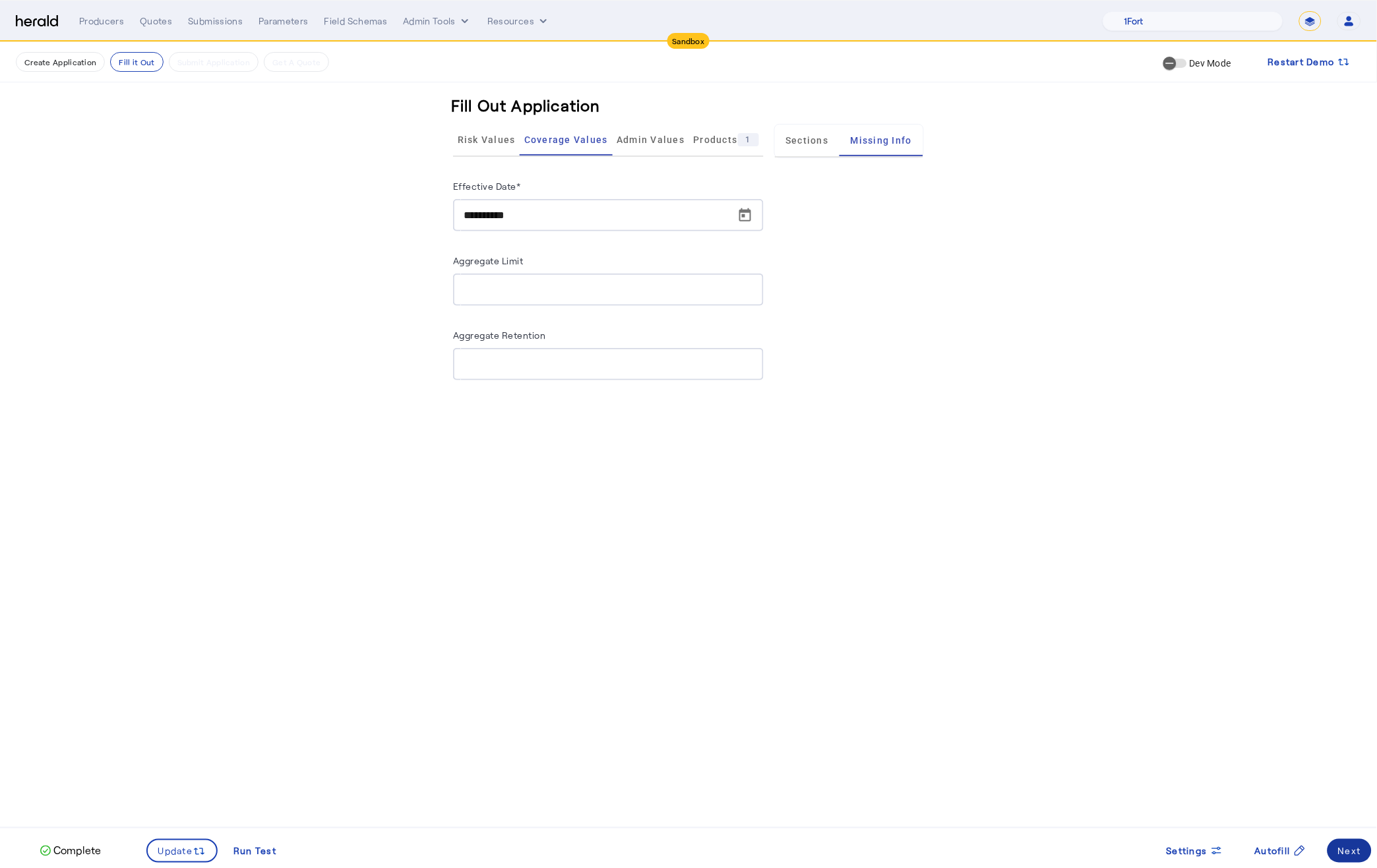
click at [1337, 851] on span at bounding box center [1349, 850] width 44 height 31
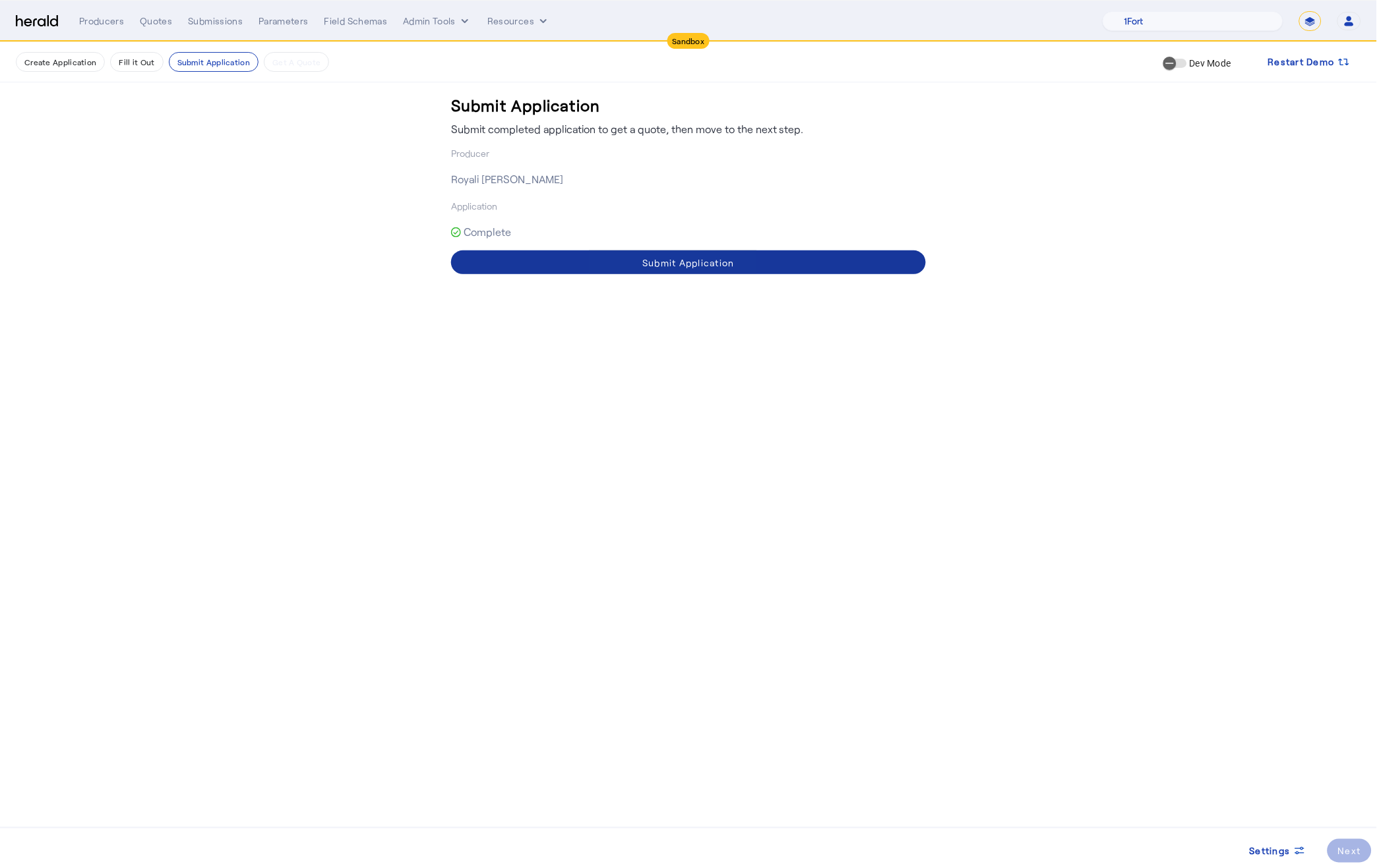
click at [674, 267] on div "Submit Application" at bounding box center [688, 262] width 92 height 14
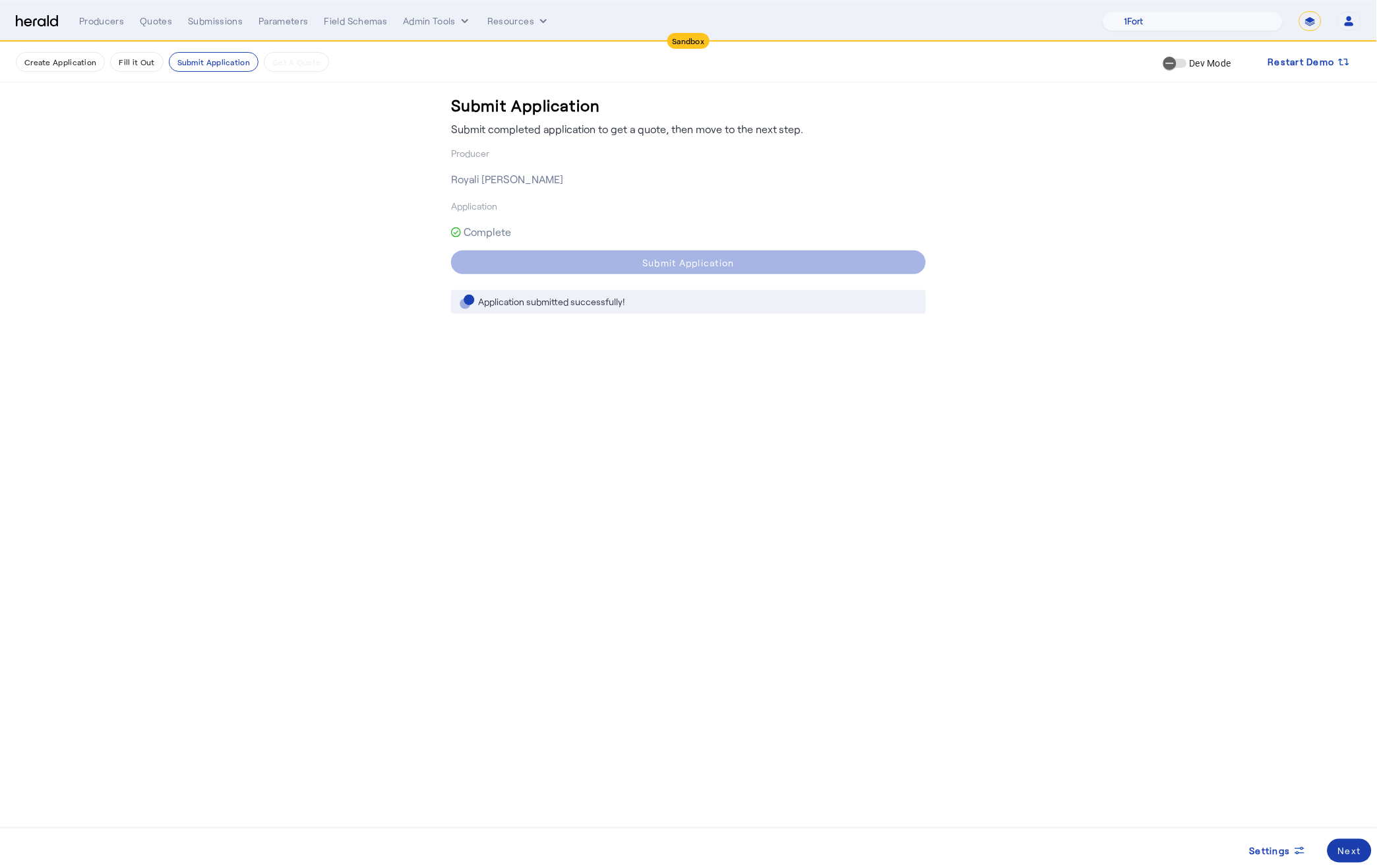
click at [1349, 849] on div "Next" at bounding box center [1349, 850] width 23 height 14
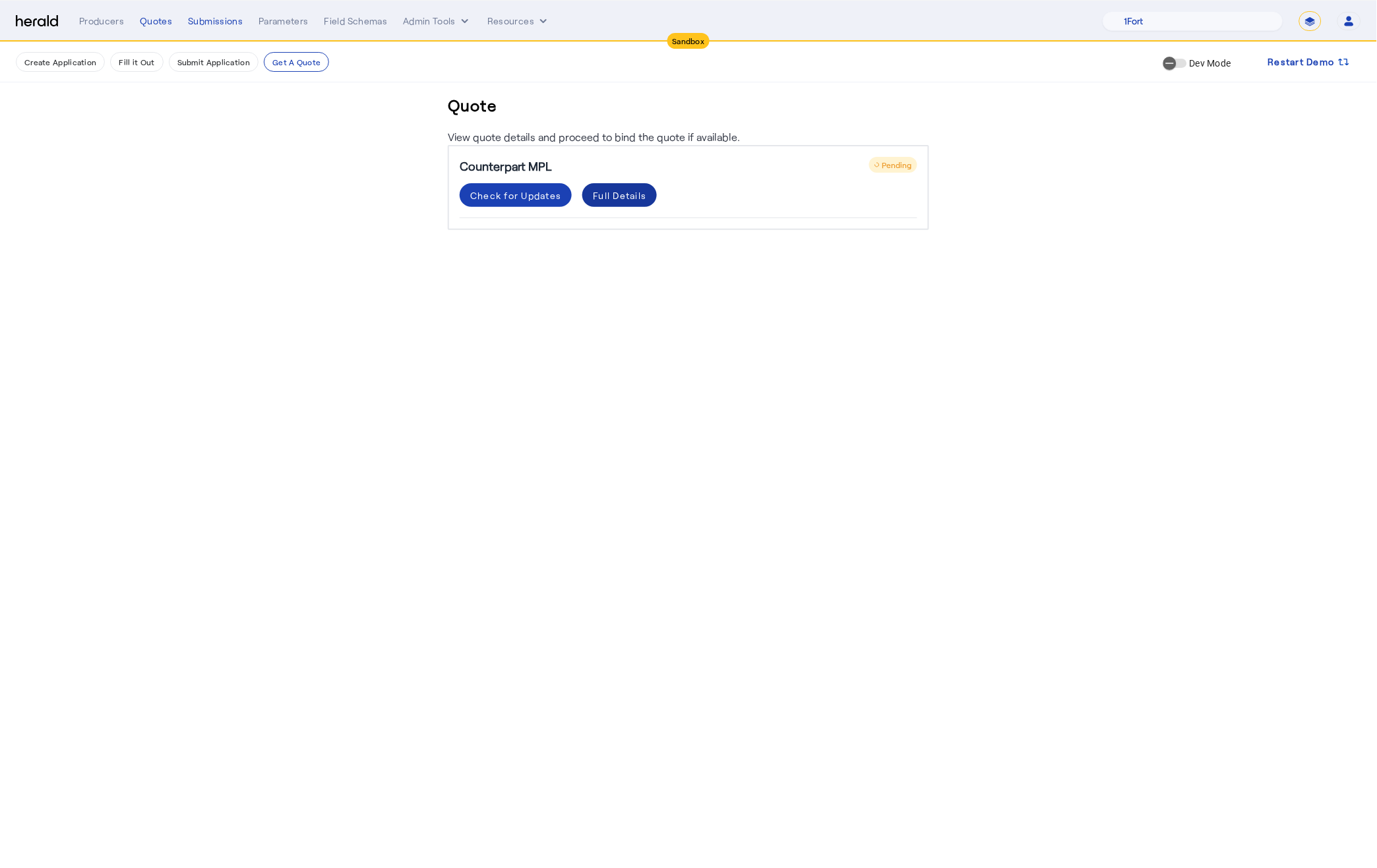
click at [621, 189] on div "Full Details" at bounding box center [619, 195] width 53 height 14
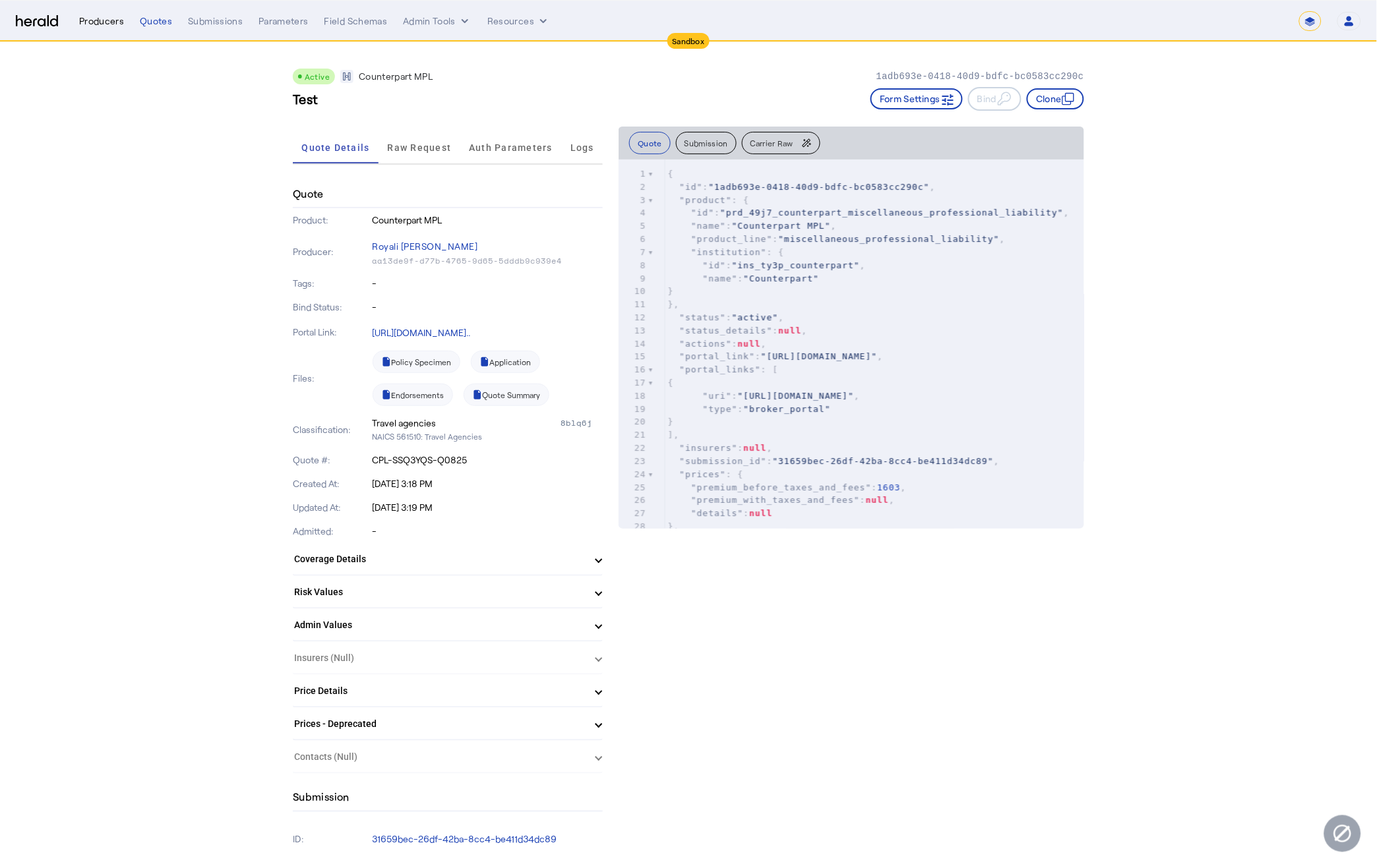
click at [90, 19] on div "Producers" at bounding box center [102, 21] width 45 height 13
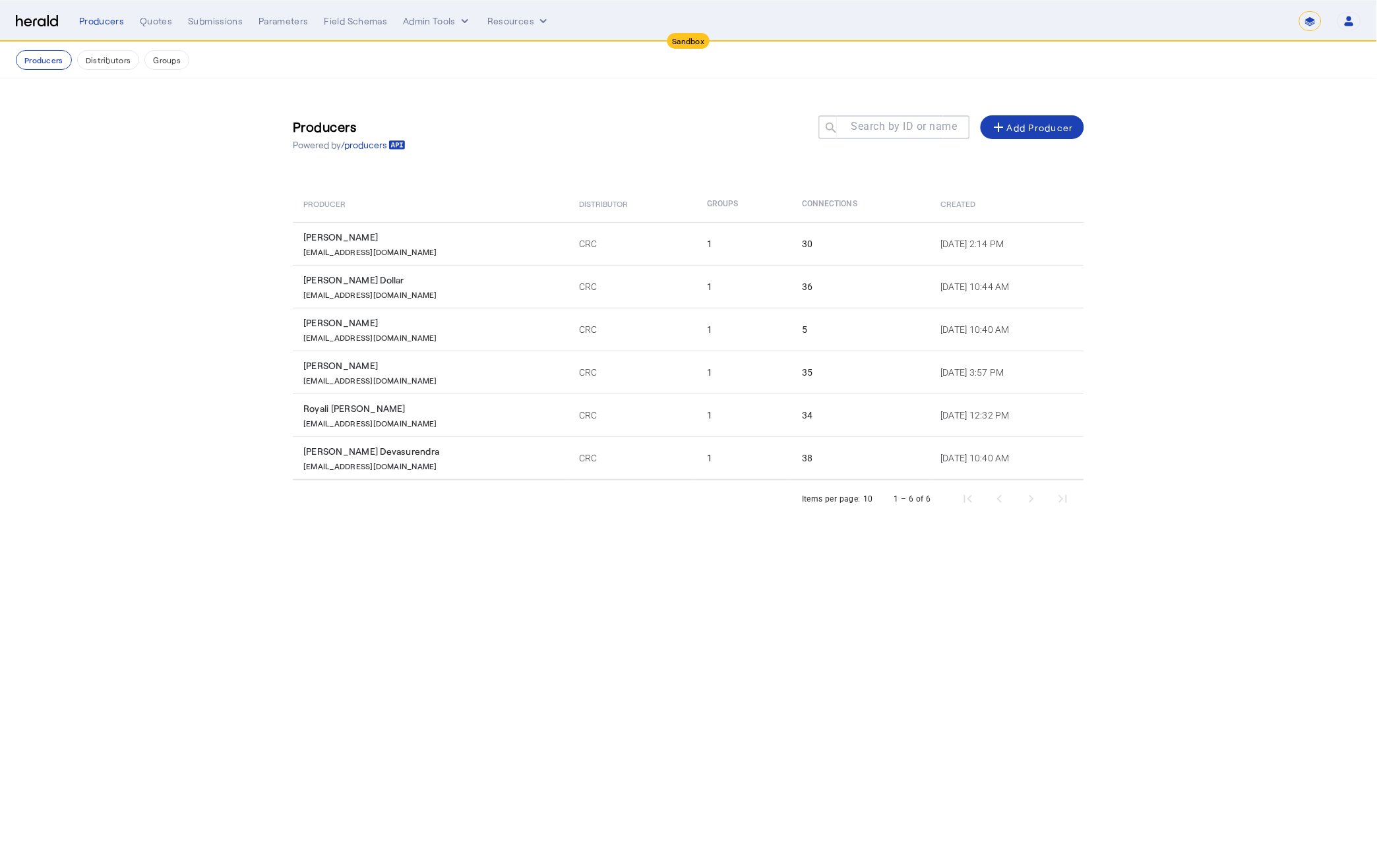
click at [1304, 19] on select "**********" at bounding box center [1310, 21] width 23 height 20
select select "*******"
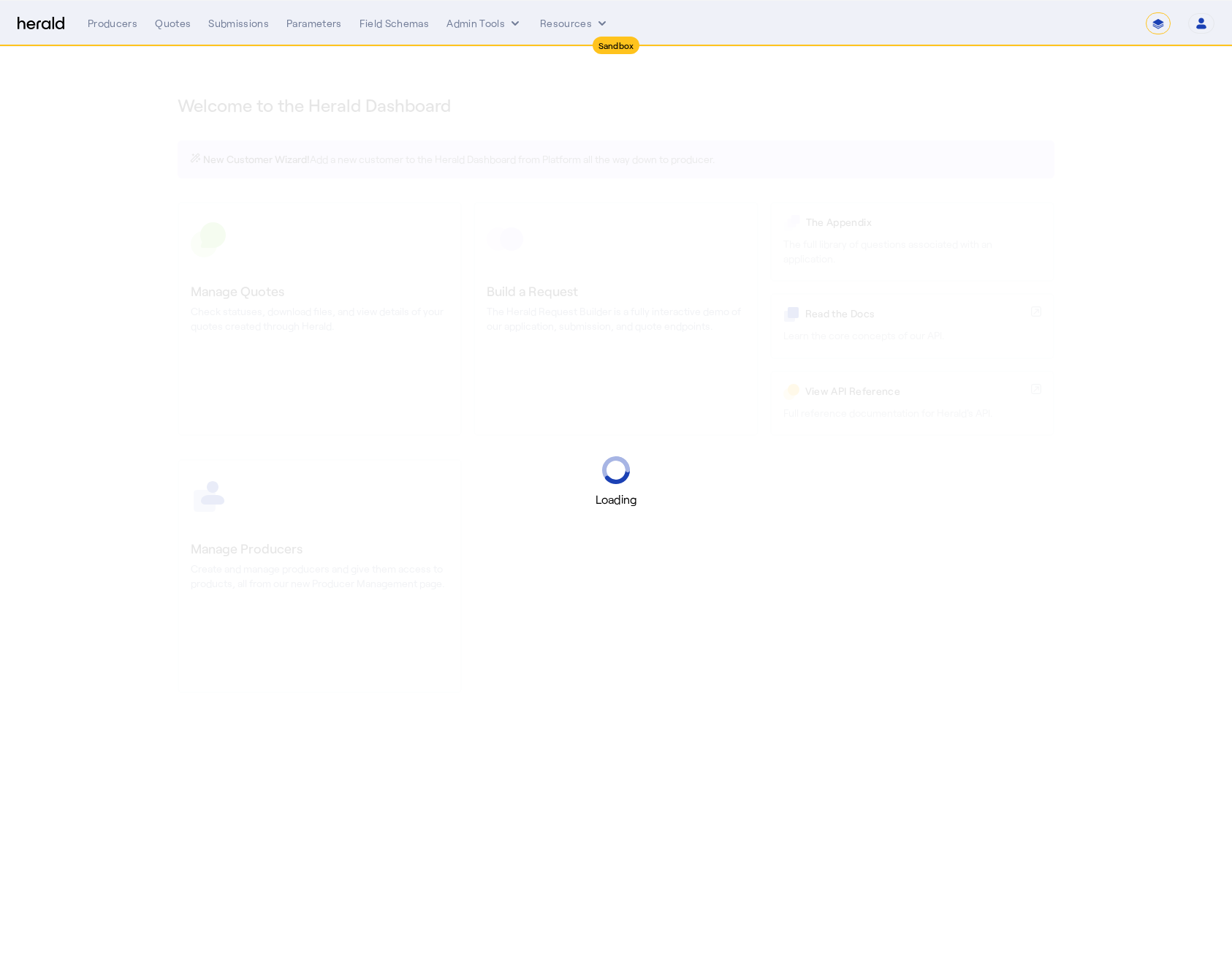
select select "*******"
select select "pfm_2v8p_herald_api"
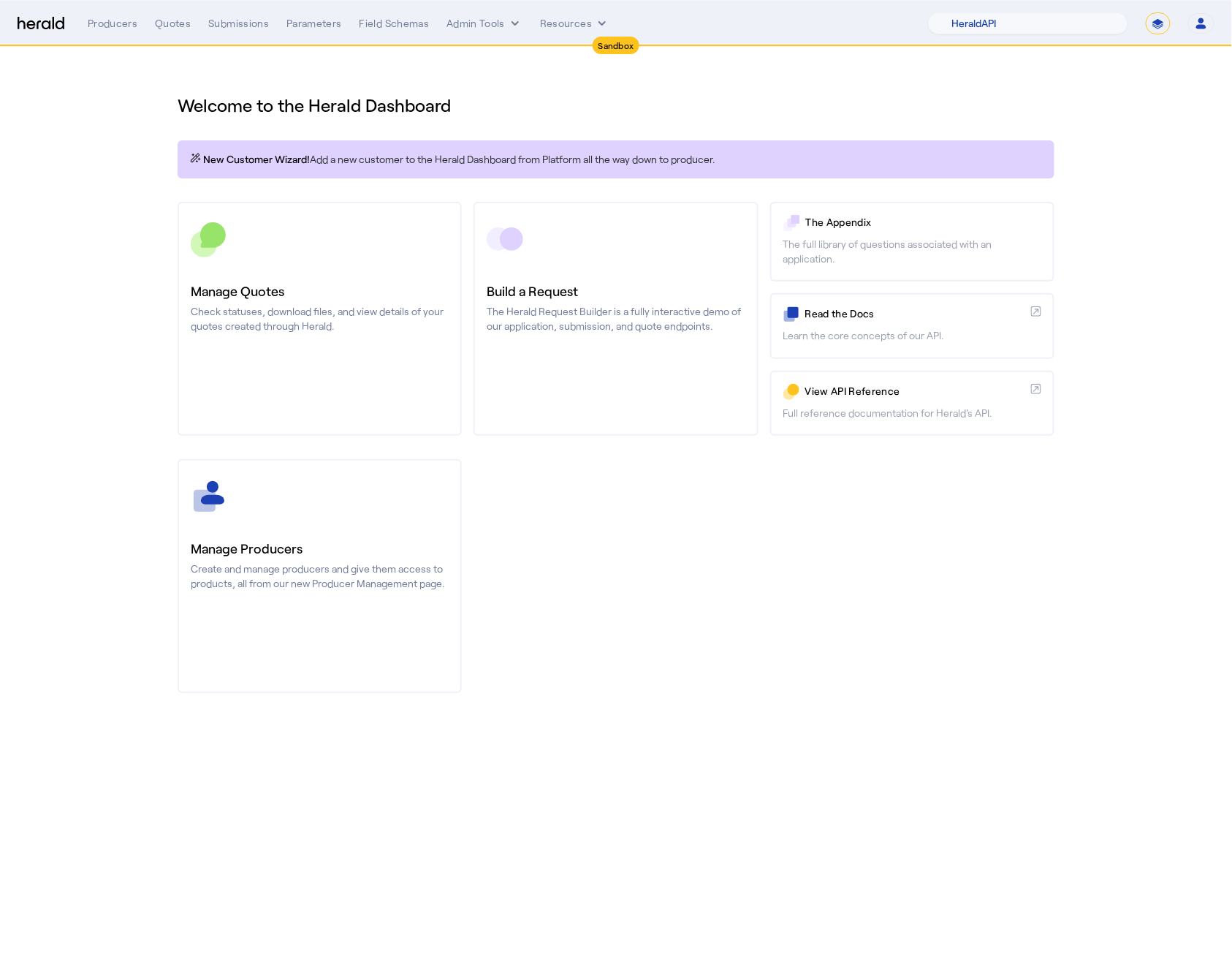
click at [1139, 16] on div "1Fort Acrisure Acturis Affinity Advisors Affinity Risk Agentero AmWins Anzen Ao…" at bounding box center [1071, 23] width 286 height 22
click at [1155, 19] on select "**********" at bounding box center [1159, 23] width 25 height 22
select select "**********"
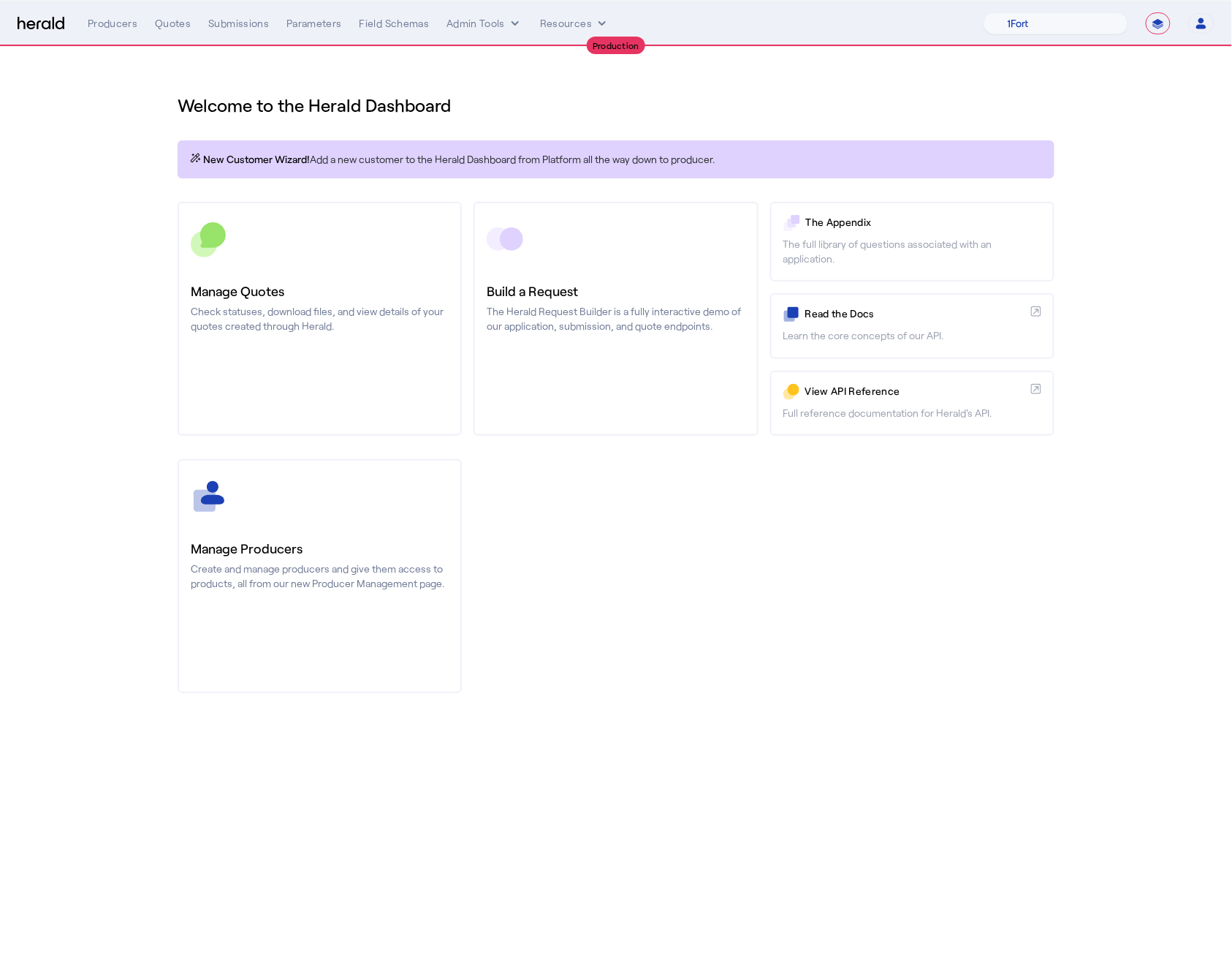
click at [150, 29] on div "Producers Quotes Submissions Parameters Field Schemas Admin Tools Resources" at bounding box center [535, 23] width 896 height 14
click at [157, 25] on div "Quotes" at bounding box center [173, 23] width 36 height 14
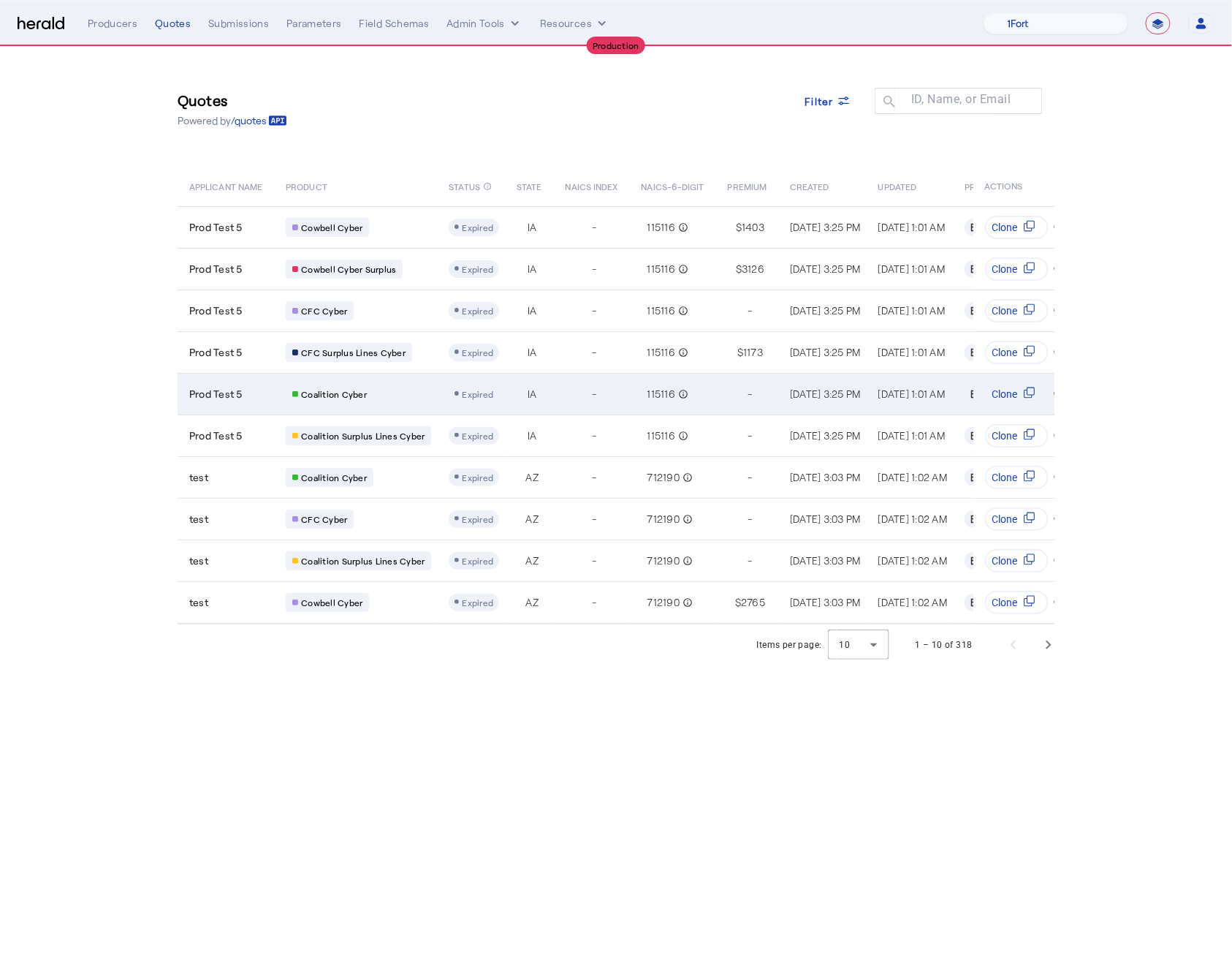
click at [397, 393] on div "Coalition Cyber" at bounding box center [358, 394] width 146 height 19
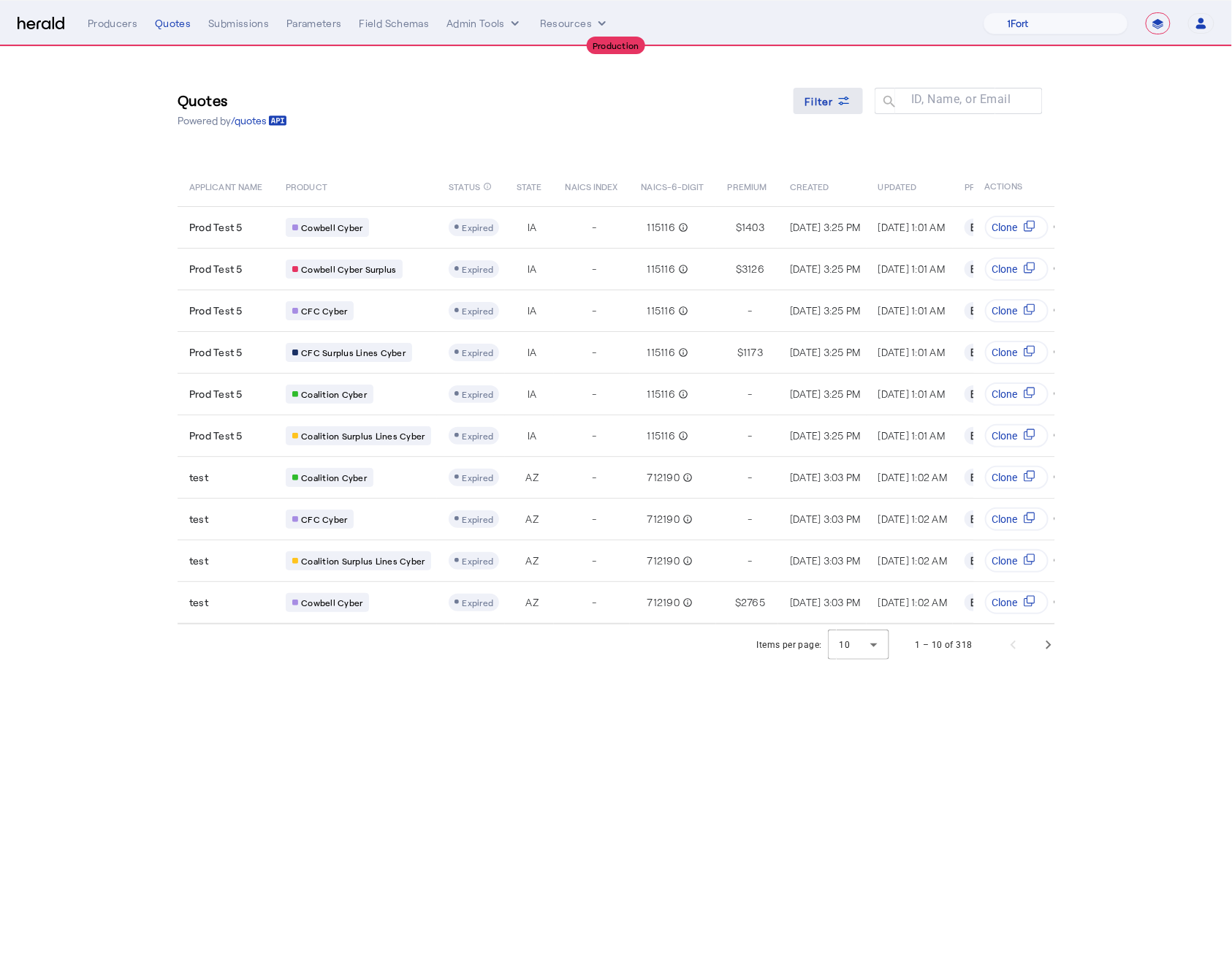
click at [825, 101] on span "Filter" at bounding box center [820, 101] width 30 height 15
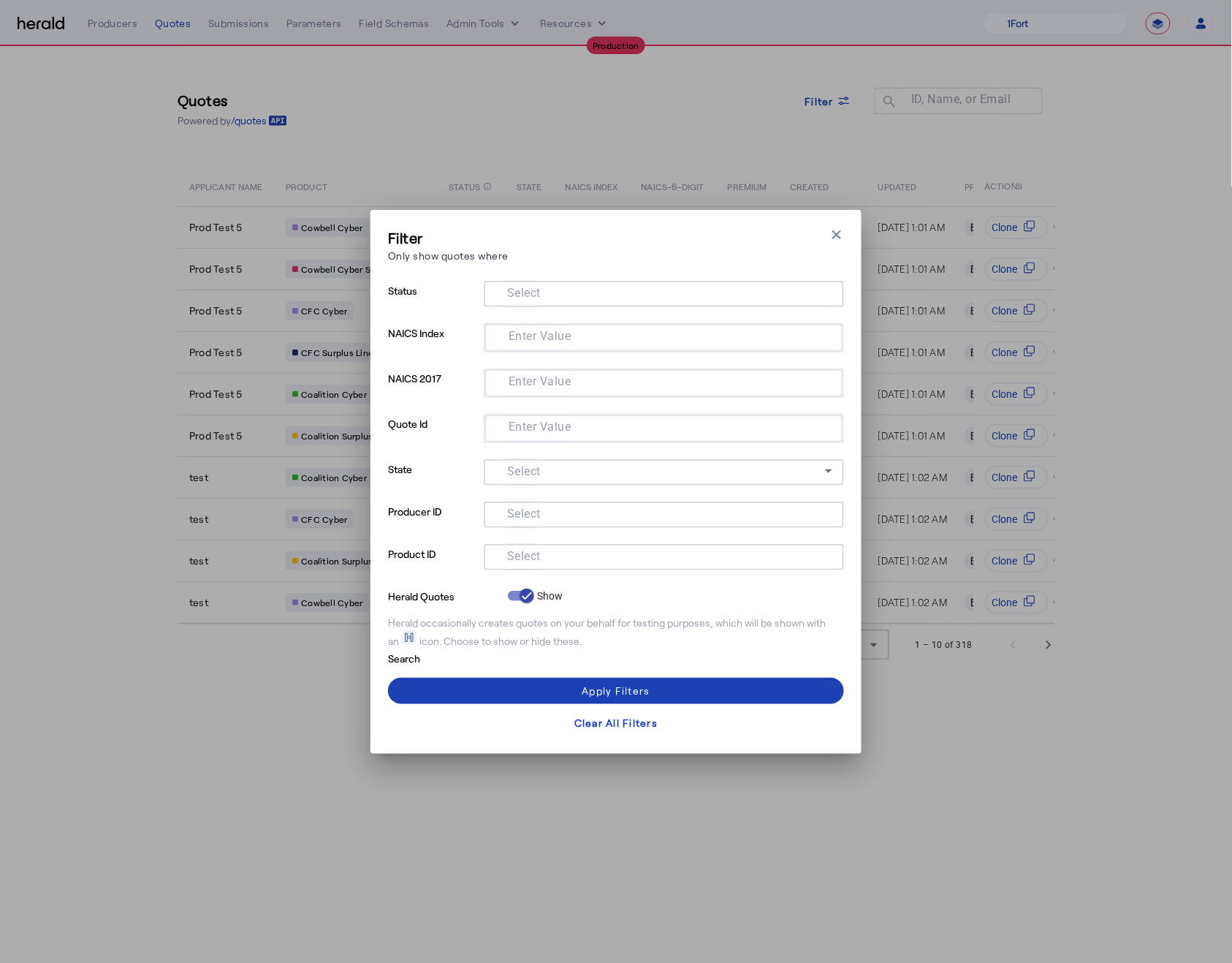
click at [563, 552] on input "Select" at bounding box center [661, 556] width 331 height 18
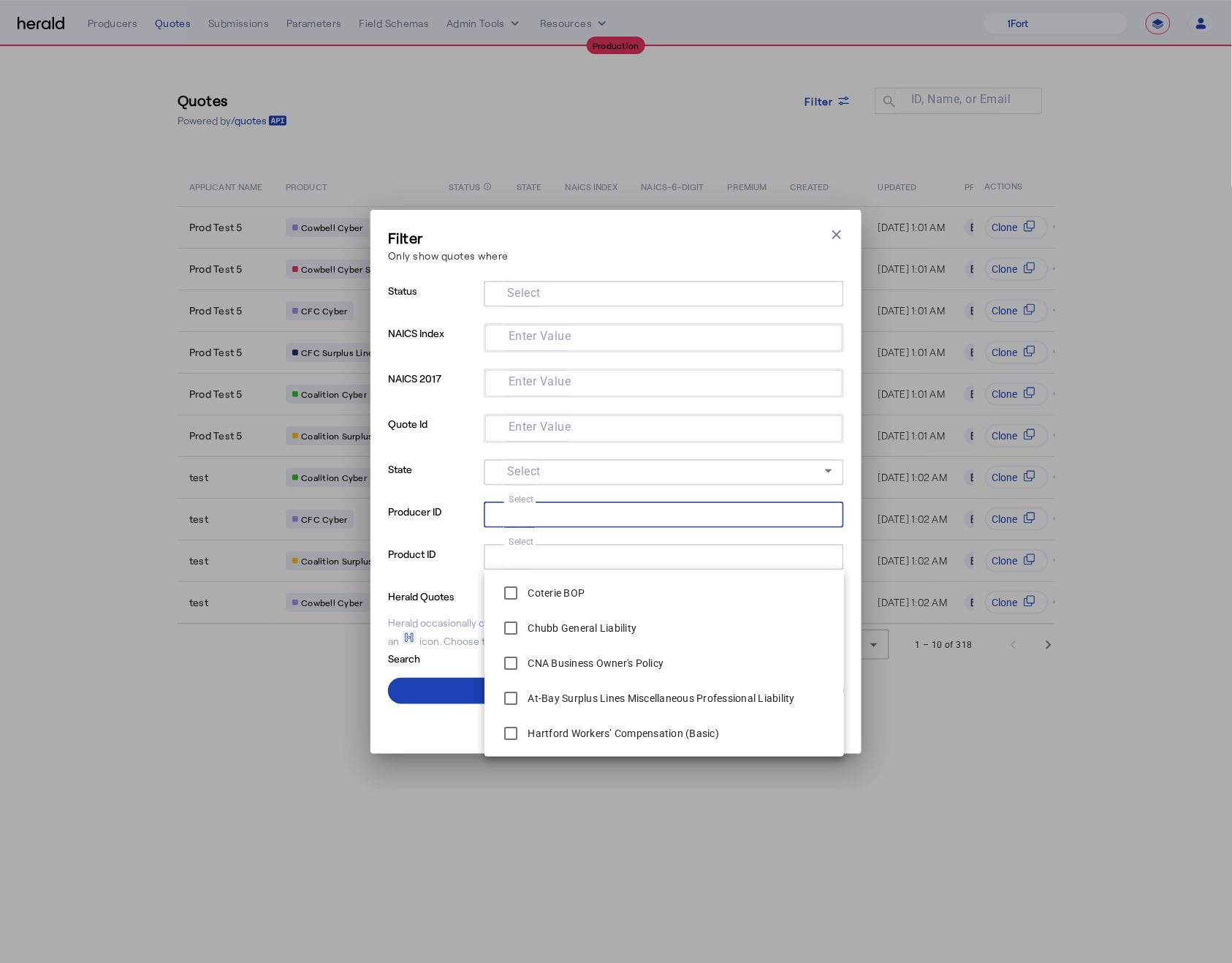
click at [554, 515] on input "Select" at bounding box center [661, 514] width 331 height 18
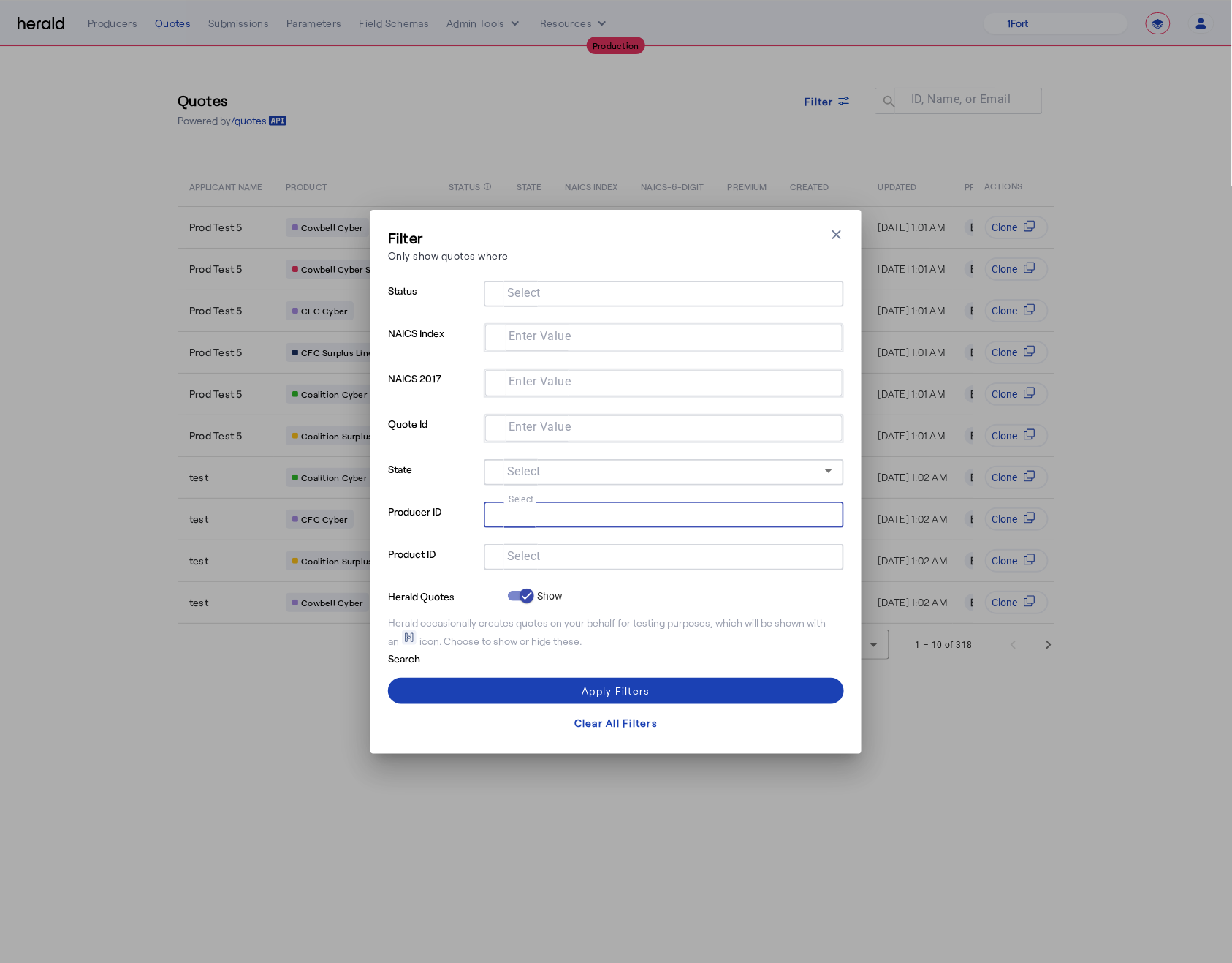
click at [540, 289] on mat-label "Select" at bounding box center [524, 293] width 34 height 14
click at [540, 289] on input "Select" at bounding box center [661, 293] width 331 height 18
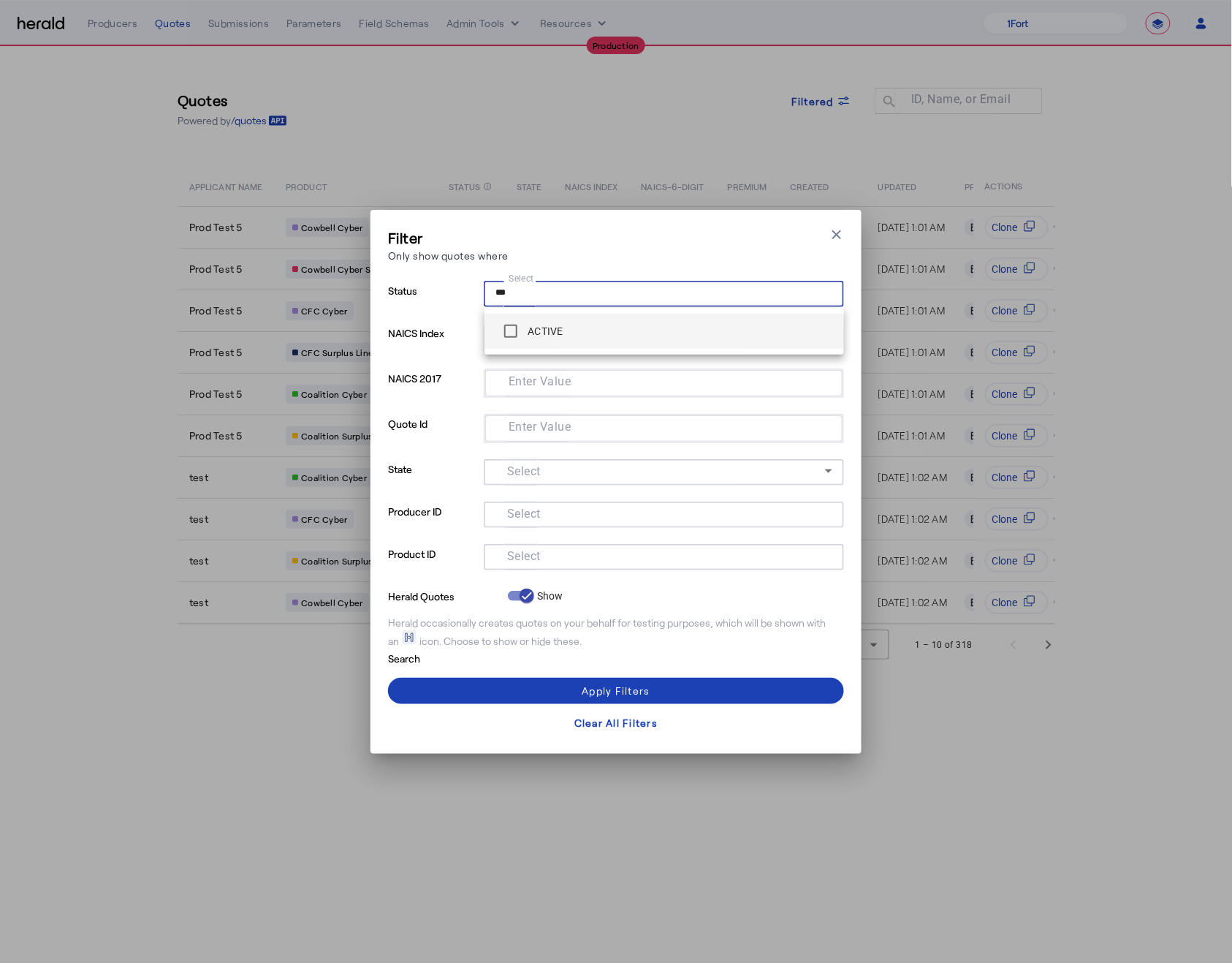
type input "***"
click at [544, 330] on label "ACTIVE" at bounding box center [544, 331] width 38 height 14
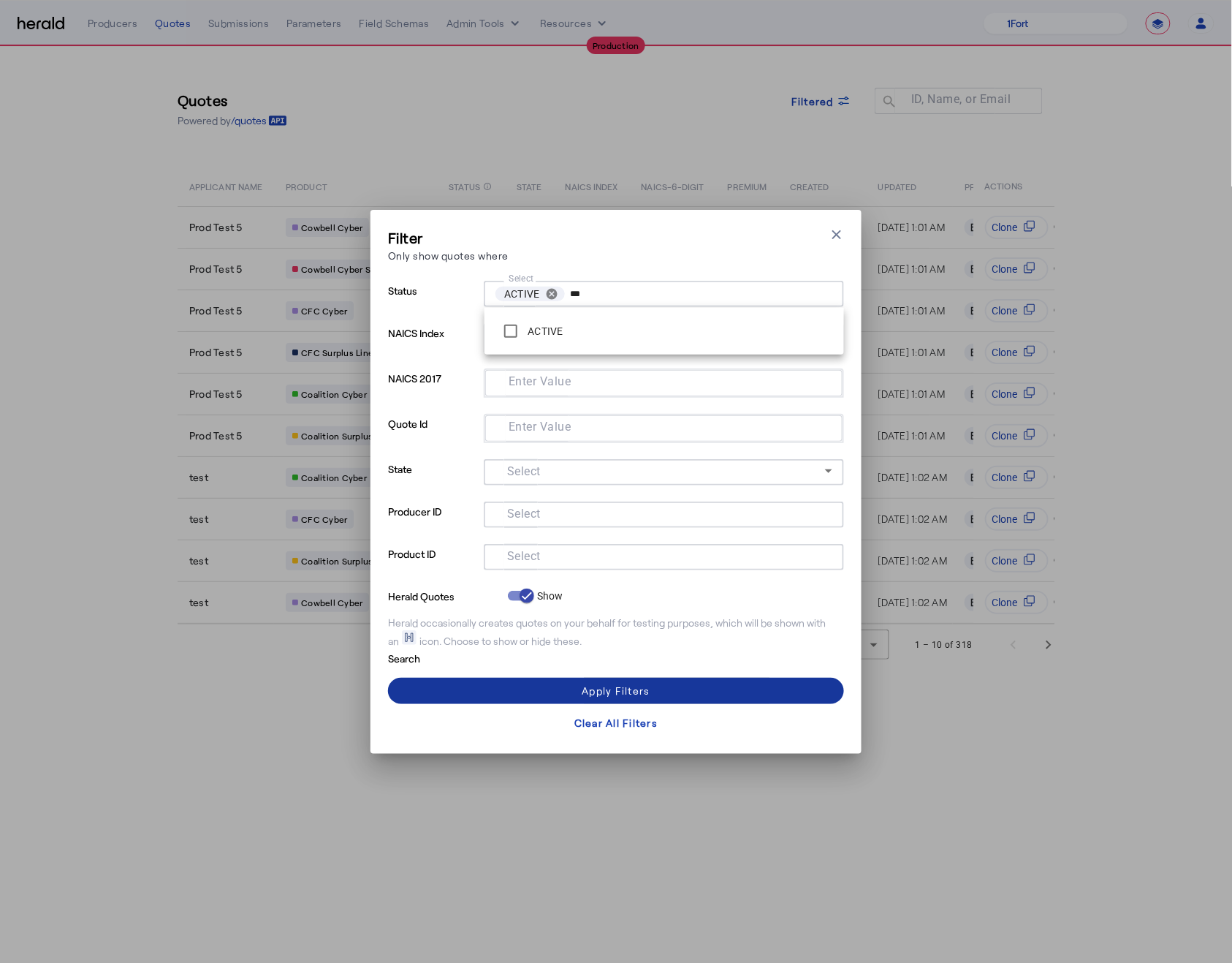
click at [529, 696] on span at bounding box center [616, 690] width 456 height 35
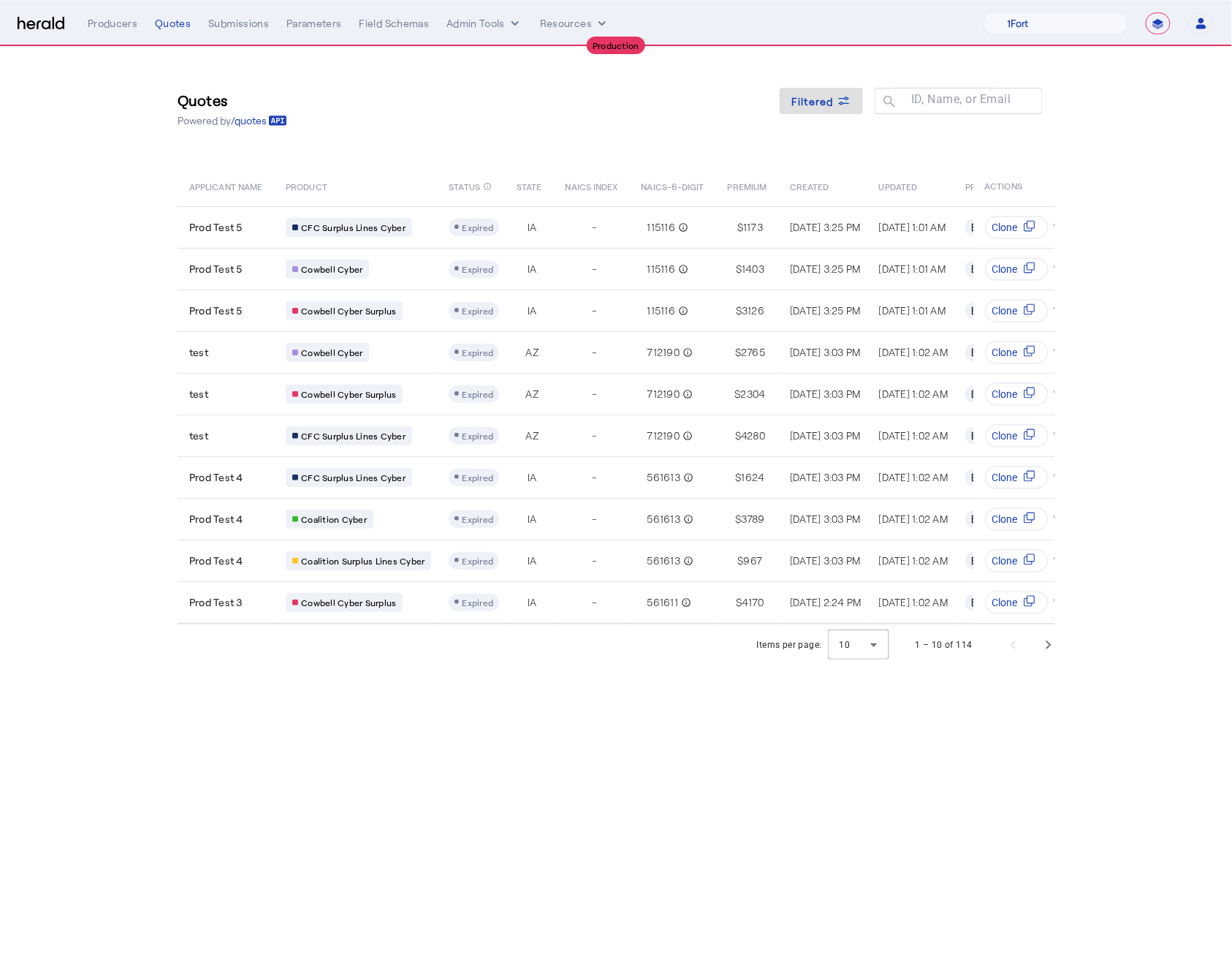
click at [1156, 26] on select "**********" at bounding box center [1159, 23] width 25 height 22
click at [980, 9] on nav "**********" at bounding box center [616, 23] width 1232 height 46
click at [1024, 25] on select "1Fort Affinity Risk [PERSON_NAME] [PERSON_NAME] CRC Campus Coverage Citadel Fif…" at bounding box center [1056, 23] width 145 height 22
select select "pfm_z9k1_growthmill"
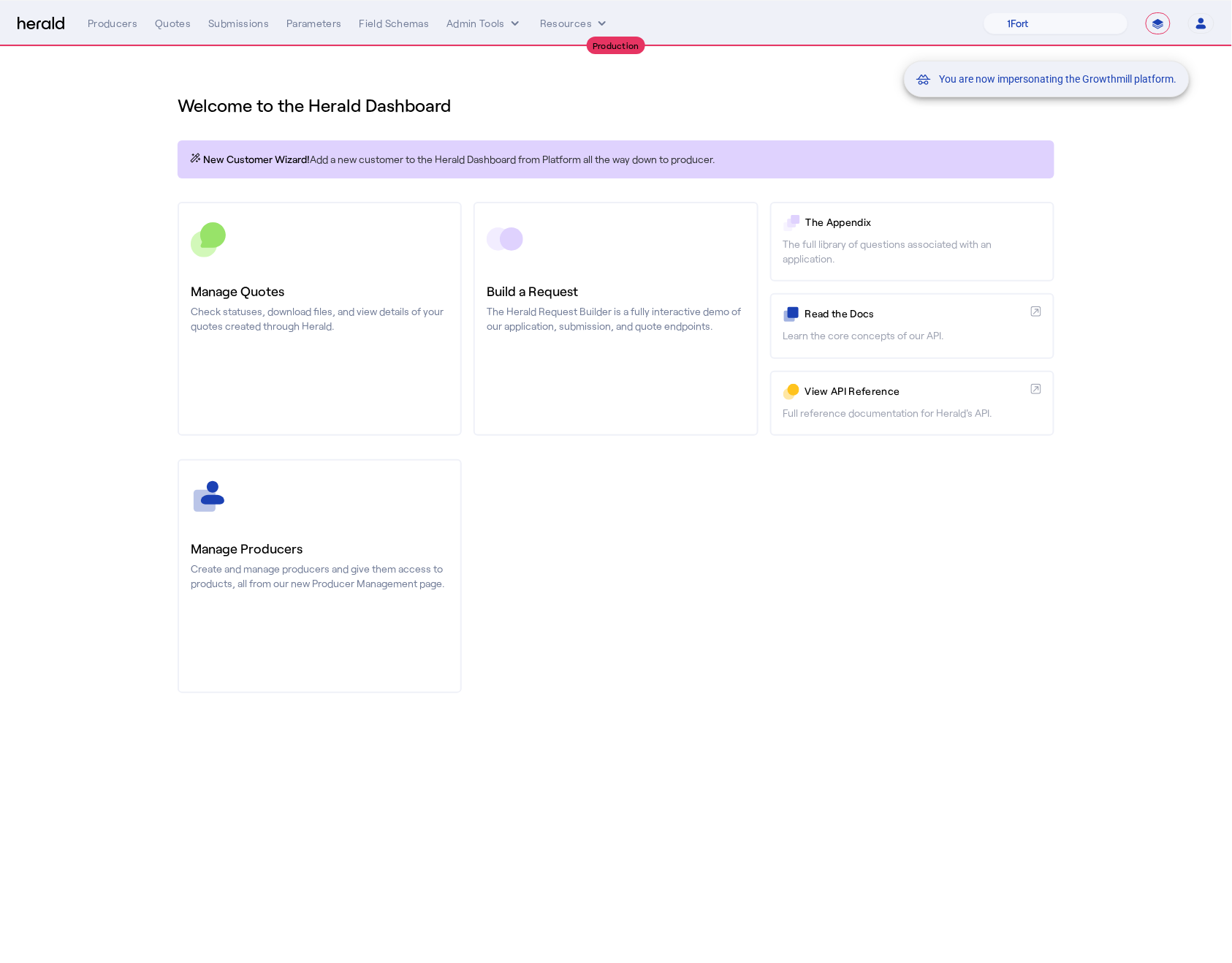
click at [188, 21] on div "You are now impersonating the Growthmill platform." at bounding box center [616, 482] width 1232 height 963
click at [180, 22] on div "You are now impersonating the Growthmill platform." at bounding box center [616, 482] width 1232 height 963
click at [173, 22] on div "Quotes" at bounding box center [173, 23] width 36 height 14
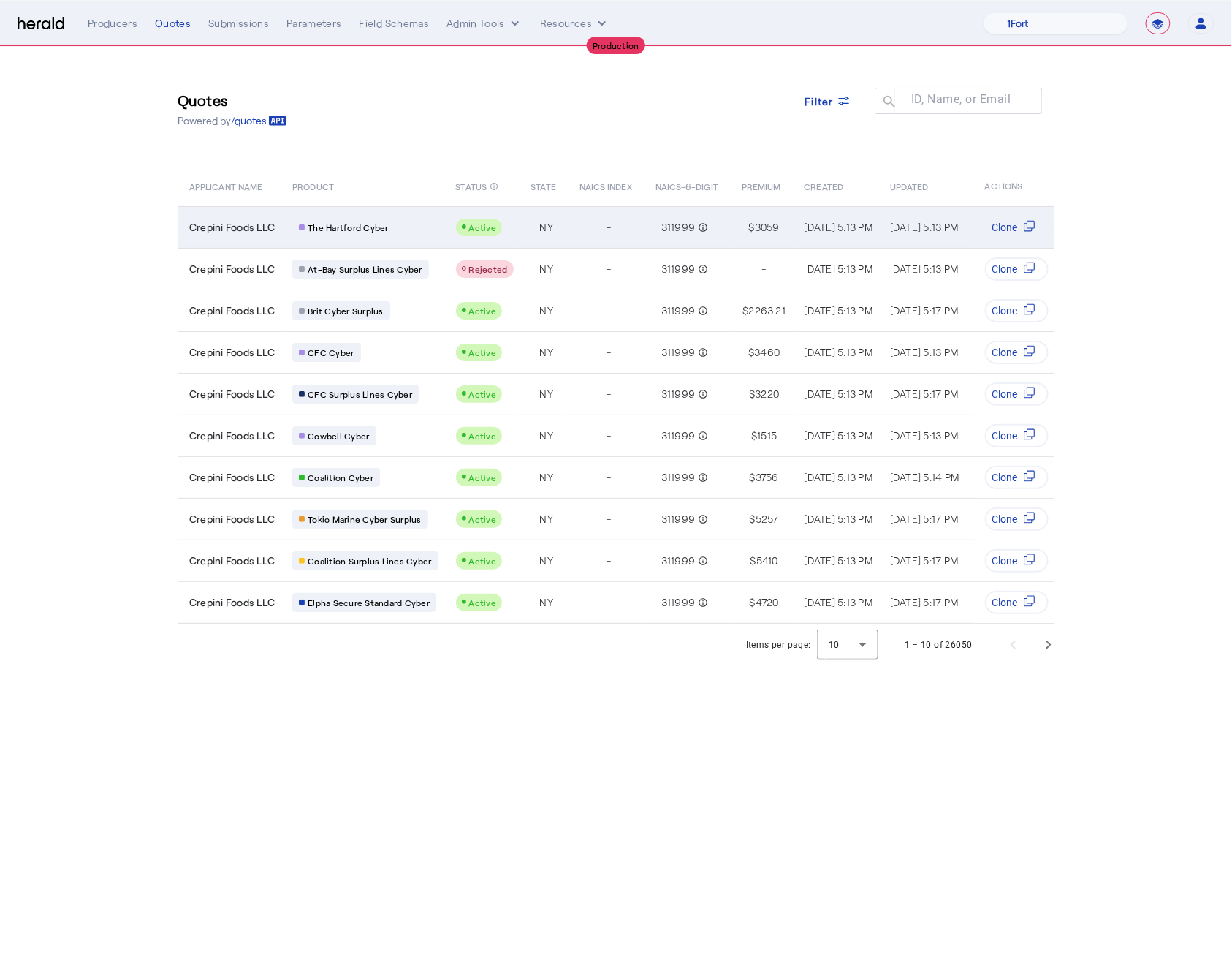
click at [253, 238] on td "Crepini Foods LLC" at bounding box center [228, 226] width 103 height 42
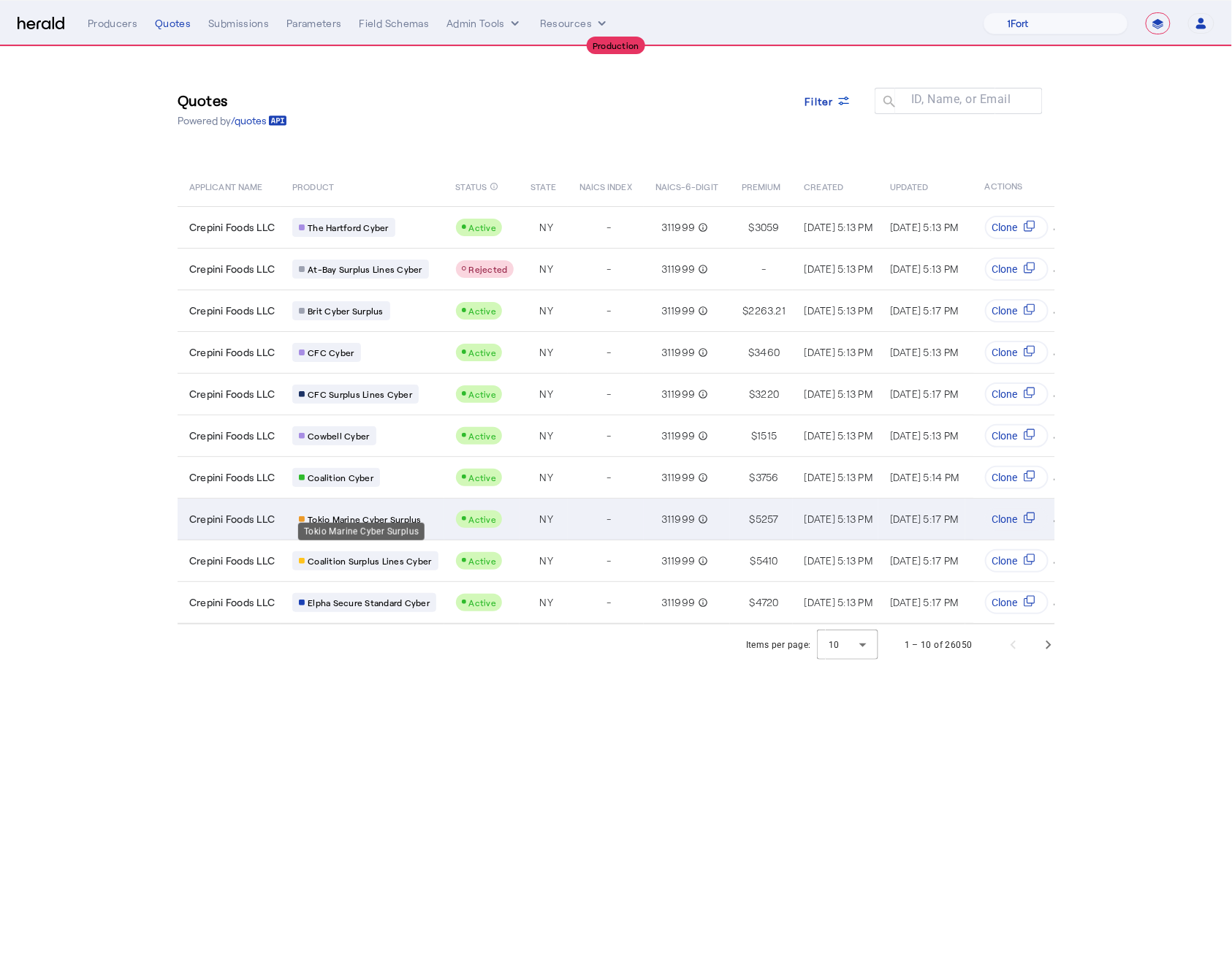
click at [319, 513] on span "Tokio Marine Cyber Surplus" at bounding box center [364, 518] width 114 height 12
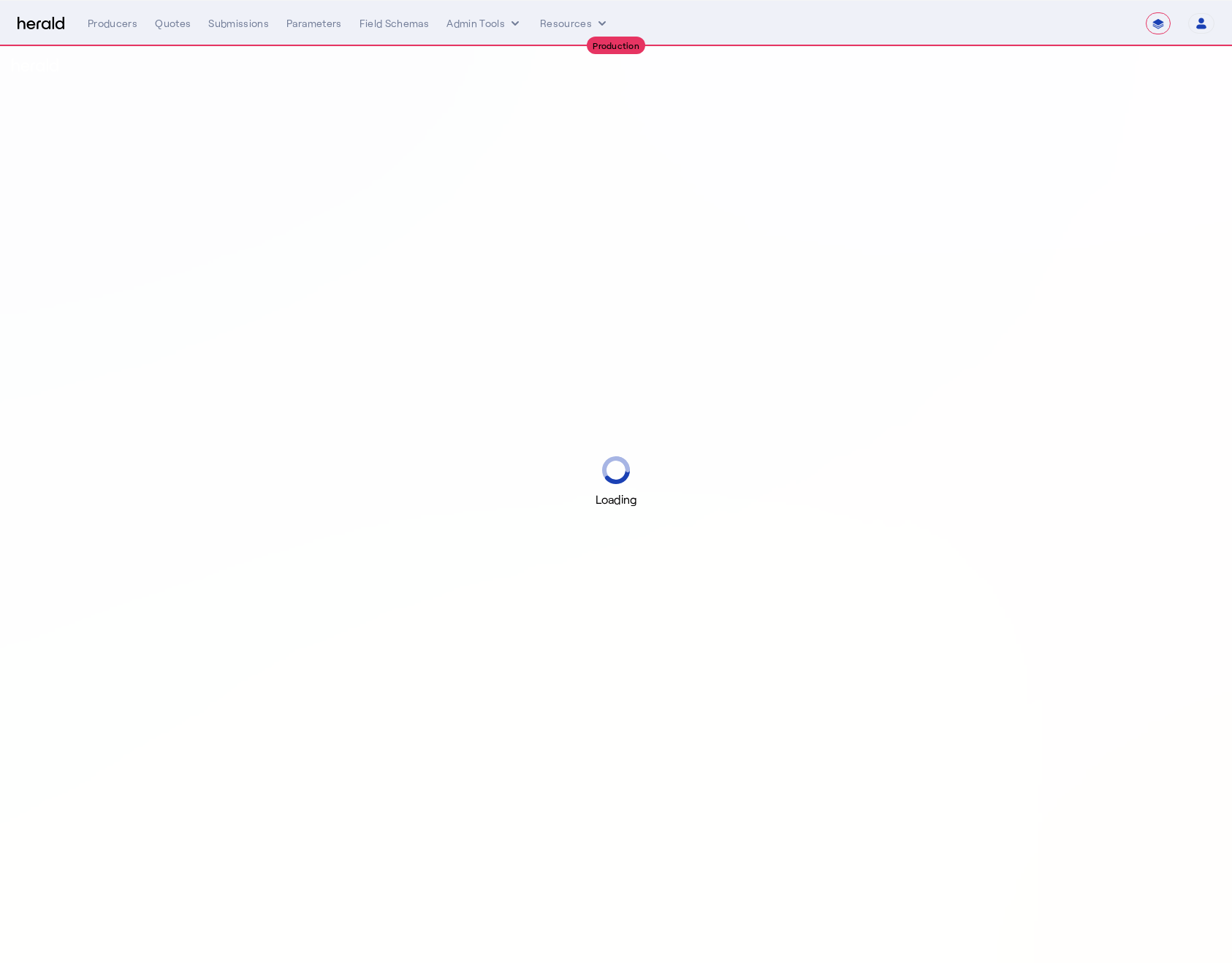
select select "**********"
select select "pfm_2v8p_herald_api"
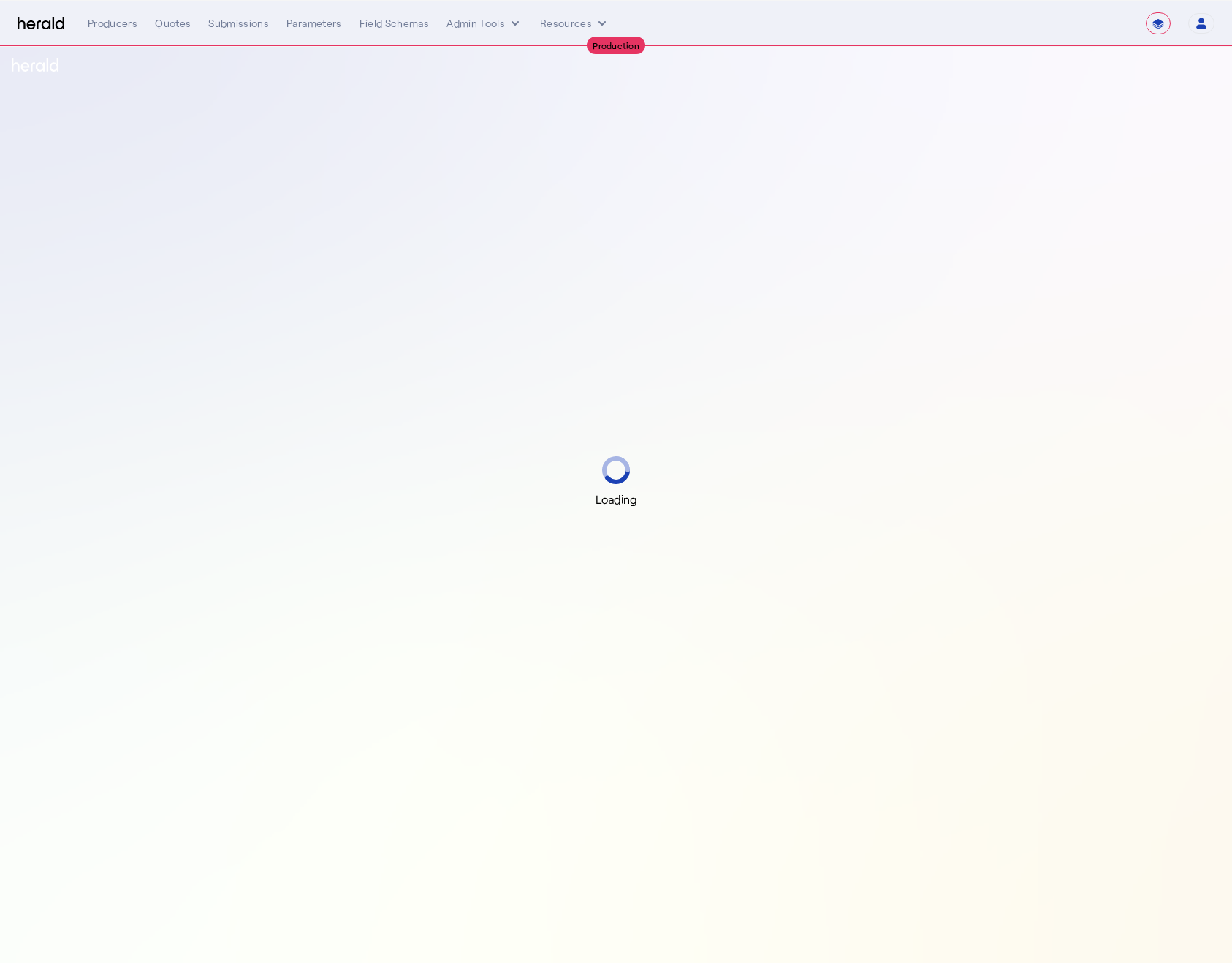
select select "**********"
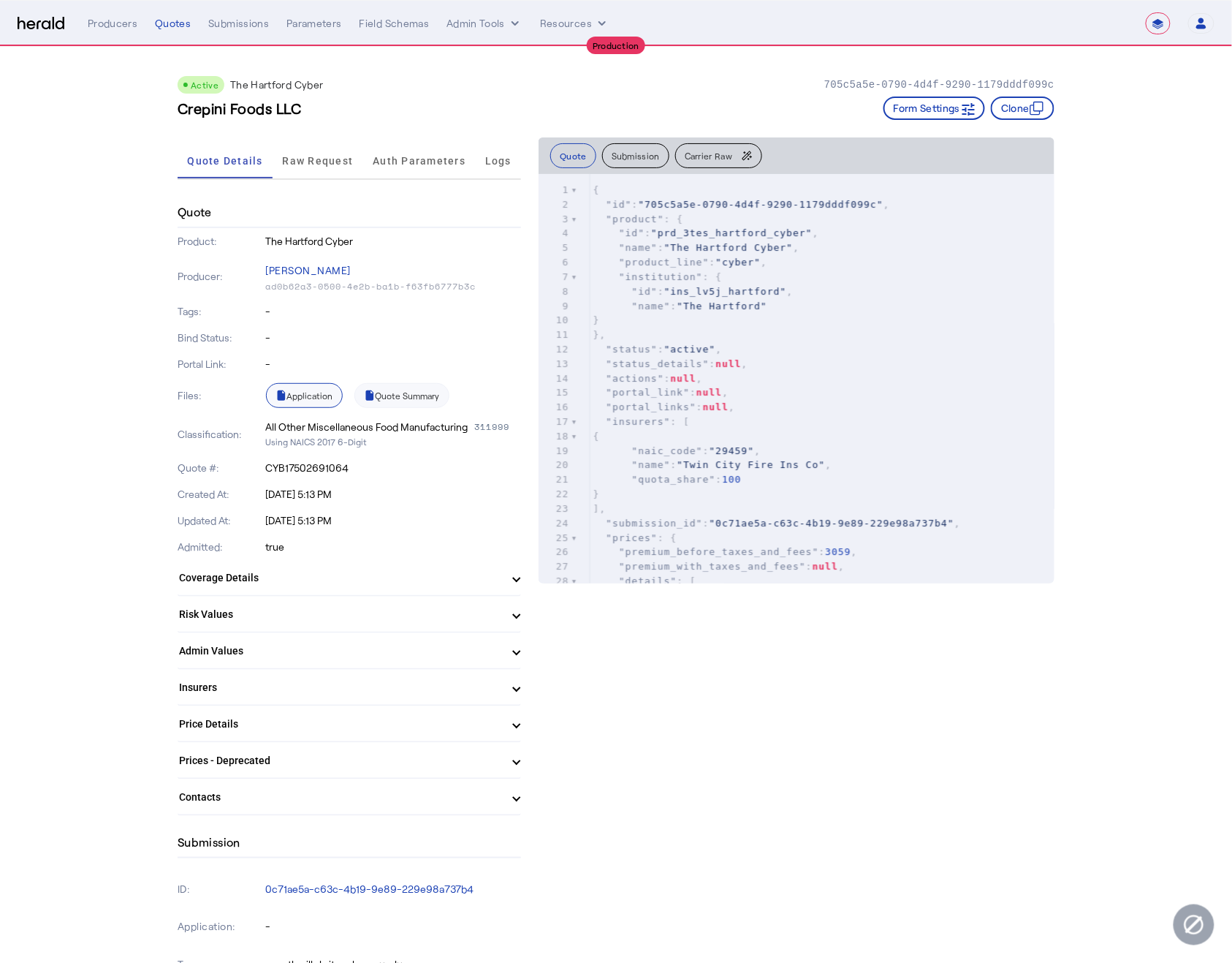
click at [316, 392] on link "Application" at bounding box center [304, 396] width 77 height 25
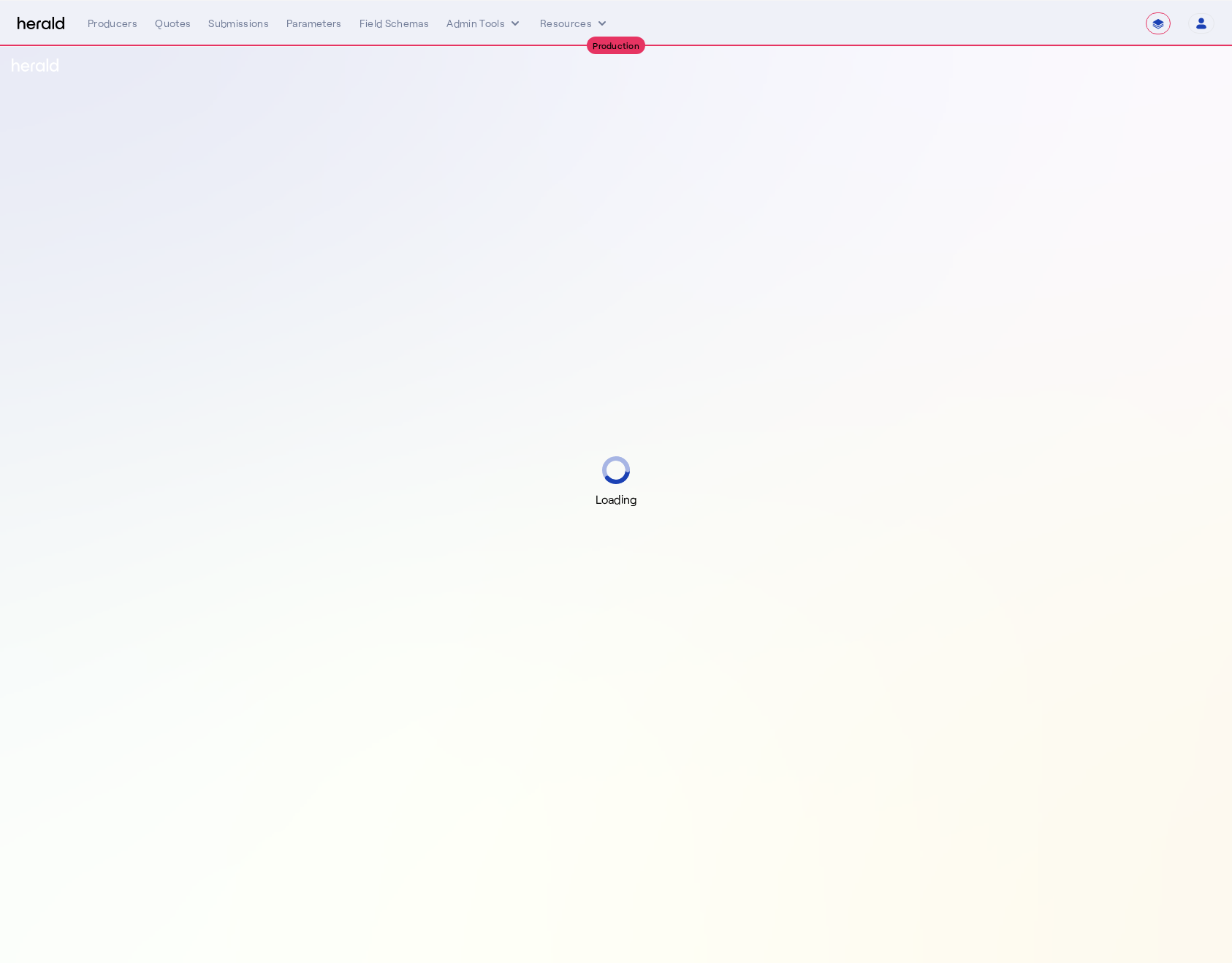
select select "**********"
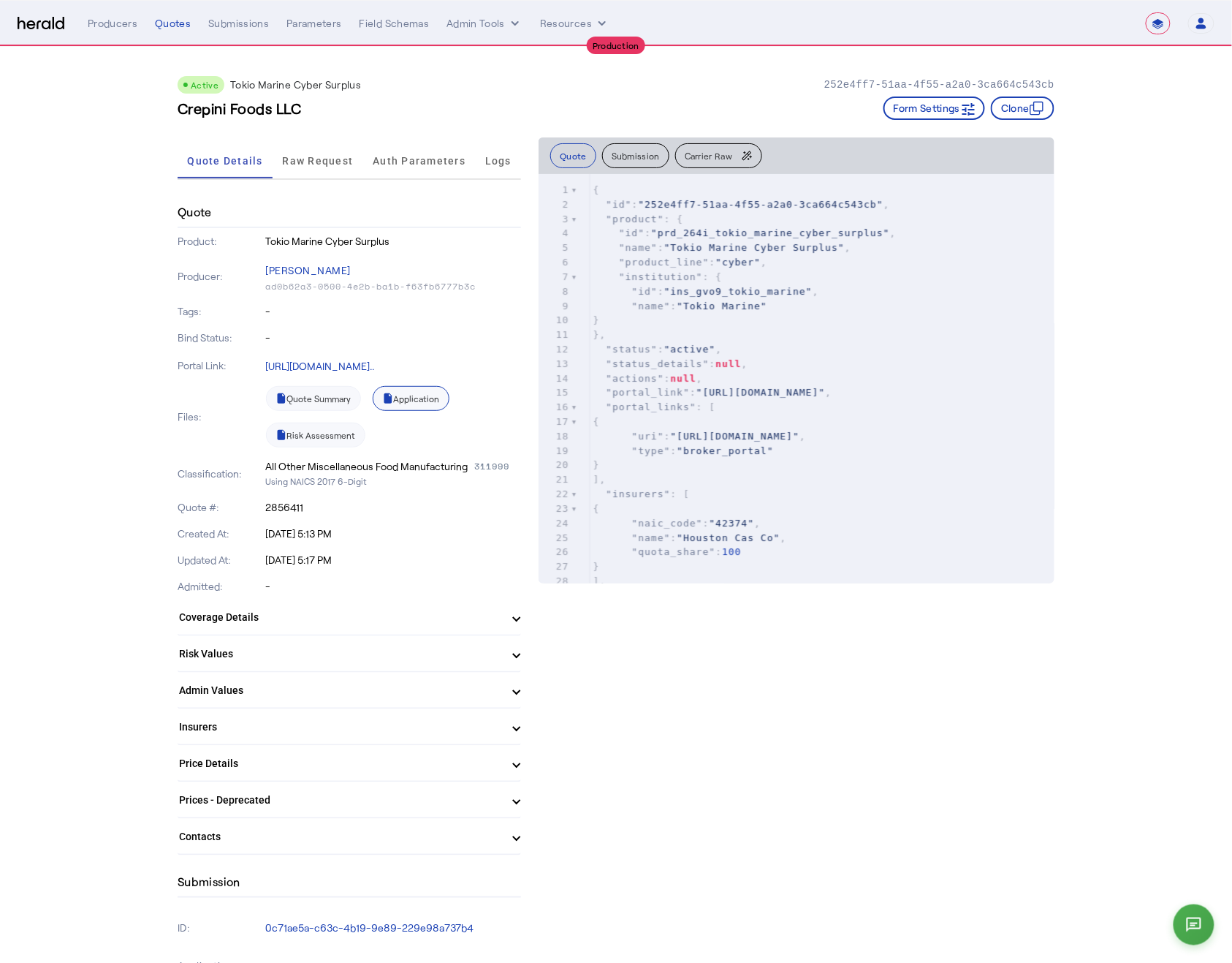
click at [423, 403] on link "Application" at bounding box center [412, 398] width 77 height 25
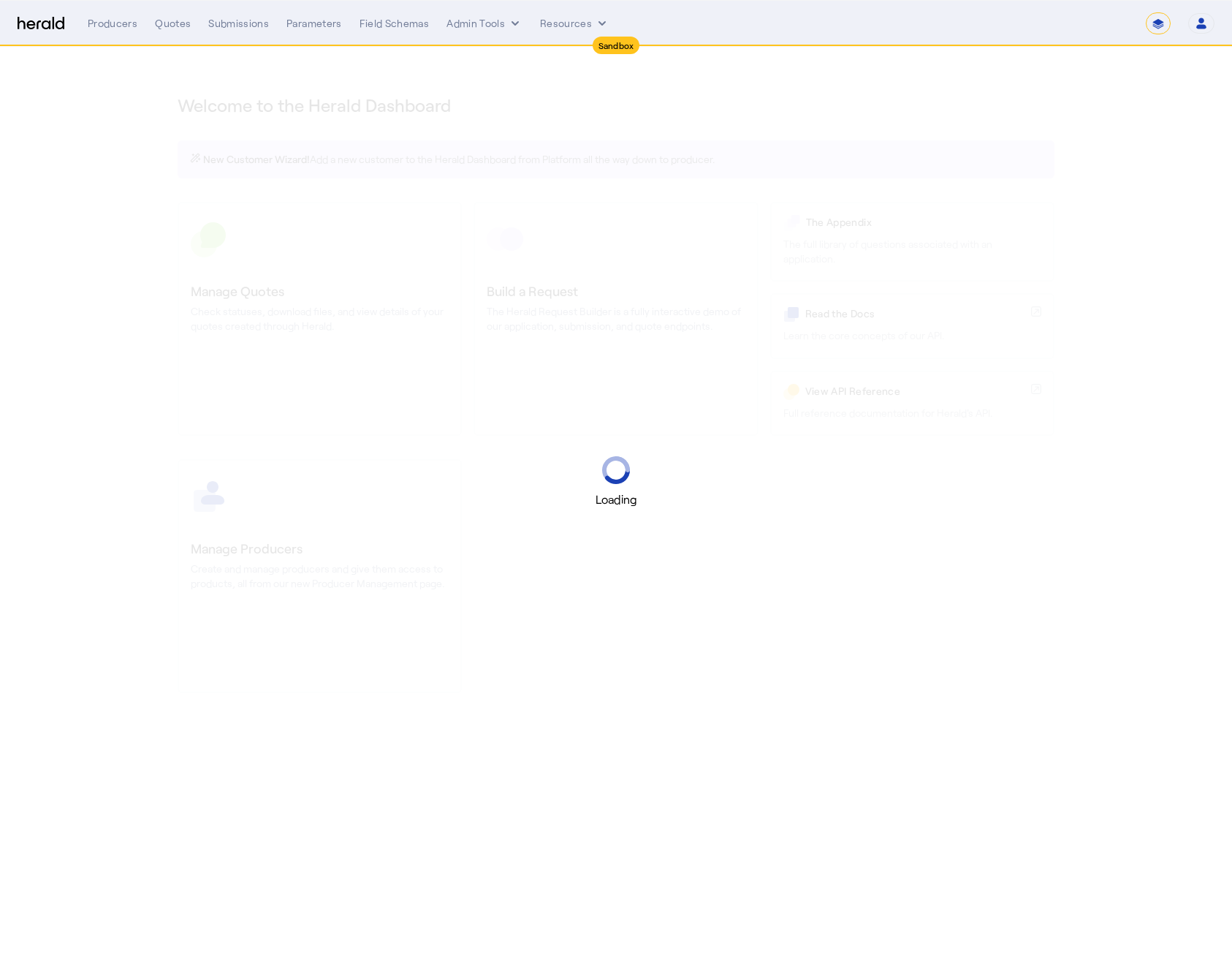
select select "*******"
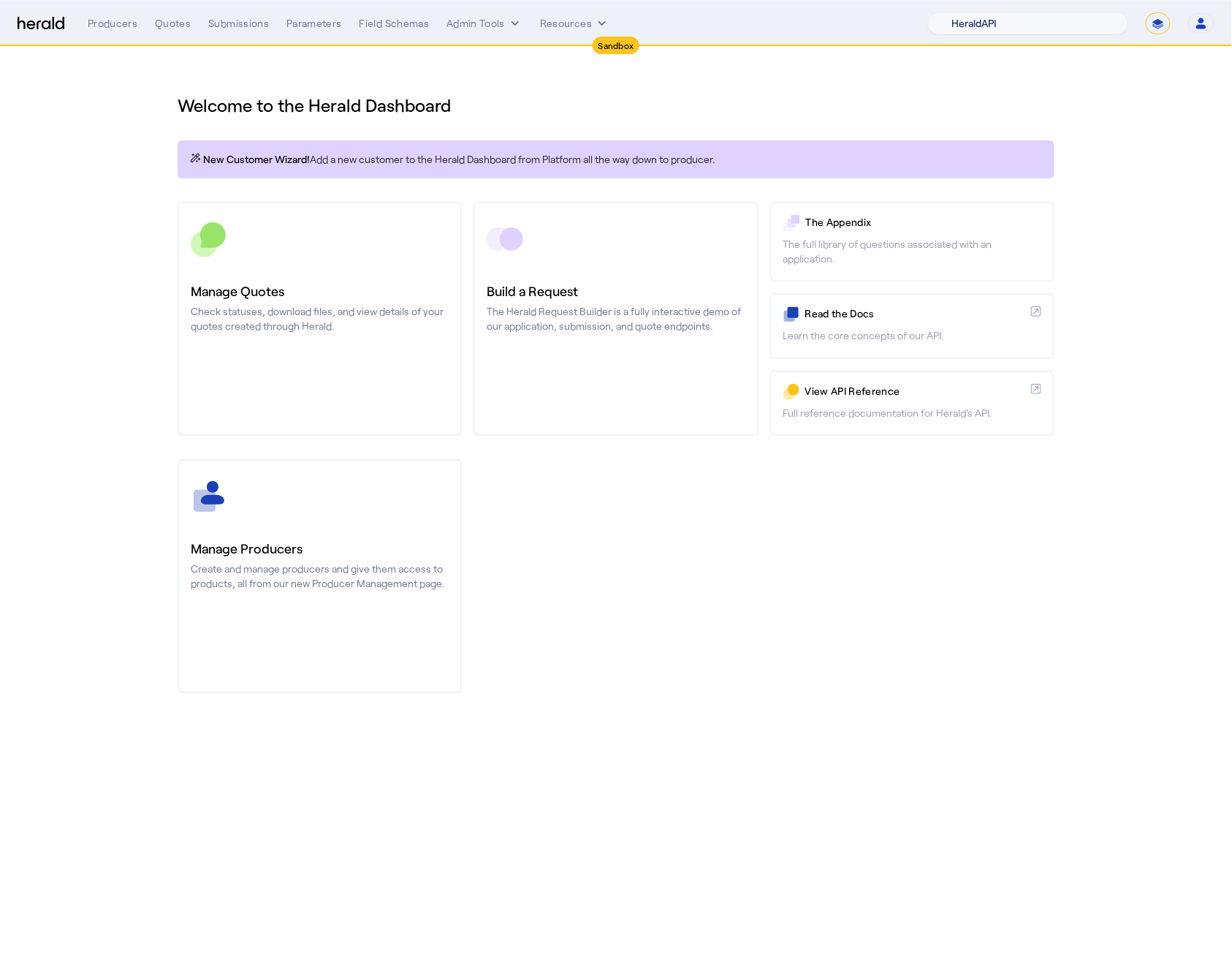
click at [1080, 28] on select "1Fort Acrisure Acturis Affinity Advisors Affinity Risk Agentero AmWins Anzen Ao…" at bounding box center [1028, 23] width 200 height 22
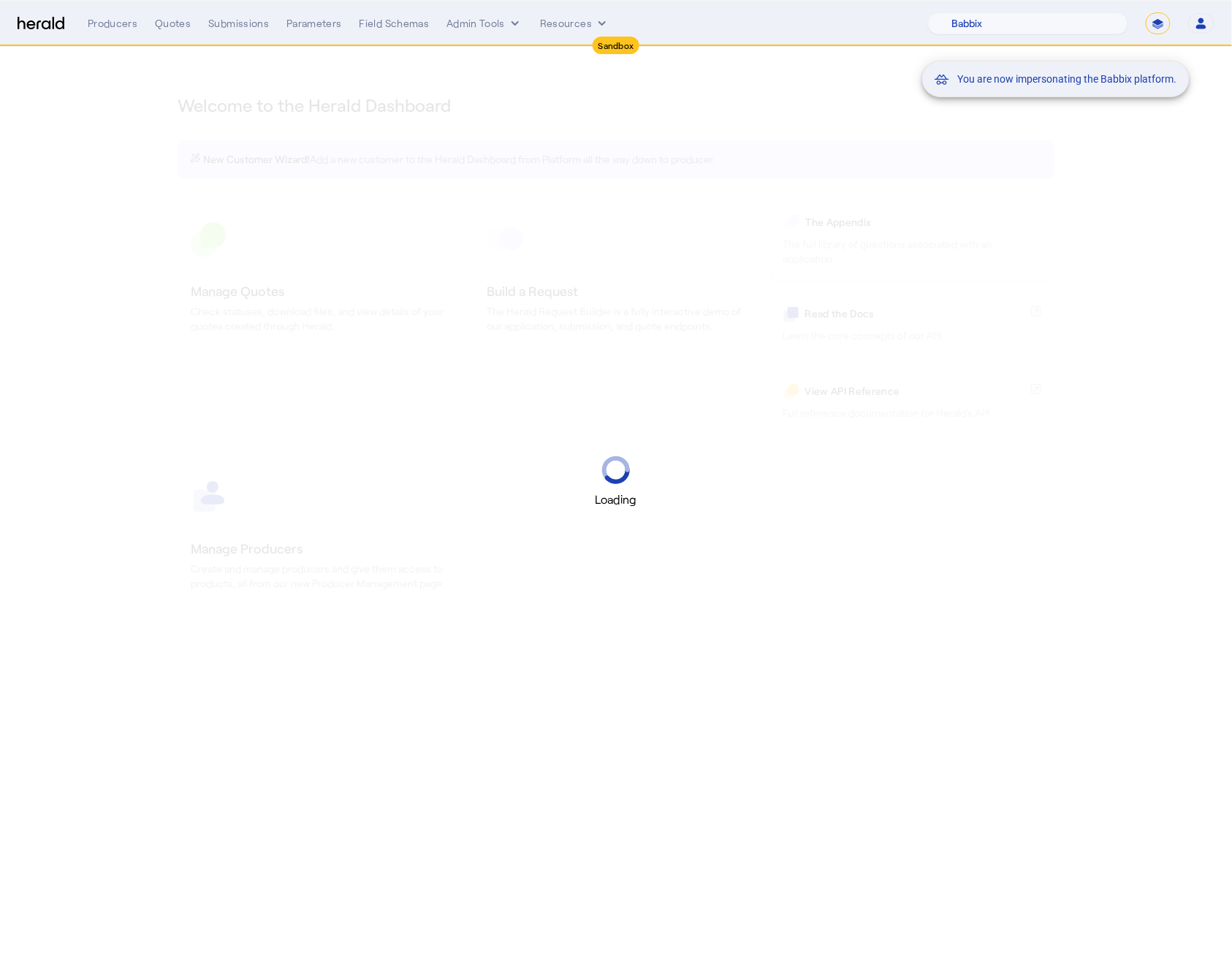
click at [160, 22] on div "You are now impersonating the Babbix platform." at bounding box center [616, 482] width 1232 height 963
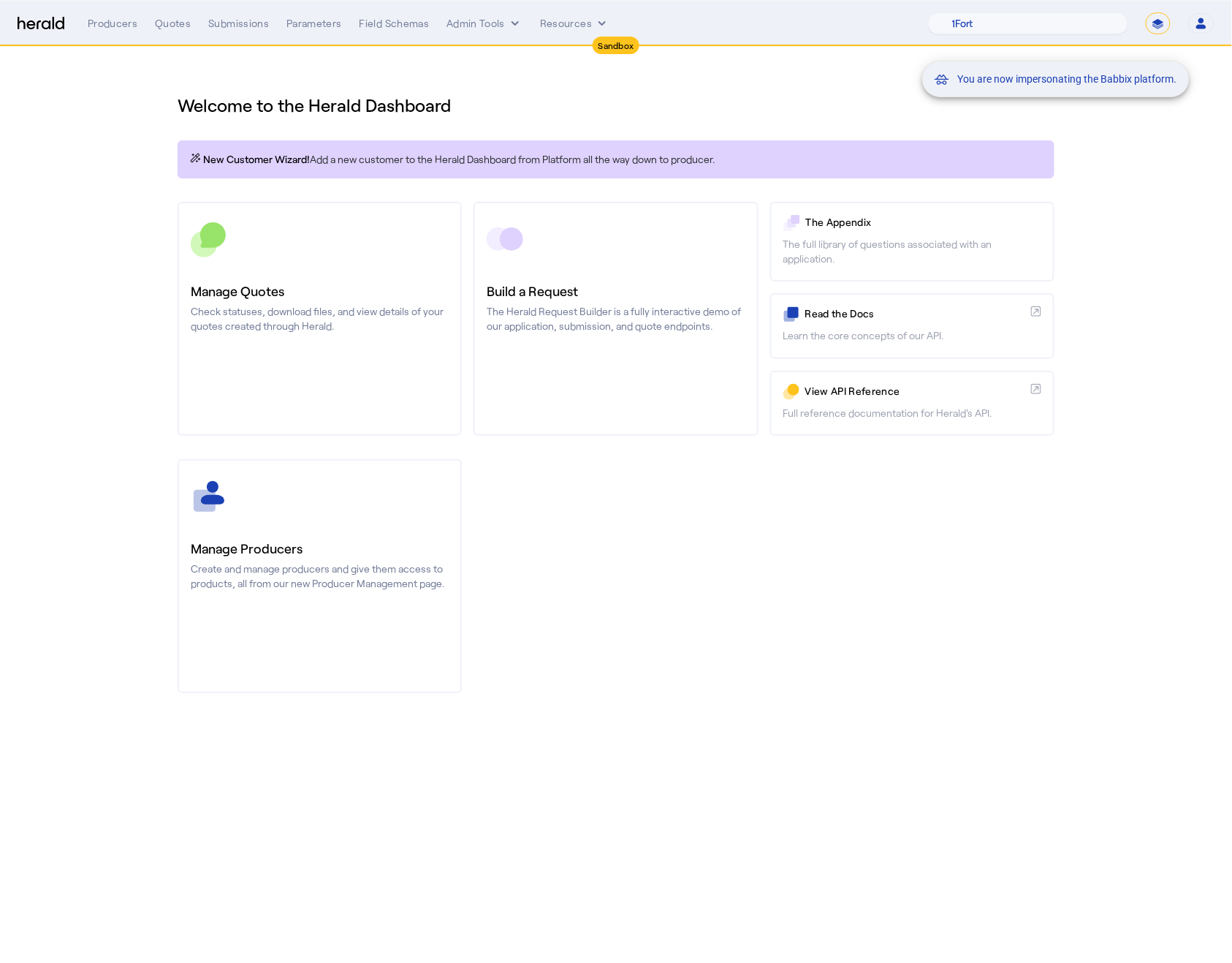
drag, startPoint x: 174, startPoint y: 36, endPoint x: 166, endPoint y: 28, distance: 11.3
click at [170, 30] on div "You are now impersonating the Babbix platform." at bounding box center [616, 482] width 1232 height 963
click at [170, 23] on div "Quotes" at bounding box center [173, 23] width 36 height 14
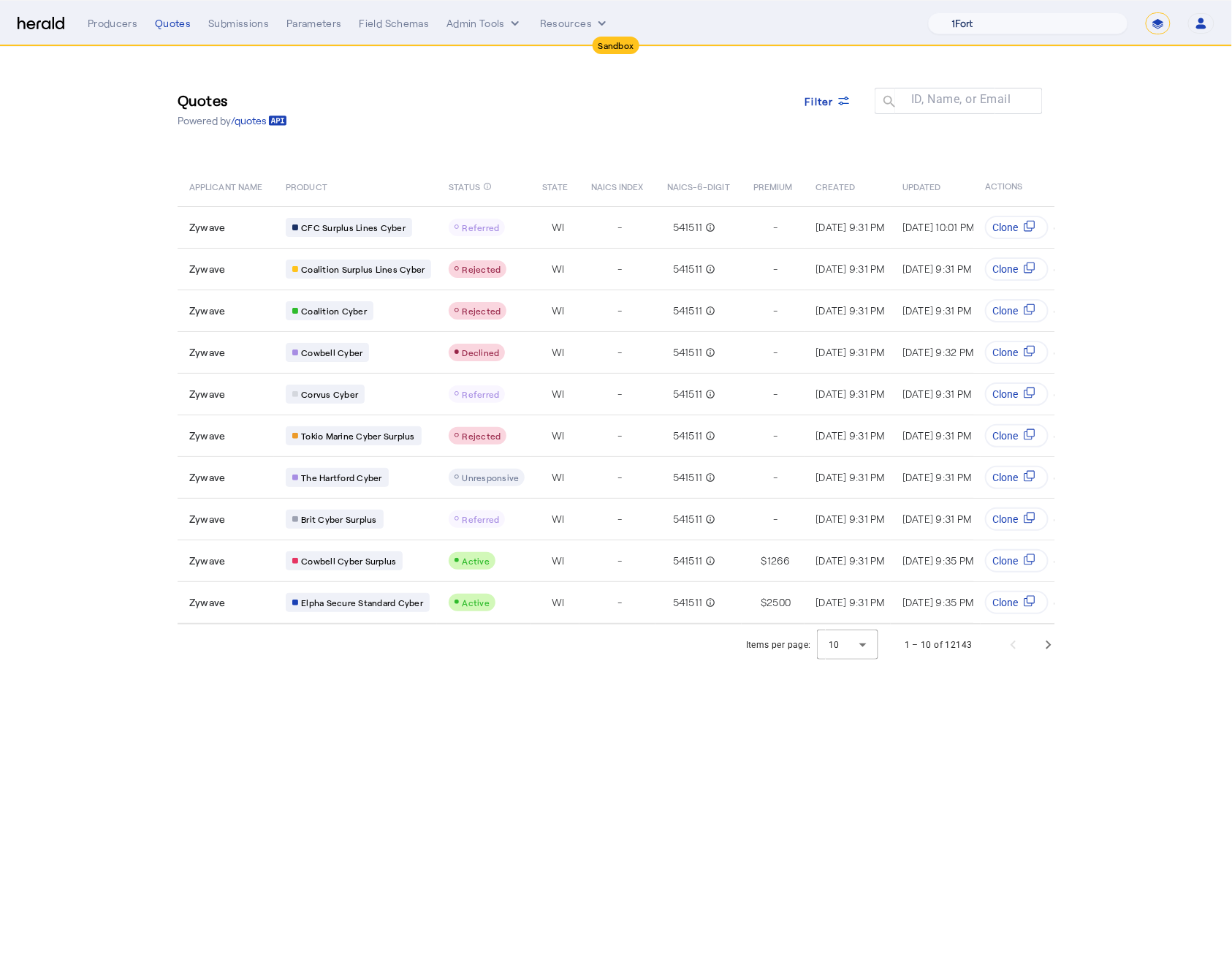
click at [1043, 15] on select "1Fort Acrisure Acturis Affinity Advisors Affinity Risk Agentero AmWins Anzen Ao…" at bounding box center [1028, 23] width 200 height 22
select select "pfm_z9k1_growthmill"
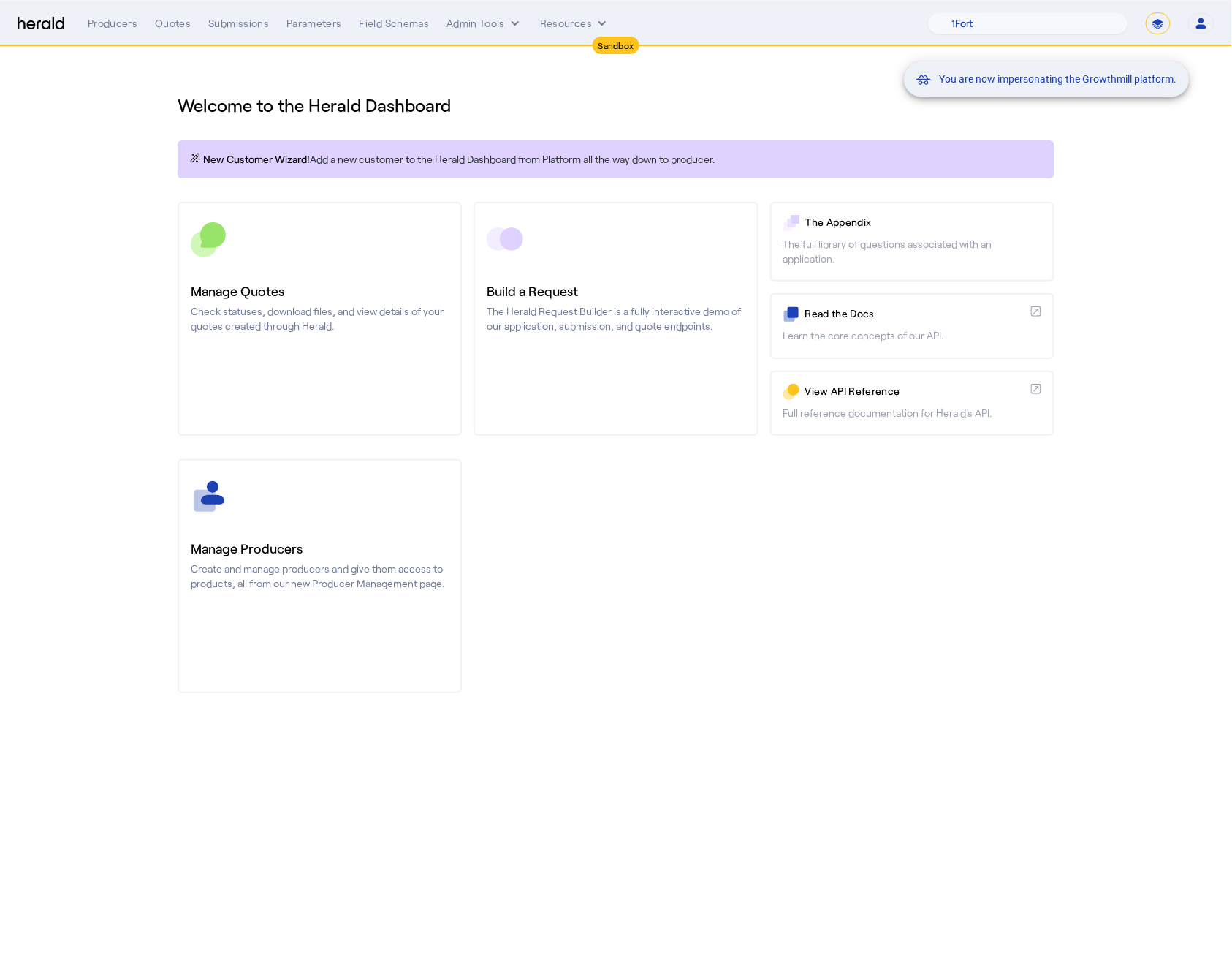
click at [171, 25] on div "You are now impersonating the Growthmill platform." at bounding box center [616, 482] width 1232 height 963
click at [166, 24] on div "Quotes" at bounding box center [173, 23] width 36 height 14
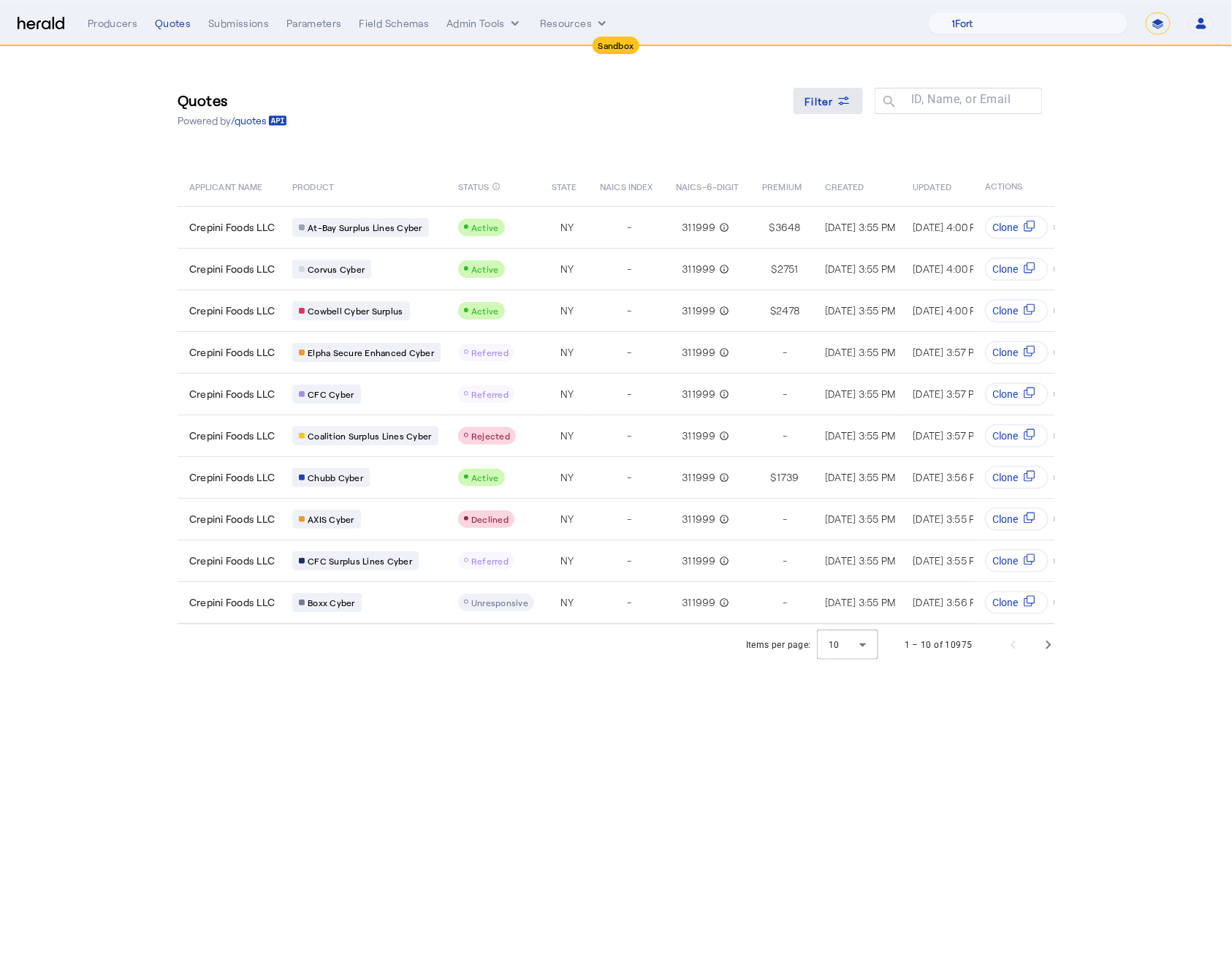
click at [821, 105] on span "Filter" at bounding box center [820, 101] width 30 height 15
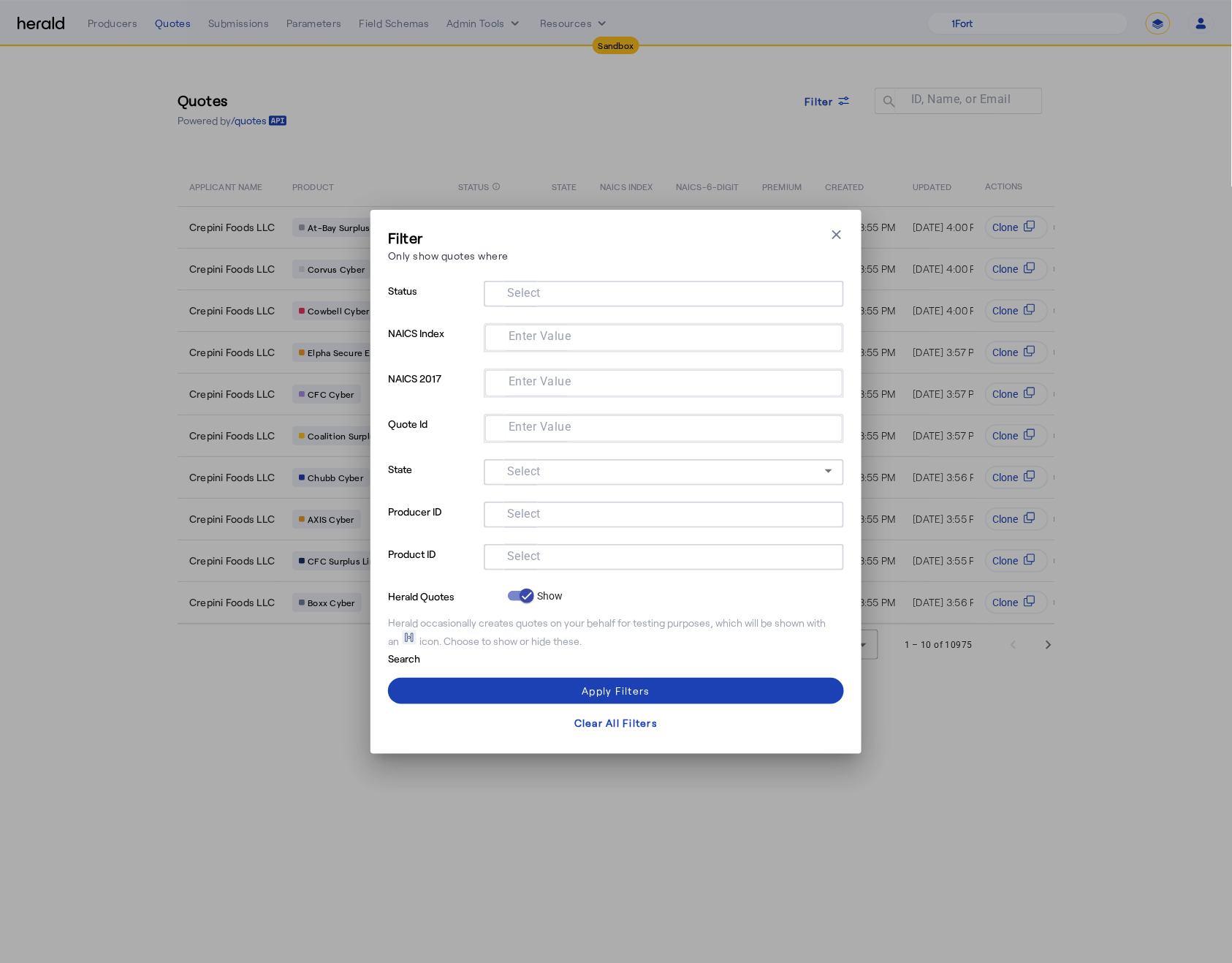
click at [537, 545] on div at bounding box center [664, 557] width 337 height 26
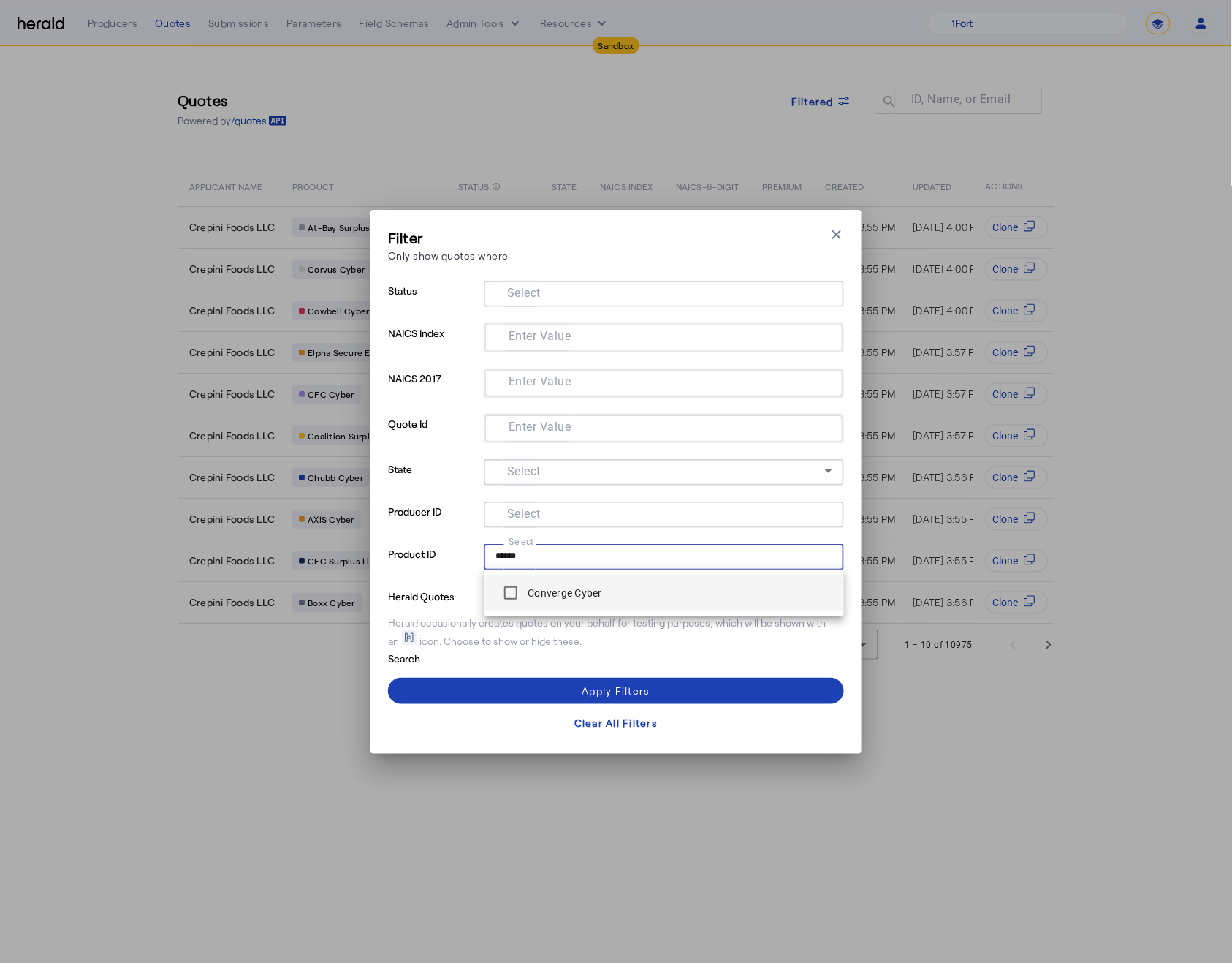
type input "******"
click at [549, 597] on label "Converge Cyber" at bounding box center [564, 592] width 78 height 14
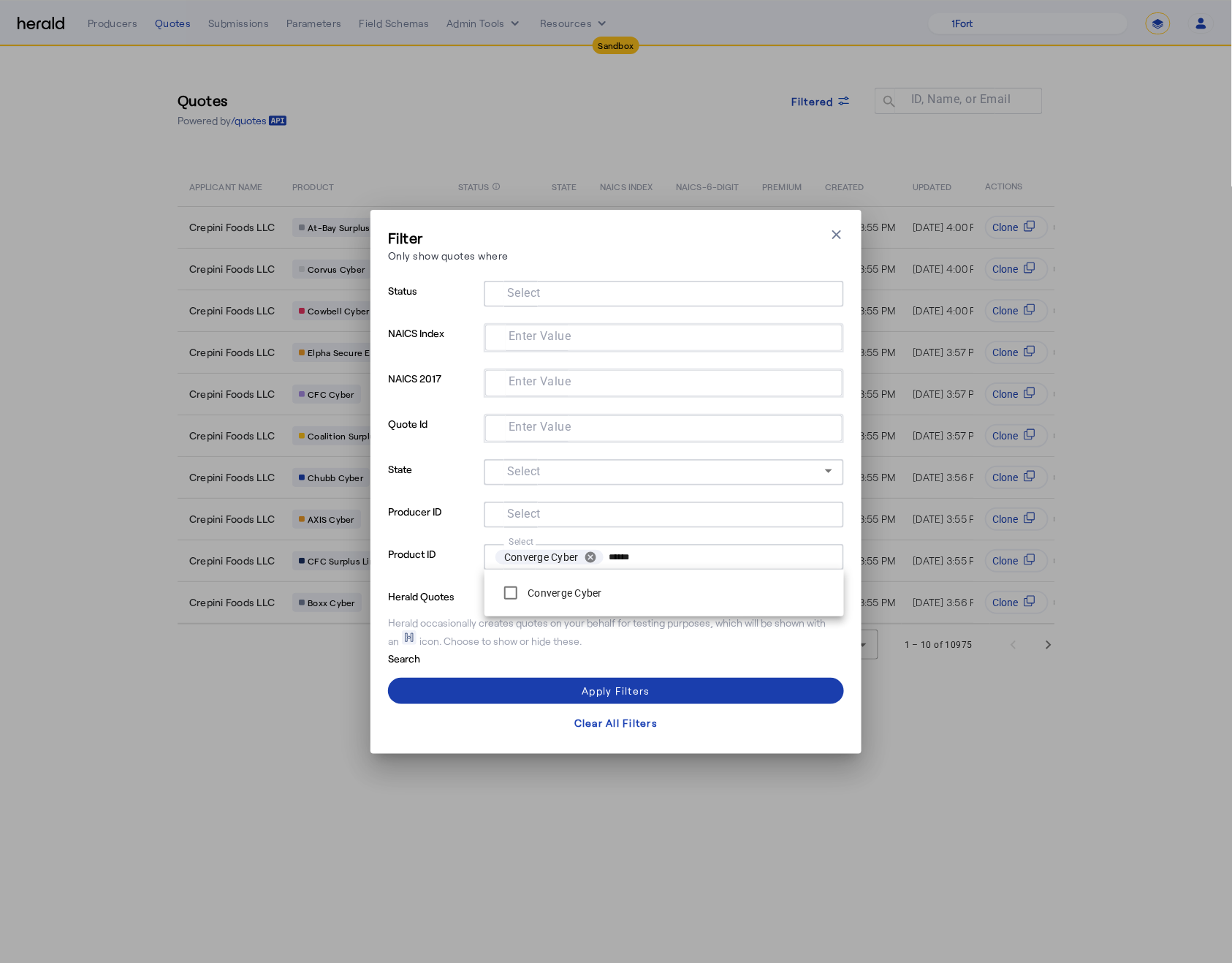
click at [542, 695] on span at bounding box center [616, 690] width 456 height 35
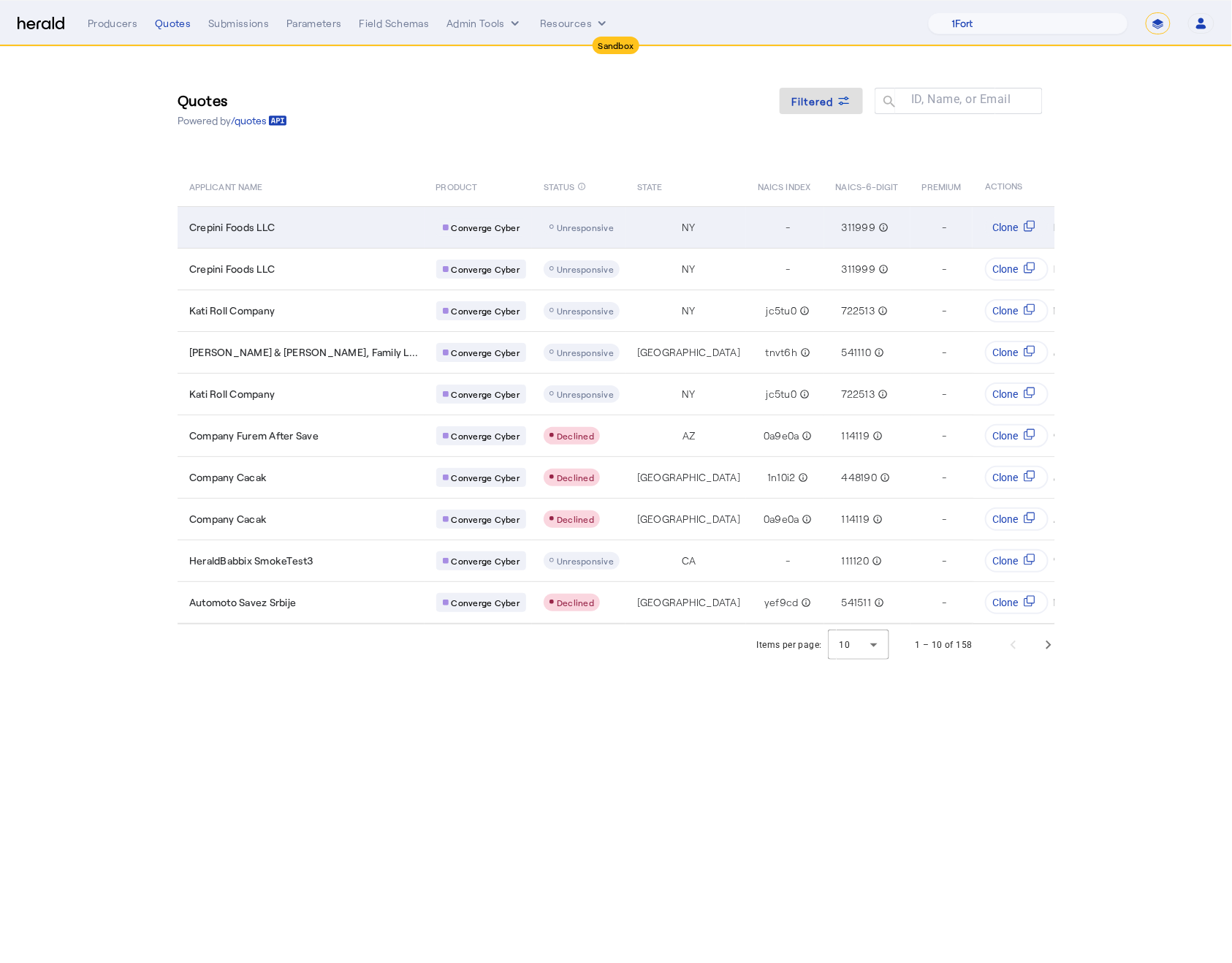
click at [452, 226] on span "Converge Cyber" at bounding box center [486, 227] width 69 height 12
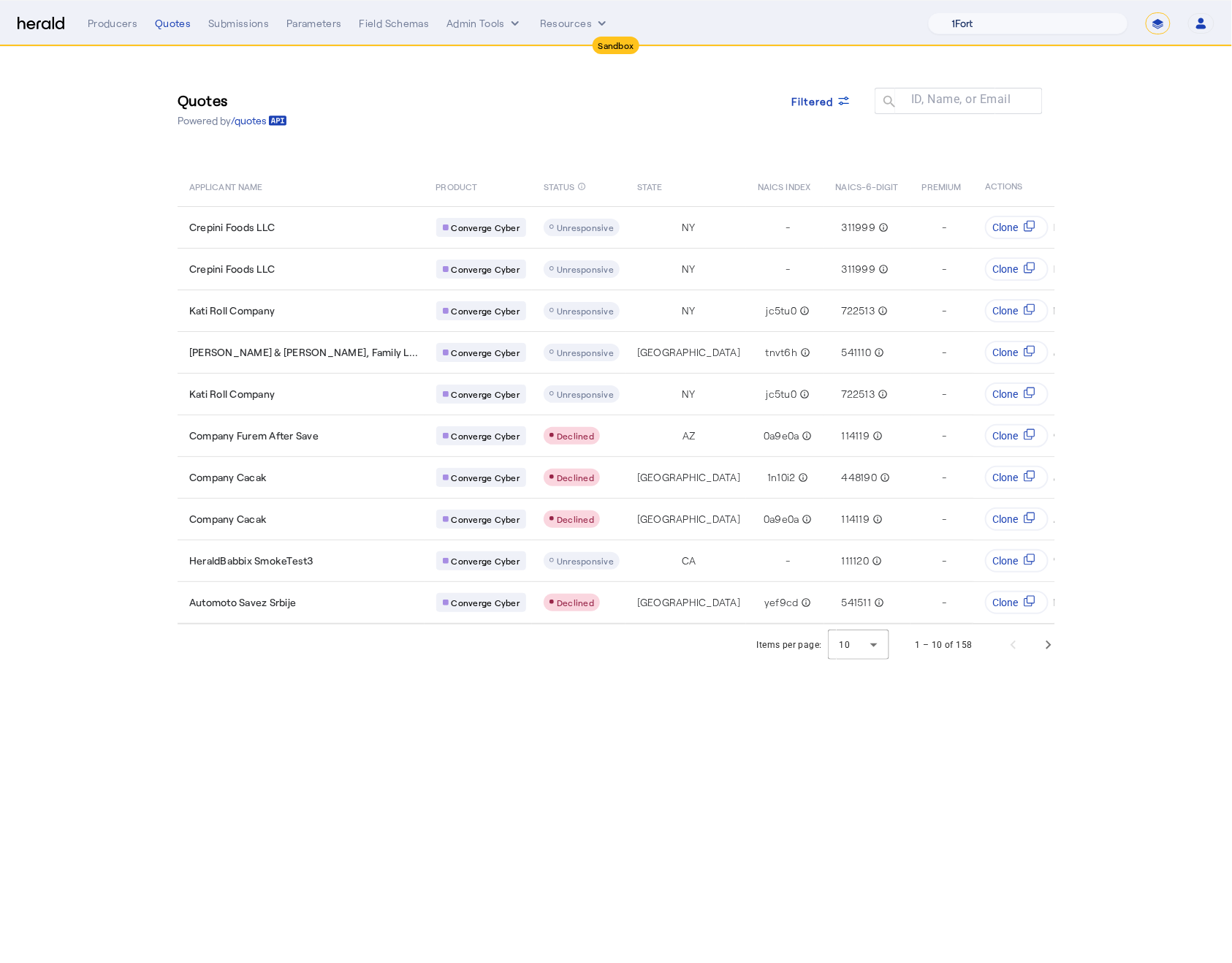
click at [1037, 21] on select "1Fort Acrisure Acturis Affinity Advisors Affinity Risk Agentero AmWins Anzen Ao…" at bounding box center [1028, 23] width 200 height 22
click at [115, 25] on div "Producers" at bounding box center [113, 23] width 50 height 14
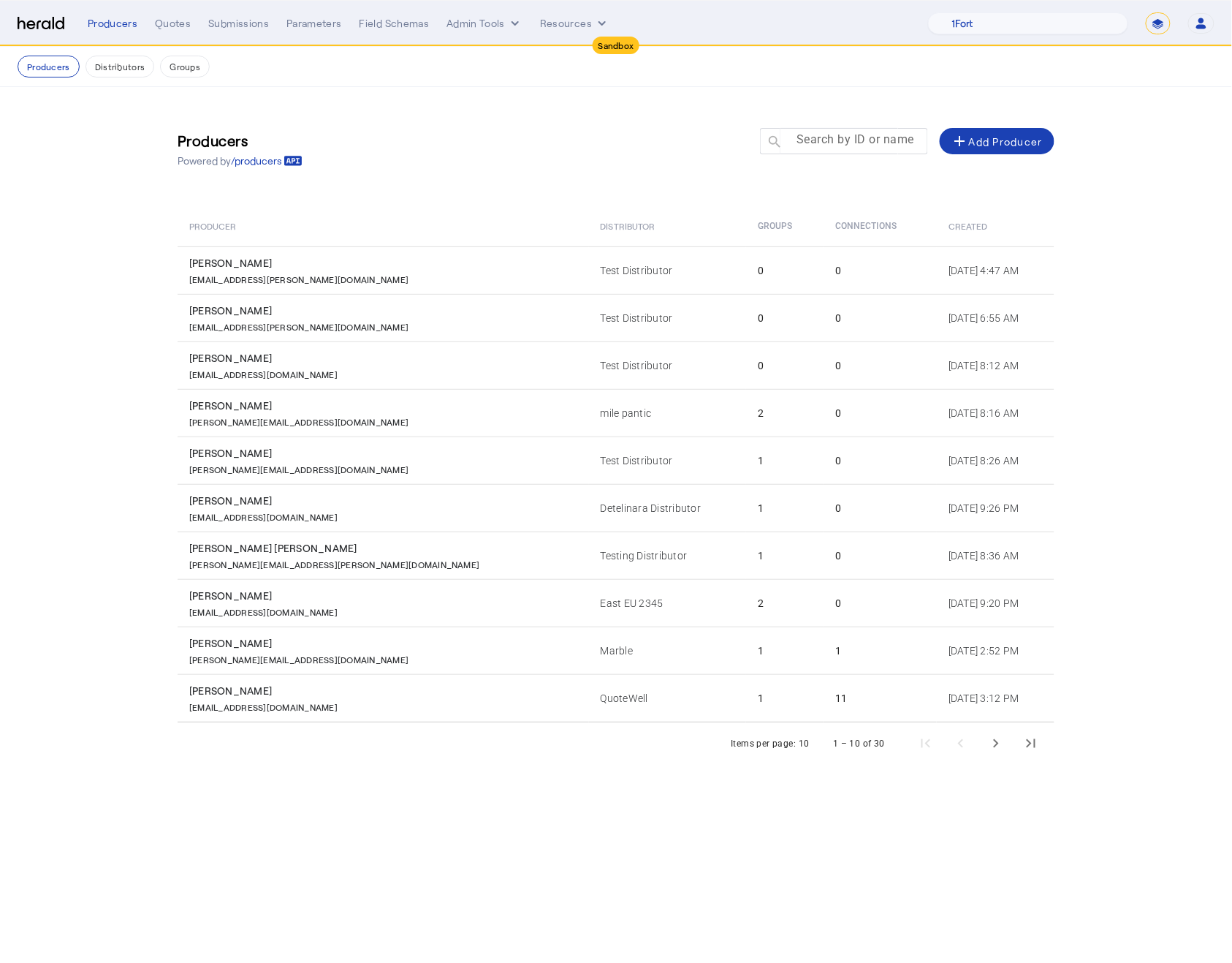
click at [813, 142] on mat-label "Search by ID or name" at bounding box center [855, 141] width 118 height 14
click at [813, 142] on input "Search by ID or name" at bounding box center [850, 141] width 132 height 18
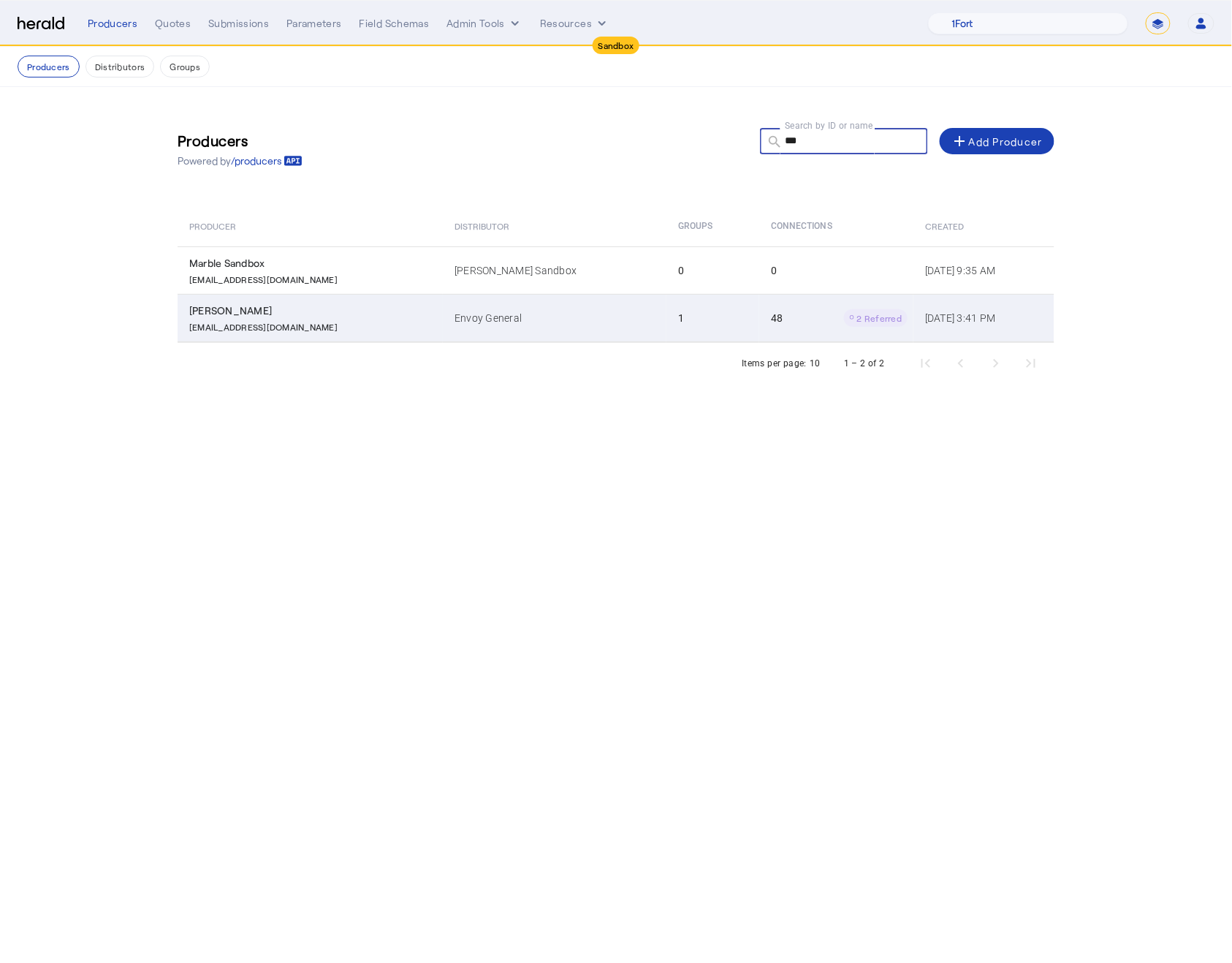
type input "***"
click at [388, 319] on div "andy@growthmill.com" at bounding box center [313, 325] width 248 height 14
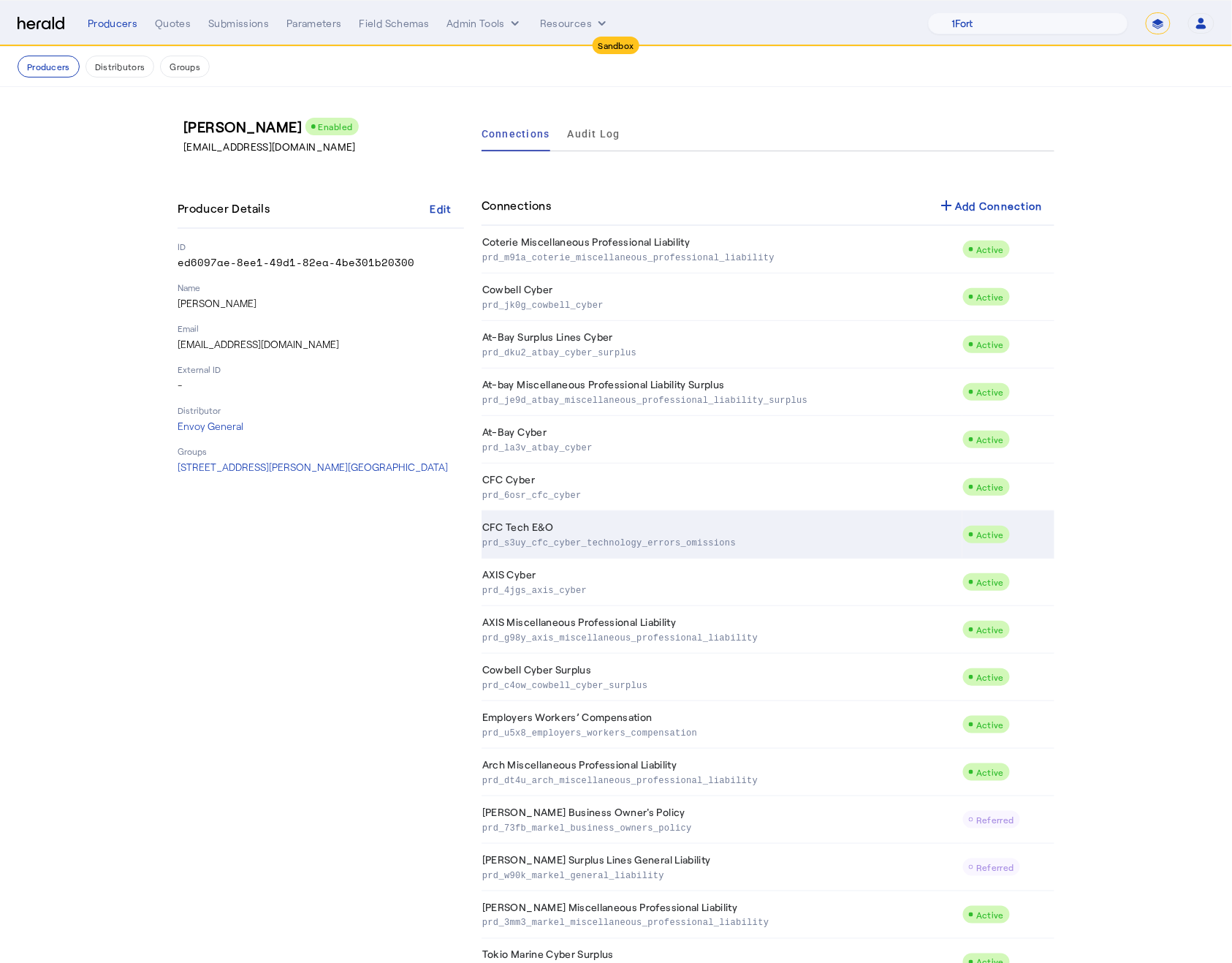
scroll to position [1575, 0]
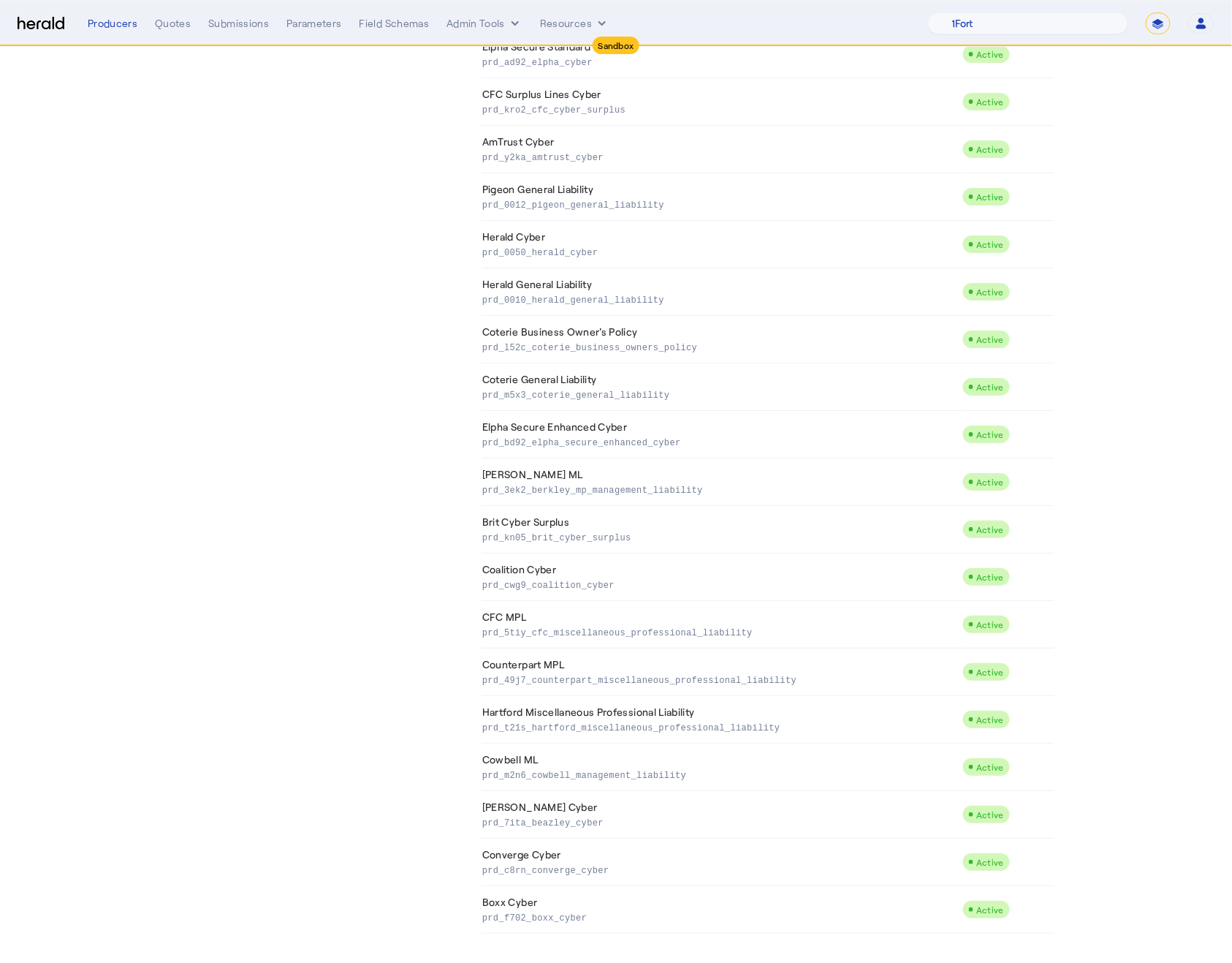
click at [633, 850] on td "Converge Cyber prd_c8rn_converge_cyber" at bounding box center [721, 862] width 480 height 47
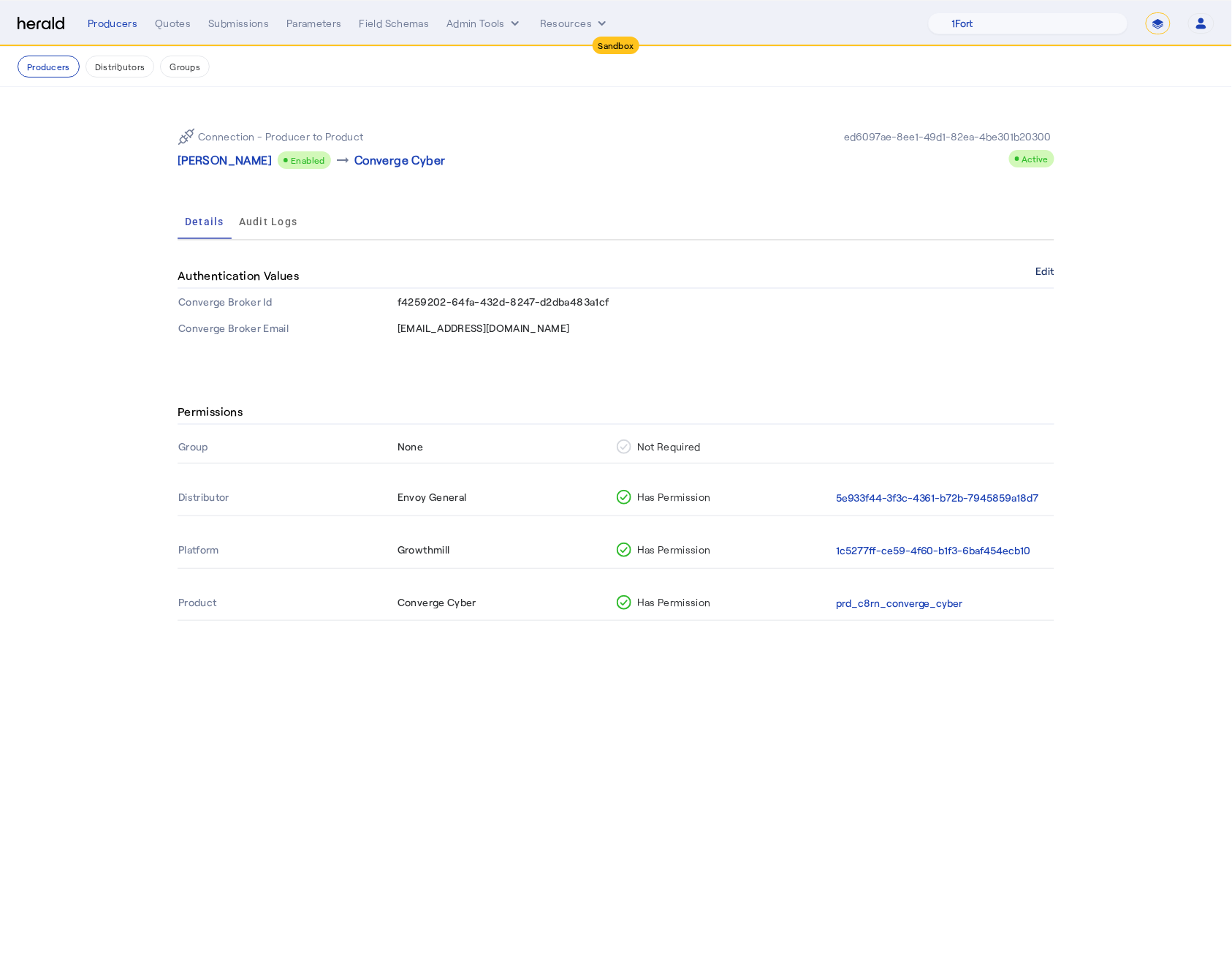
click at [1050, 268] on button "Edit" at bounding box center [1045, 271] width 18 height 9
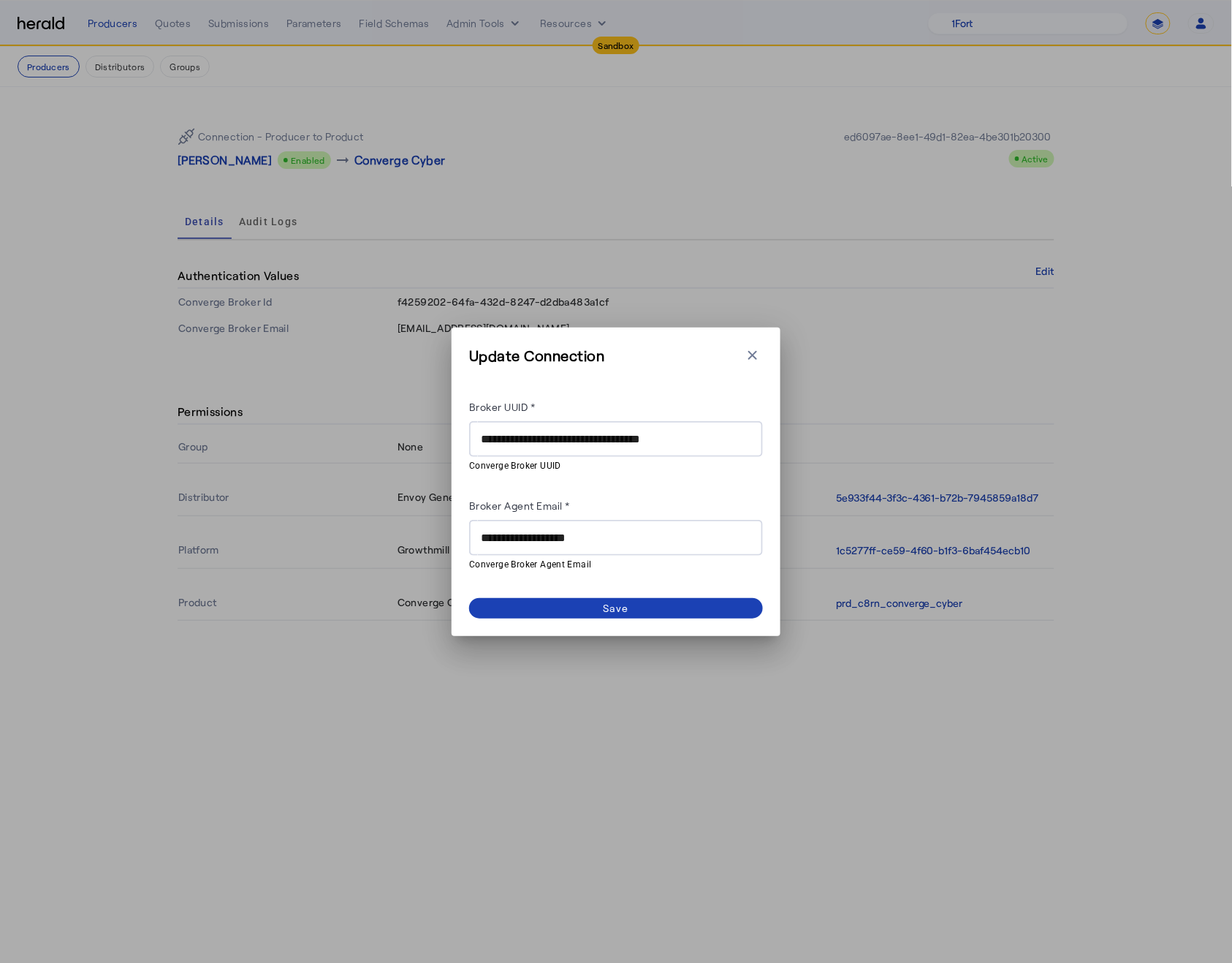
click at [586, 439] on input "**********" at bounding box center [616, 439] width 270 height 18
paste input "text"
type input "**********"
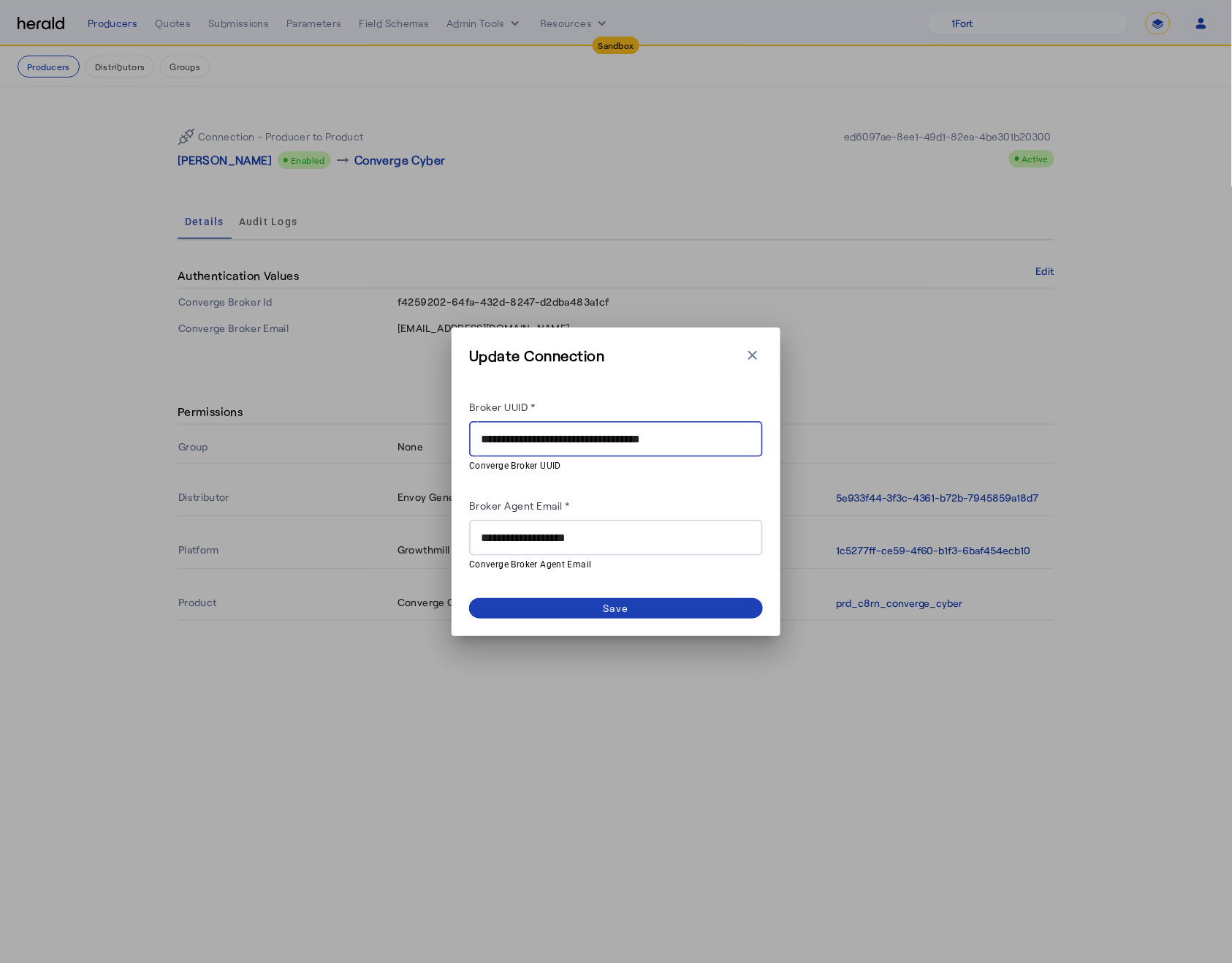
click at [541, 541] on input "**********" at bounding box center [616, 538] width 270 height 18
paste input "****"
type input "**********"
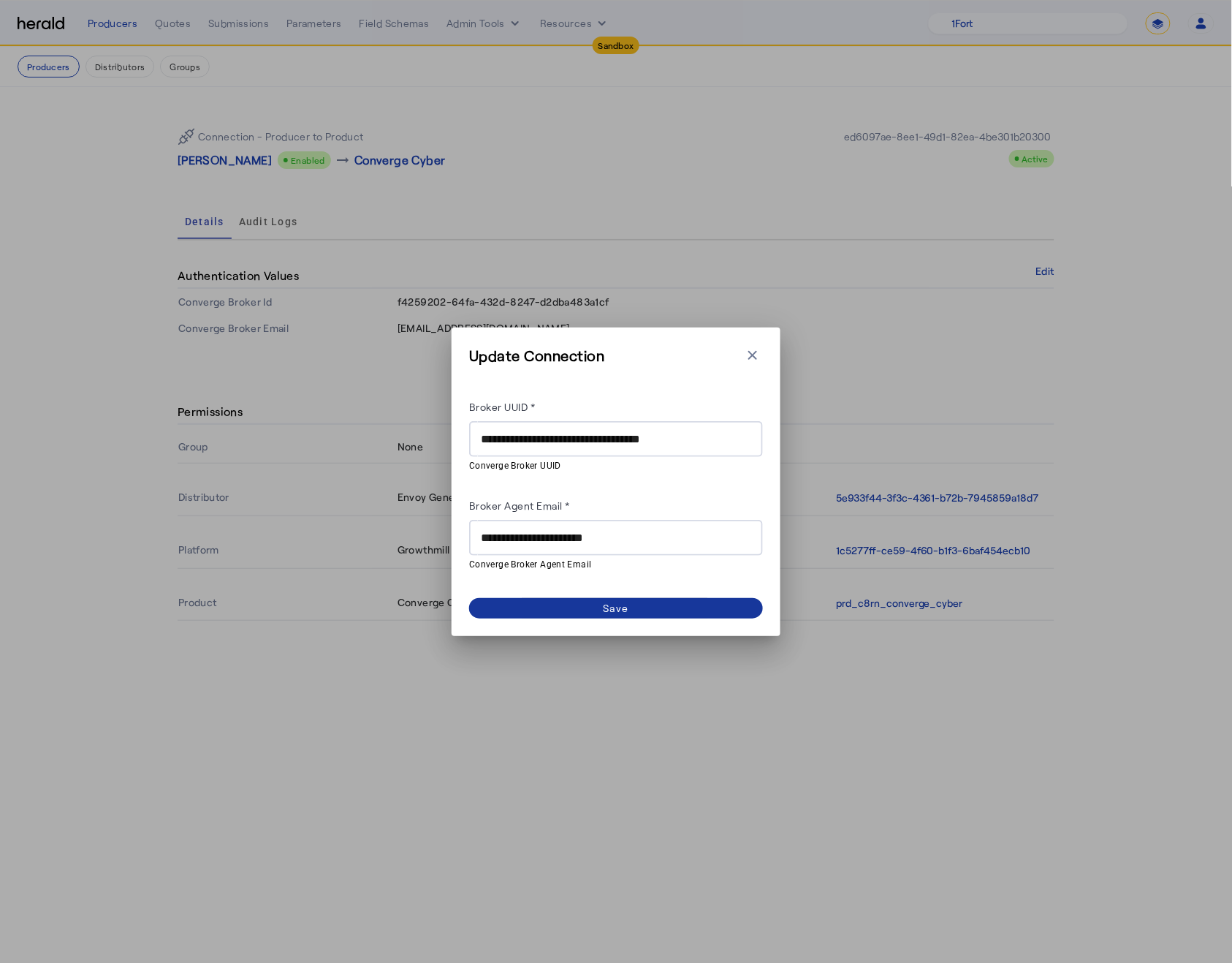
click at [549, 613] on span at bounding box center [616, 608] width 293 height 21
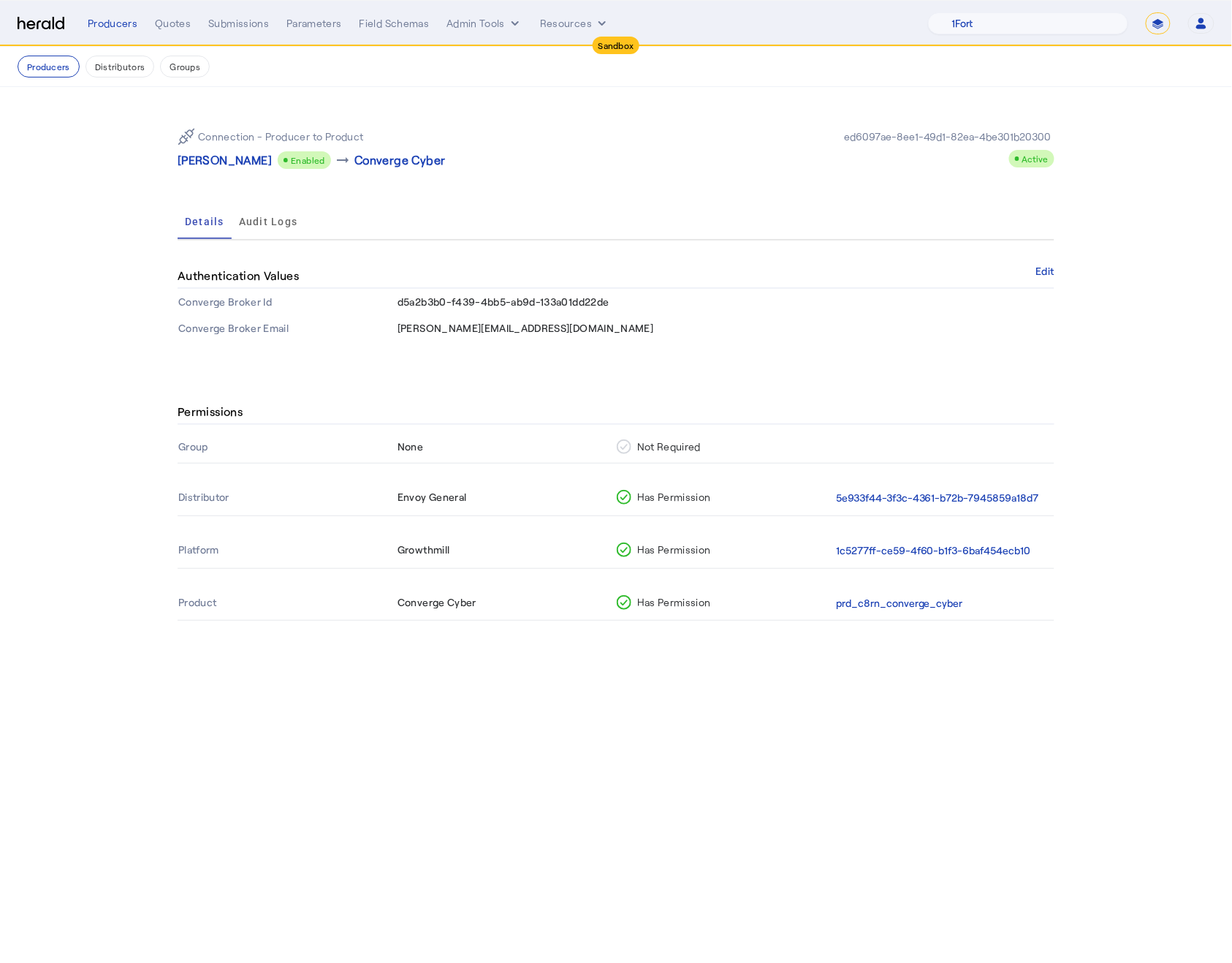
click at [1160, 22] on select "**********" at bounding box center [1159, 23] width 25 height 22
select select "**********"
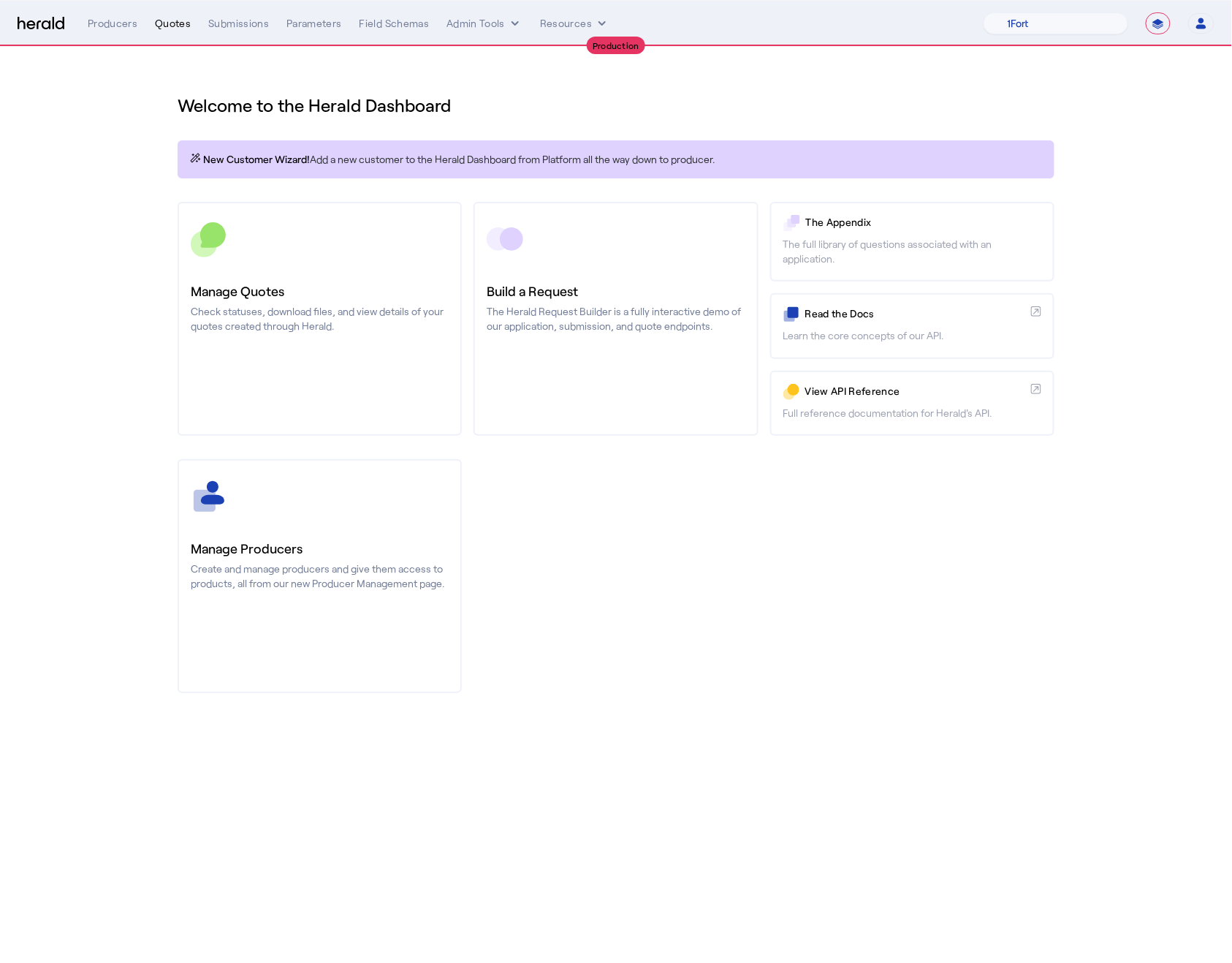
click at [171, 26] on div "Quotes" at bounding box center [173, 23] width 36 height 14
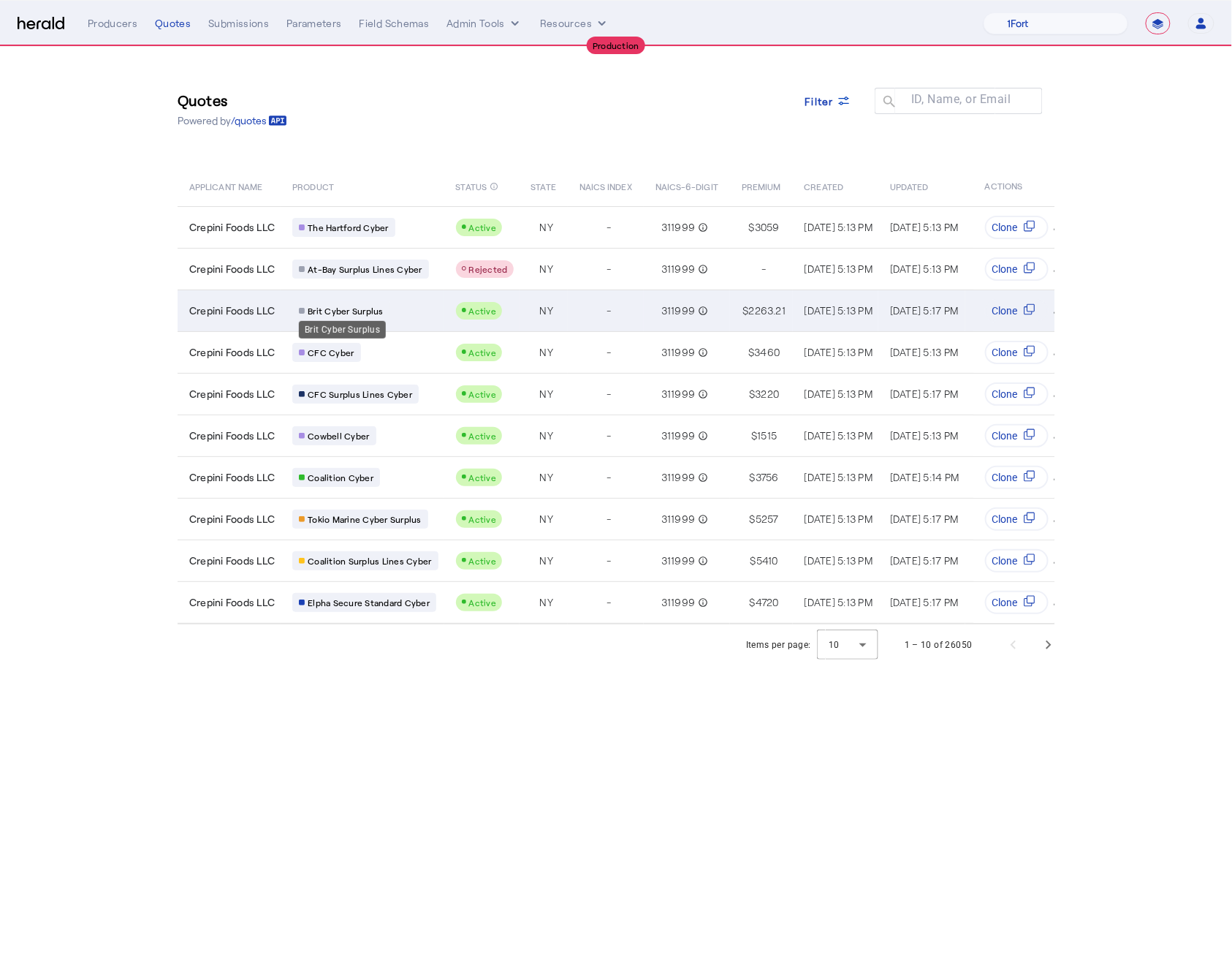
click at [373, 311] on span "Brit Cyber Surplus" at bounding box center [345, 311] width 76 height 12
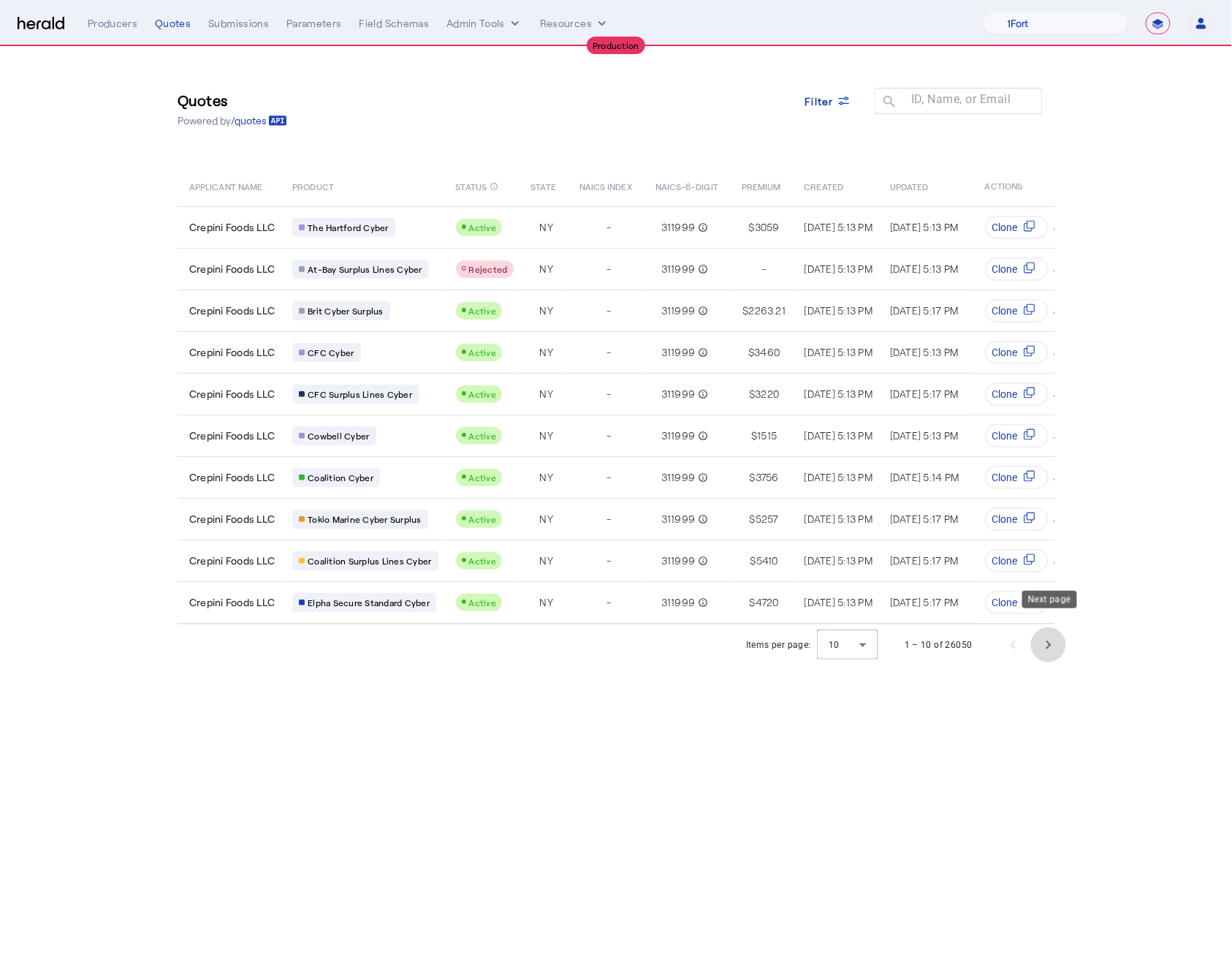
click at [1058, 634] on span "Next page" at bounding box center [1049, 644] width 35 height 35
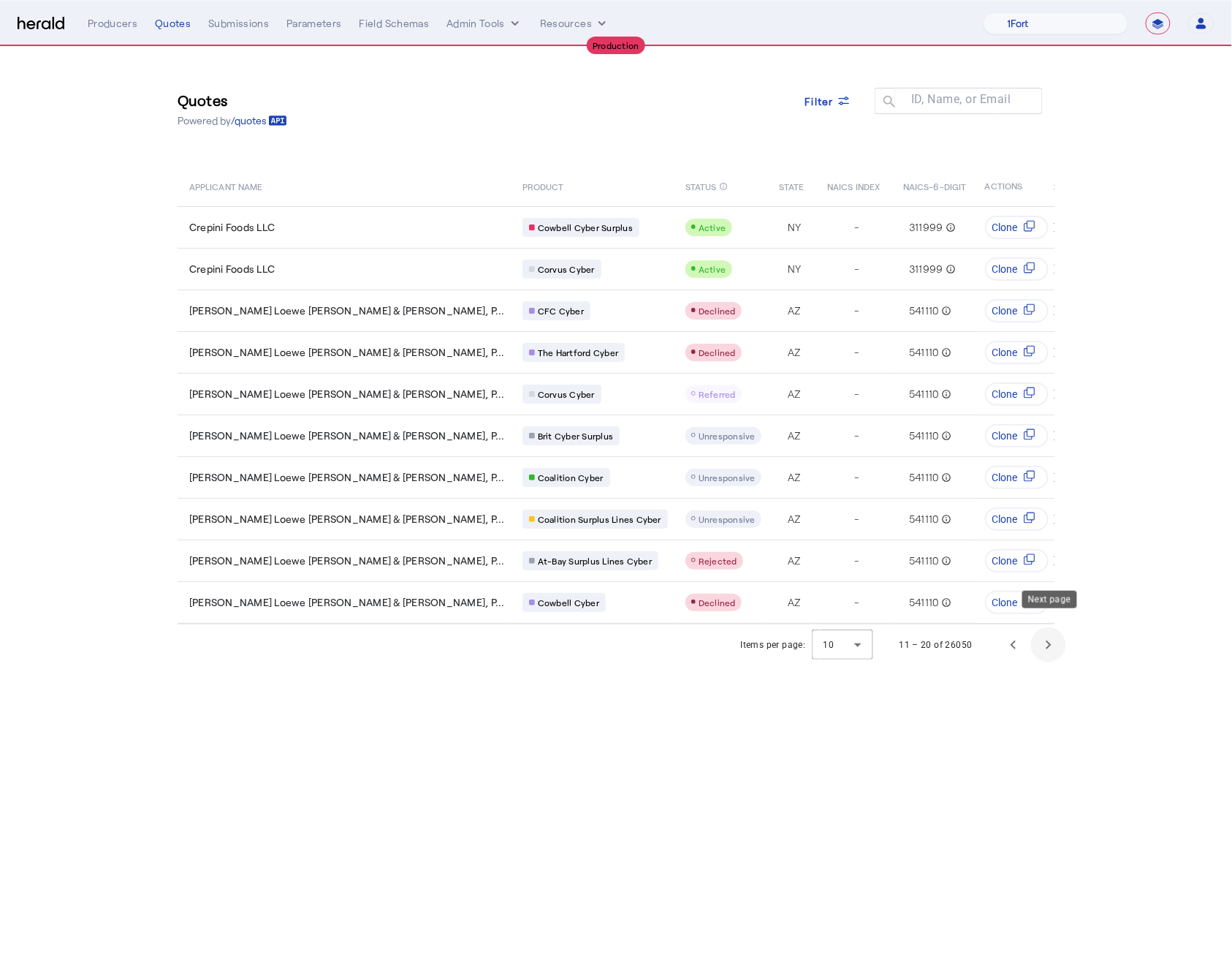
click at [1058, 634] on span "Next page" at bounding box center [1049, 644] width 35 height 35
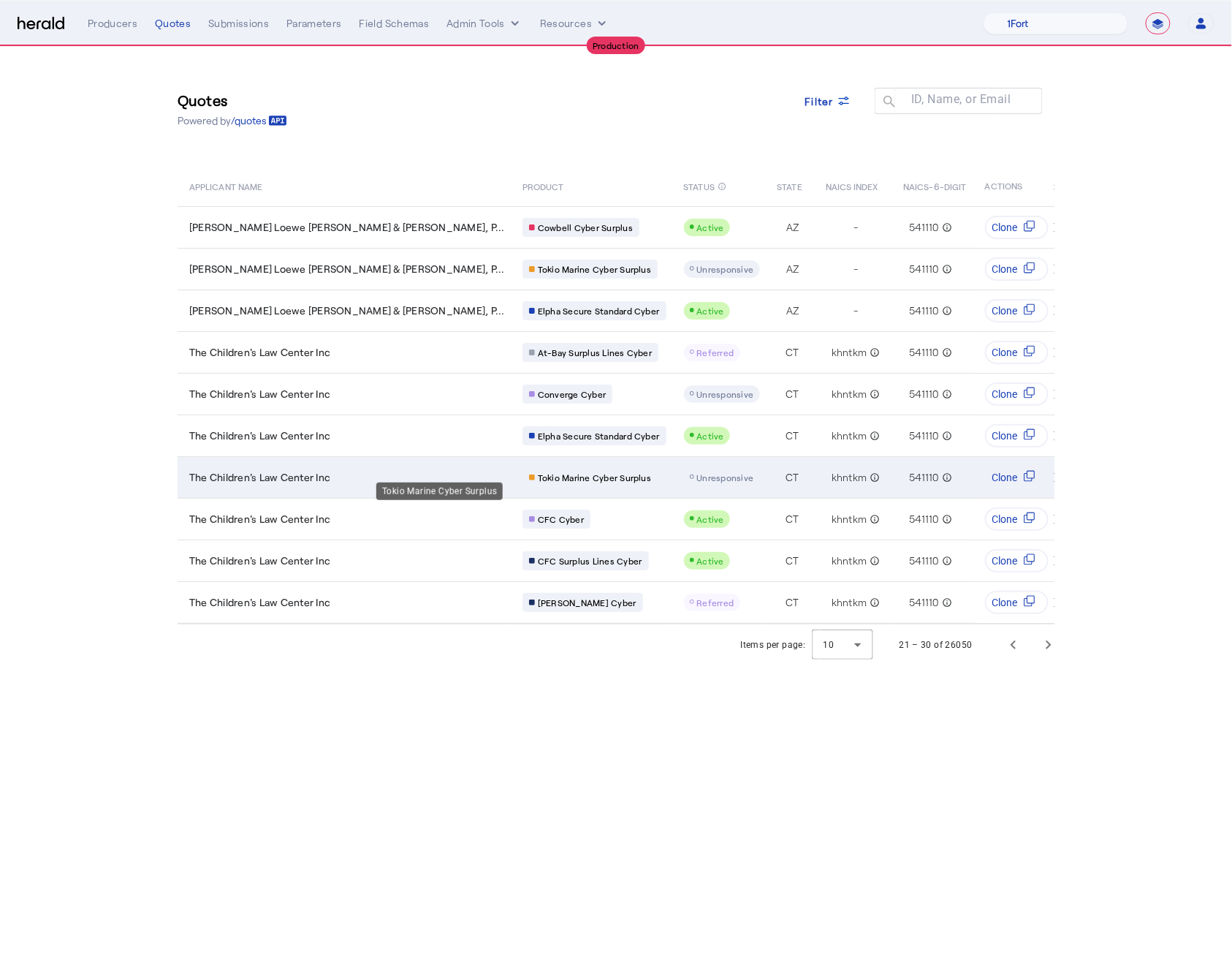
click at [538, 472] on span "Tokio Marine Cyber Surplus" at bounding box center [594, 477] width 114 height 12
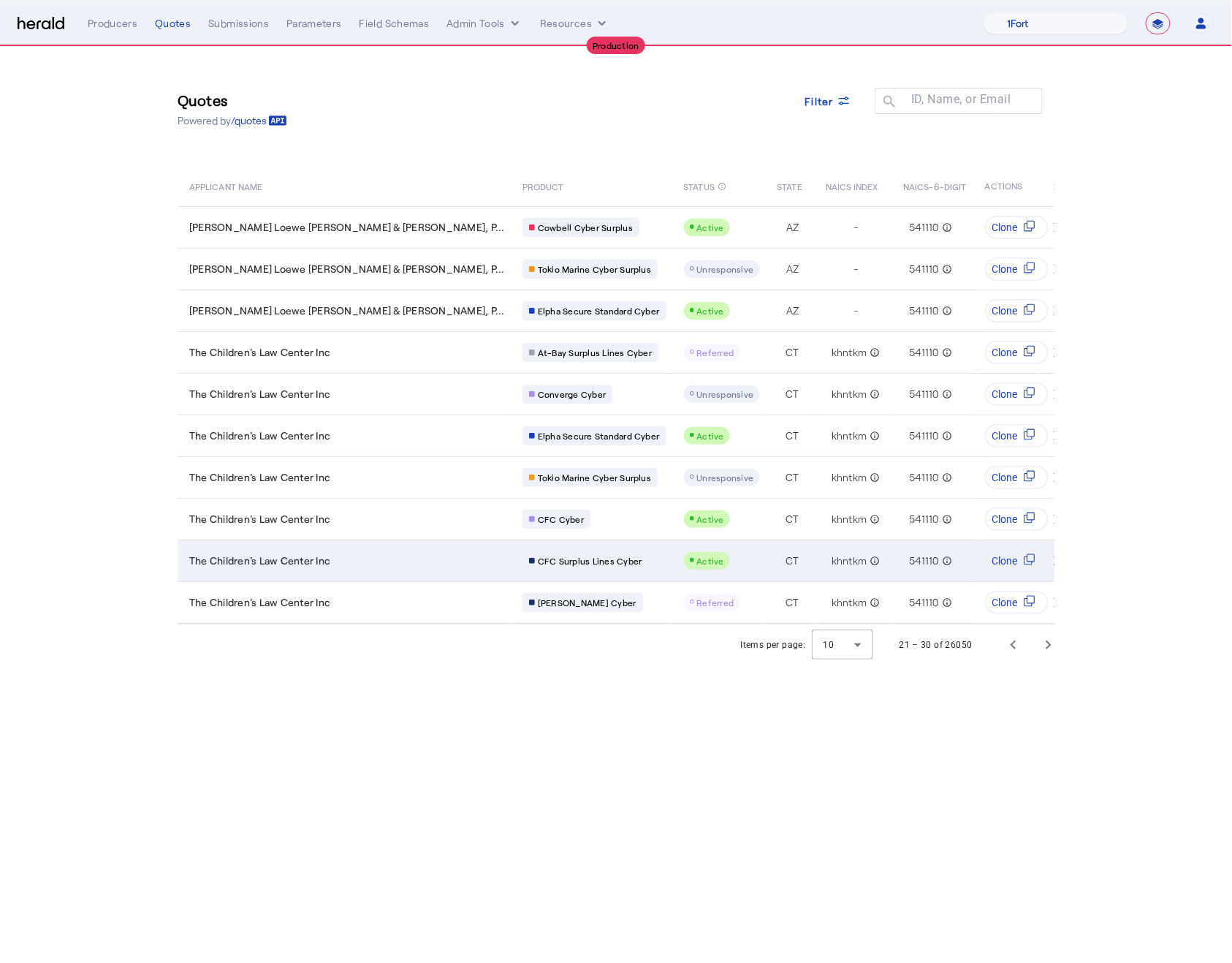
click at [523, 559] on div "CFC Surplus Lines Cyber" at bounding box center [594, 560] width 144 height 19
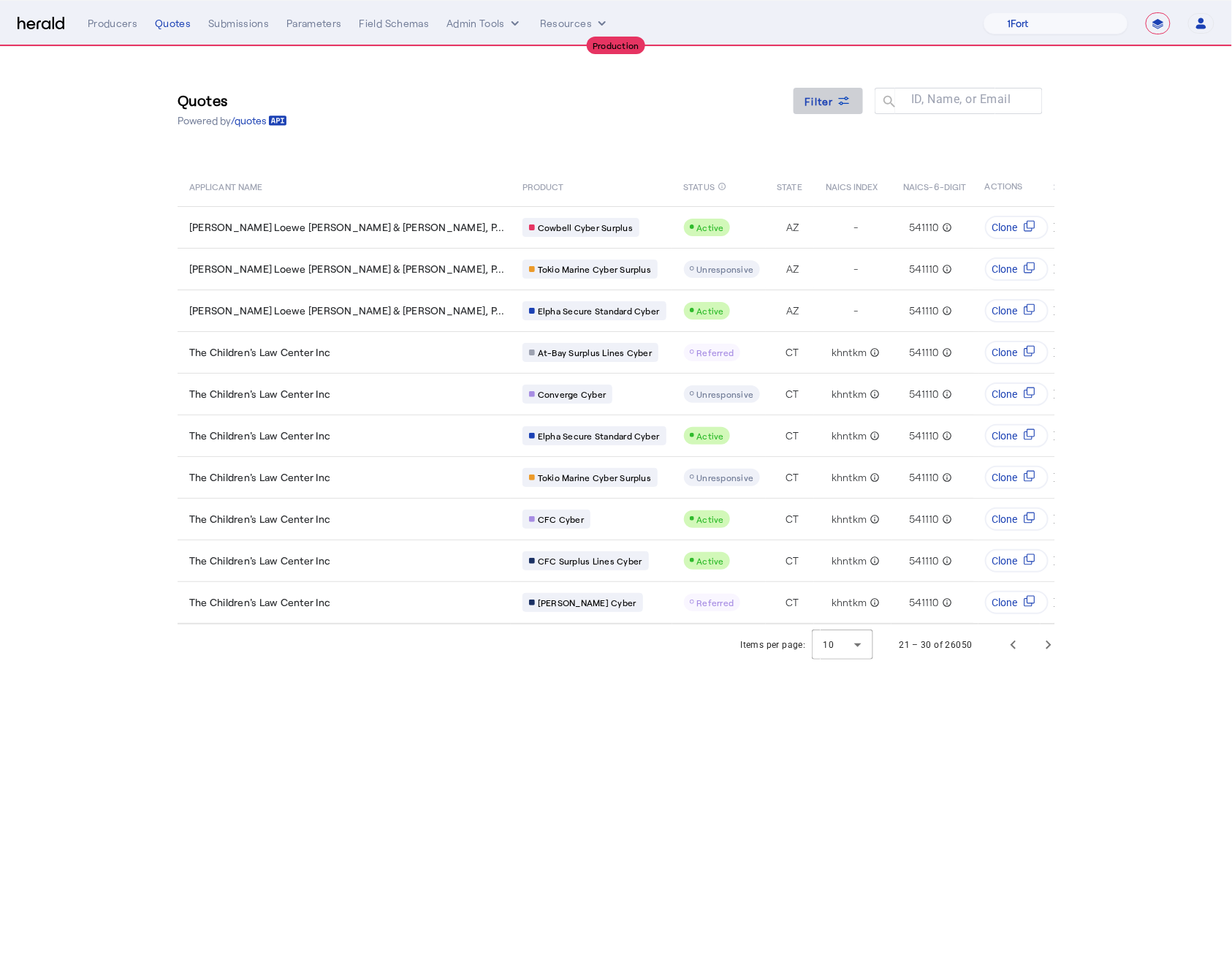
click at [844, 102] on icon at bounding box center [845, 104] width 11 height 4
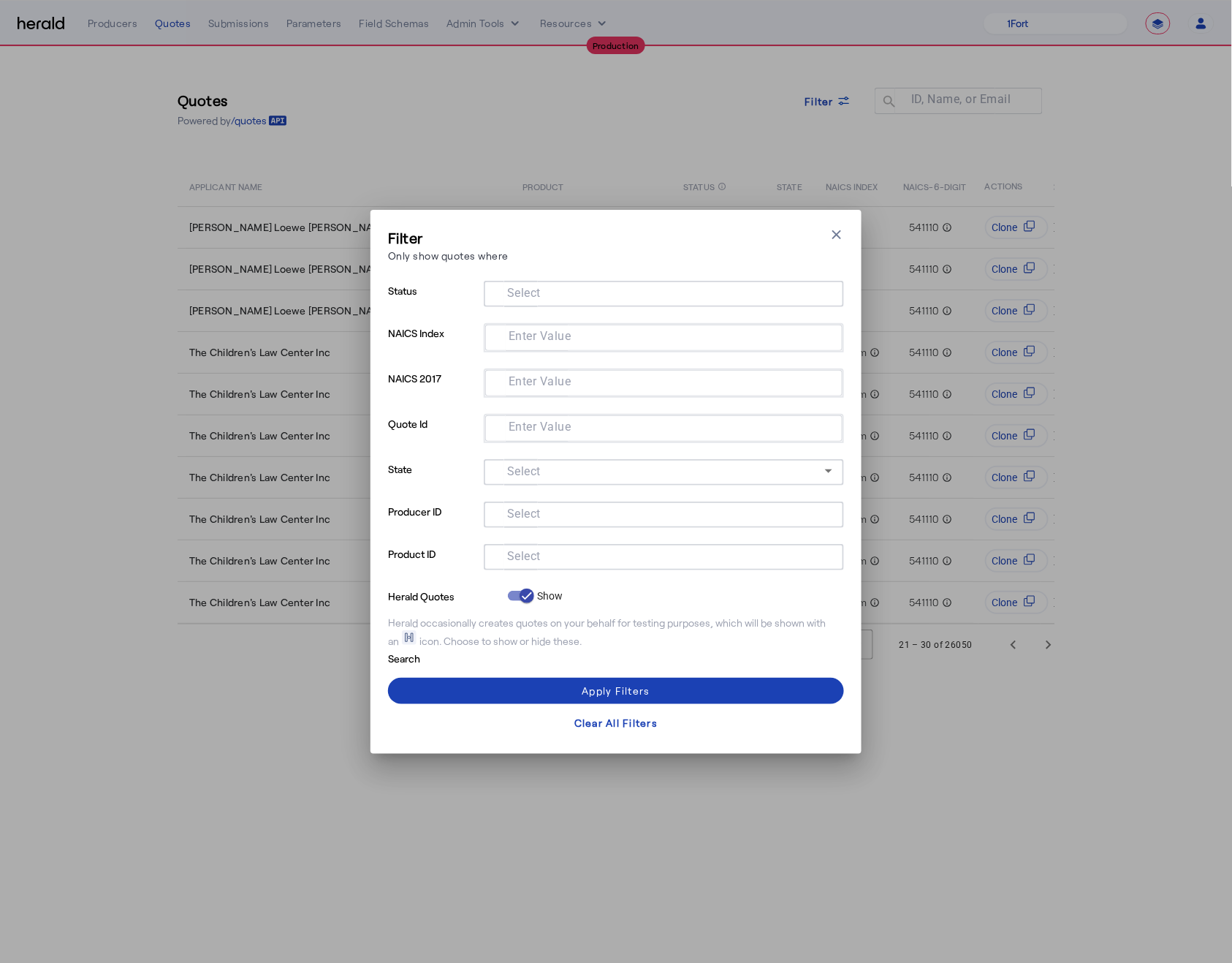
click at [707, 122] on div "Filter Only show quotes where Close modal Status Select NAICS Index Enter Value…" at bounding box center [616, 482] width 1232 height 963
drag, startPoint x: 1152, startPoint y: 784, endPoint x: 1111, endPoint y: 776, distance: 41.8
click at [1132, 780] on div "Filter Only show quotes where Close modal Status Select NAICS Index Enter Value…" at bounding box center [616, 482] width 1232 height 963
click at [709, 722] on span at bounding box center [616, 722] width 456 height 35
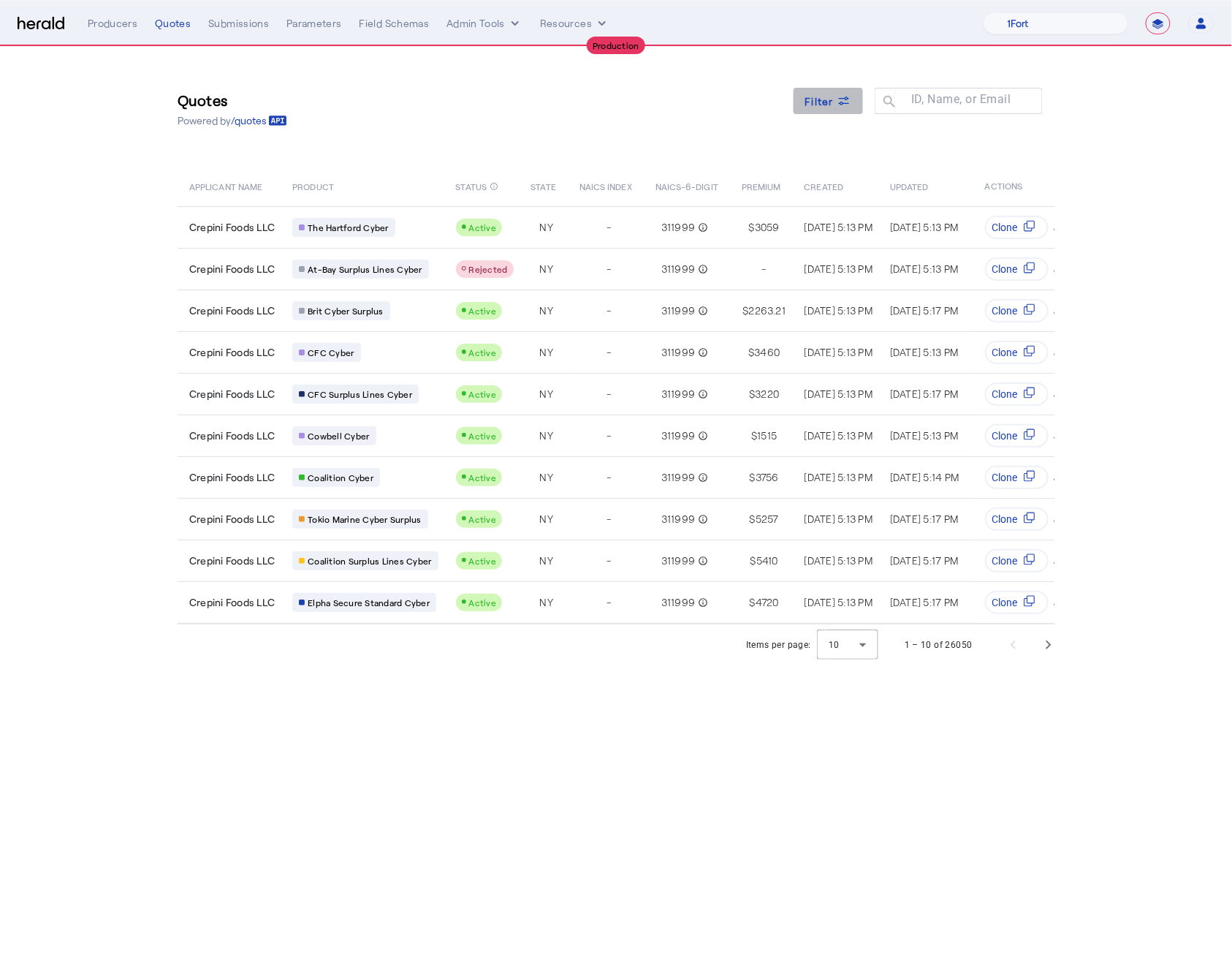
click at [824, 98] on span "Filter" at bounding box center [820, 101] width 30 height 15
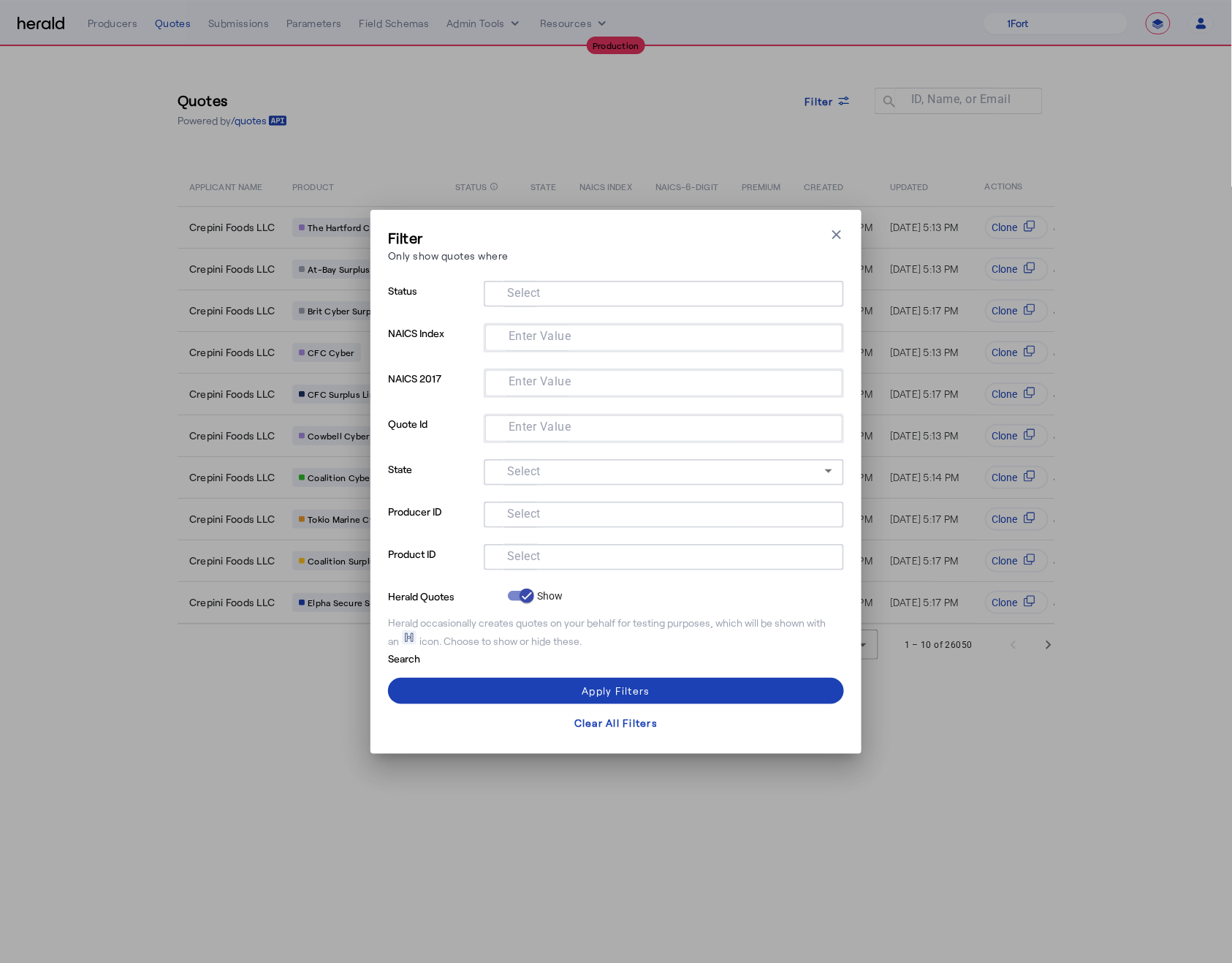
drag, startPoint x: 564, startPoint y: 305, endPoint x: 560, endPoint y: 298, distance: 8.1
click at [562, 303] on div at bounding box center [664, 294] width 337 height 26
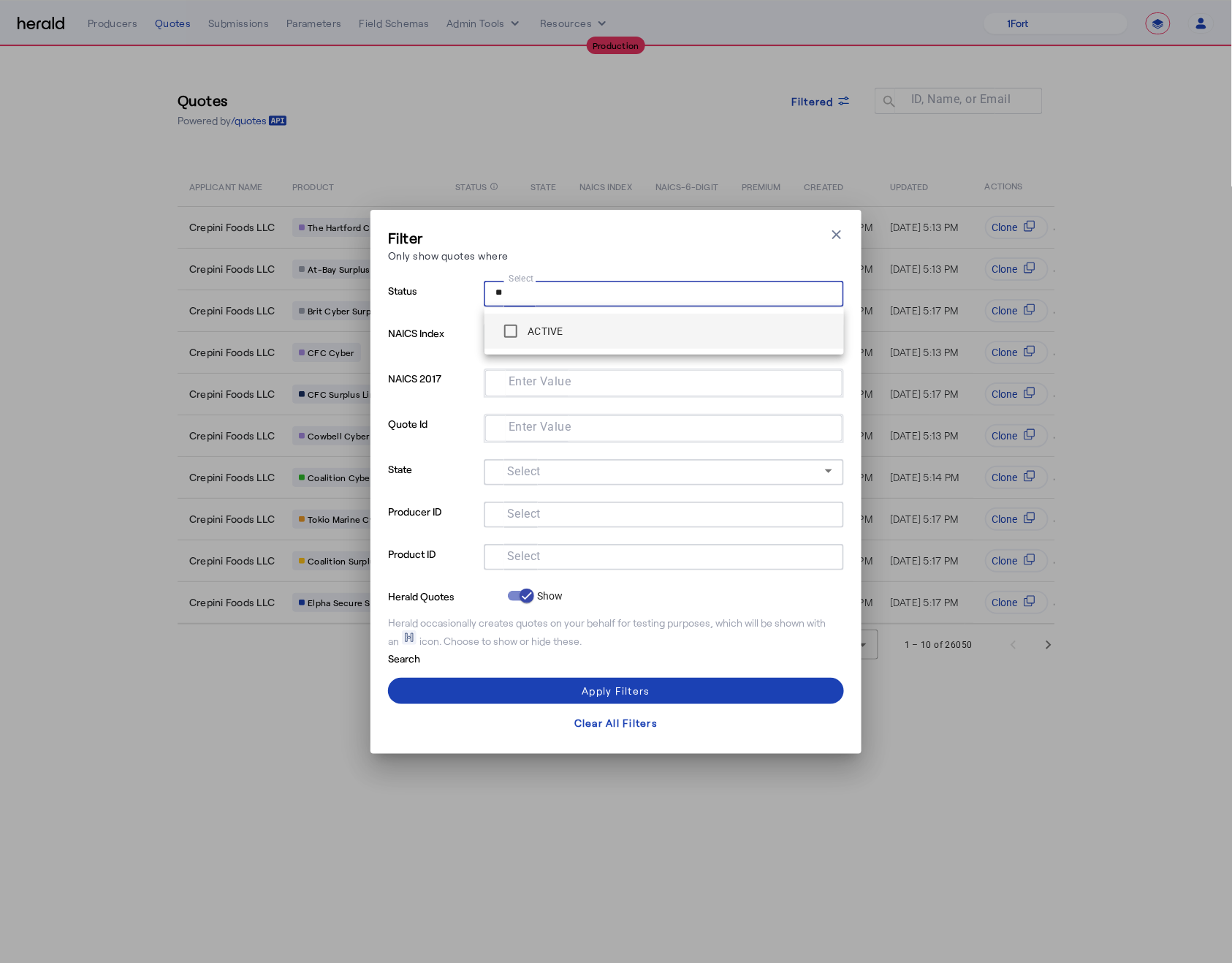
type input "**"
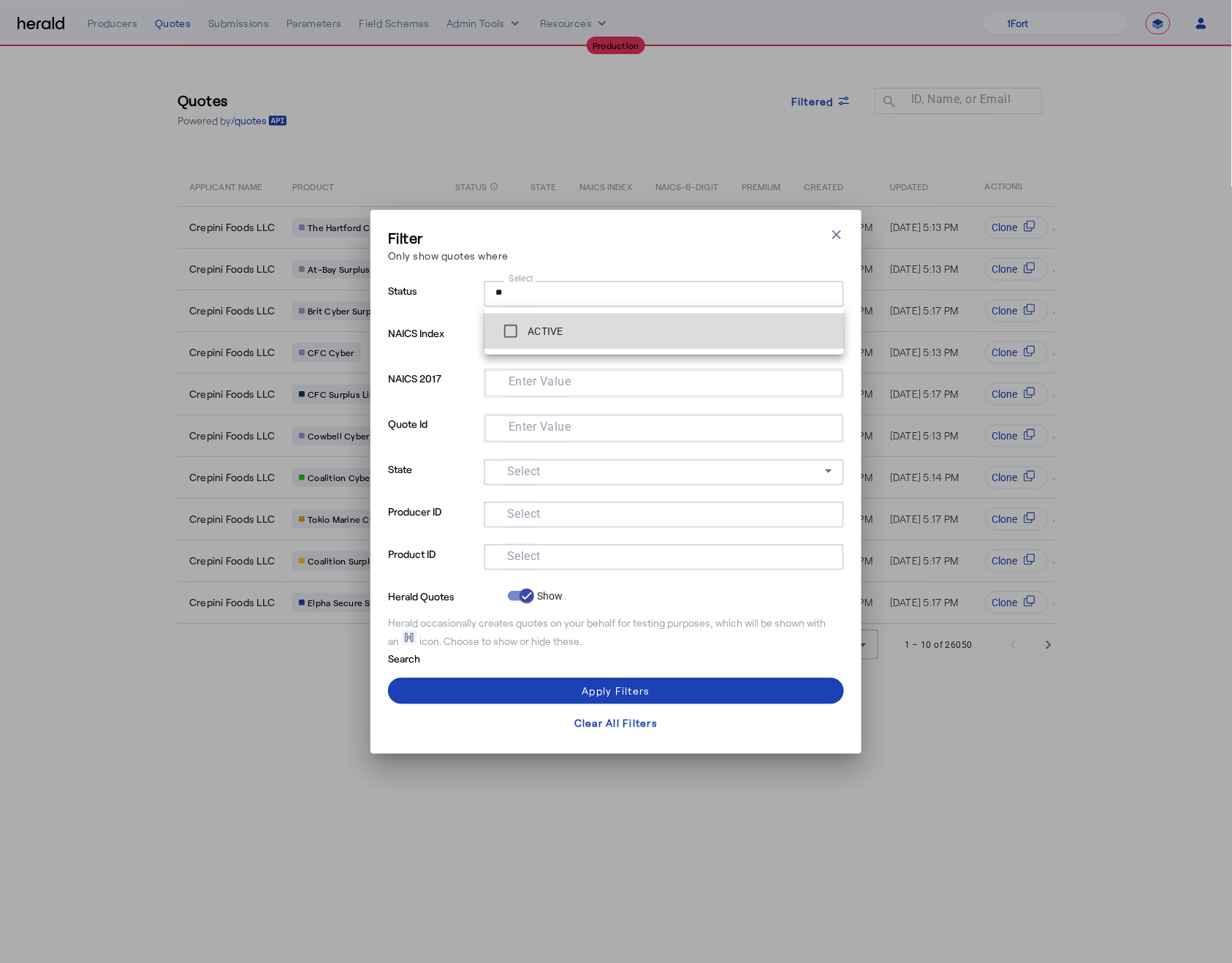
click at [556, 341] on div "ACTIVE" at bounding box center [531, 331] width 68 height 30
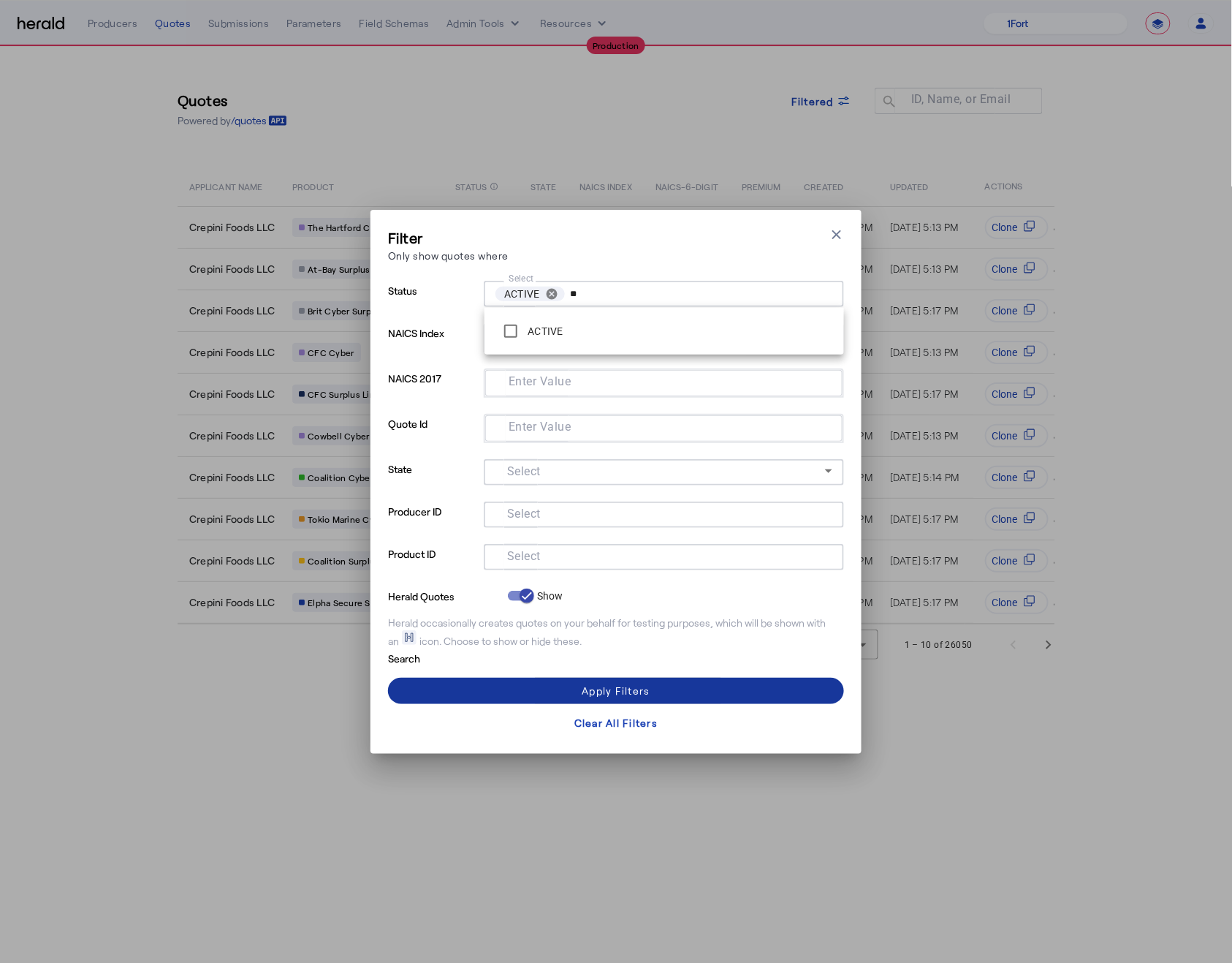
click at [597, 684] on div "Apply Filters" at bounding box center [616, 690] width 68 height 15
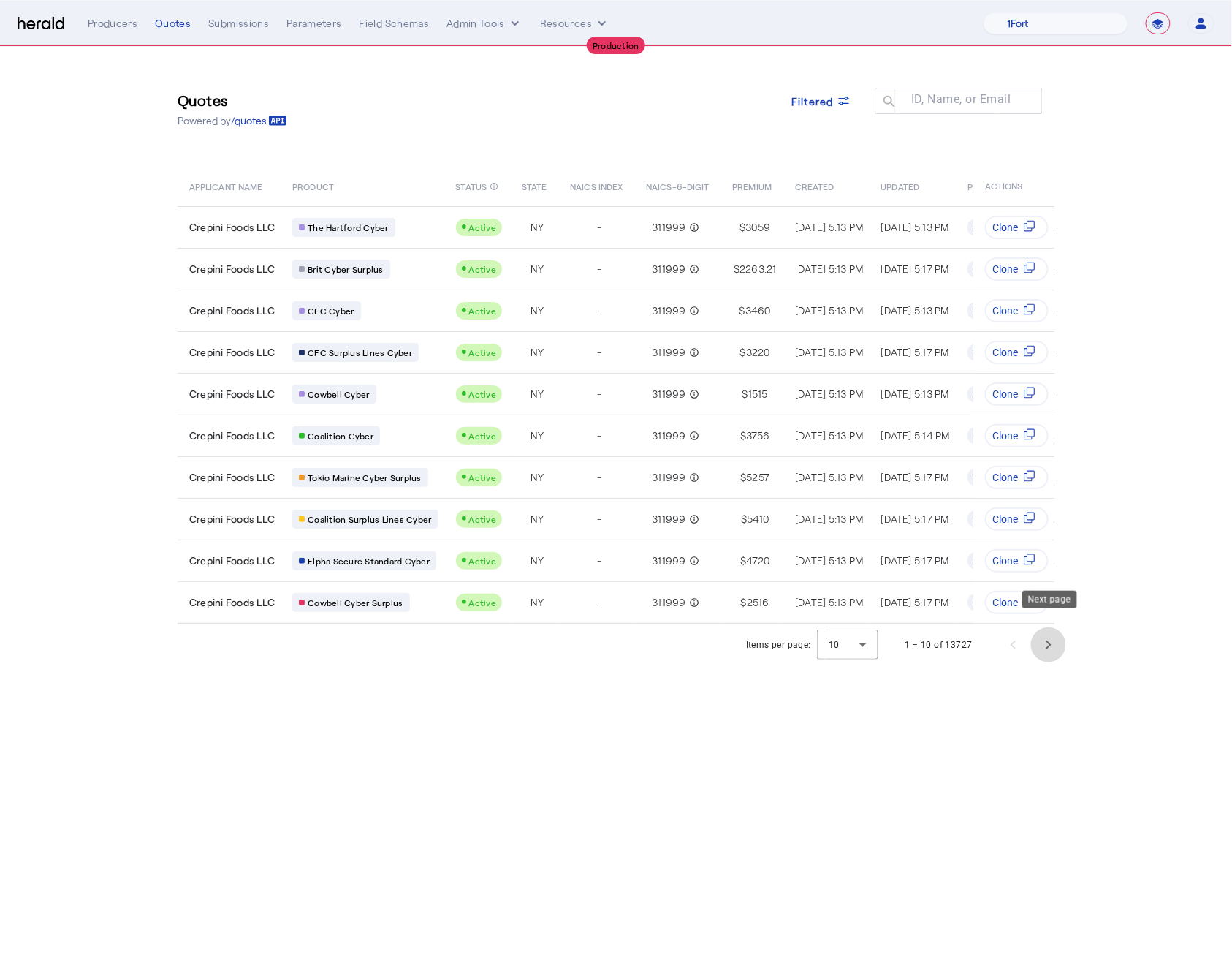
click at [1053, 633] on span "Next page" at bounding box center [1049, 644] width 35 height 35
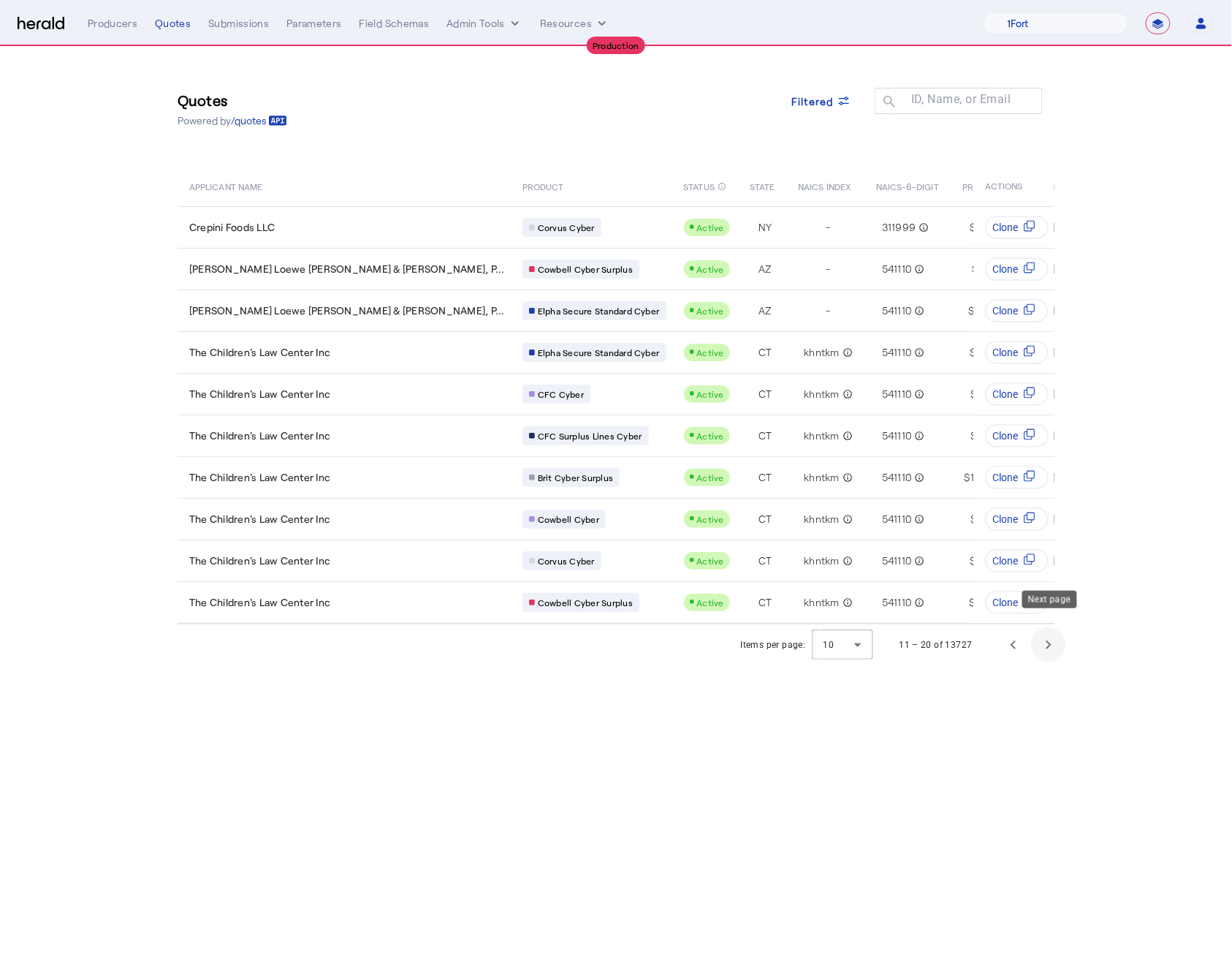
click at [1054, 632] on span "Next page" at bounding box center [1049, 644] width 35 height 35
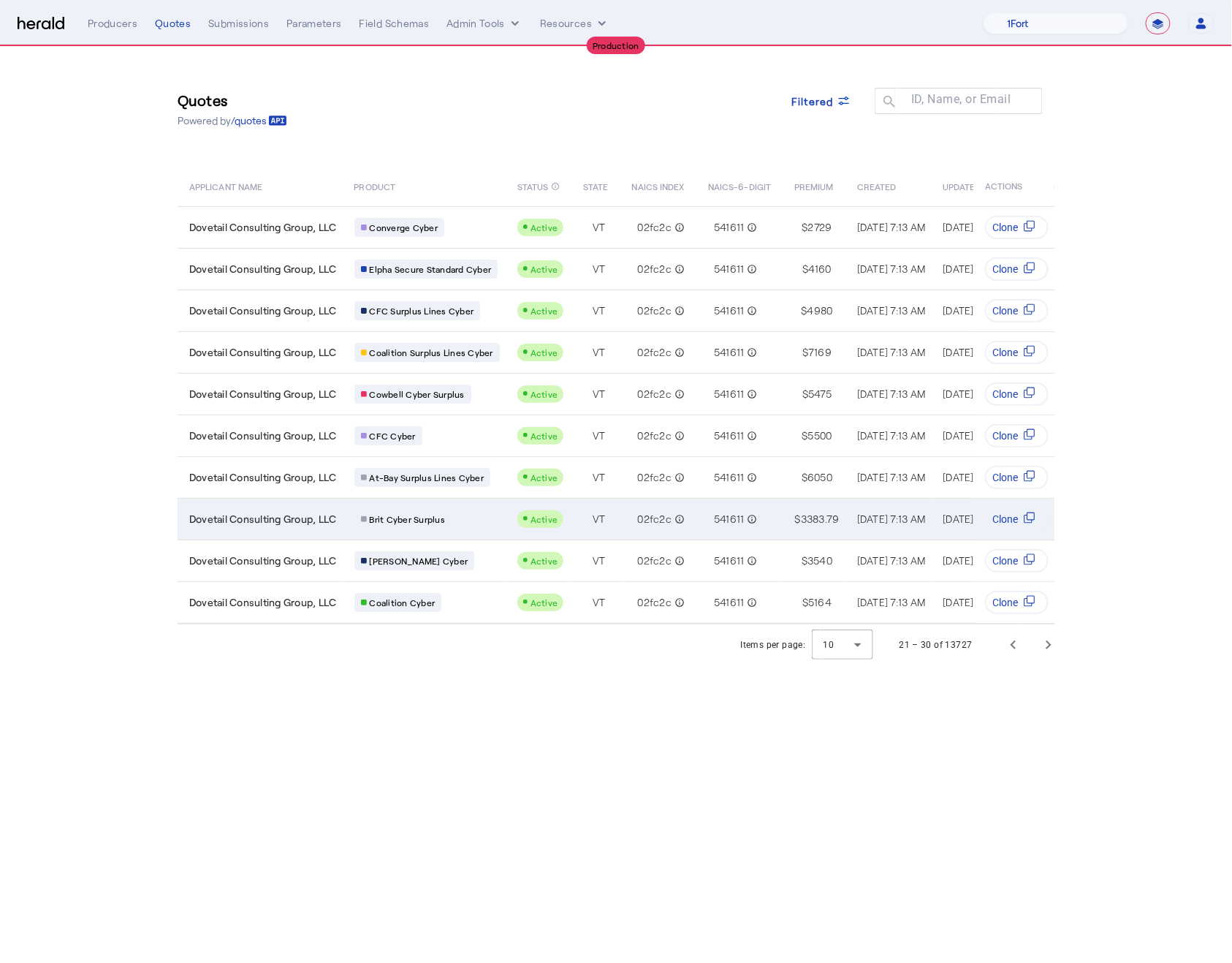
click at [297, 516] on span "Dovetail Consulting Group, LLC" at bounding box center [263, 519] width 148 height 14
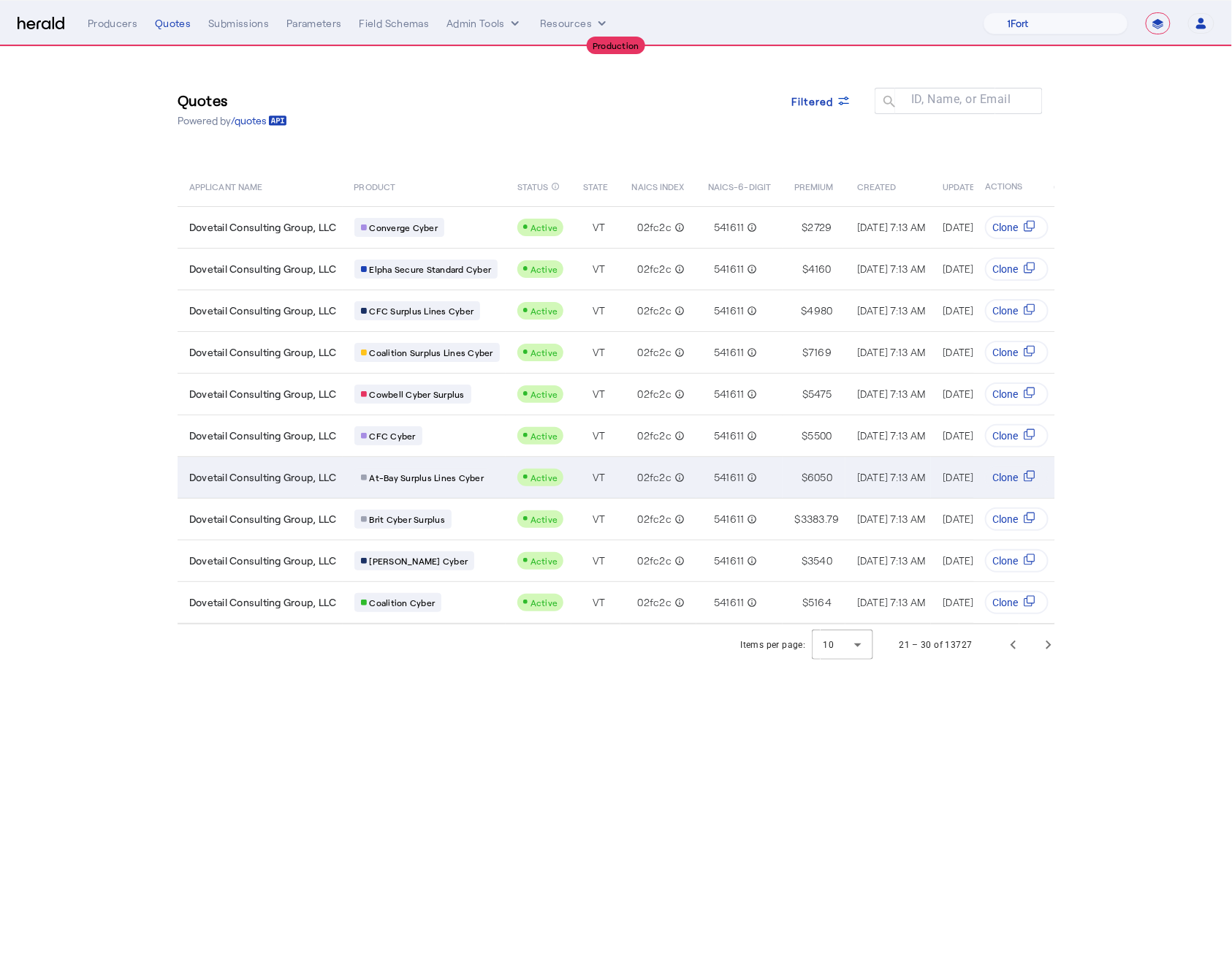
click at [480, 480] on td "At-Bay Surplus Lines Cyber" at bounding box center [424, 477] width 163 height 42
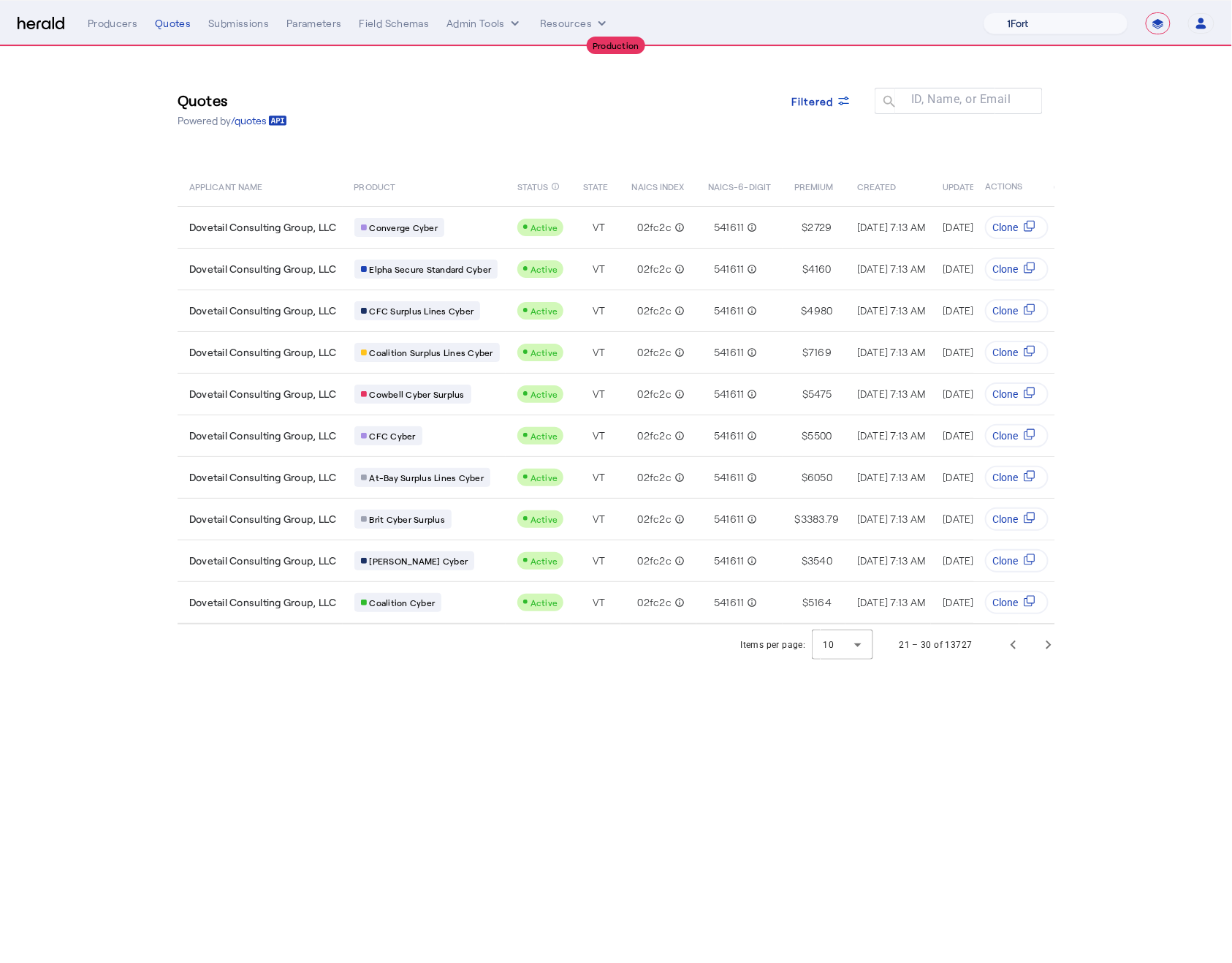
click at [1067, 24] on select "1Fort Affinity Risk [PERSON_NAME] [PERSON_NAME] CRC Campus Coverage Citadel Fif…" at bounding box center [1056, 23] width 145 height 22
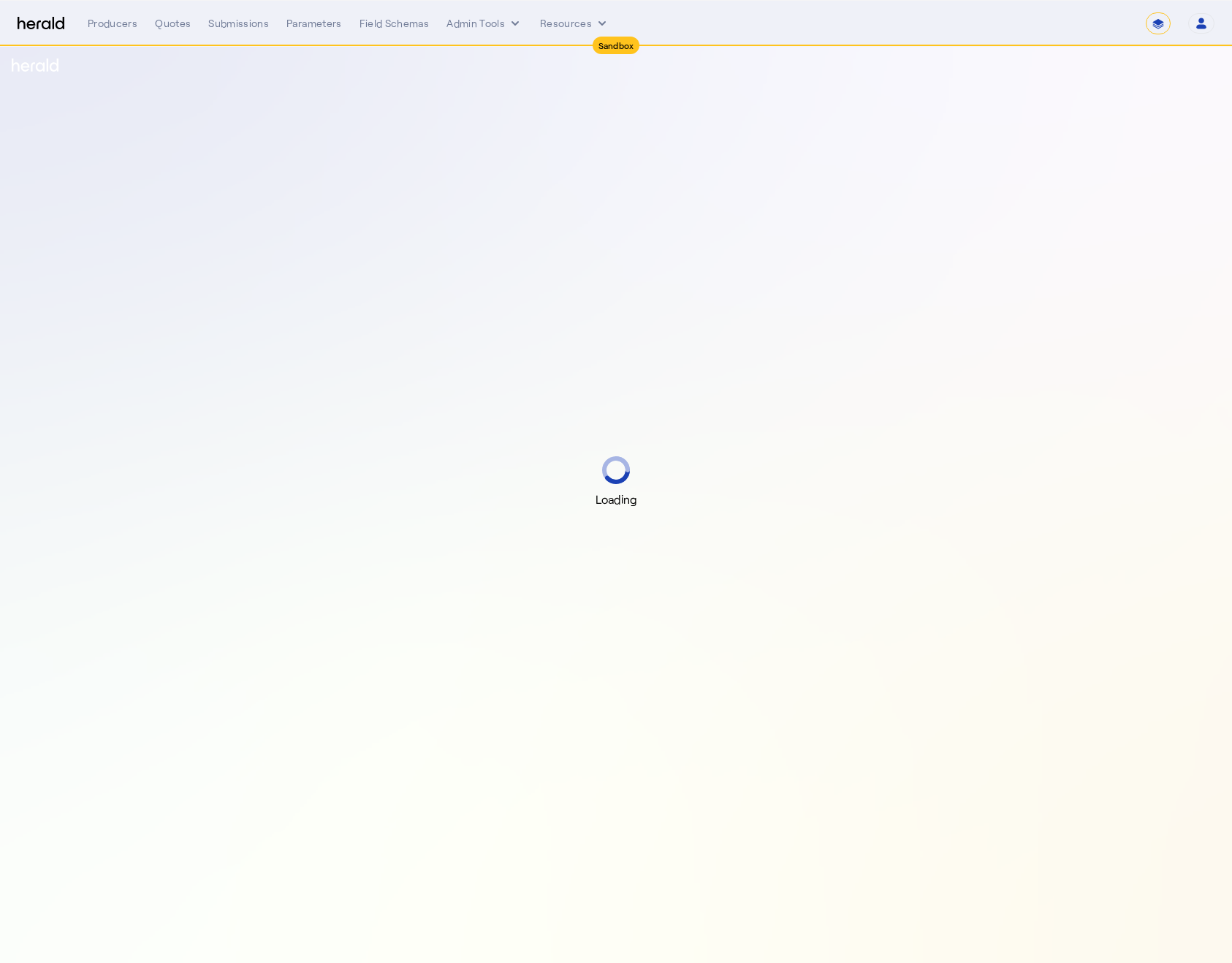
select select "*******"
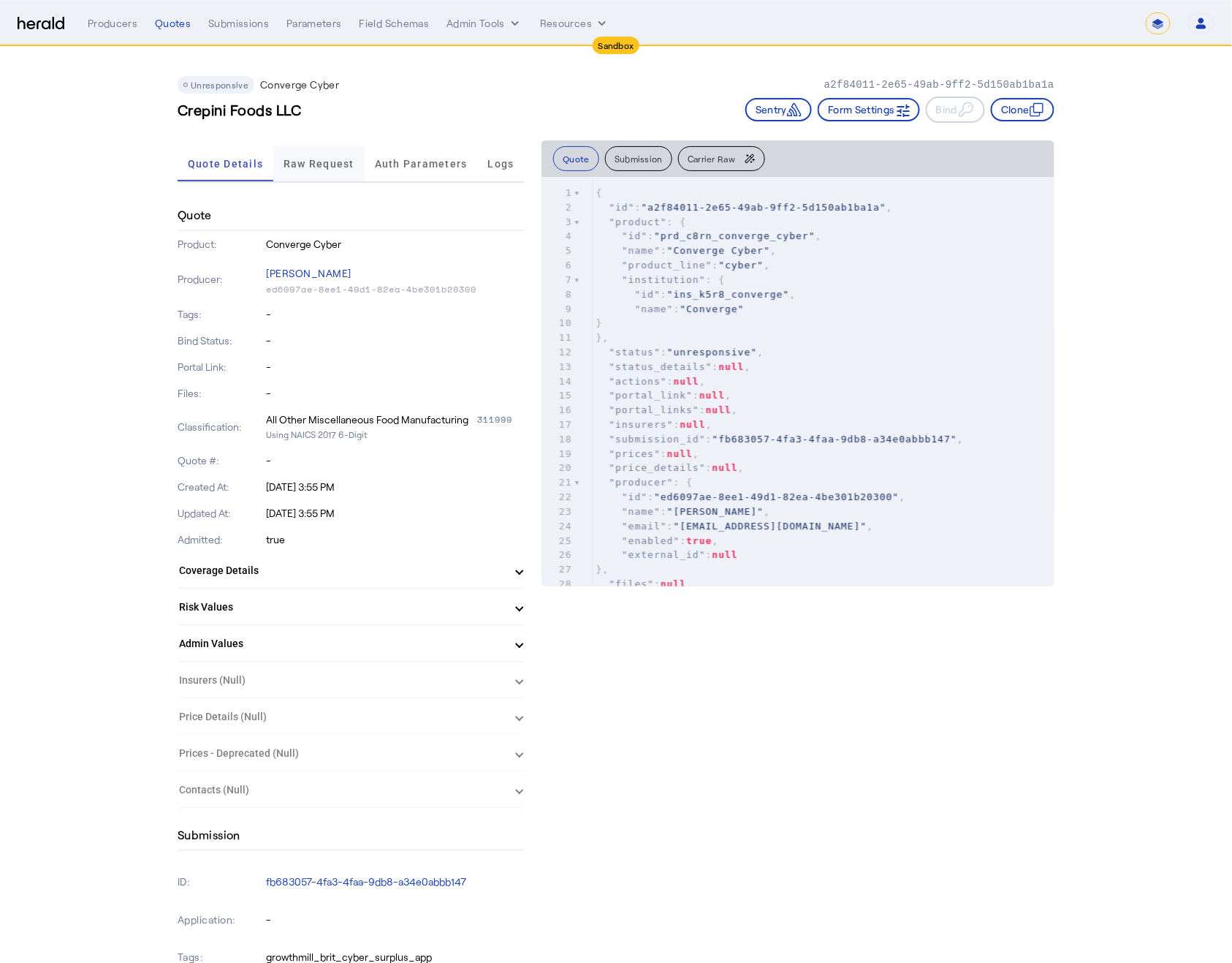
click at [332, 174] on span "Raw Request" at bounding box center [319, 163] width 71 height 35
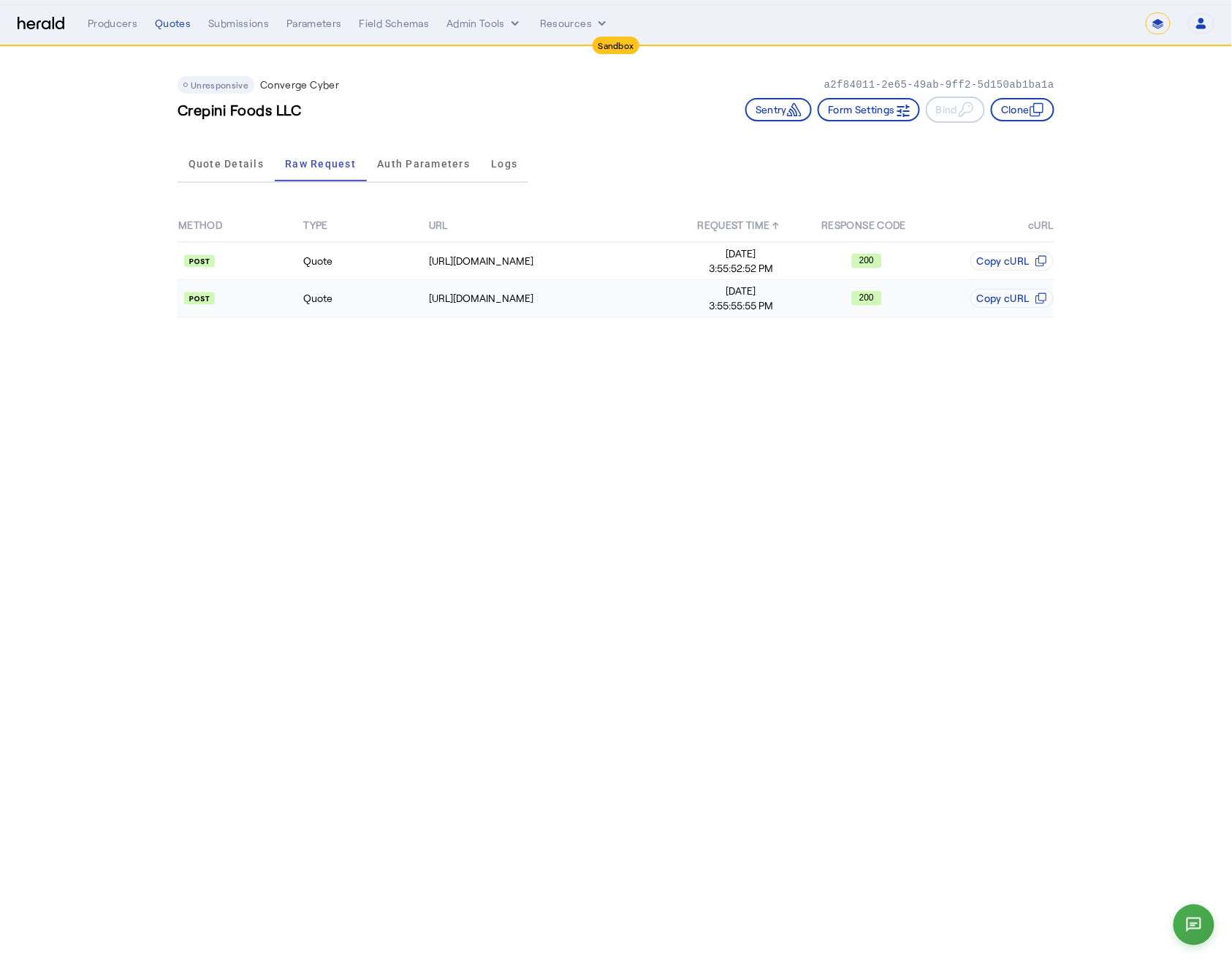
click at [381, 305] on td "Quote" at bounding box center [365, 299] width 125 height 38
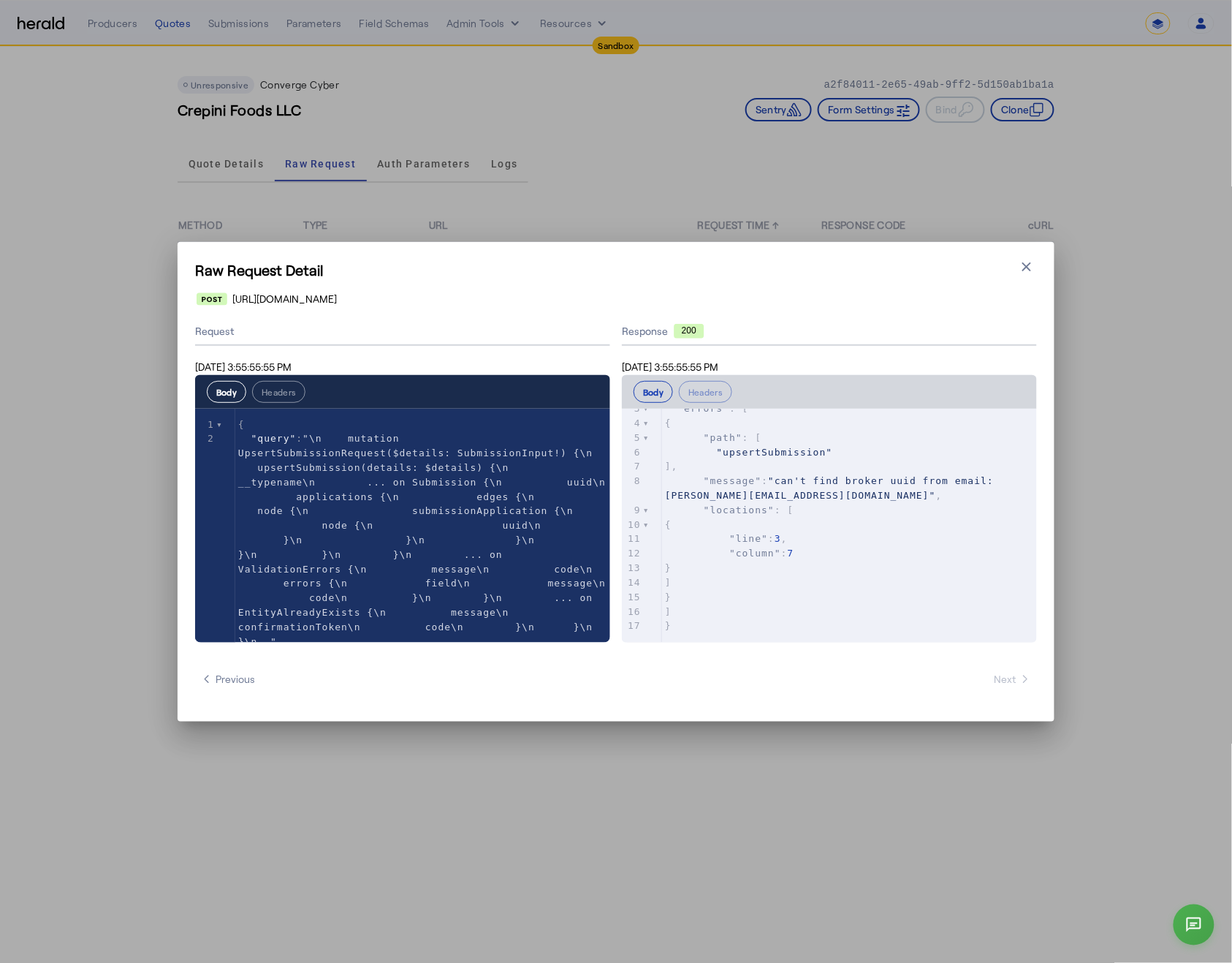
click at [800, 792] on div "Raw Request Detail Close modal https://api.staging.convergeins.com/graphql Requ…" at bounding box center [616, 482] width 1232 height 963
click at [1024, 265] on icon "button" at bounding box center [1027, 267] width 14 height 14
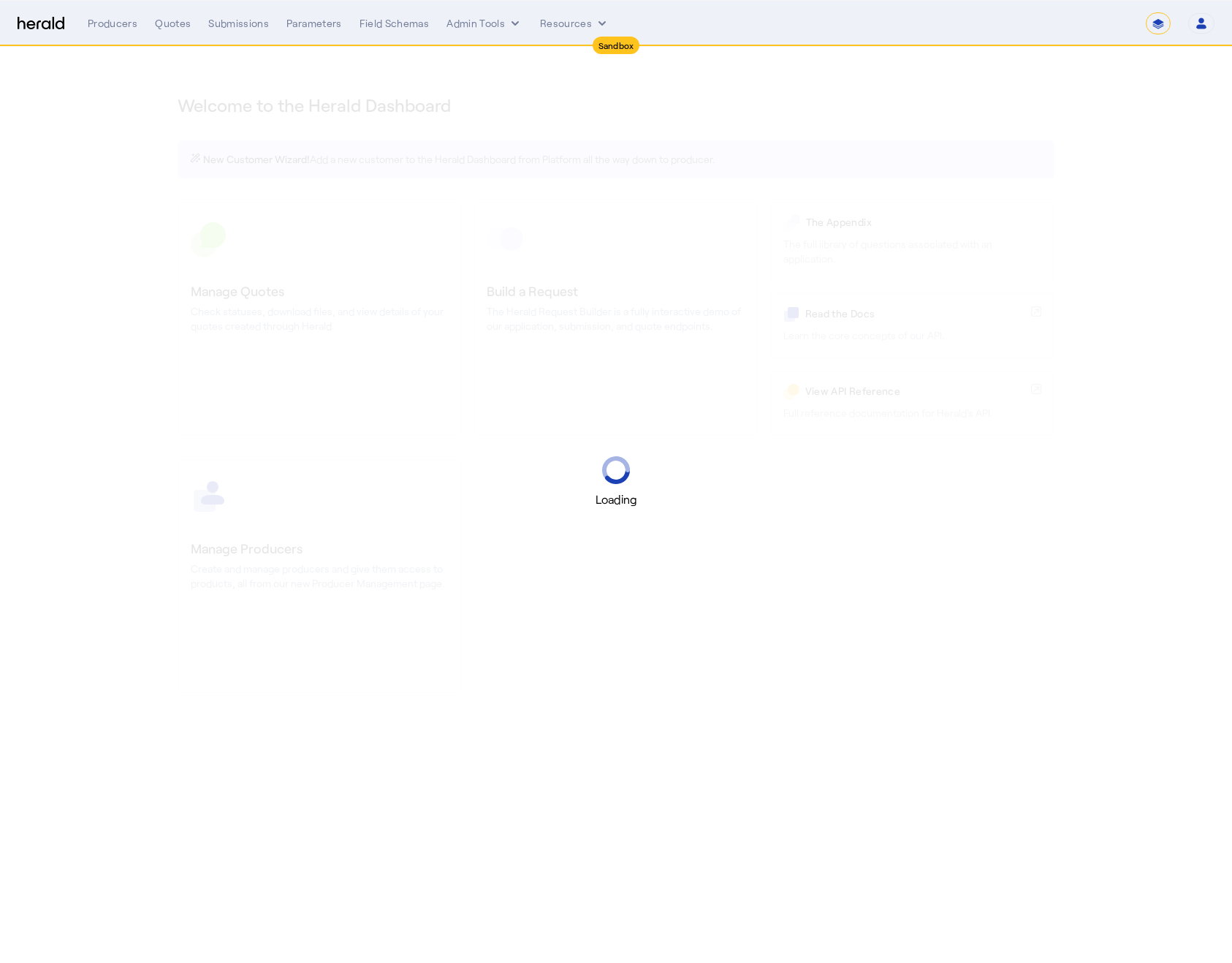
select select "*******"
select select "pfm_2v8p_herald_api"
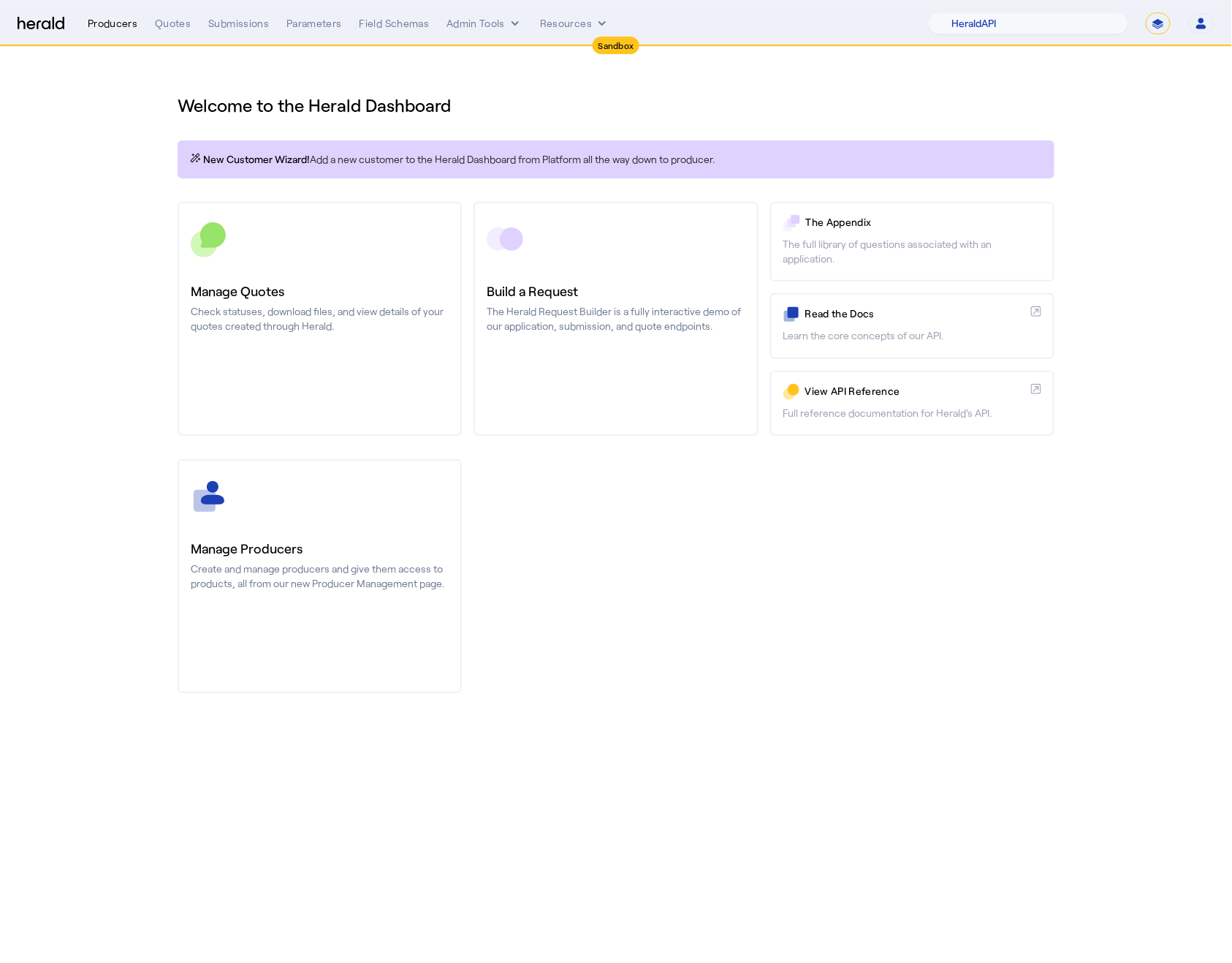
click at [114, 25] on div "Producers" at bounding box center [113, 23] width 50 height 14
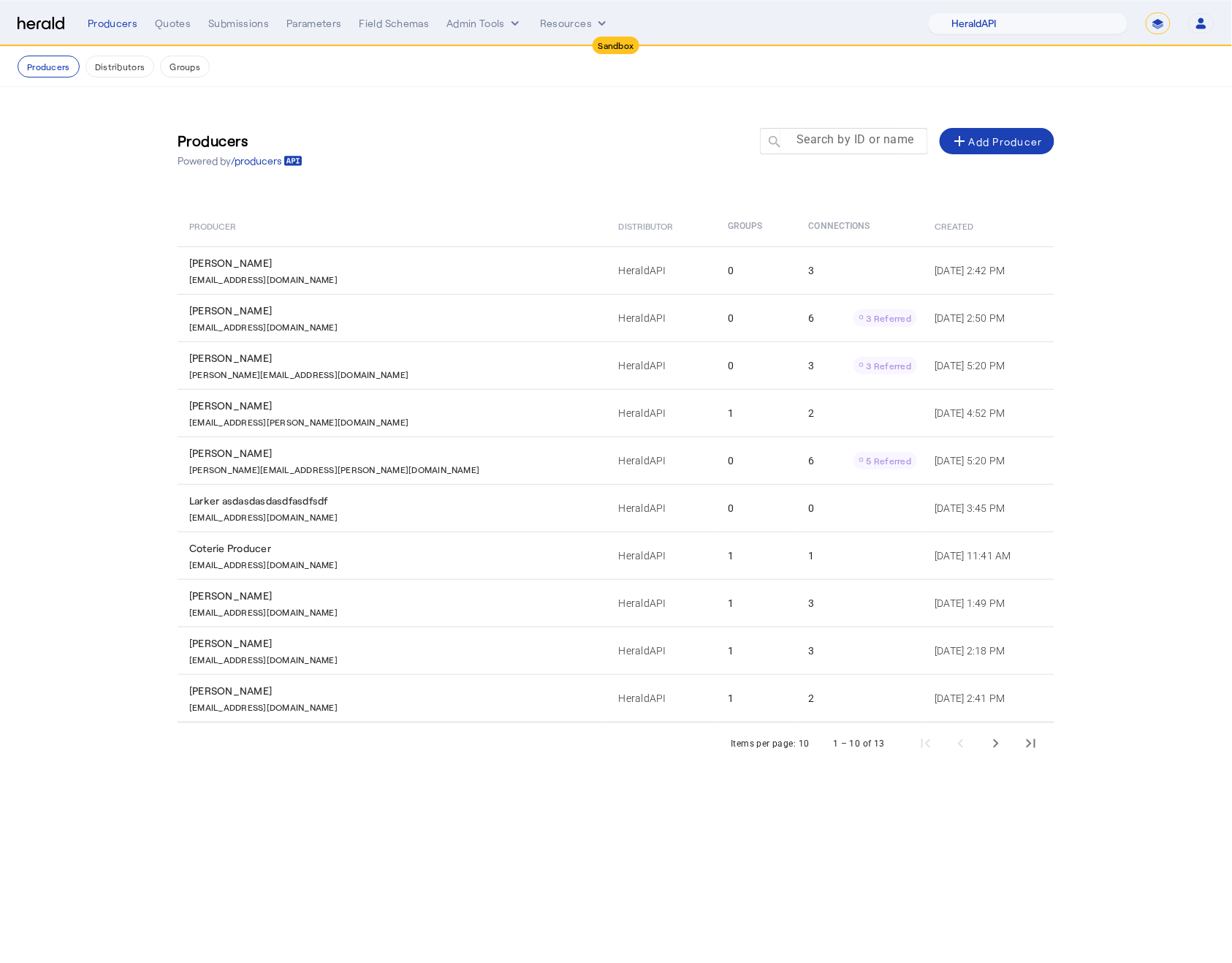
click at [844, 143] on mat-label "Search by ID or name" at bounding box center [855, 141] width 118 height 14
click at [844, 143] on input "Search by ID or name" at bounding box center [850, 141] width 132 height 18
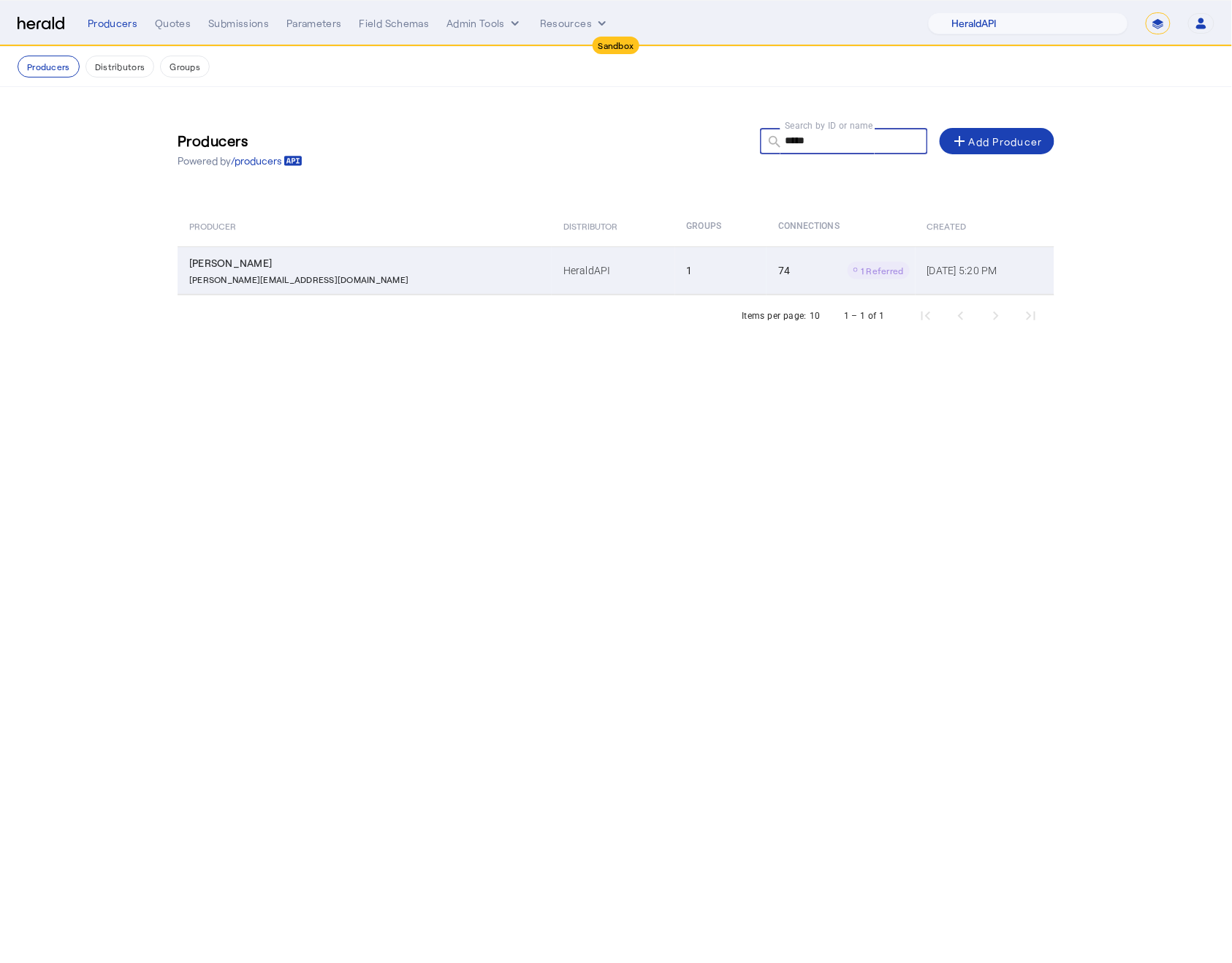
type input "*****"
click at [281, 285] on p "[PERSON_NAME][EMAIL_ADDRESS][DOMAIN_NAME]" at bounding box center [299, 277] width 219 height 14
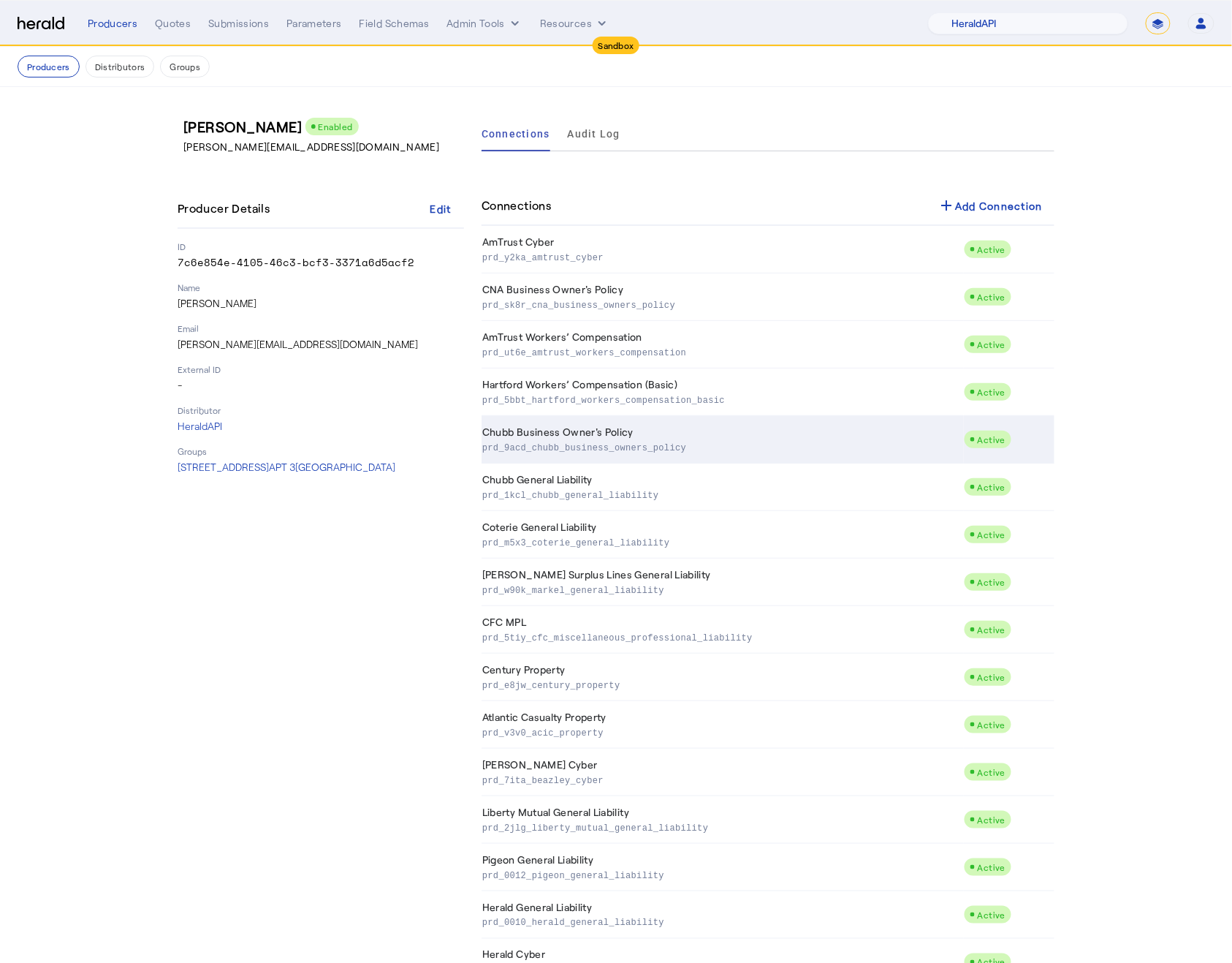
click at [926, 423] on td "Chubb Business Owner's Policy prd_9acd_chubb_business_owners_policy" at bounding box center [722, 439] width 482 height 47
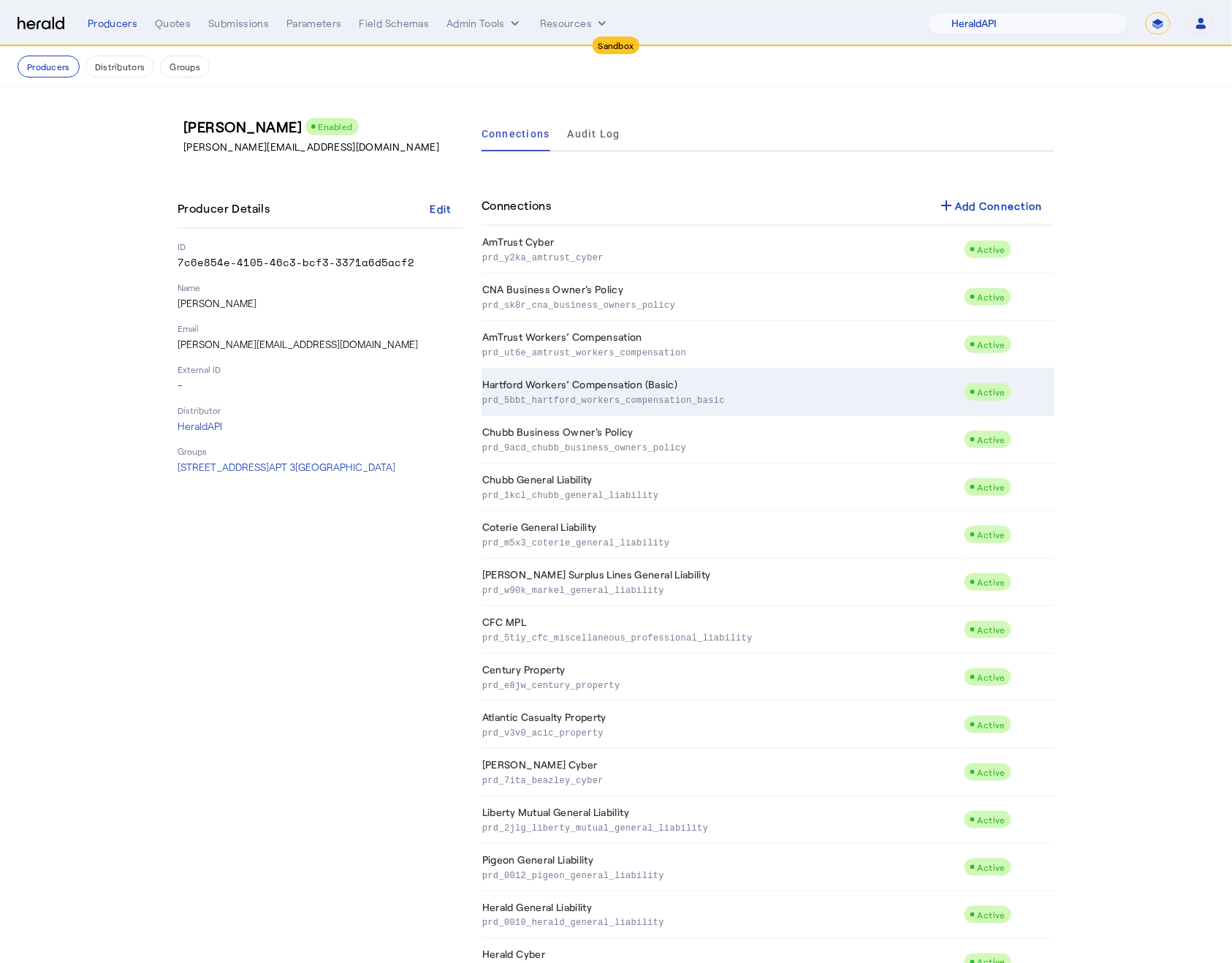
scroll to position [2813, 0]
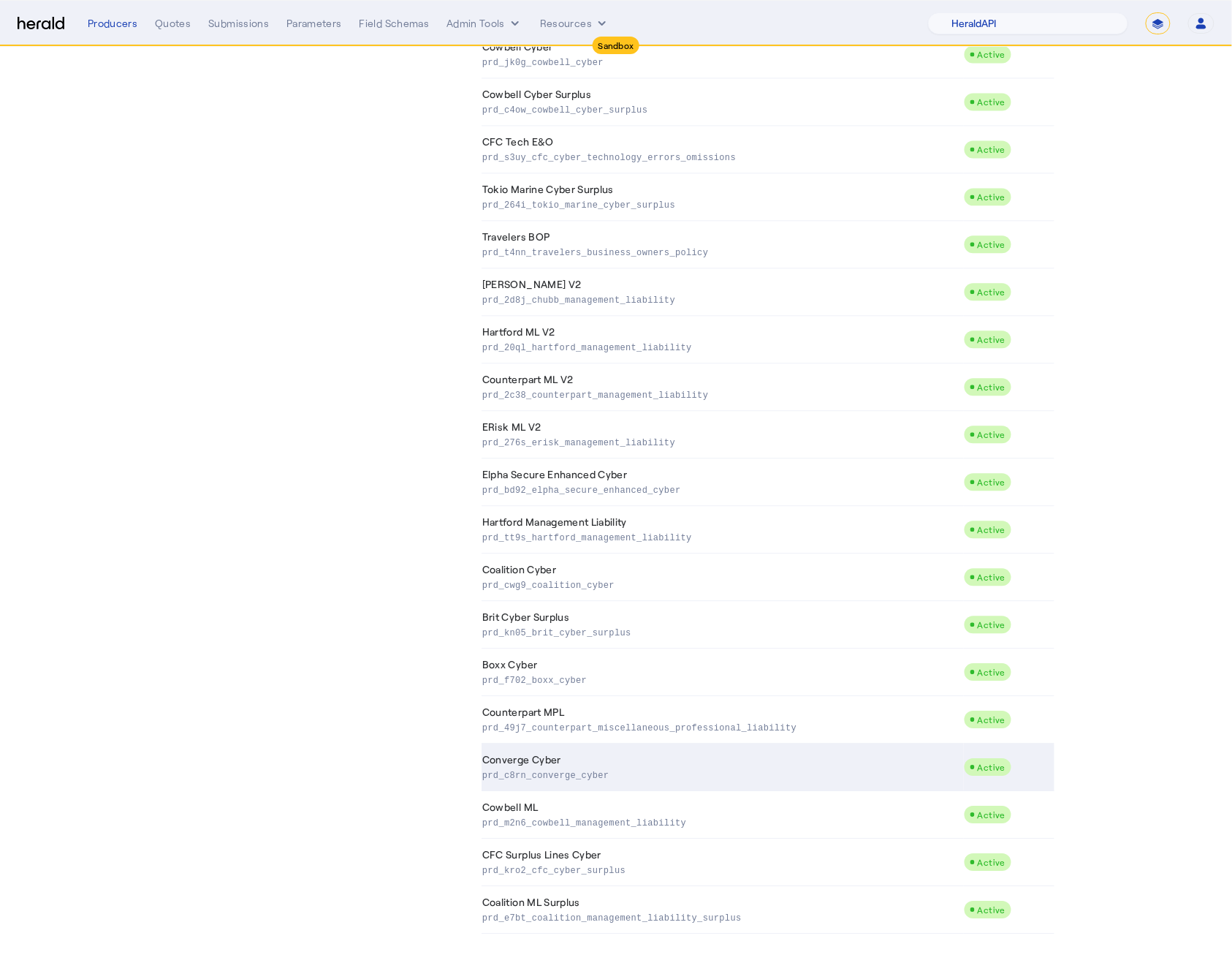
click at [756, 754] on td "Converge Cyber prd_c8rn_converge_cyber" at bounding box center [722, 767] width 482 height 47
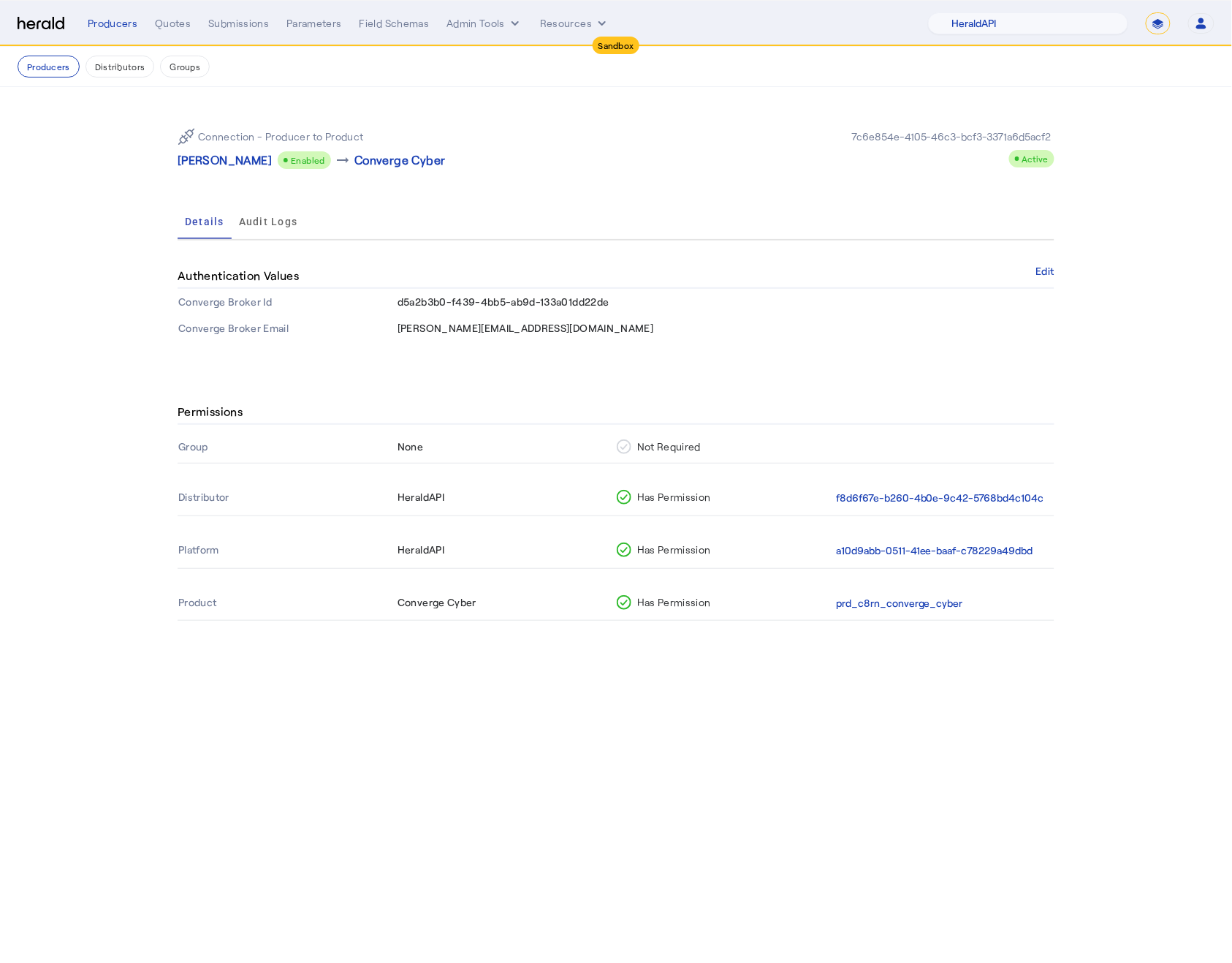
click at [493, 305] on span "d5a2b3b0-f439-4bb5-ab9d-133a01dd22de" at bounding box center [503, 302] width 212 height 13
click at [485, 329] on span "dean@examplebrokers.com" at bounding box center [525, 328] width 256 height 13
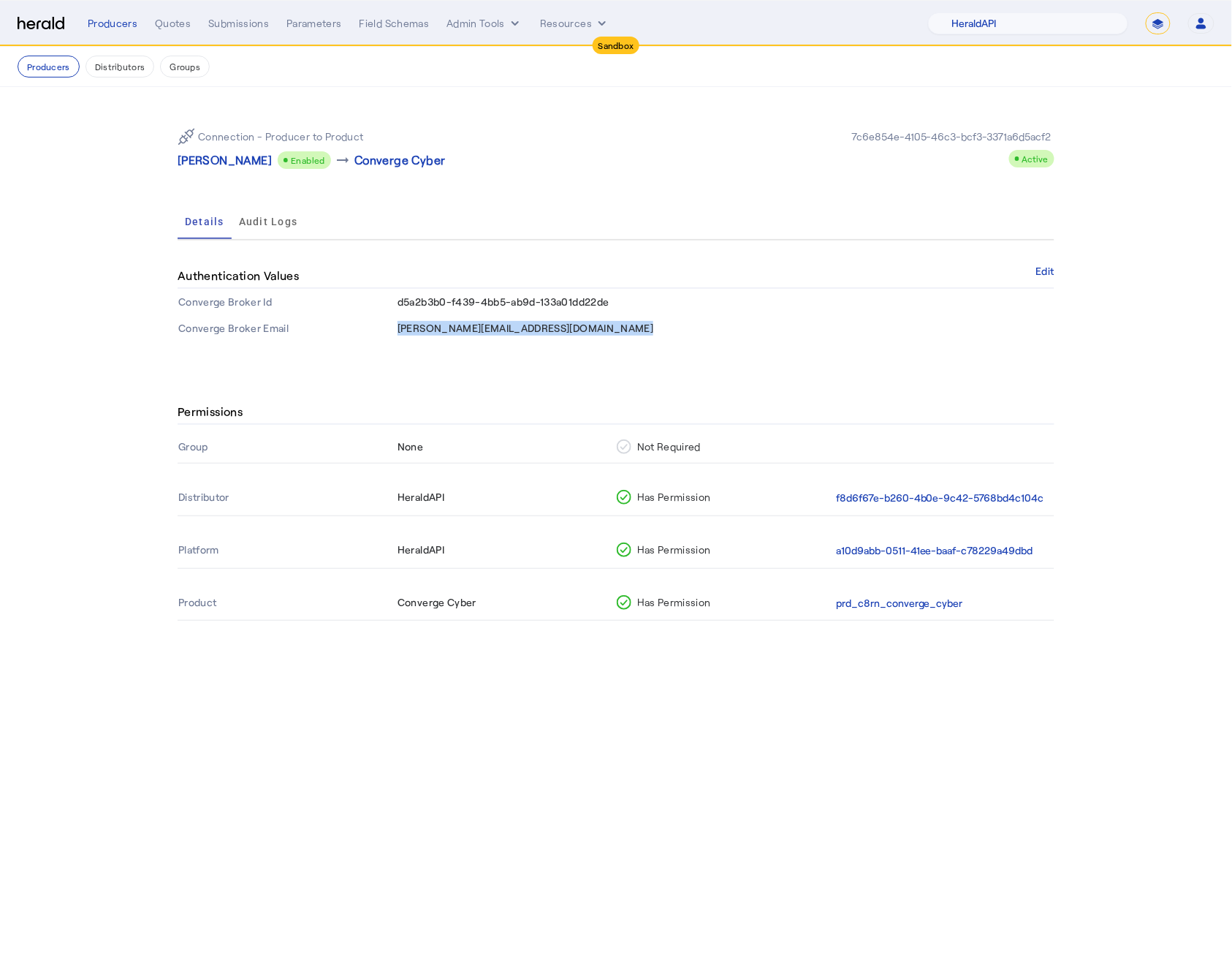
click at [485, 329] on span "dean@examplebrokers.com" at bounding box center [525, 328] width 256 height 13
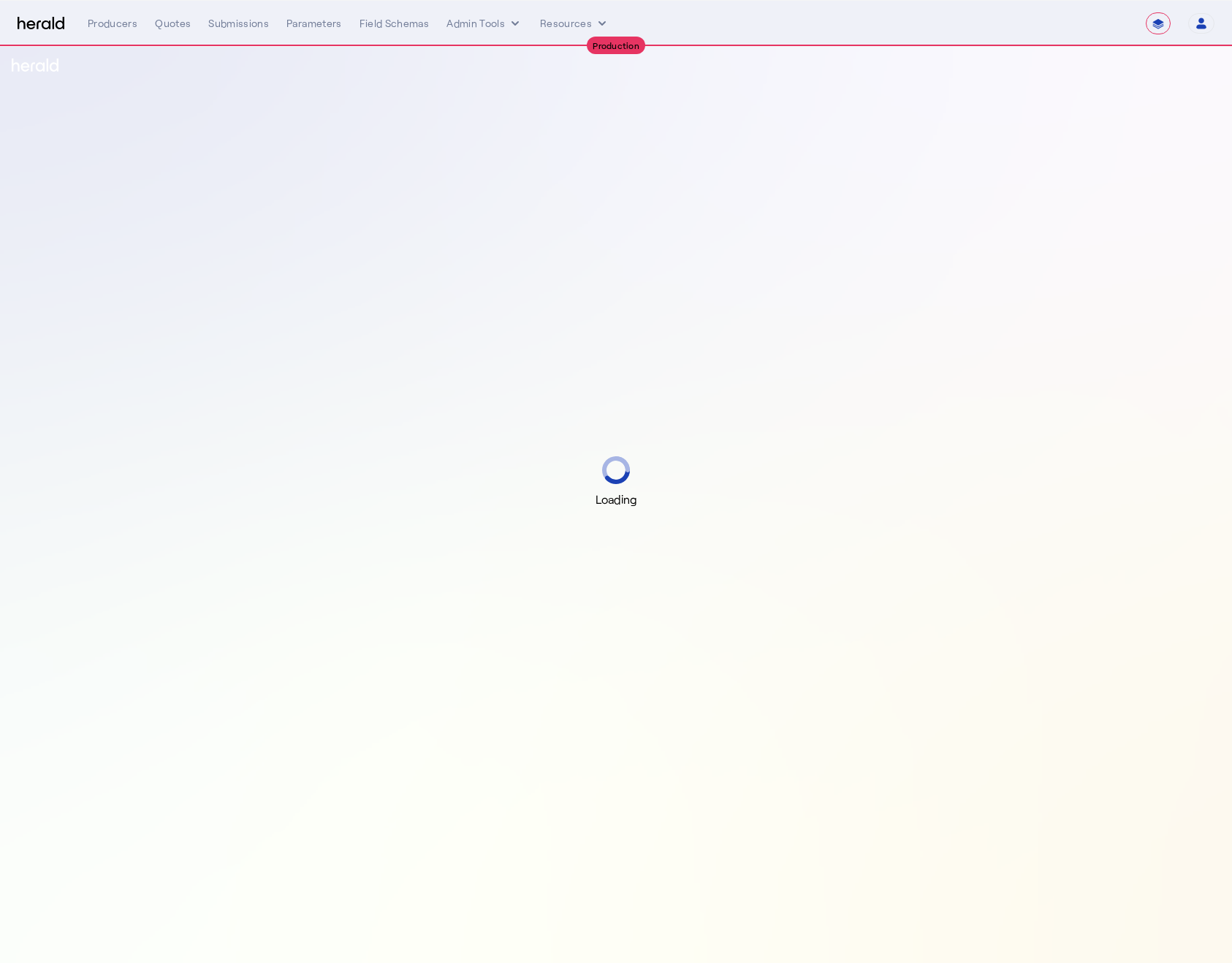
select select "**********"
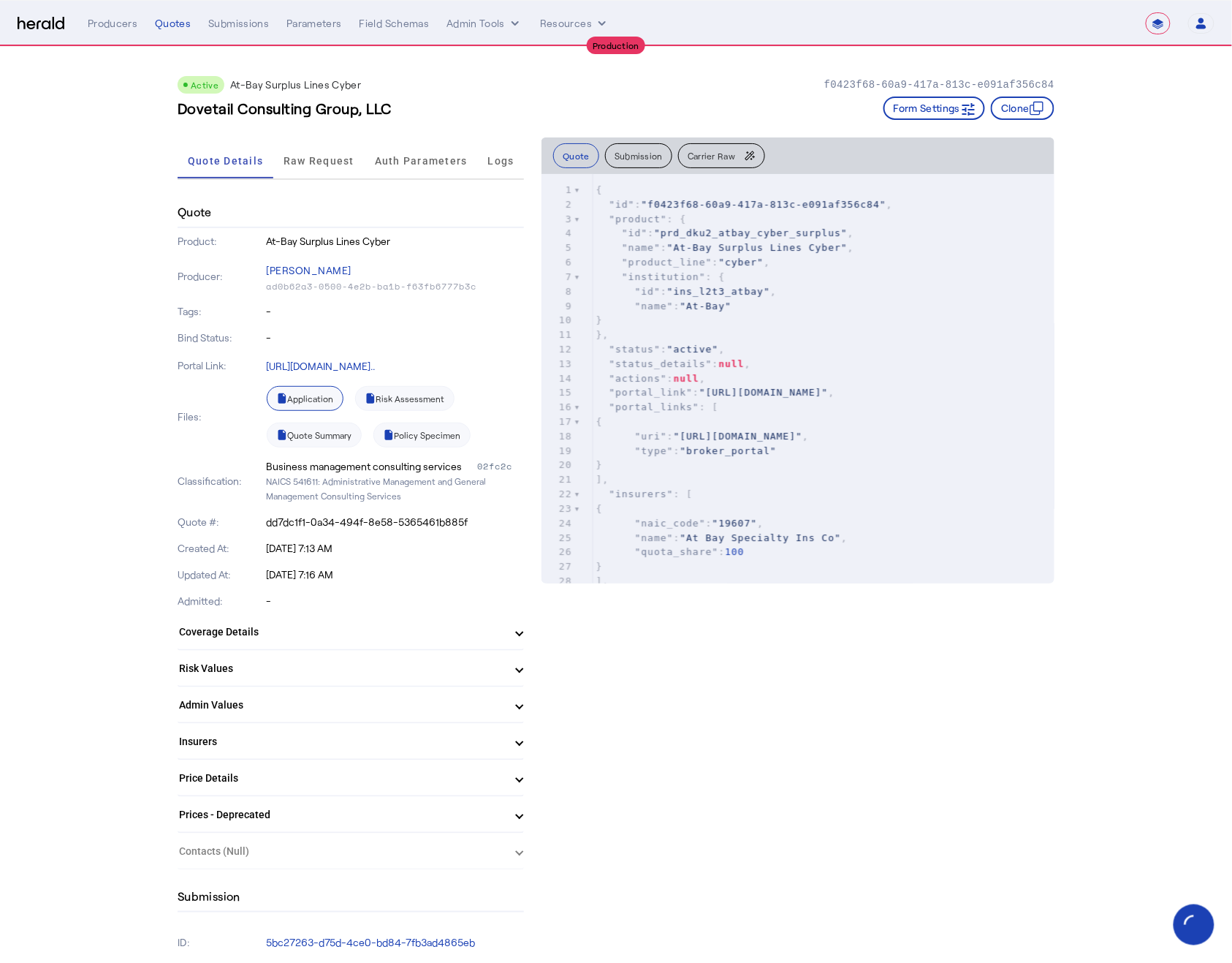
click at [315, 397] on link "Application" at bounding box center [305, 398] width 77 height 25
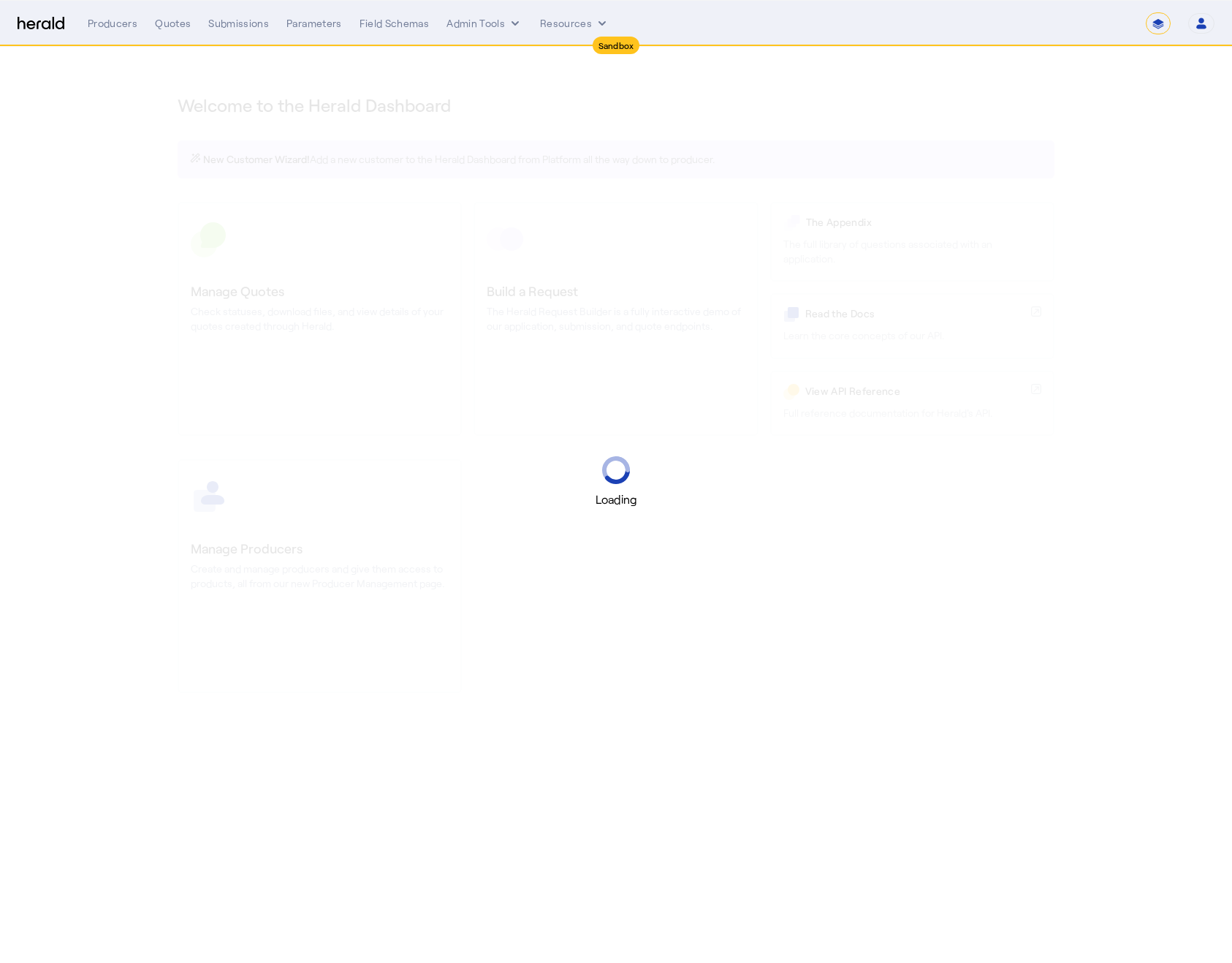
select select "*******"
select select "pfm_2v8p_herald_api"
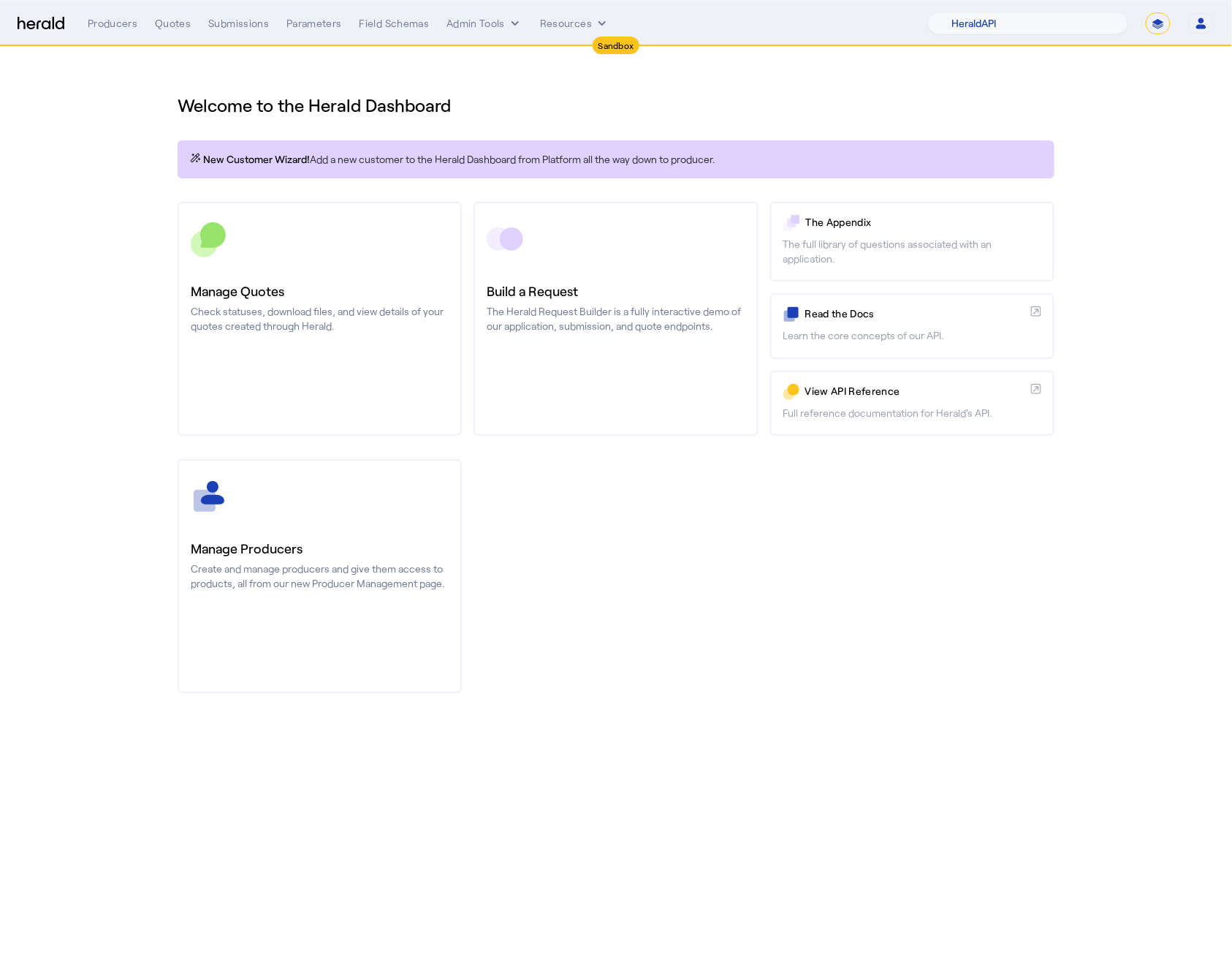
click at [1159, 30] on select "**********" at bounding box center [1159, 23] width 25 height 22
select select "**********"
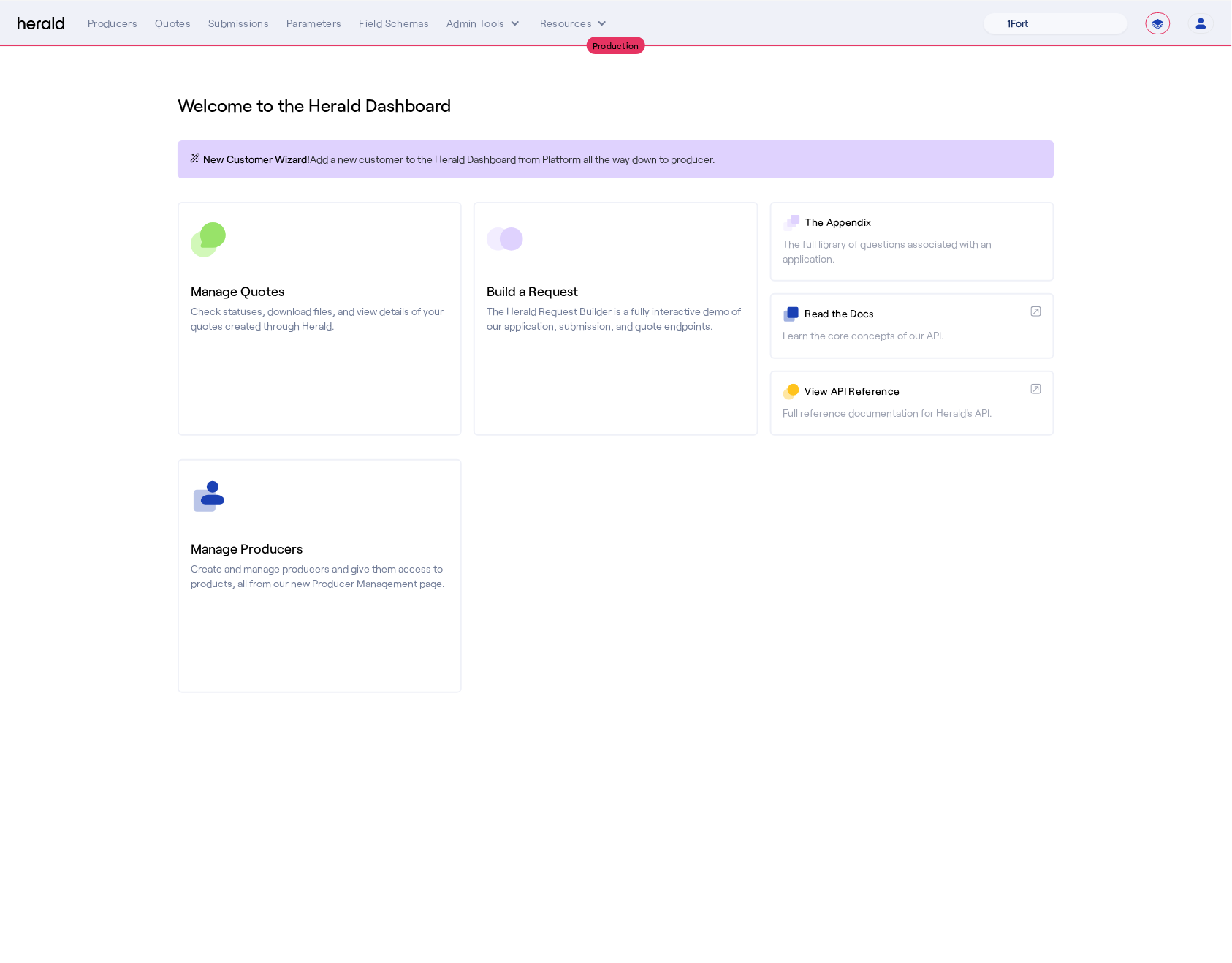
click at [1020, 24] on select "1Fort Affinity Risk [PERSON_NAME] [PERSON_NAME] CRC Campus Coverage Citadel Fif…" at bounding box center [1056, 23] width 145 height 22
